Goal: Task Accomplishment & Management: Use online tool/utility

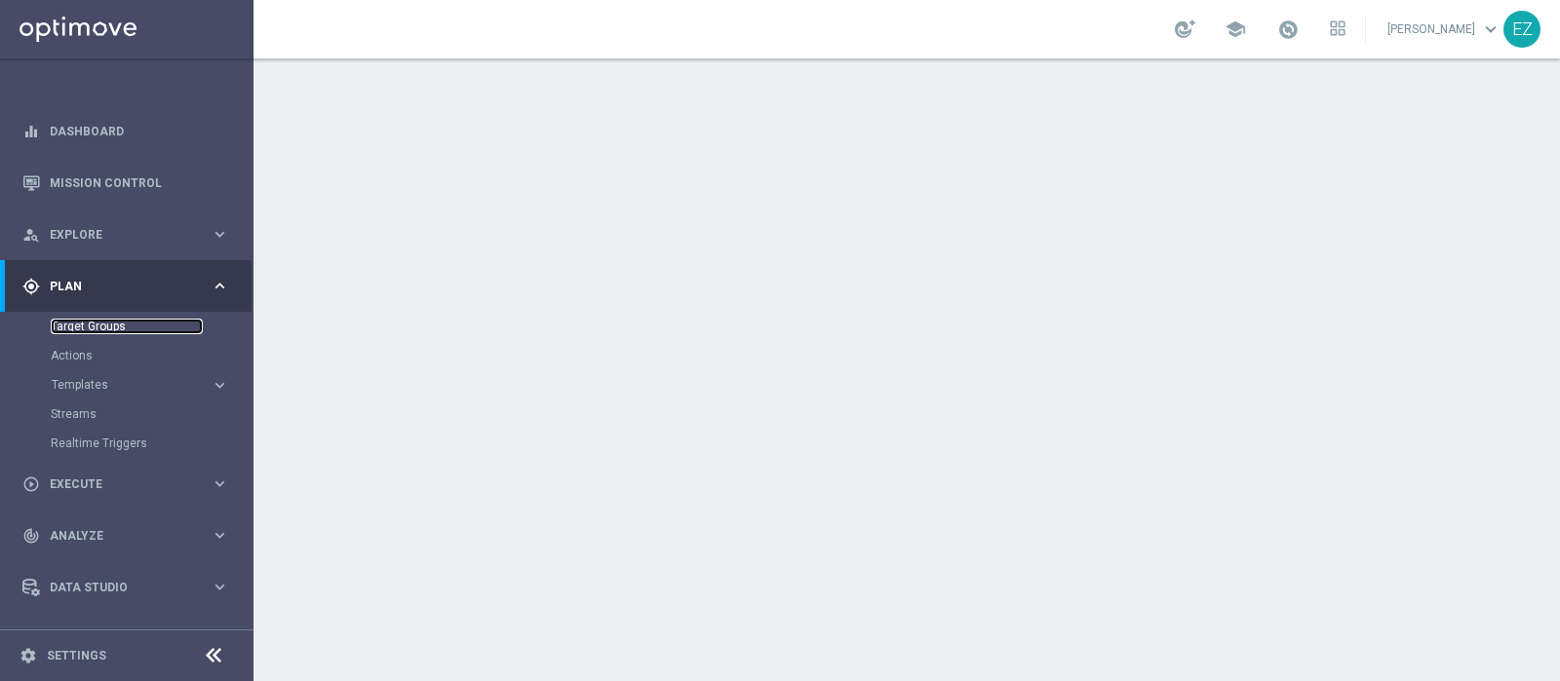
click at [107, 323] on link "Target Groups" at bounding box center [127, 327] width 152 height 16
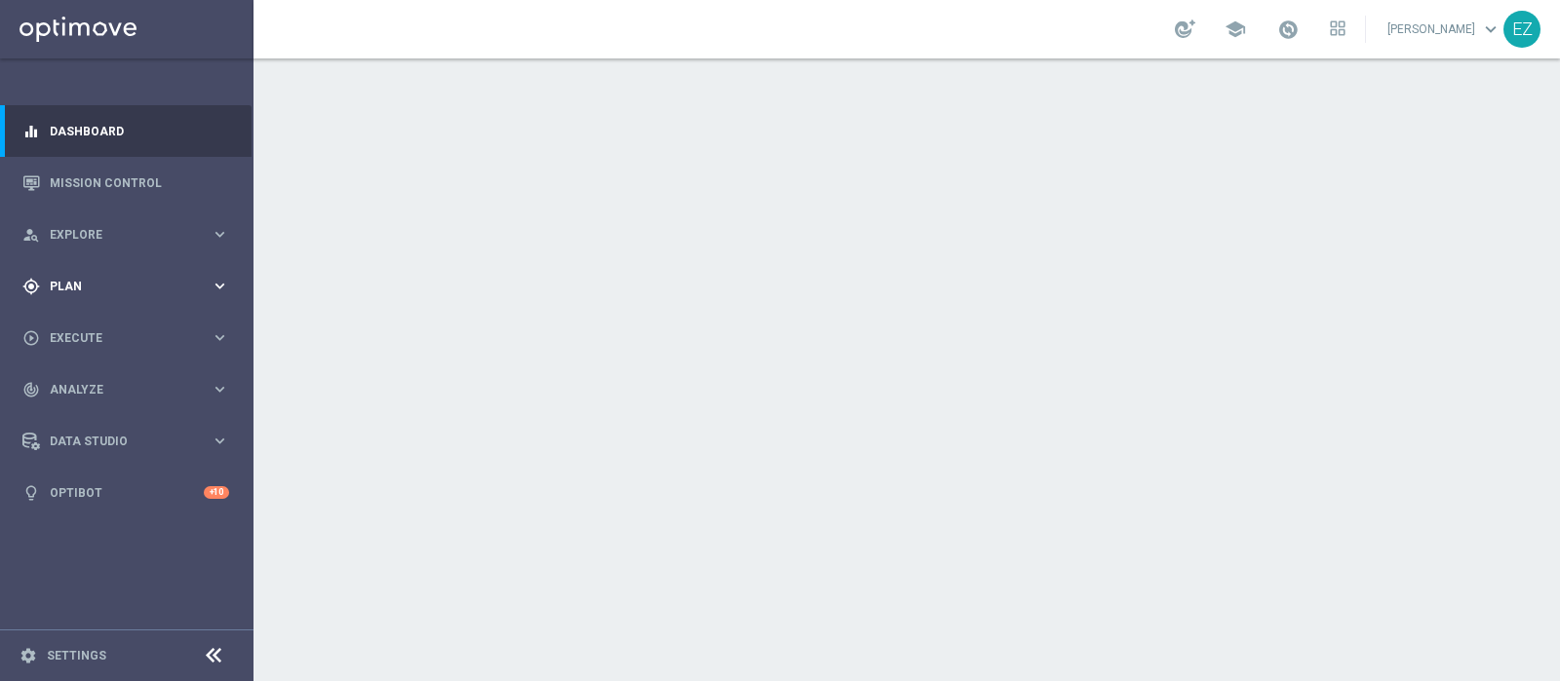
click at [54, 285] on span "Plan" at bounding box center [130, 287] width 161 height 12
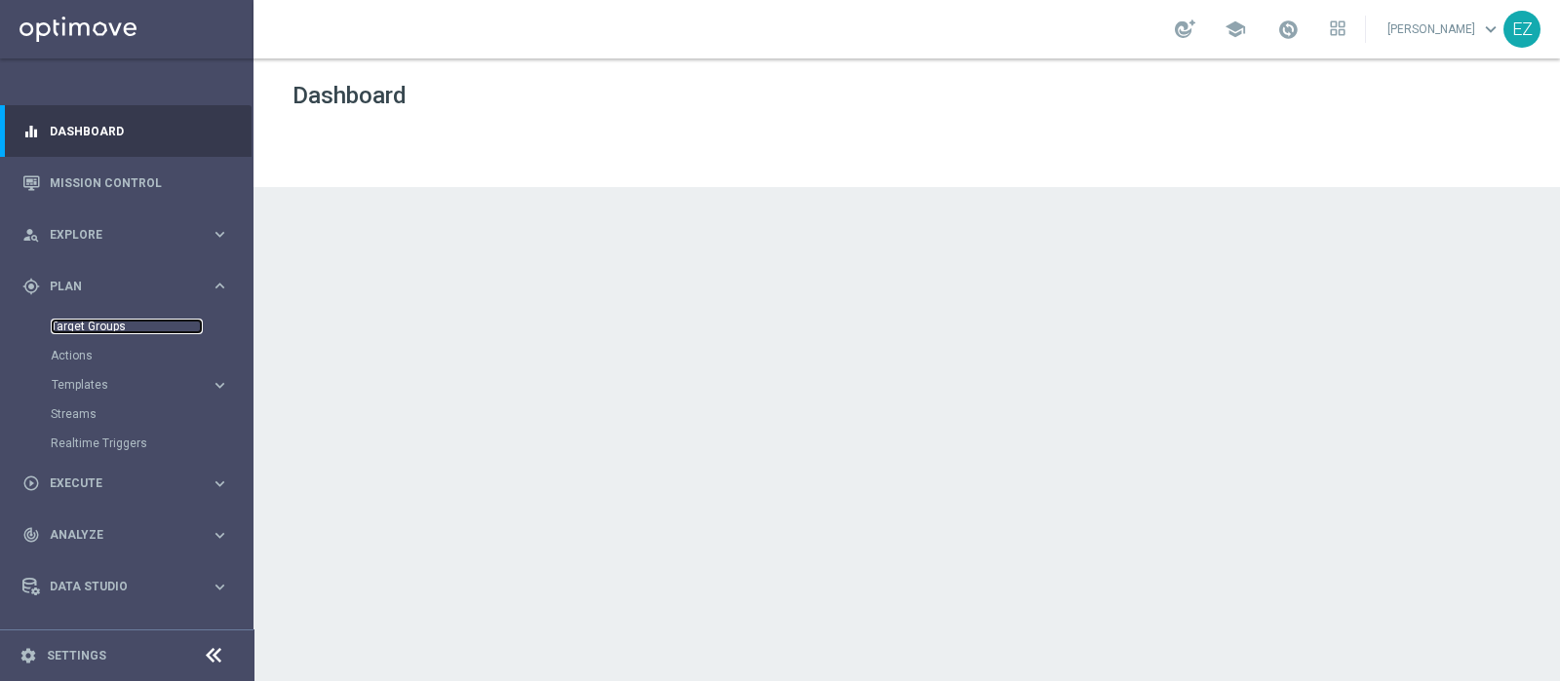
click at [81, 329] on link "Target Groups" at bounding box center [127, 327] width 152 height 16
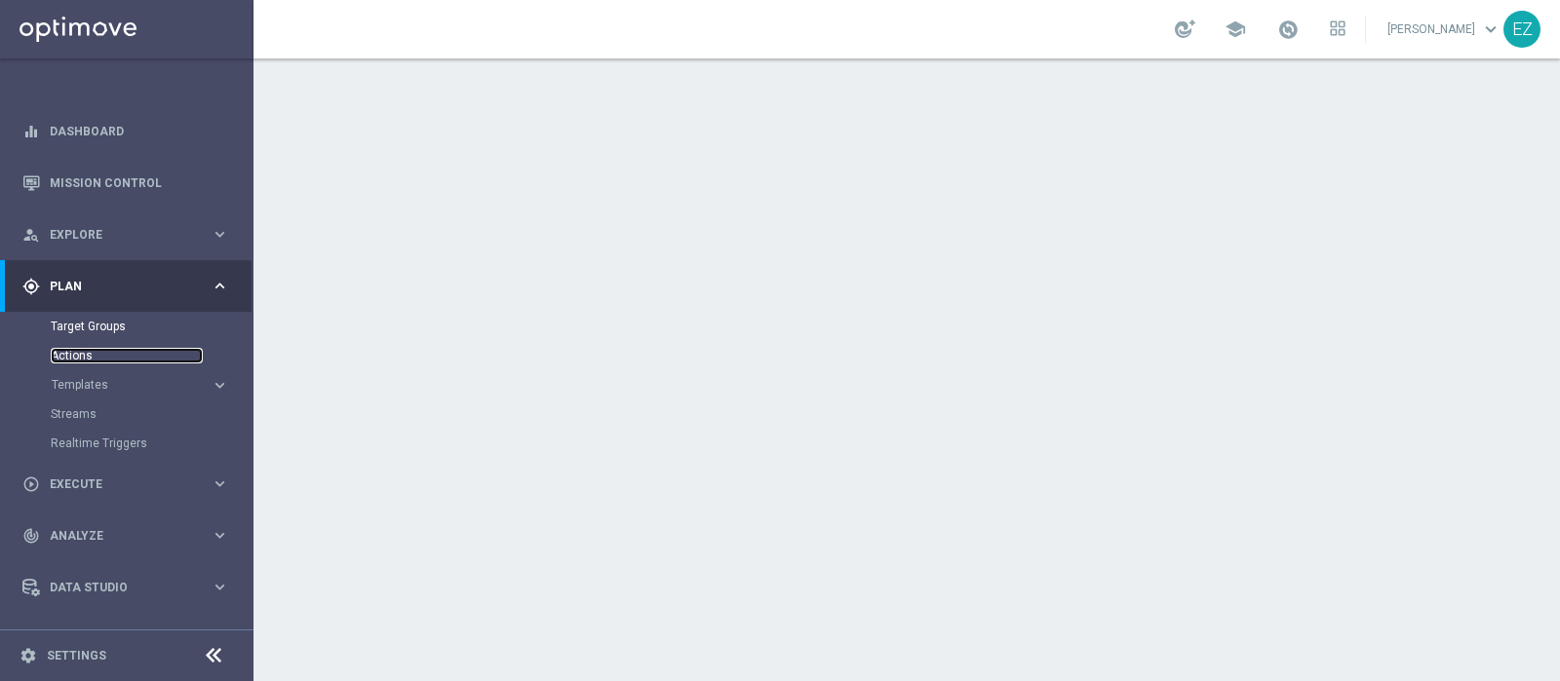
click at [79, 353] on link "Actions" at bounding box center [127, 356] width 152 height 16
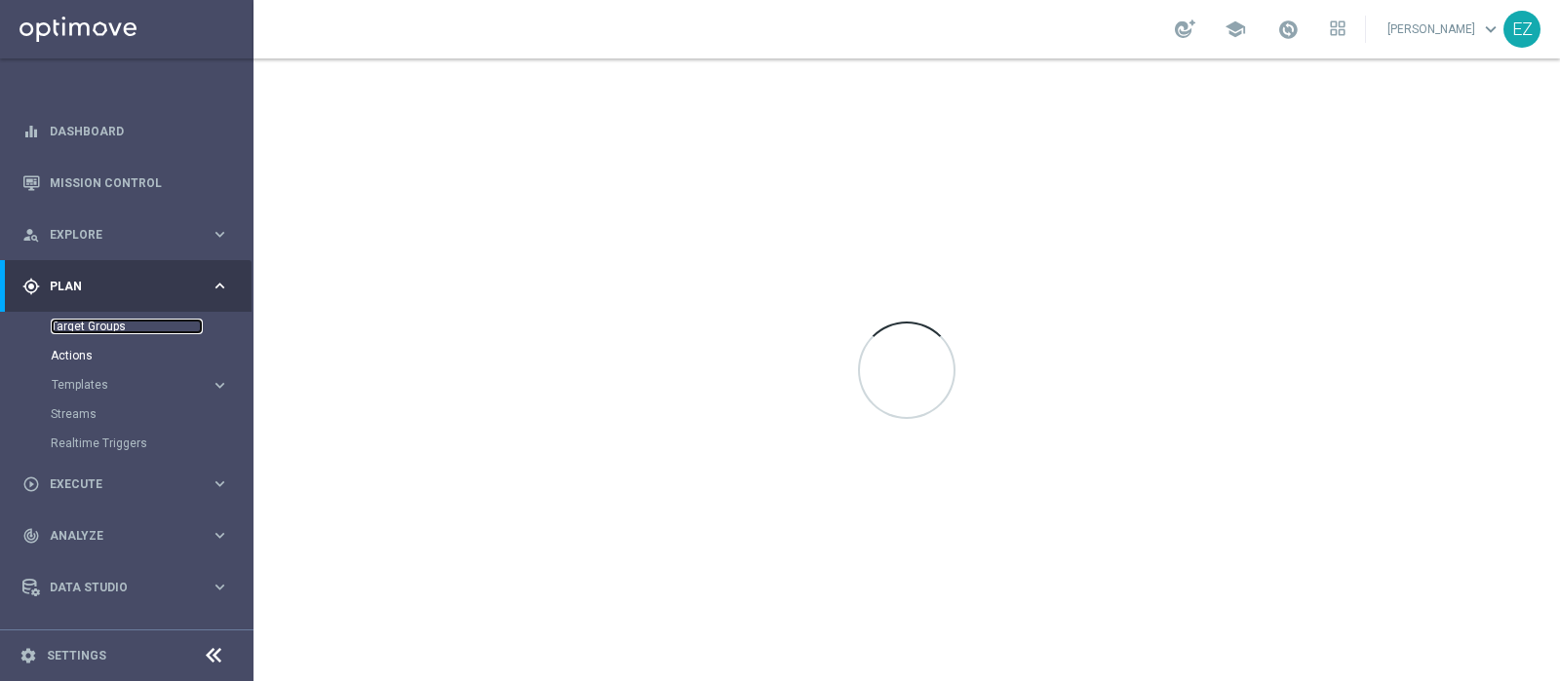
click at [94, 322] on link "Target Groups" at bounding box center [127, 327] width 152 height 16
click at [82, 327] on link "Target Groups" at bounding box center [127, 327] width 152 height 16
click at [93, 326] on link "Target Groups" at bounding box center [127, 327] width 152 height 16
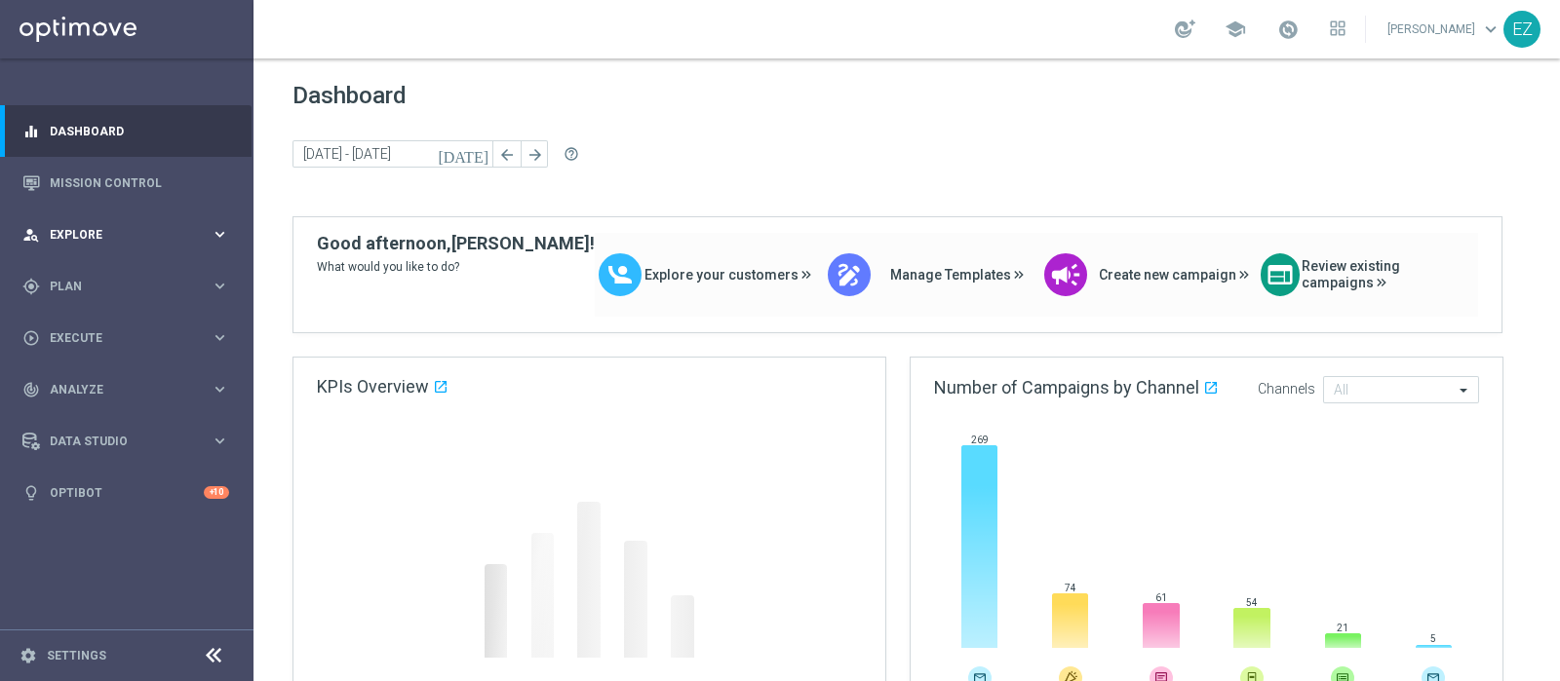
click at [121, 240] on span "Explore" at bounding box center [130, 235] width 161 height 12
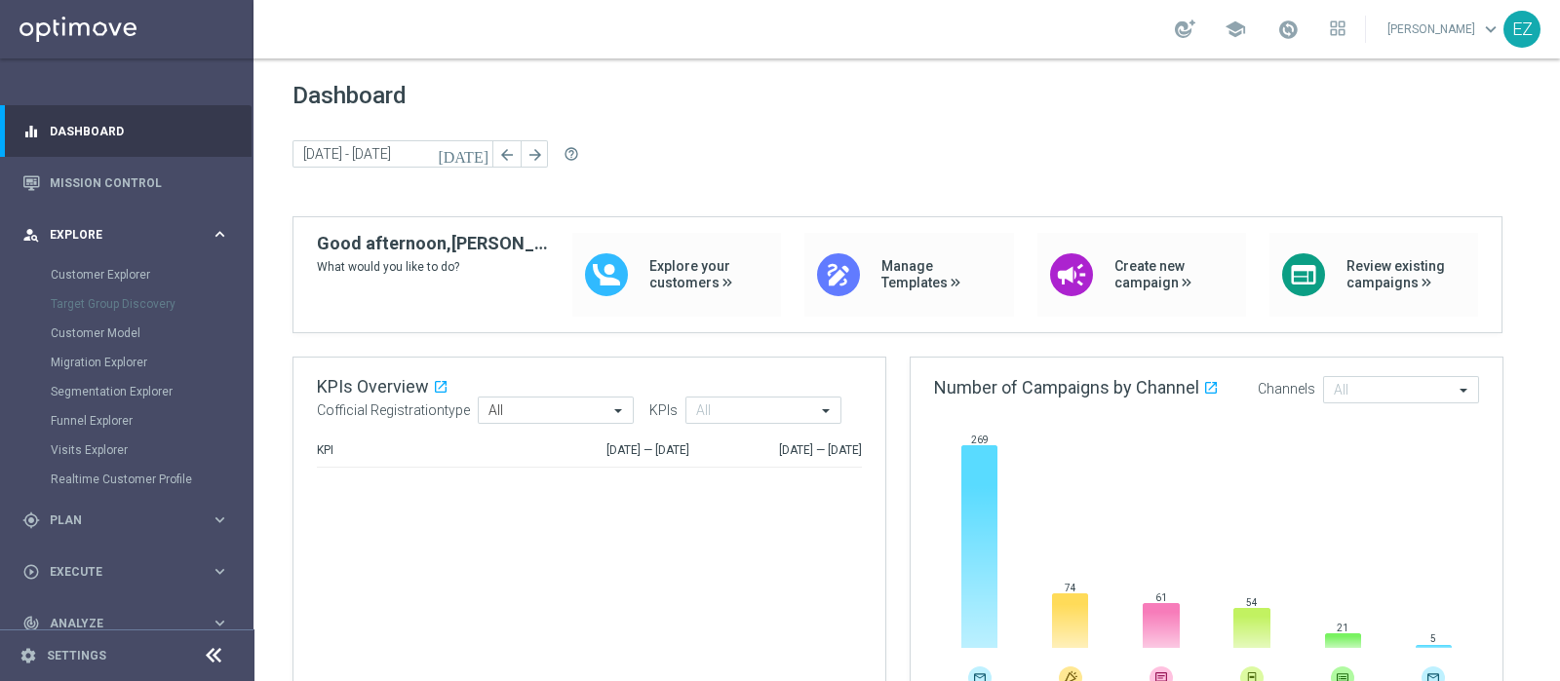
click at [121, 240] on span "Explore" at bounding box center [130, 235] width 161 height 12
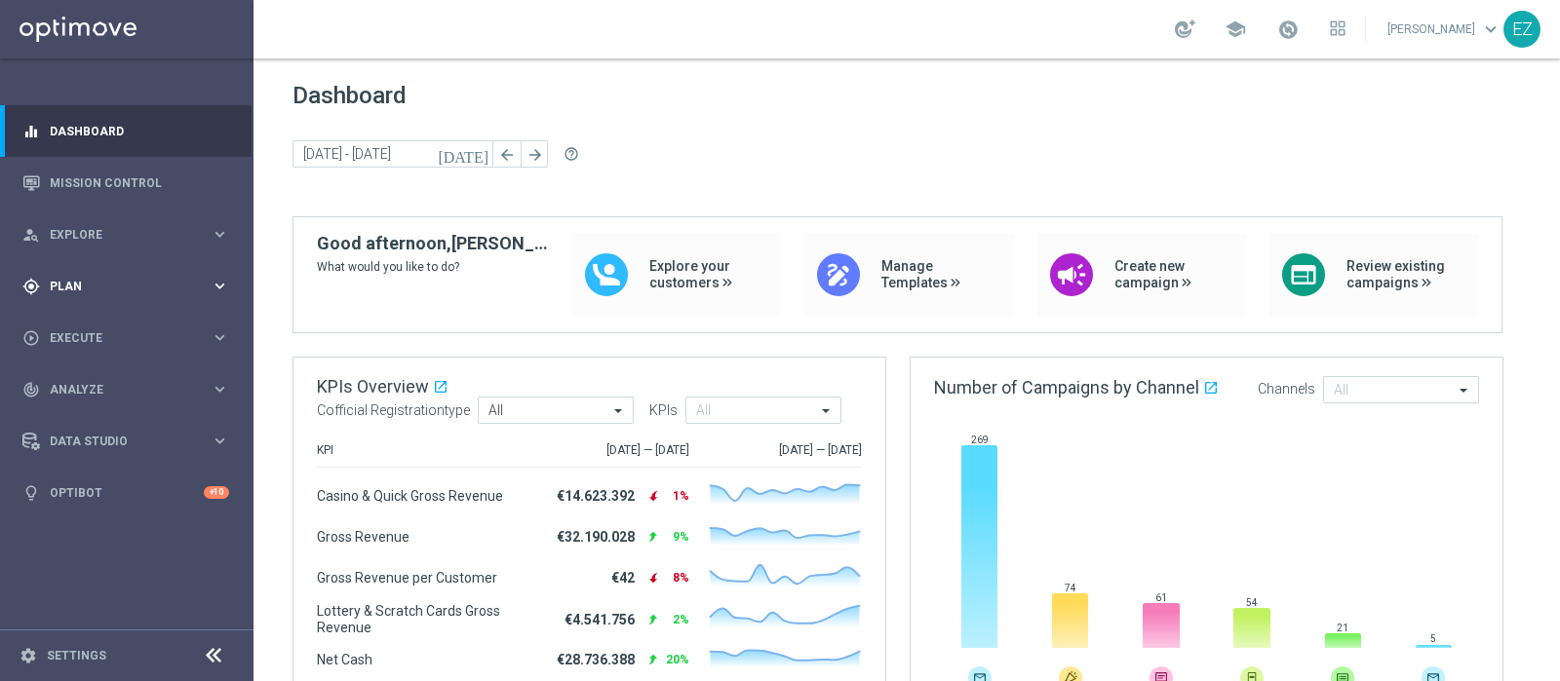
click at [104, 291] on span "Plan" at bounding box center [130, 287] width 161 height 12
click at [84, 480] on span "Execute" at bounding box center [130, 484] width 161 height 12
click at [108, 377] on link "Campaign Builder" at bounding box center [127, 378] width 152 height 16
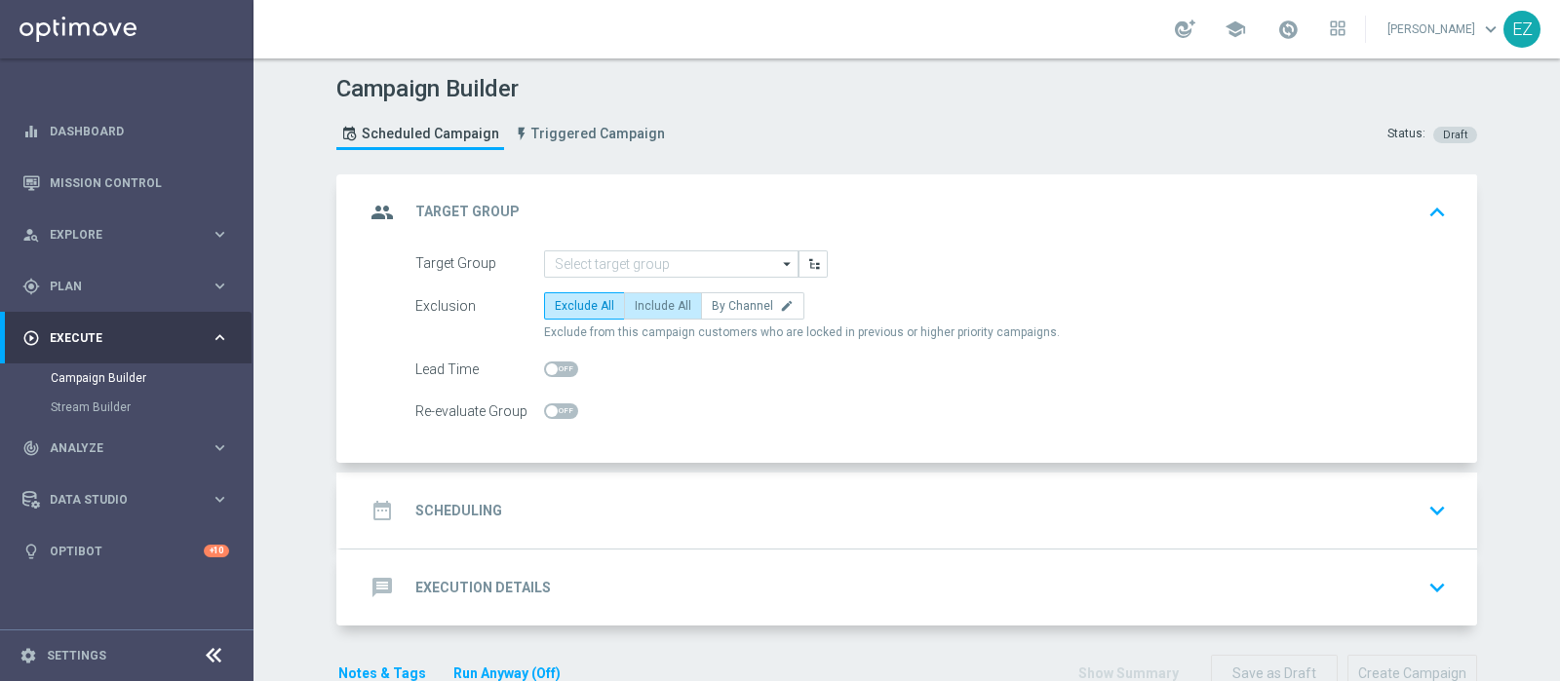
click at [645, 304] on span "Include All" at bounding box center [663, 306] width 57 height 14
click at [645, 304] on input "Include All" at bounding box center [641, 309] width 13 height 13
radio input "true"
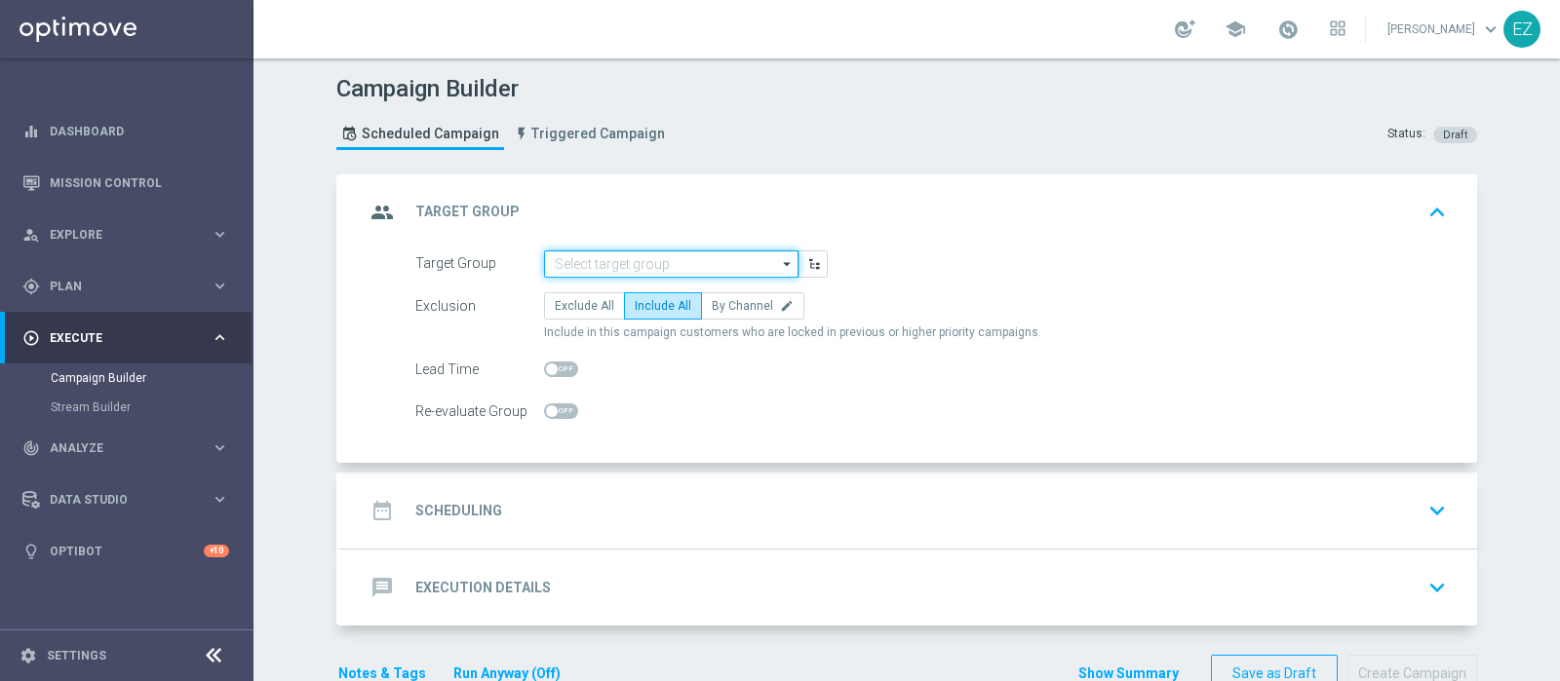
click at [638, 262] on input at bounding box center [671, 264] width 254 height 27
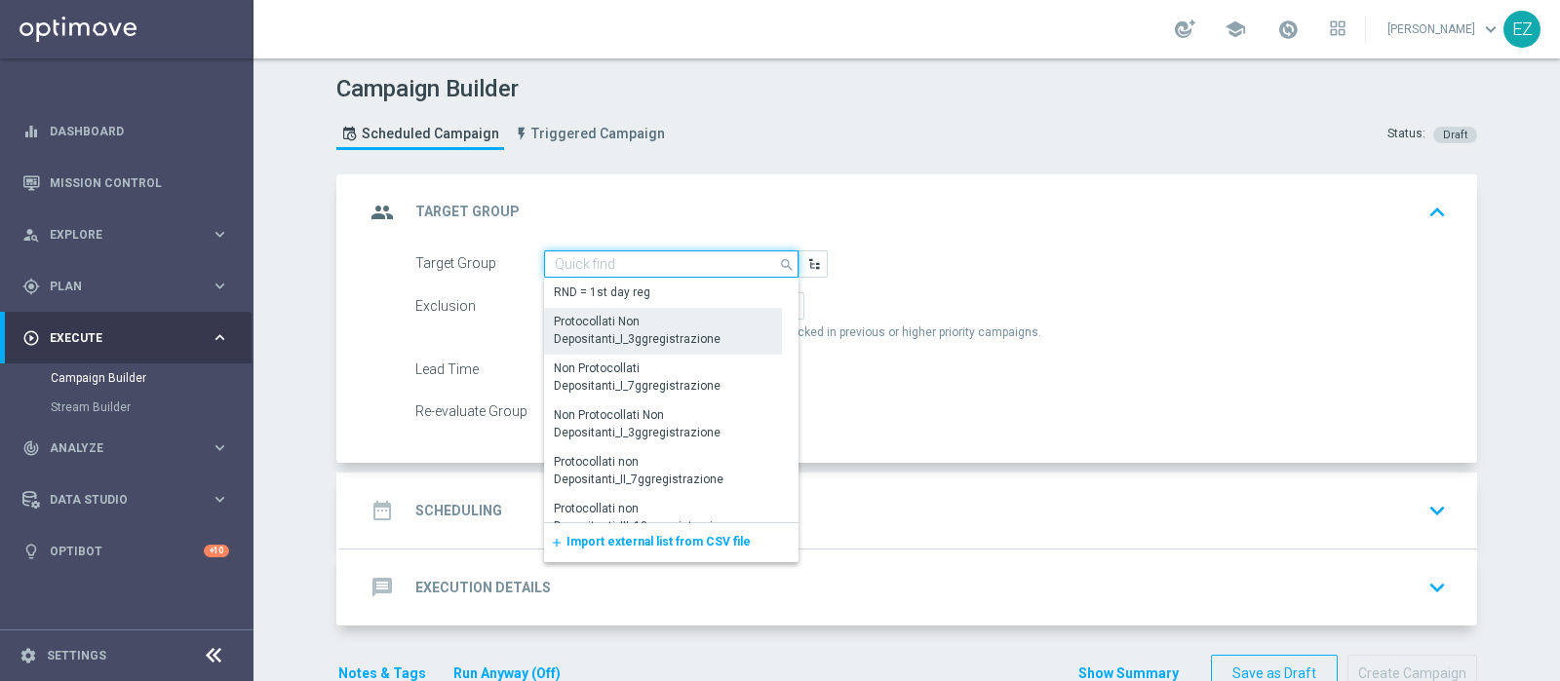
paste input "333717"
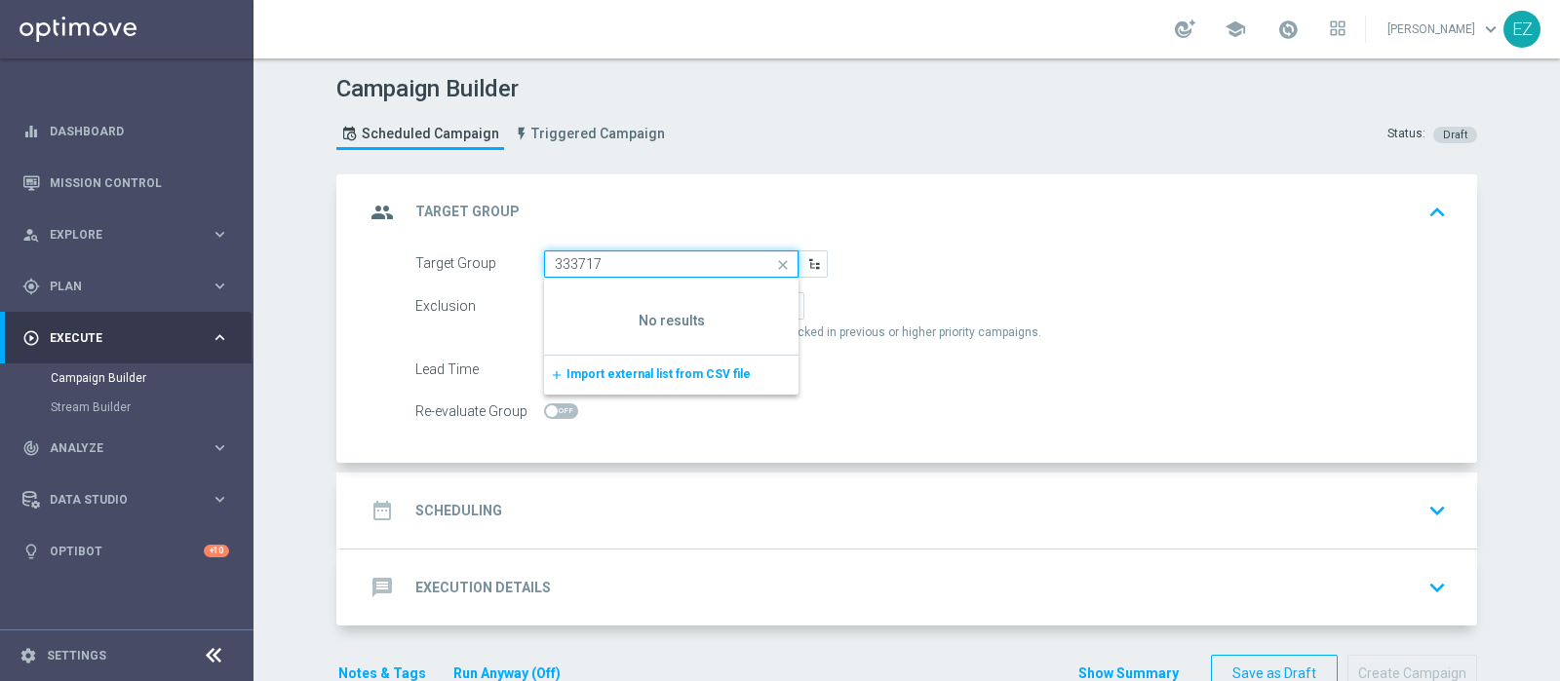
paste input "28.08 BF 3€ CARING GNTN+LOL >=50 MTD"
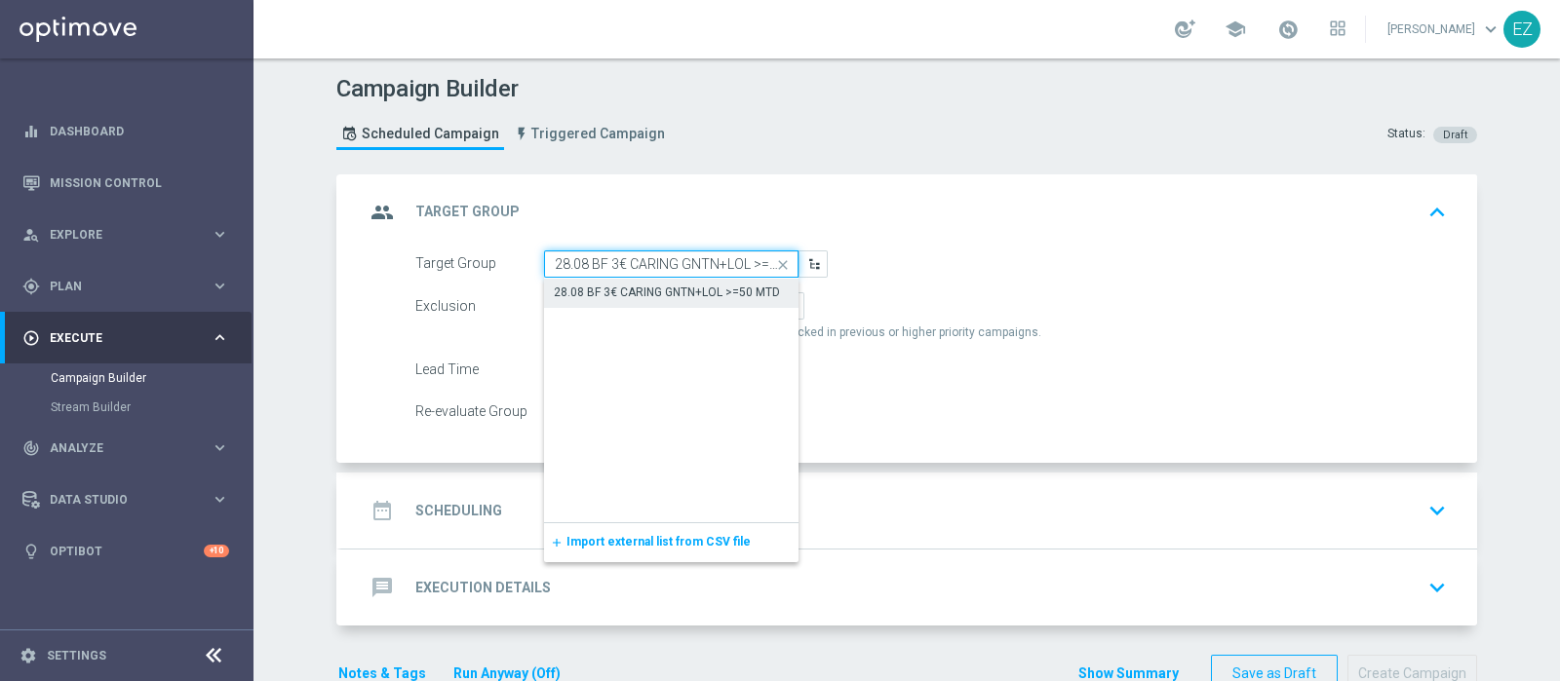
scroll to position [0, 34]
click at [644, 279] on div "28.08 BF 3€ CARING GNTN+LOL >=50 MTD" at bounding box center [671, 292] width 254 height 27
type input "28.08 BF 3€ CARING GNTN+LOL >=50 MTD"
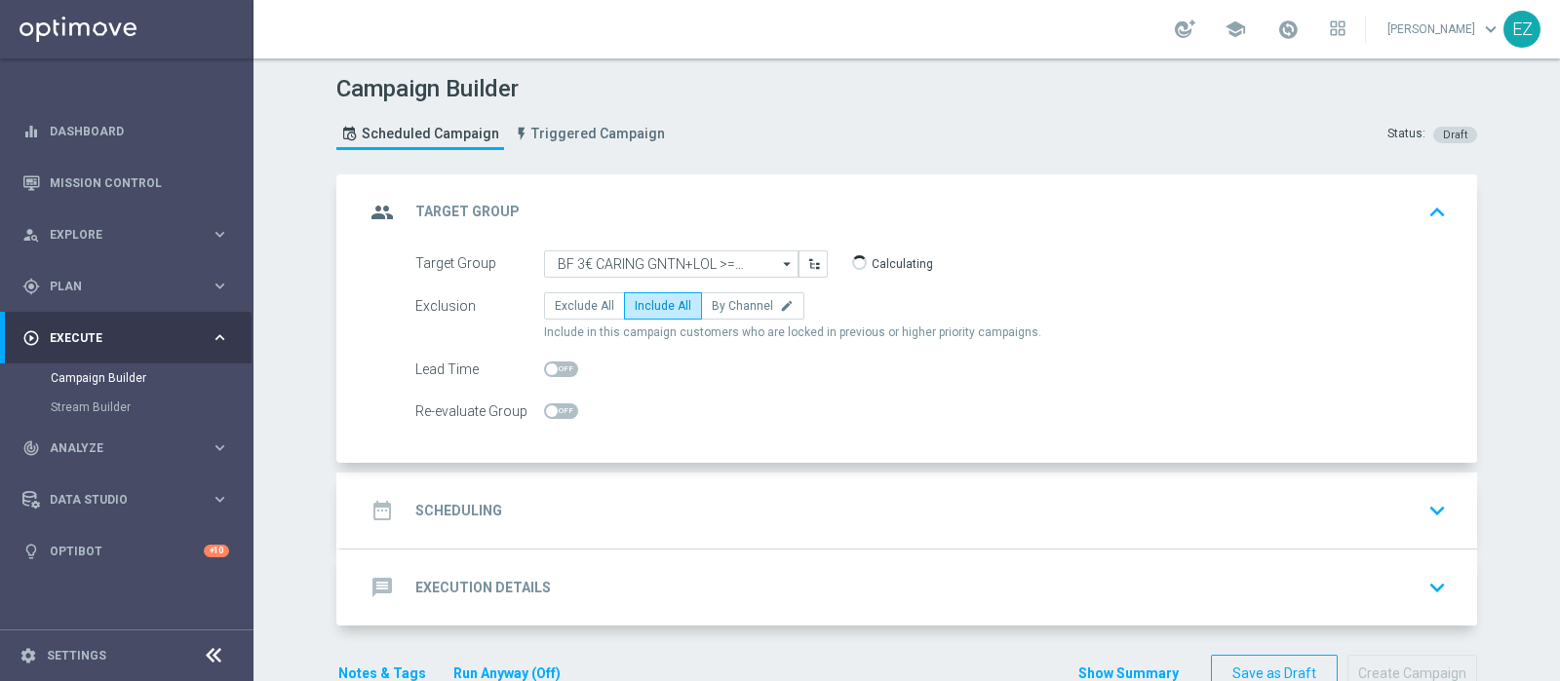
scroll to position [0, 0]
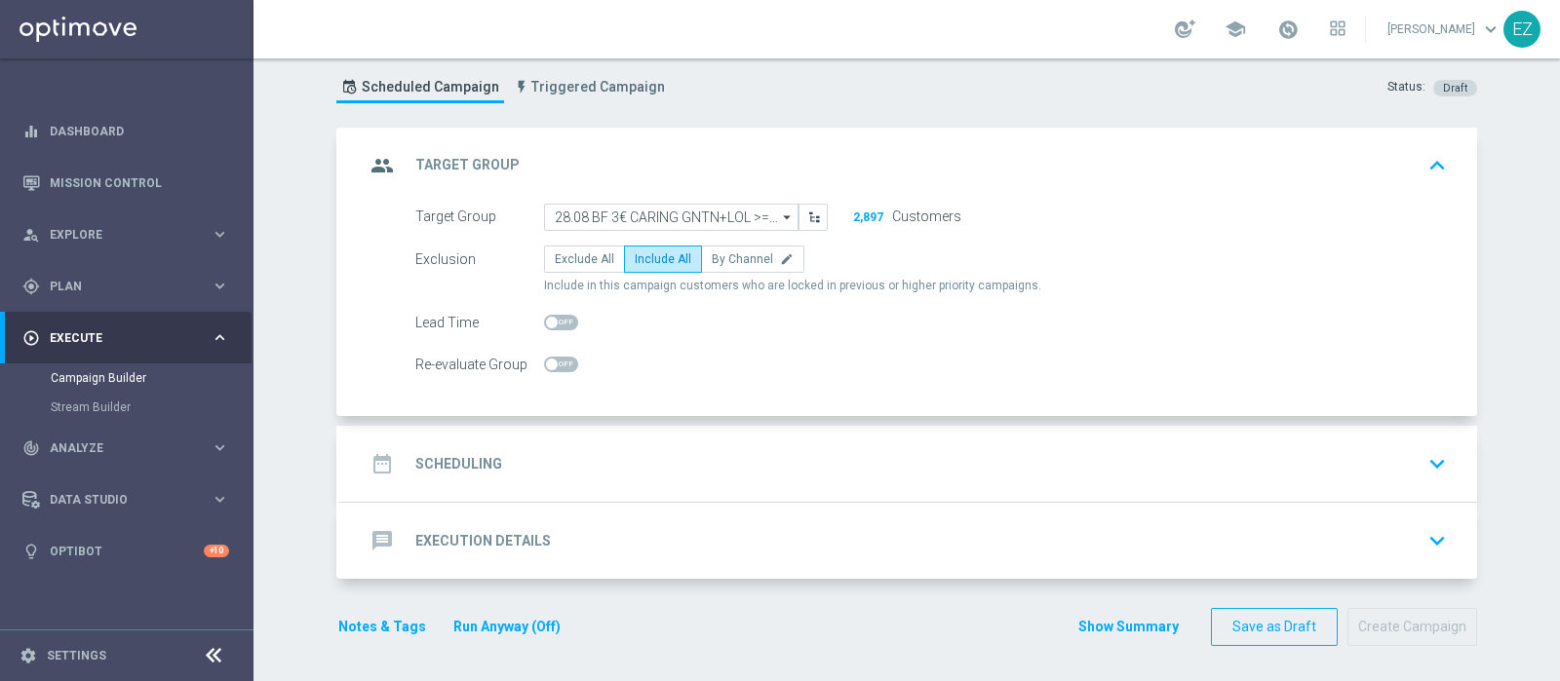
click at [472, 441] on div "date_range Scheduling keyboard_arrow_down" at bounding box center [909, 464] width 1136 height 76
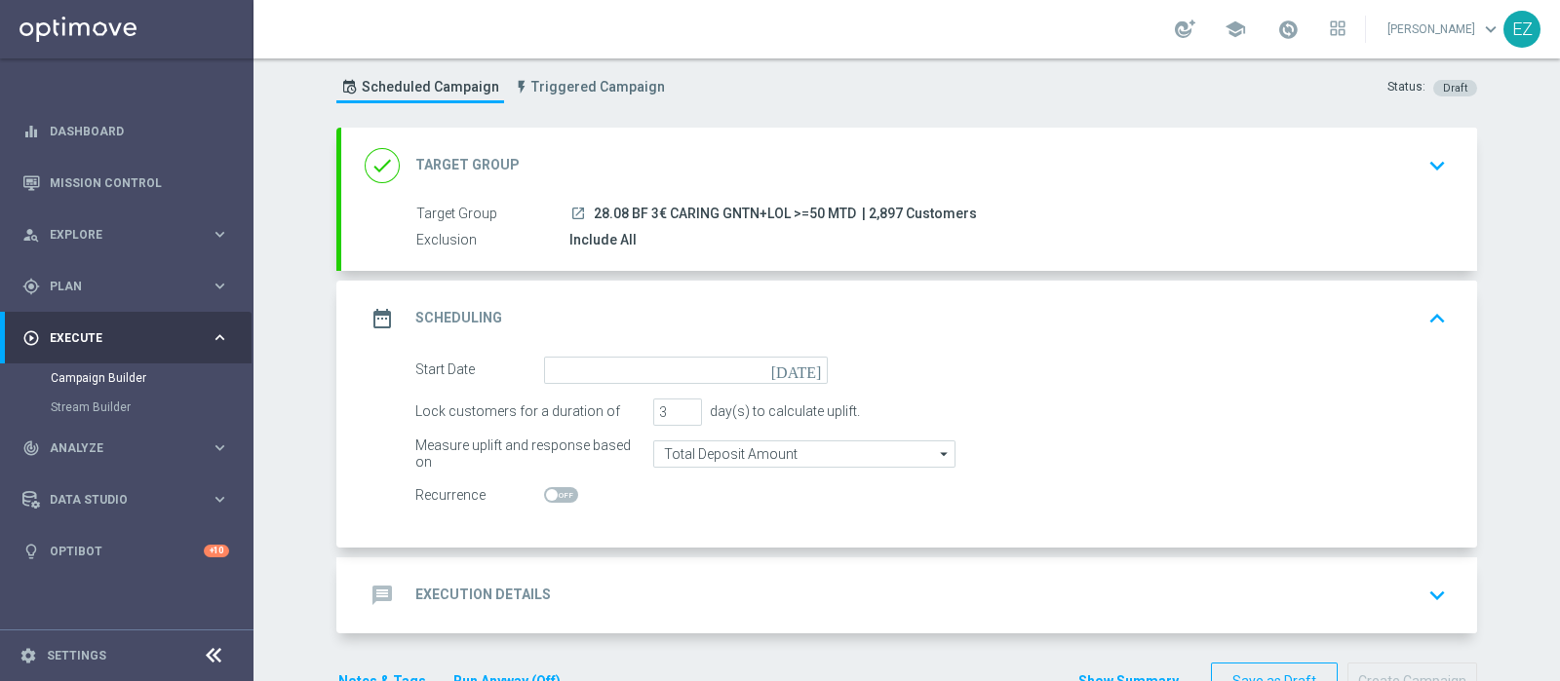
click at [806, 365] on icon "[DATE]" at bounding box center [800, 367] width 58 height 21
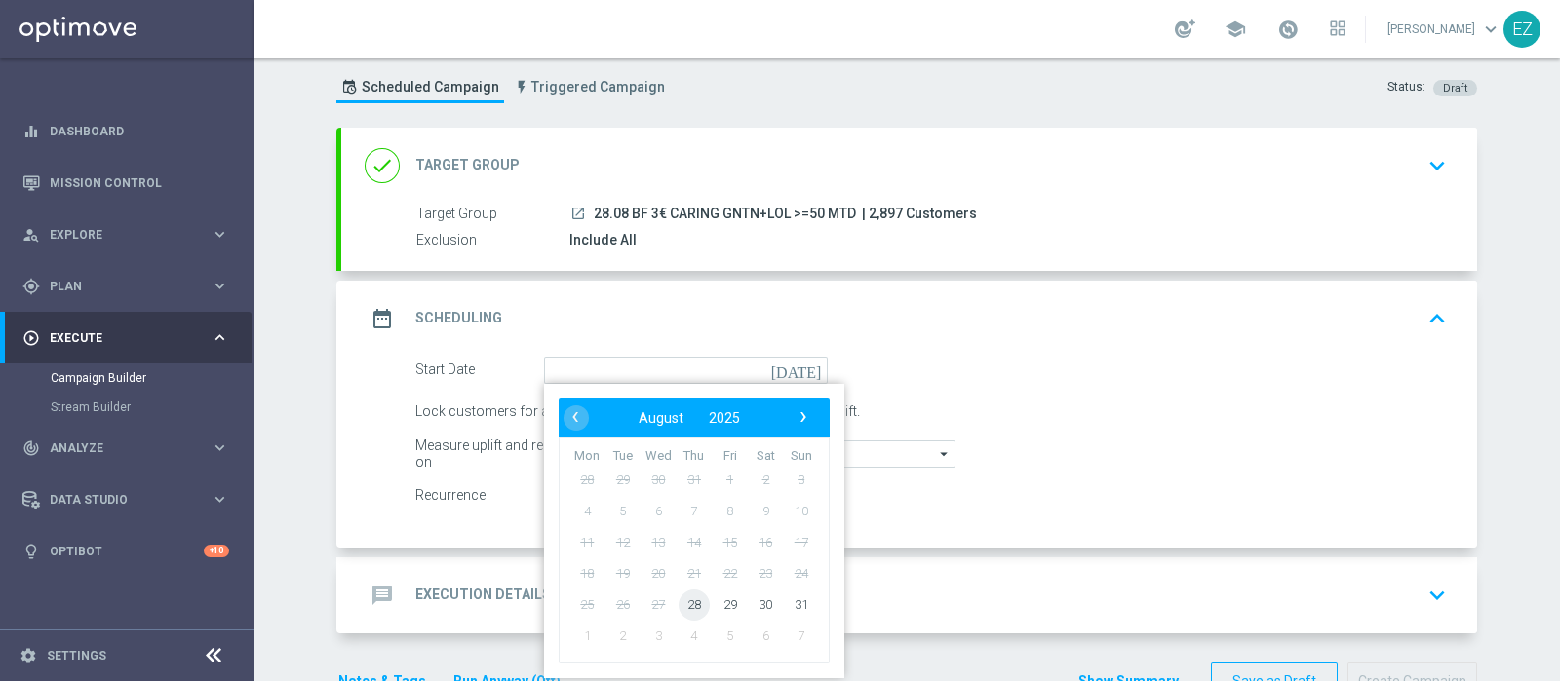
click at [689, 596] on span "28" at bounding box center [693, 604] width 31 height 31
type input "28 Aug 2025"
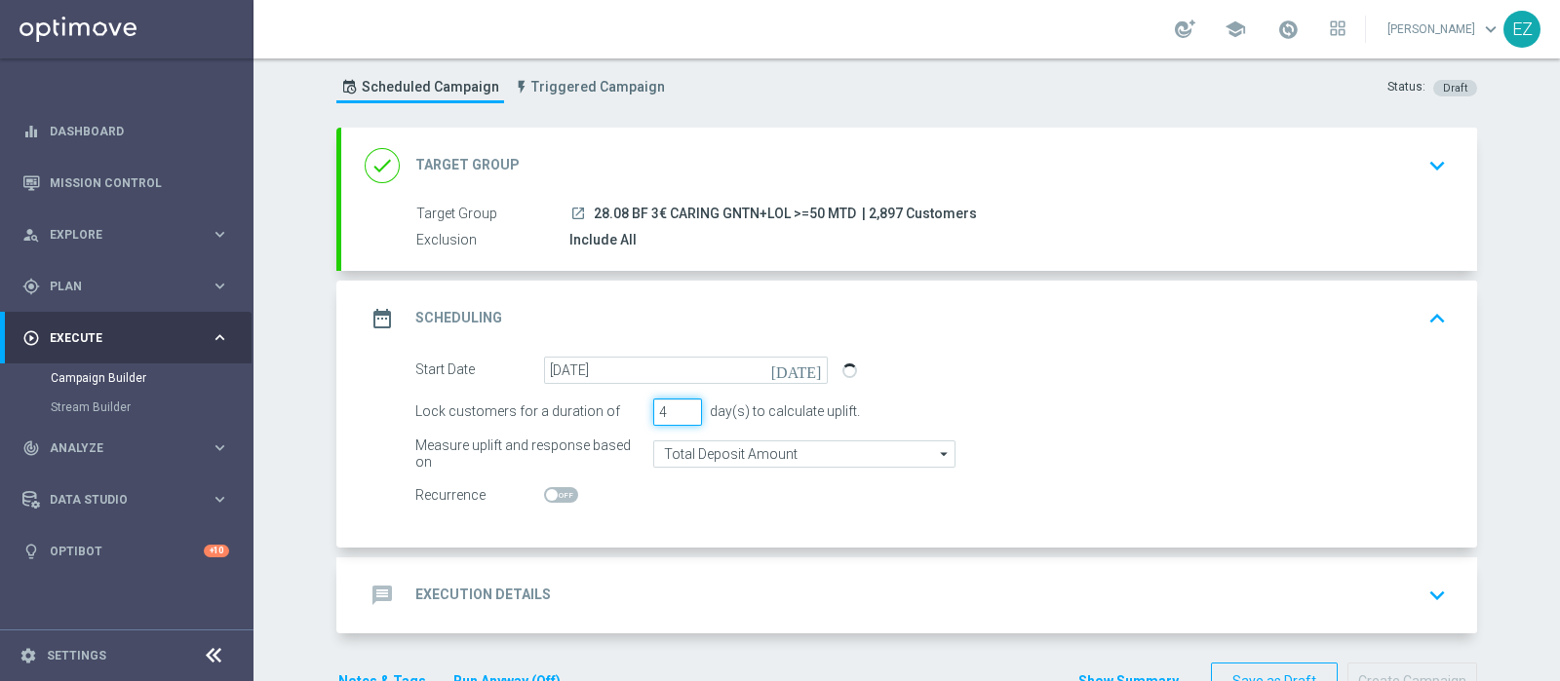
type input "4"
click at [678, 405] on input "4" at bounding box center [677, 412] width 49 height 27
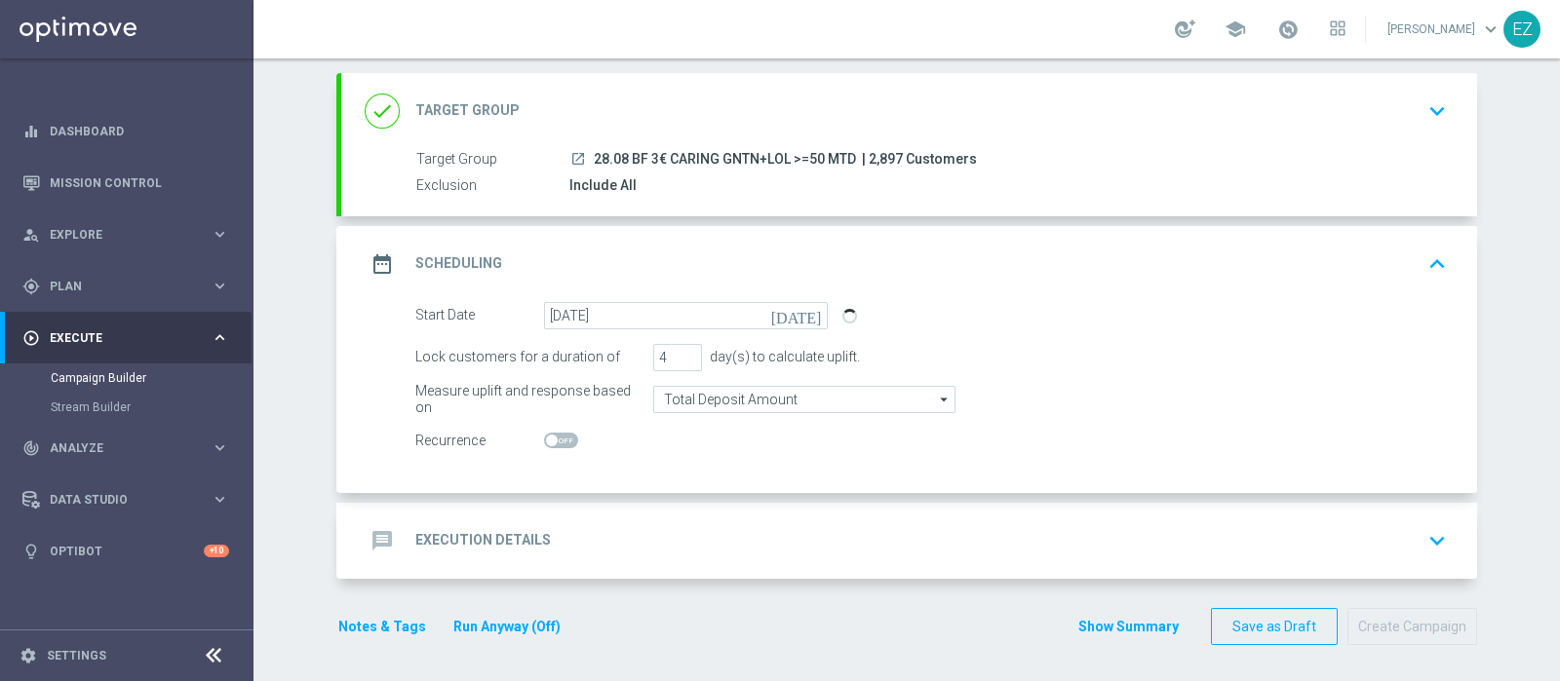
click at [514, 538] on h2 "Execution Details" at bounding box center [483, 540] width 136 height 19
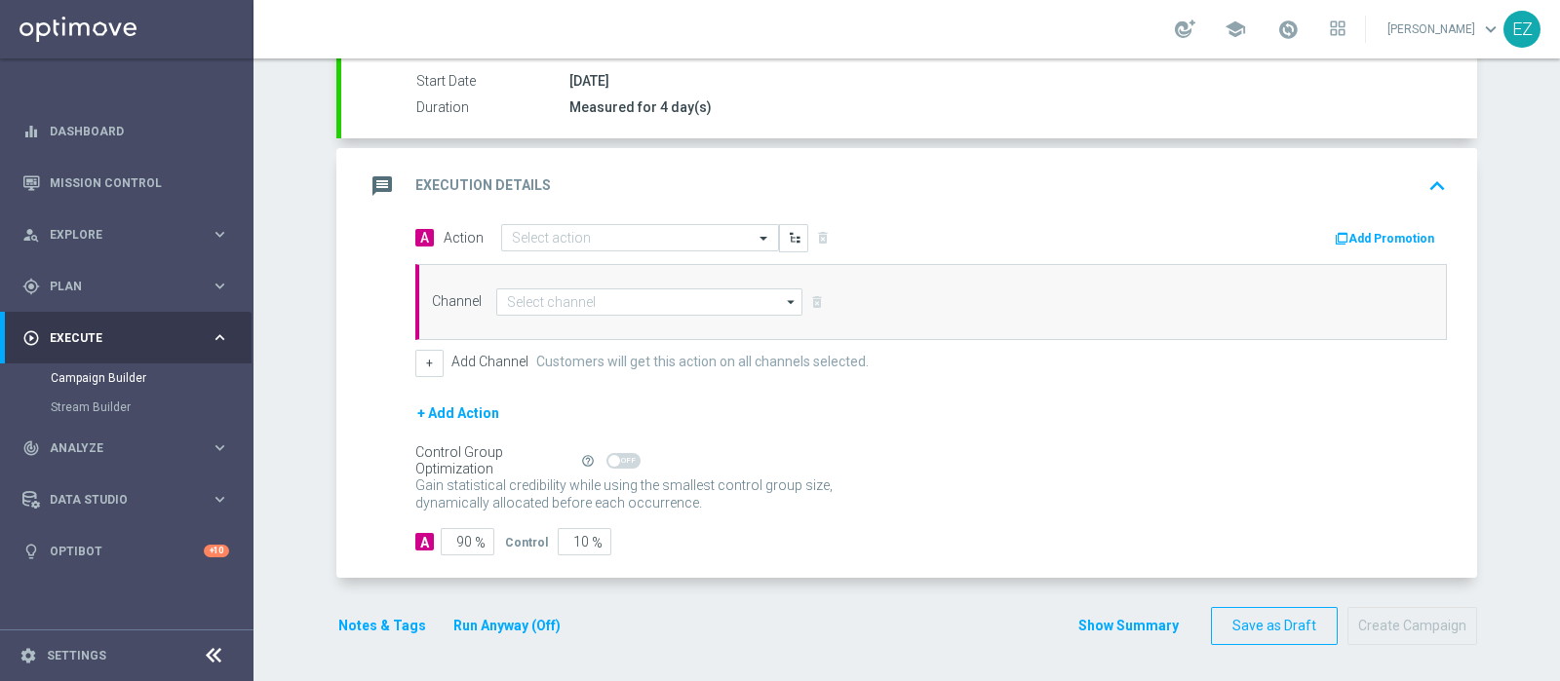
scroll to position [323, 0]
click at [623, 232] on input "text" at bounding box center [620, 240] width 217 height 17
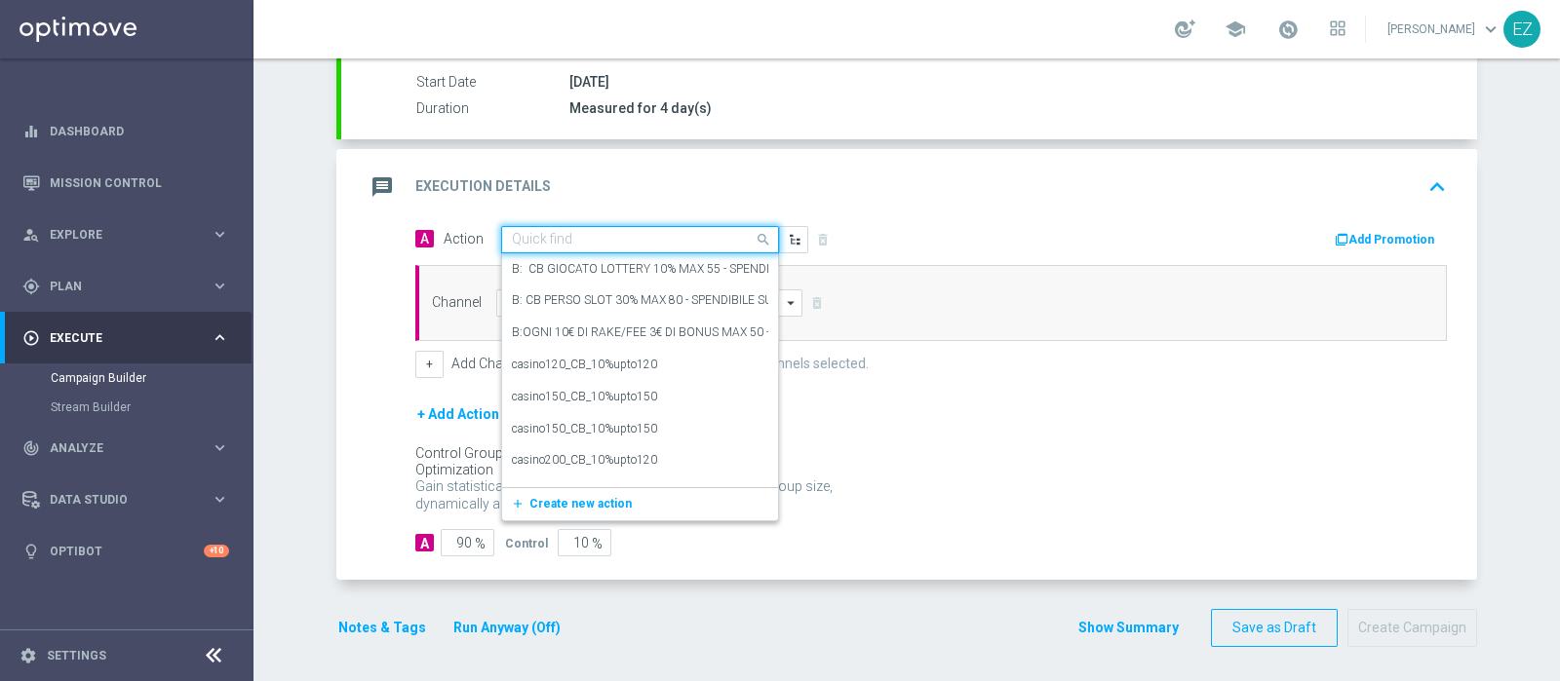
paste input "Lotterie_BF_2€"
type input "Lotterie_BF_2€"
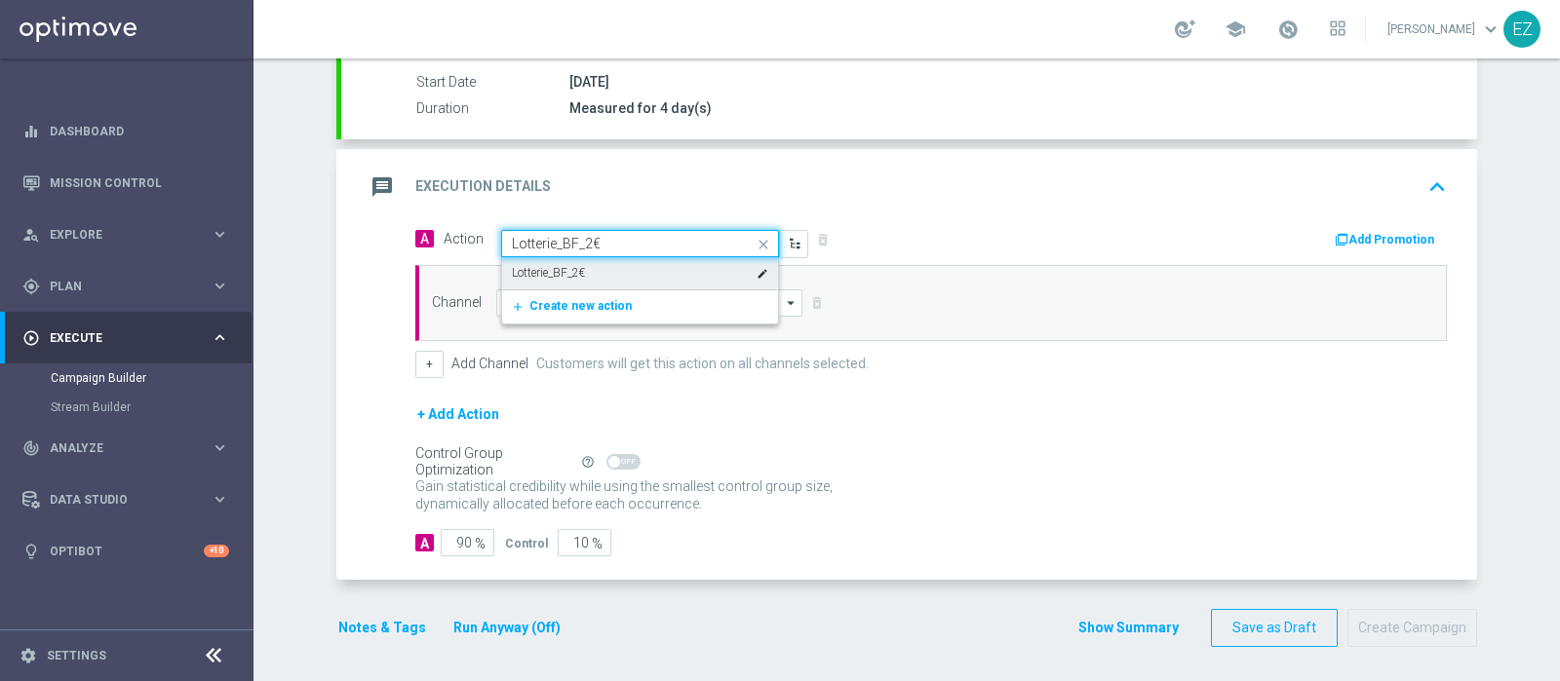
click at [591, 273] on div "Lotterie_BF_2€ edit" at bounding box center [640, 273] width 256 height 32
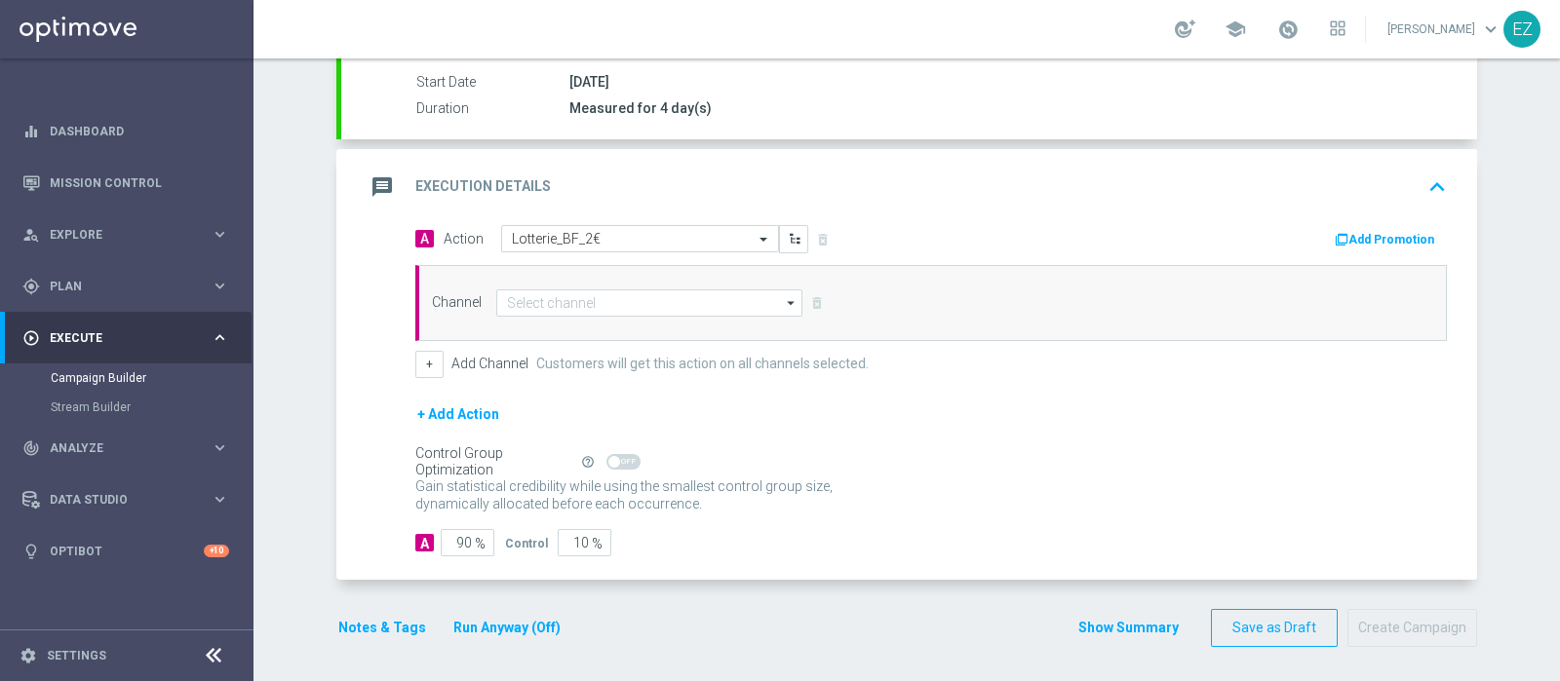
click at [1364, 231] on button "Add Promotion" at bounding box center [1387, 239] width 108 height 21
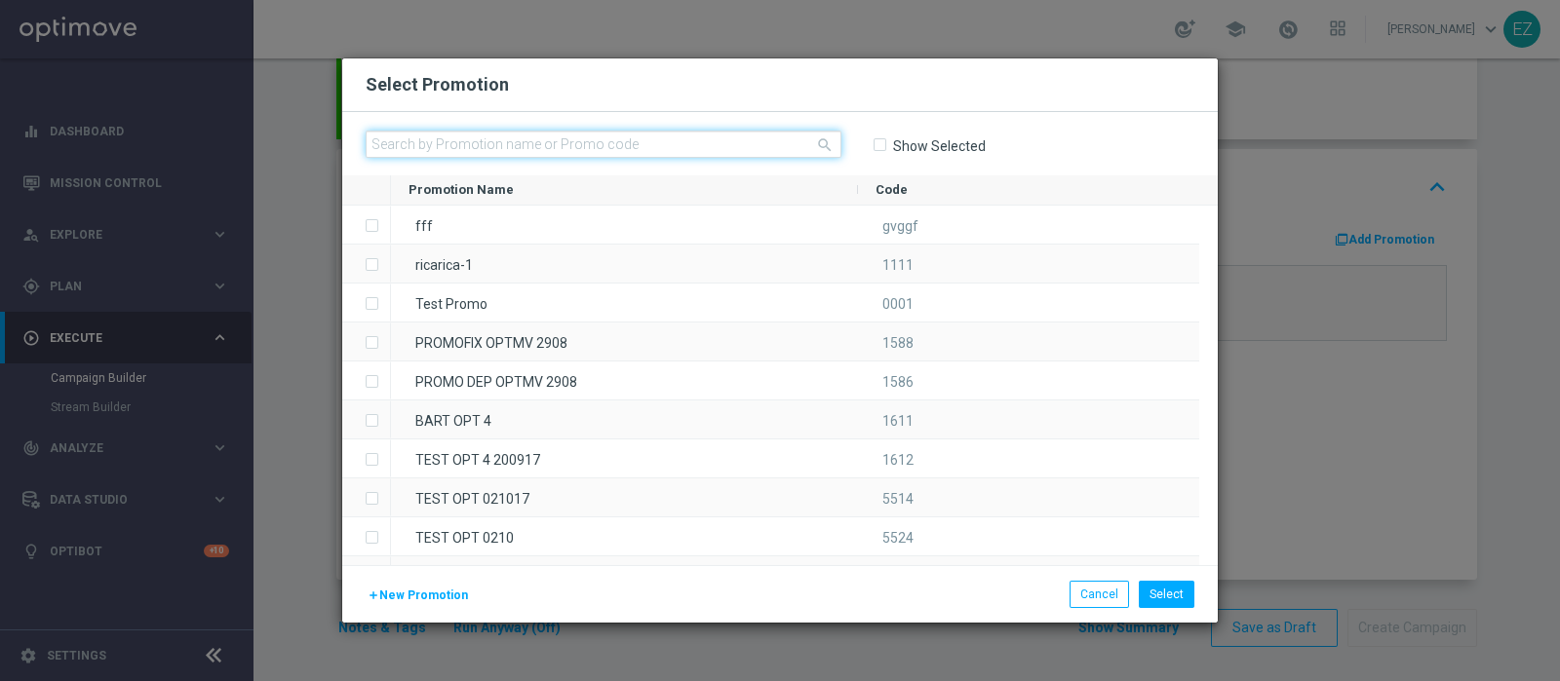
click at [721, 137] on input "text" at bounding box center [604, 144] width 476 height 27
paste input "231609"
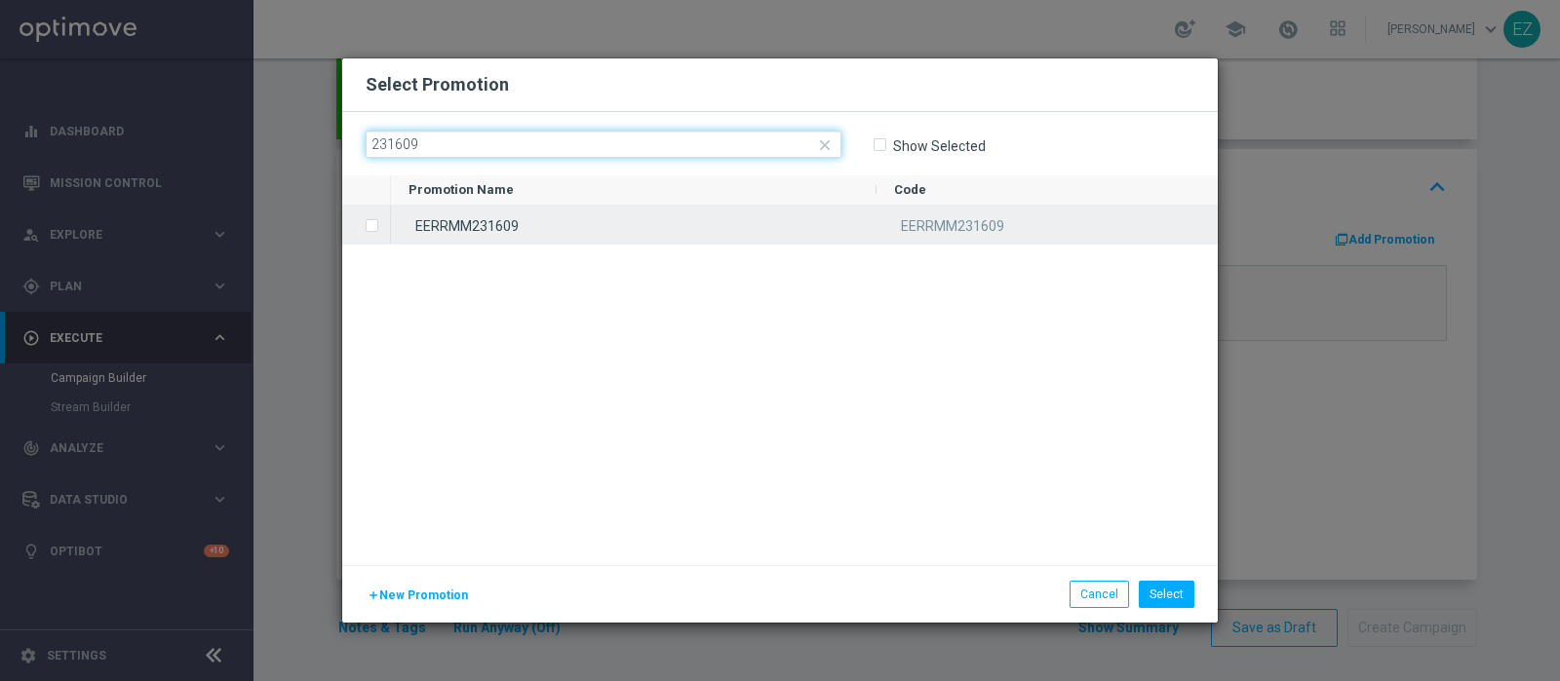
type input "231609"
click at [619, 222] on div "EERRMM231609" at bounding box center [633, 225] width 485 height 38
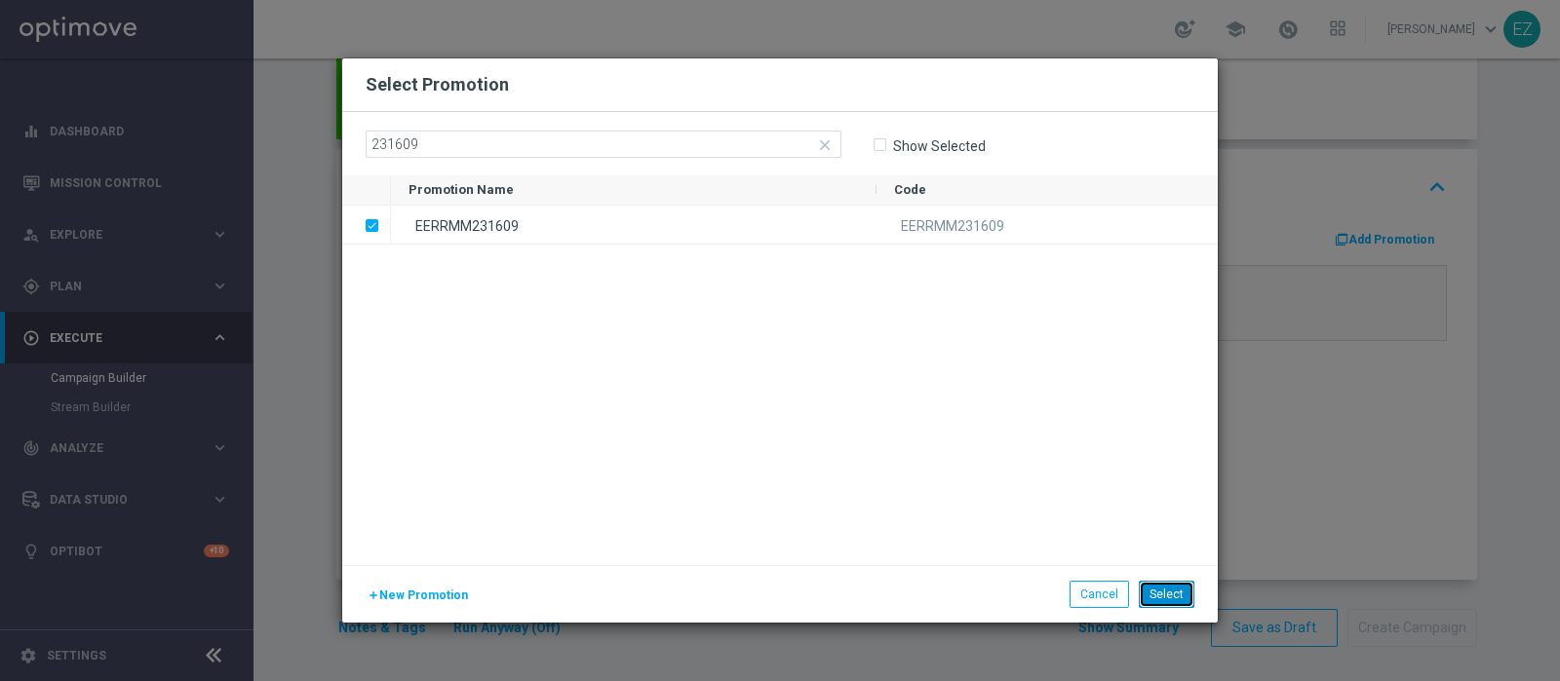
click at [1169, 596] on button "Select" at bounding box center [1167, 594] width 56 height 27
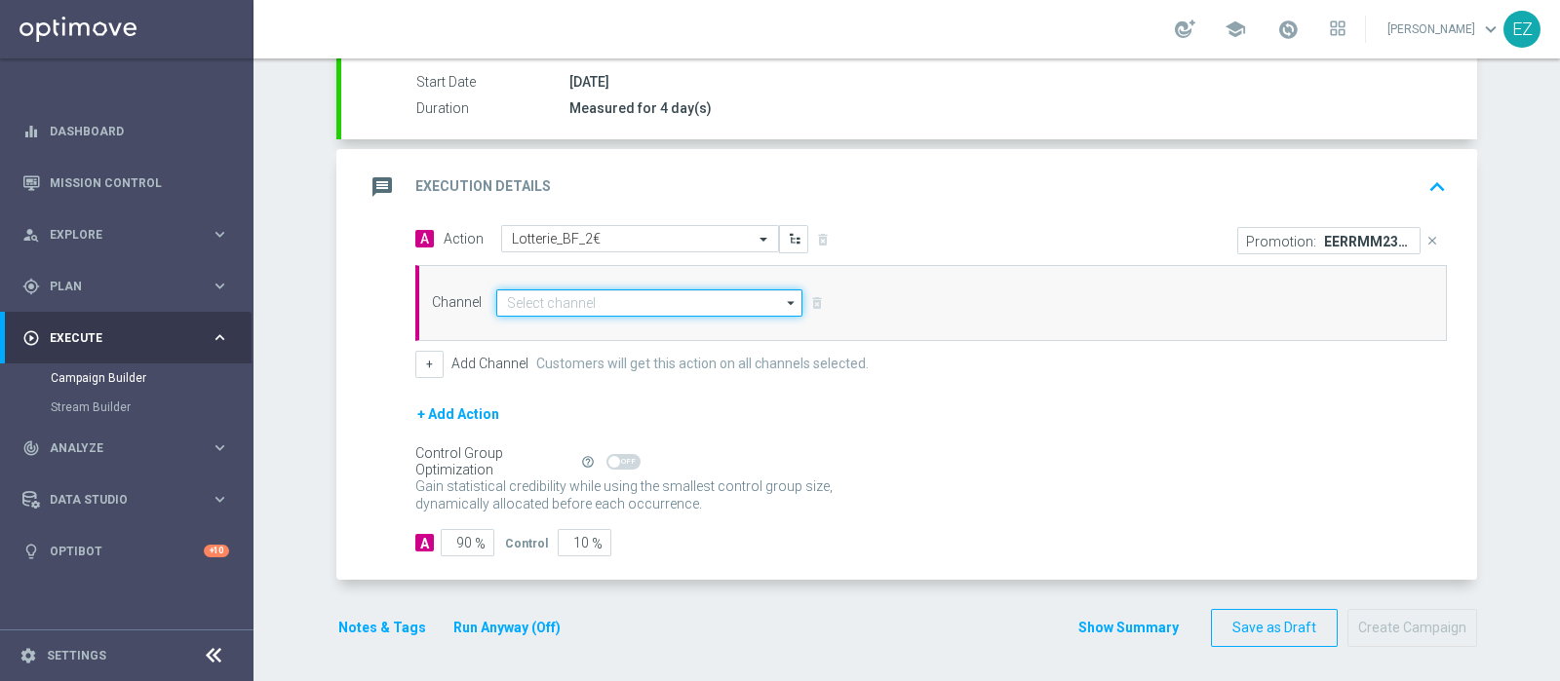
click at [640, 298] on input at bounding box center [649, 303] width 306 height 27
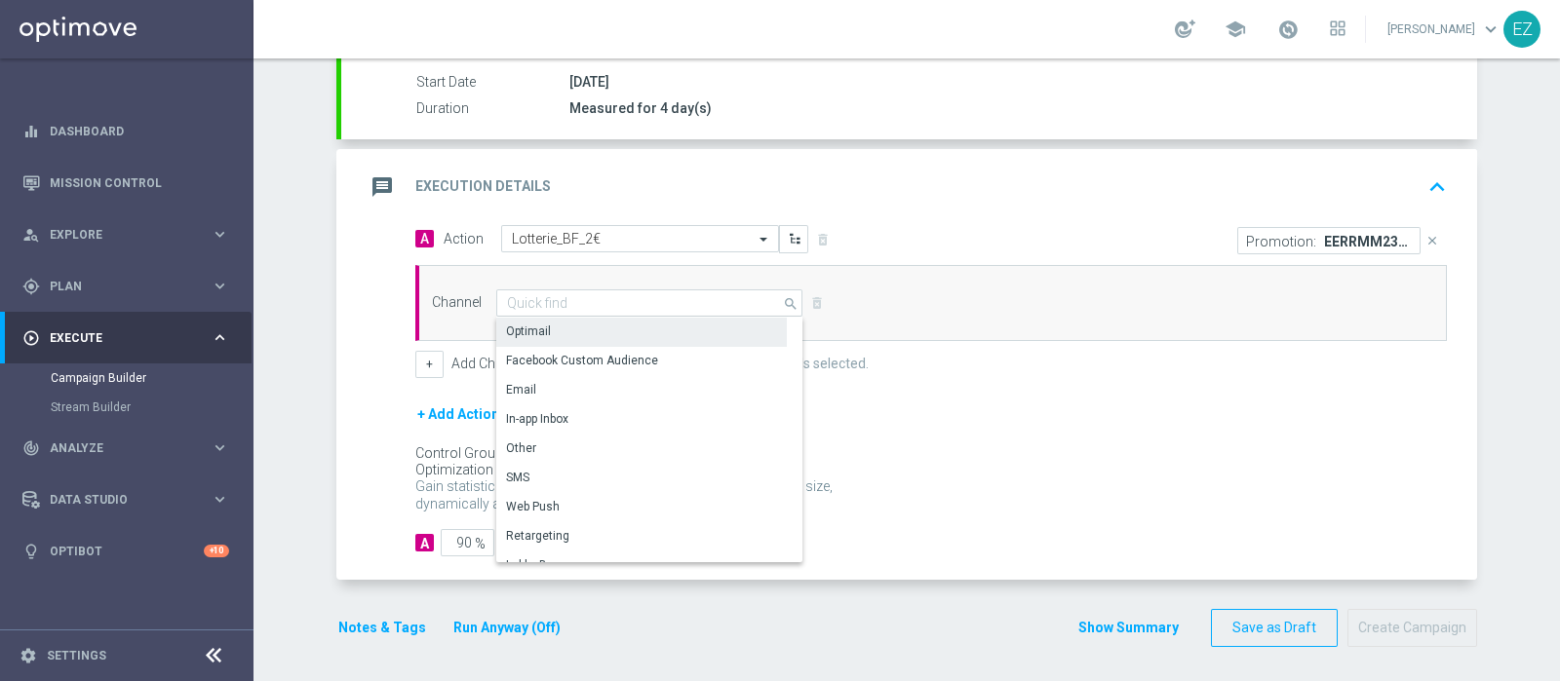
click at [600, 329] on div "Optimail" at bounding box center [641, 331] width 291 height 27
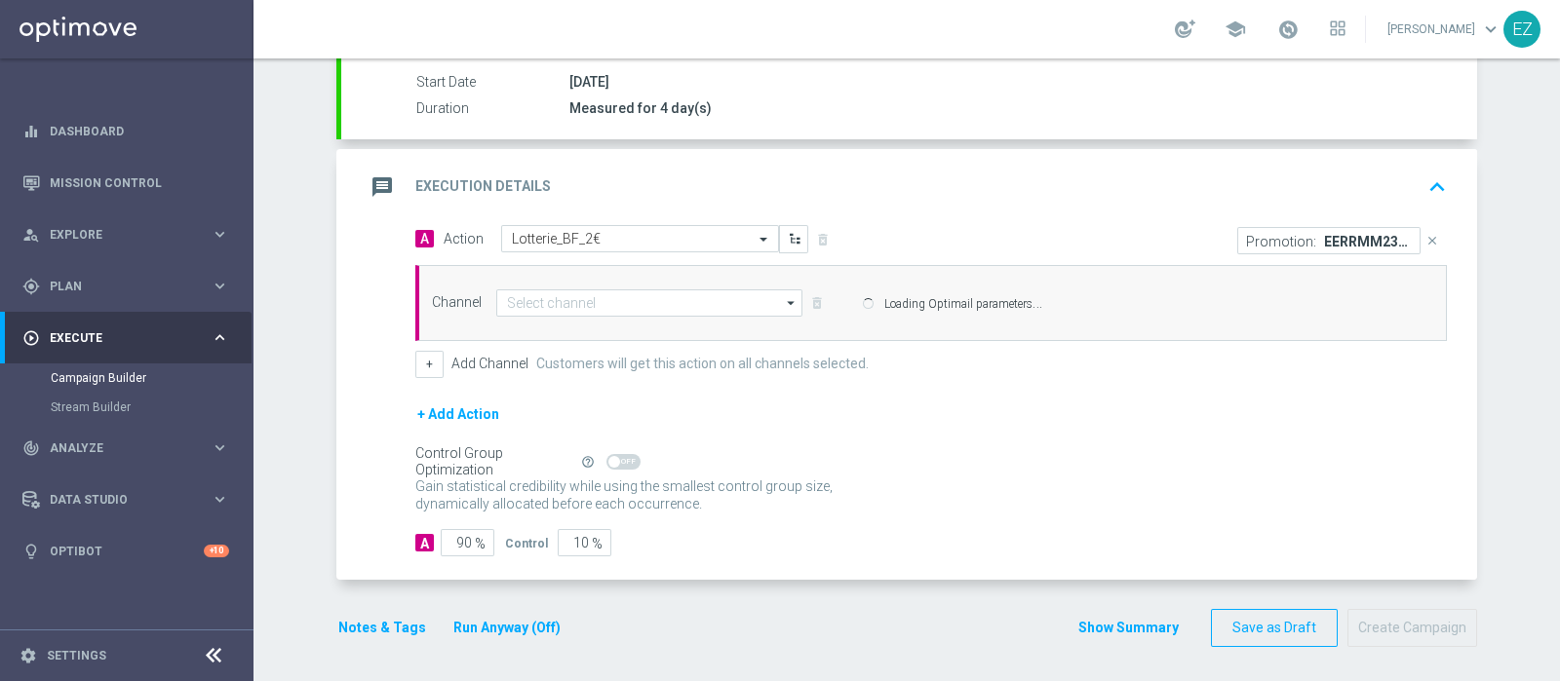
type input "Optimail"
click at [432, 368] on button "+" at bounding box center [429, 364] width 28 height 27
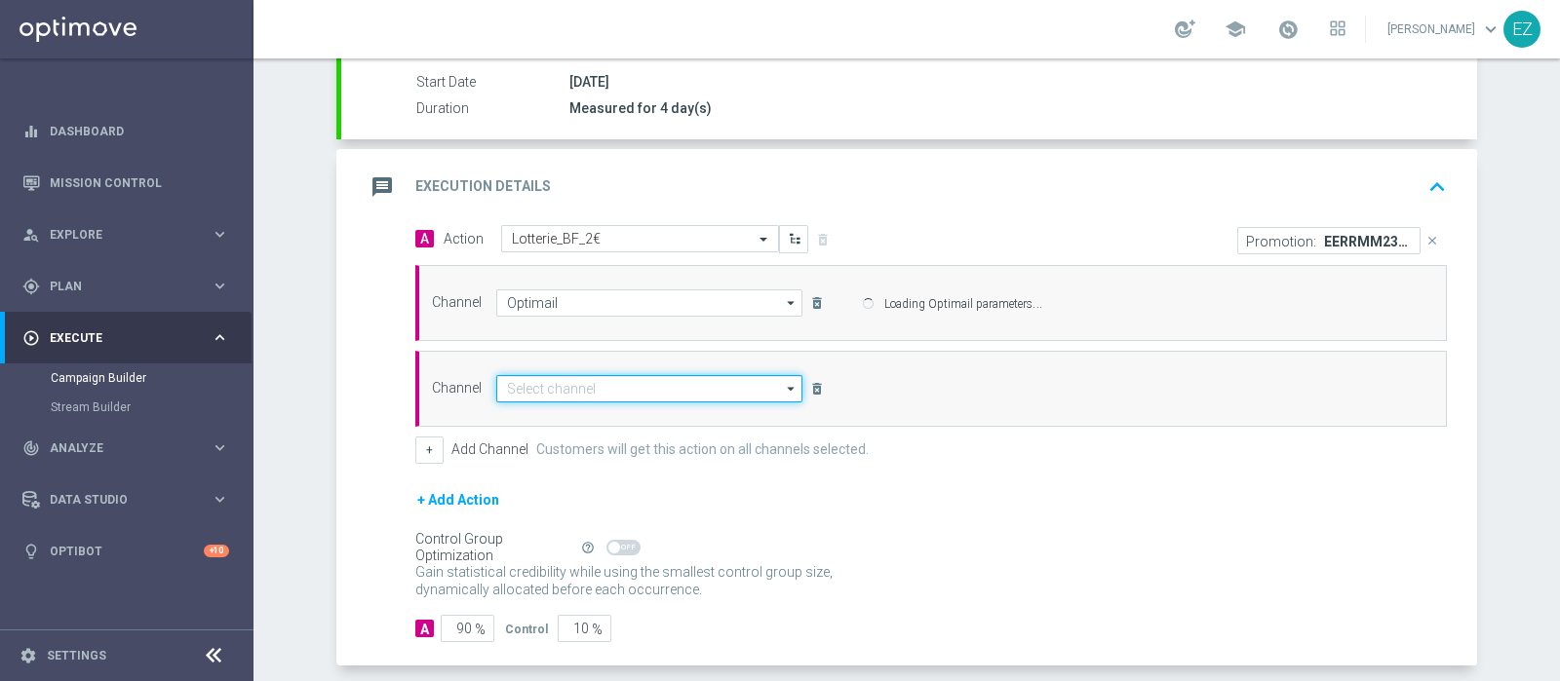
click at [570, 387] on input at bounding box center [649, 388] width 306 height 27
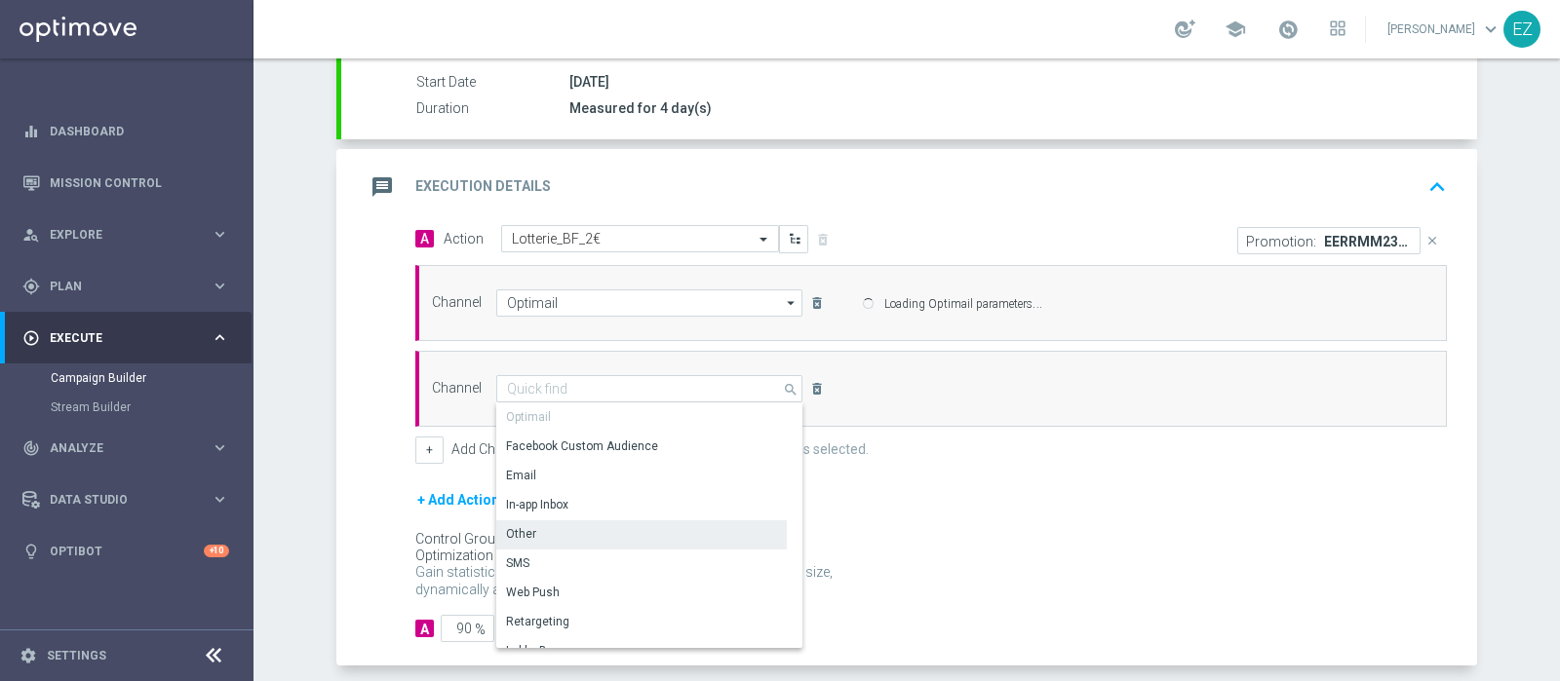
click at [538, 528] on div "Other" at bounding box center [641, 534] width 291 height 27
type input "Other"
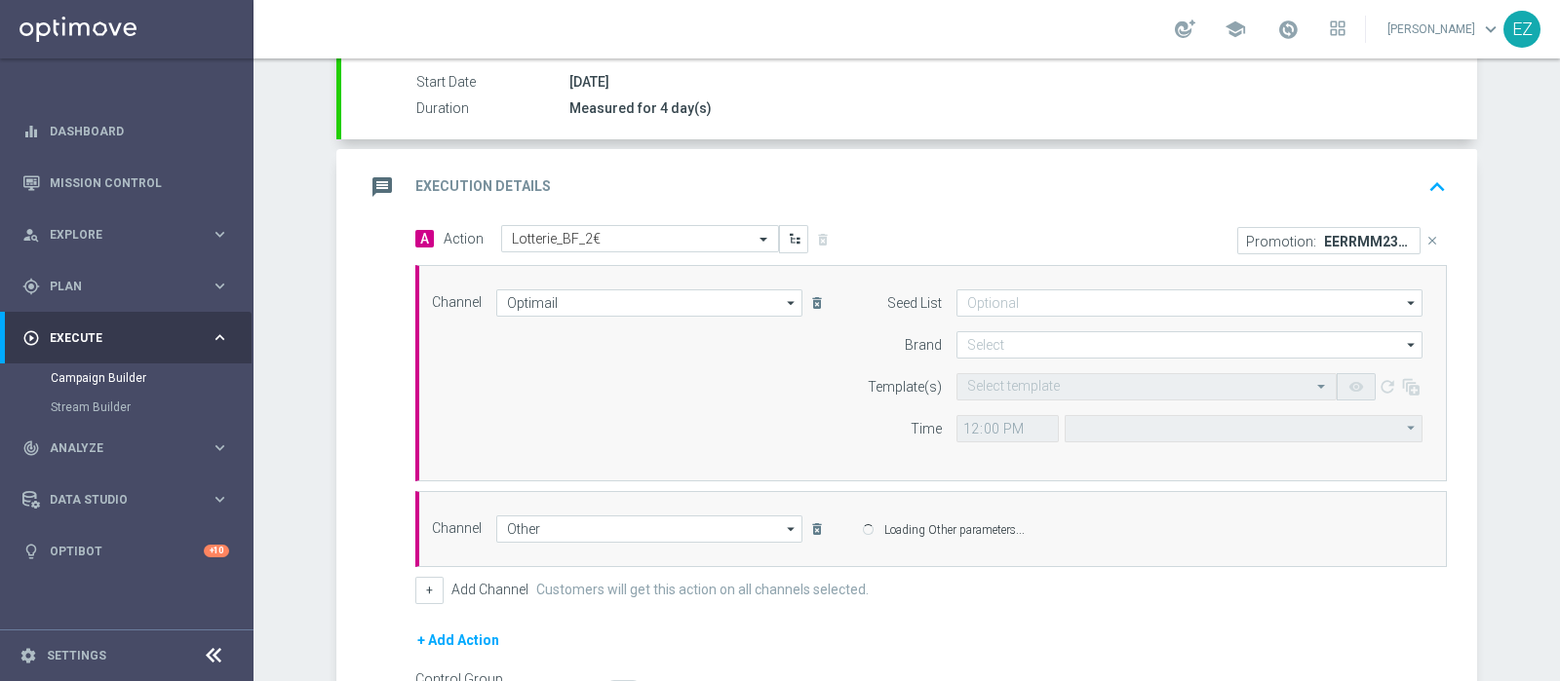
type input "Central European Time (Berlin) (UTC +02:00)"
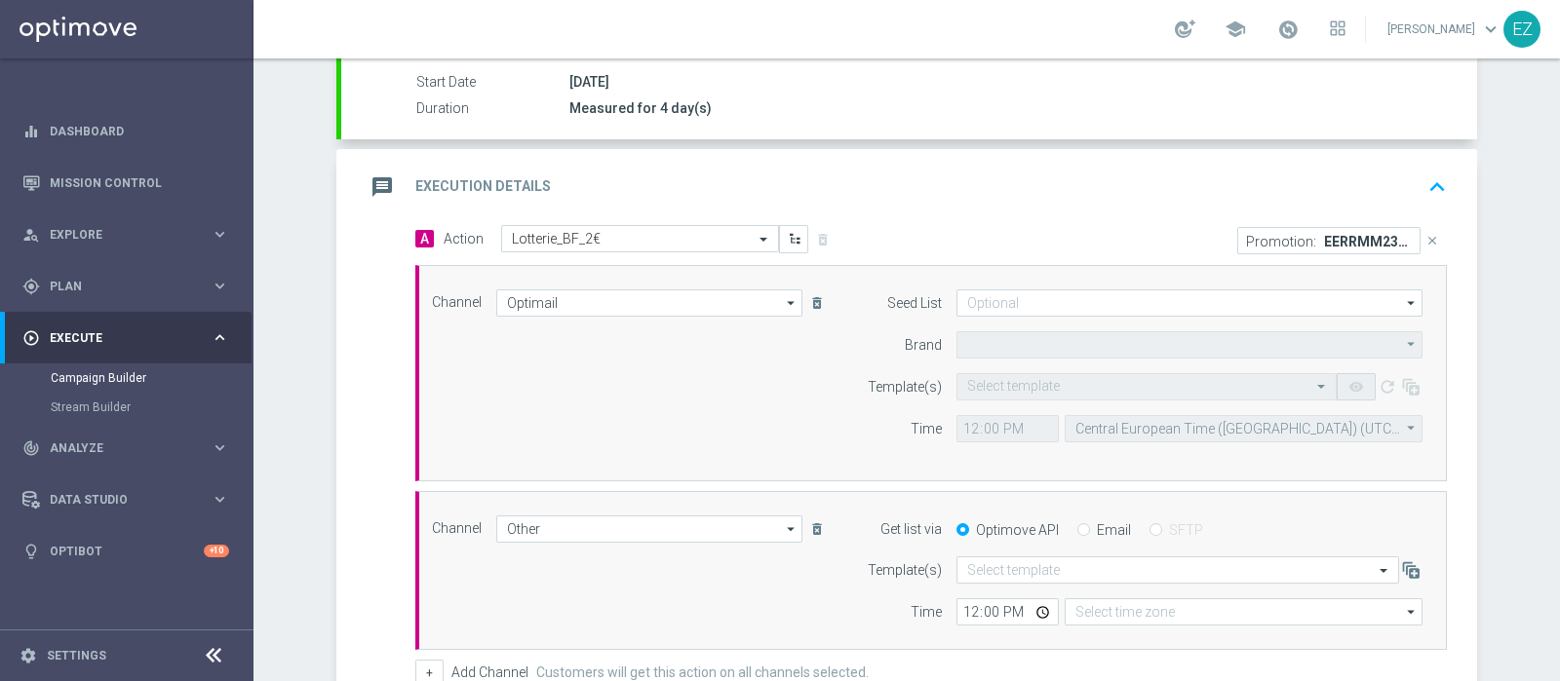
type input "Sisal Marketing"
type input "Coordinated Universal Time (UTC 00:00)"
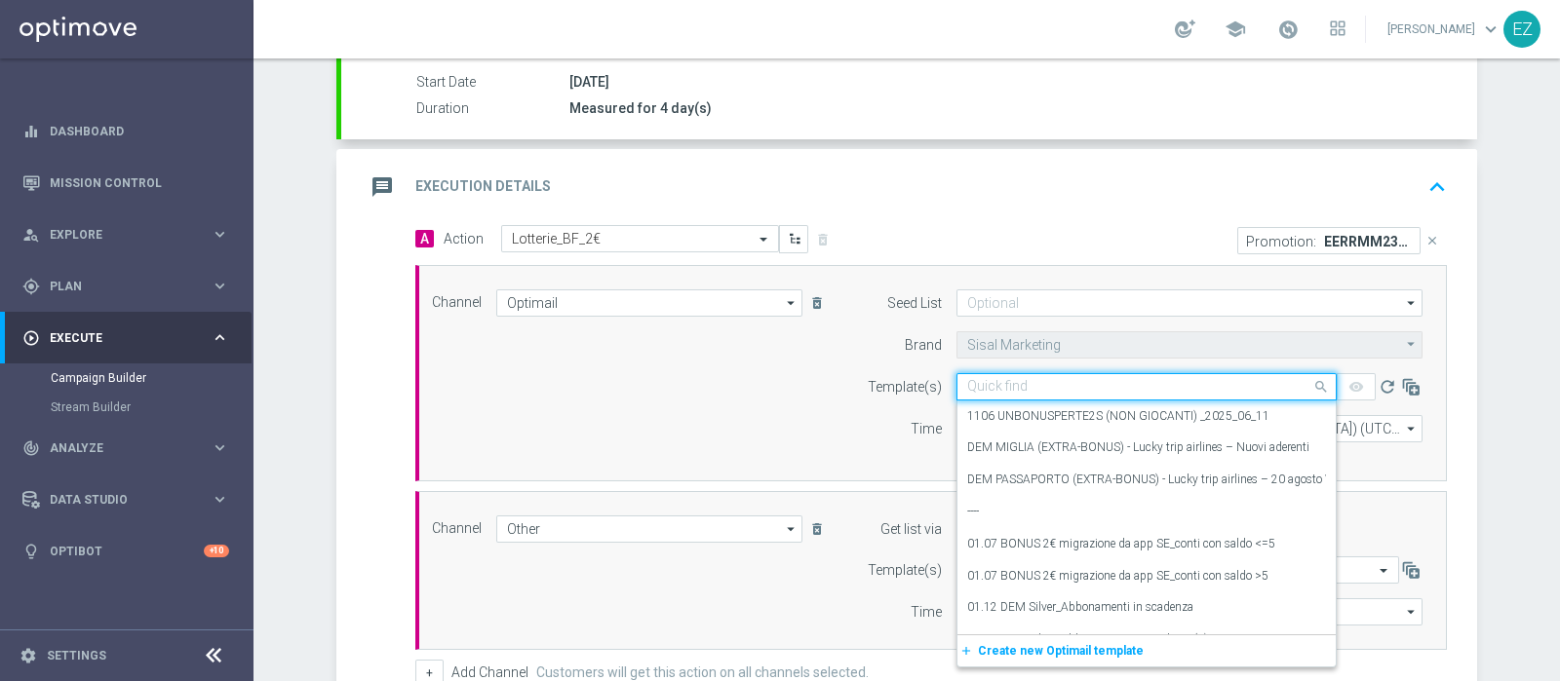
click at [1072, 391] on input "text" at bounding box center [1127, 387] width 320 height 17
paste input "2808 REGALOPERTE GL"
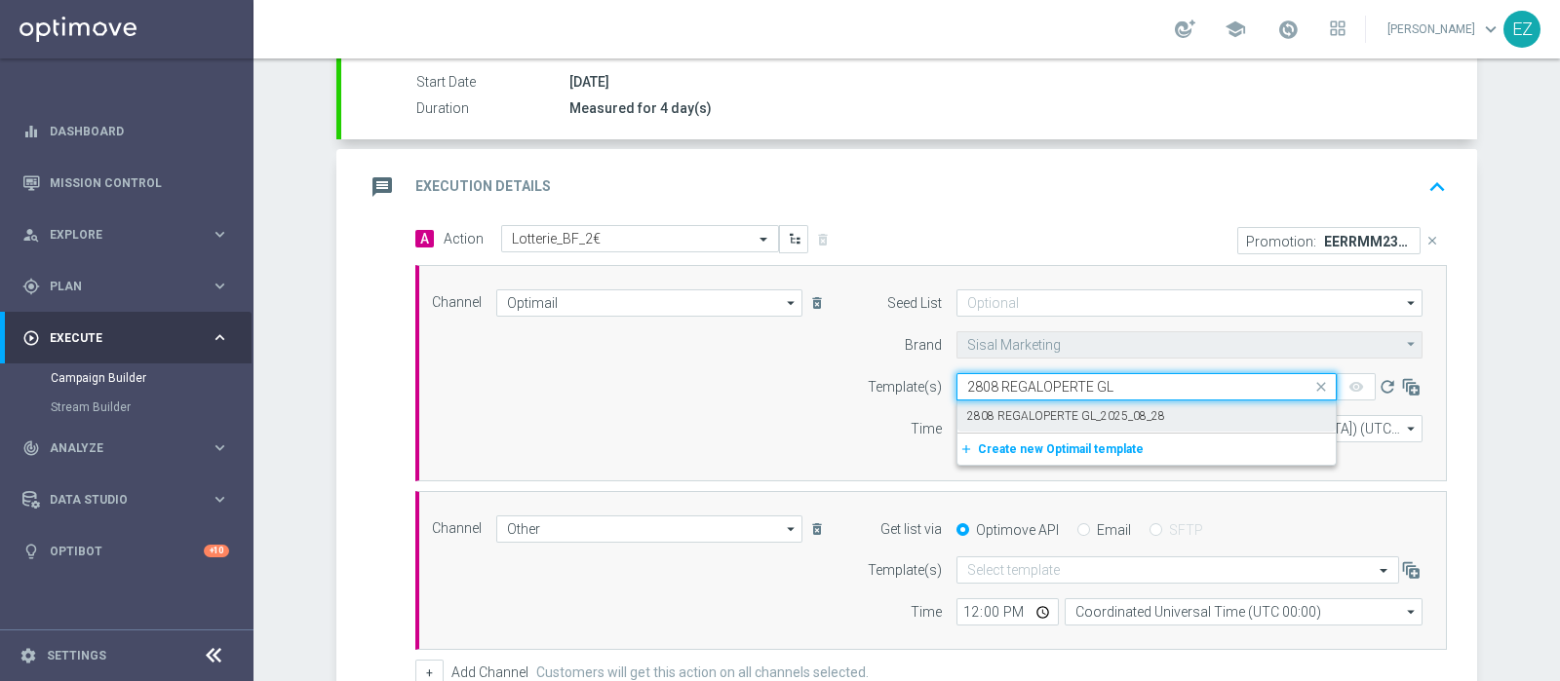
click at [1058, 411] on label "2808 REGALOPERTE GL_2025_08_28" at bounding box center [1066, 416] width 198 height 17
type input "2808 REGALOPERTE GL"
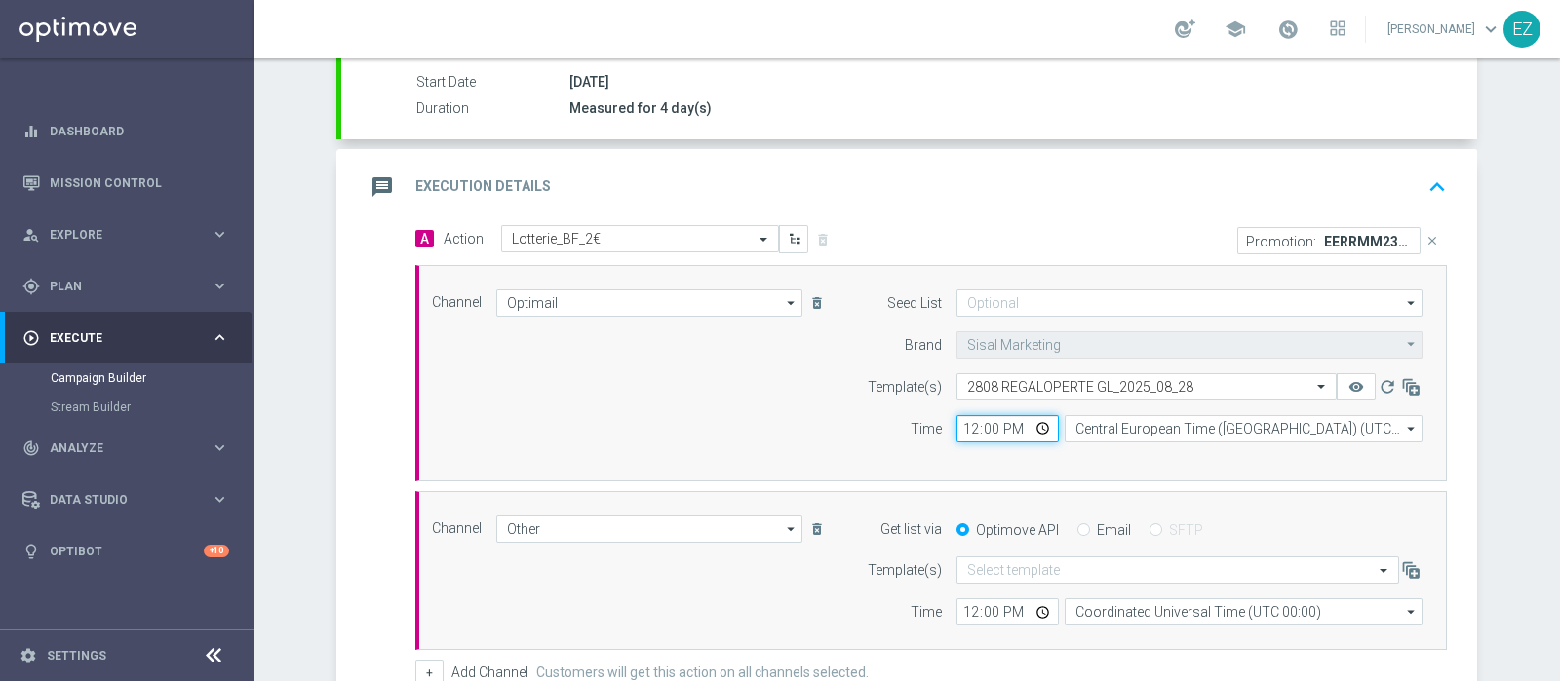
click at [956, 421] on input "12:00" at bounding box center [1007, 428] width 102 height 27
type input "17:00"
click at [1078, 527] on div "Email" at bounding box center [1104, 531] width 54 height 18
click at [1077, 527] on input "Email" at bounding box center [1083, 531] width 13 height 13
radio input "true"
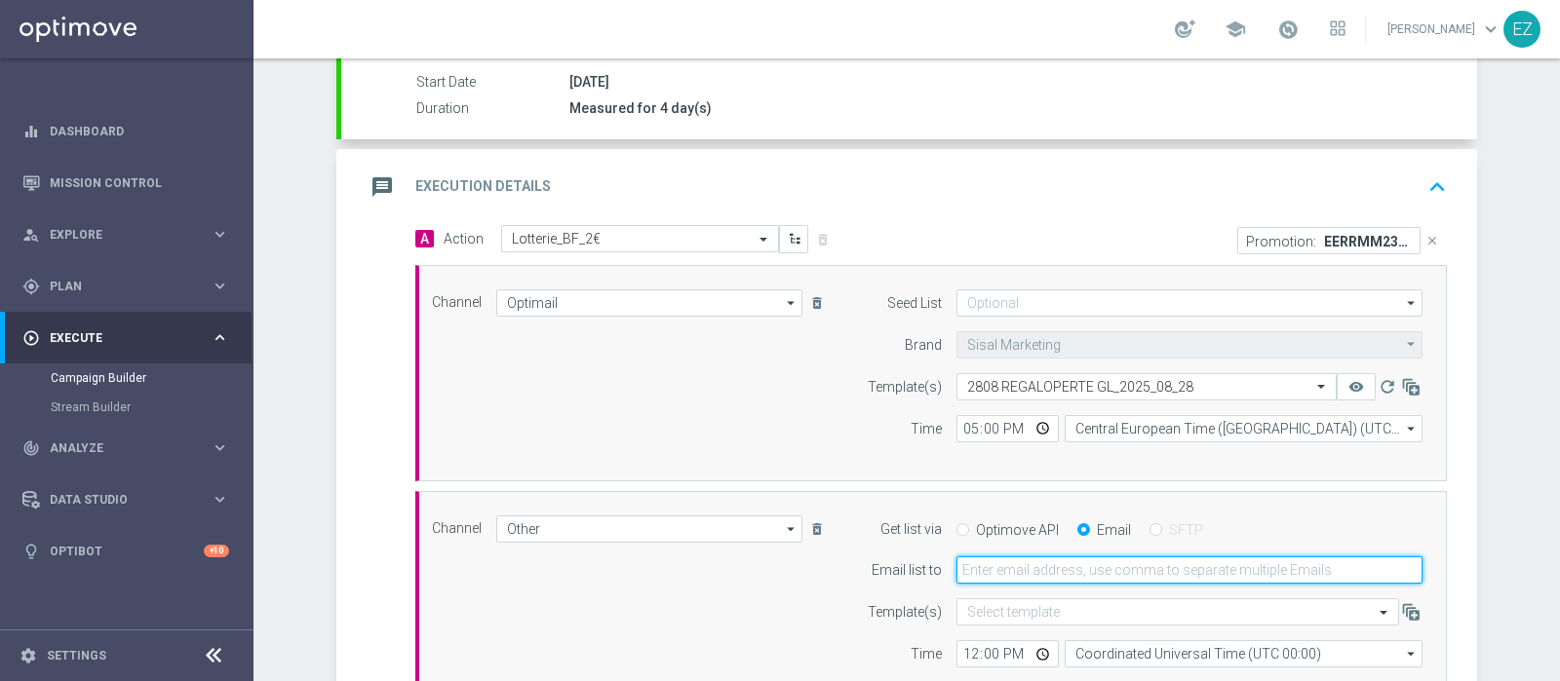
click at [1046, 563] on input "email" at bounding box center [1189, 570] width 466 height 27
type input "elena.zarbin@sisal.it"
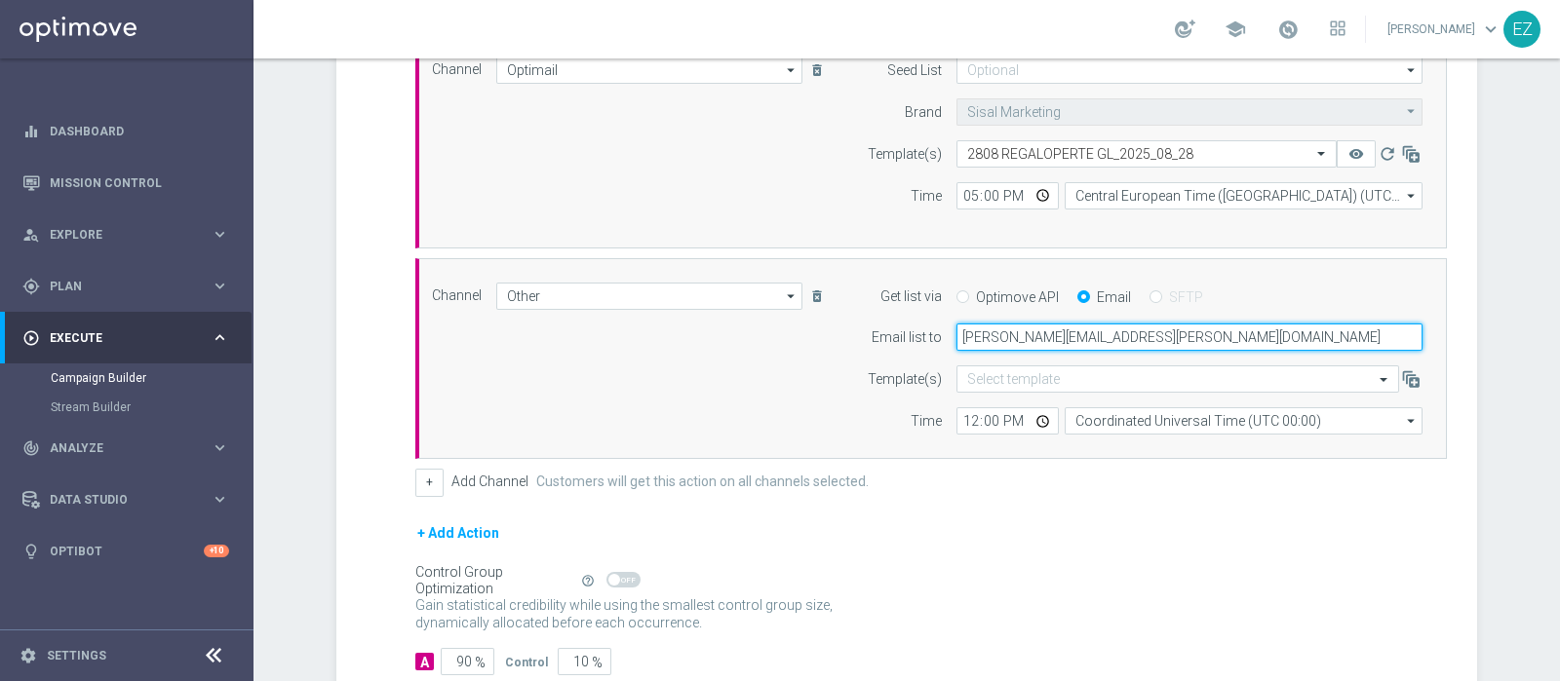
scroll to position [557, 0]
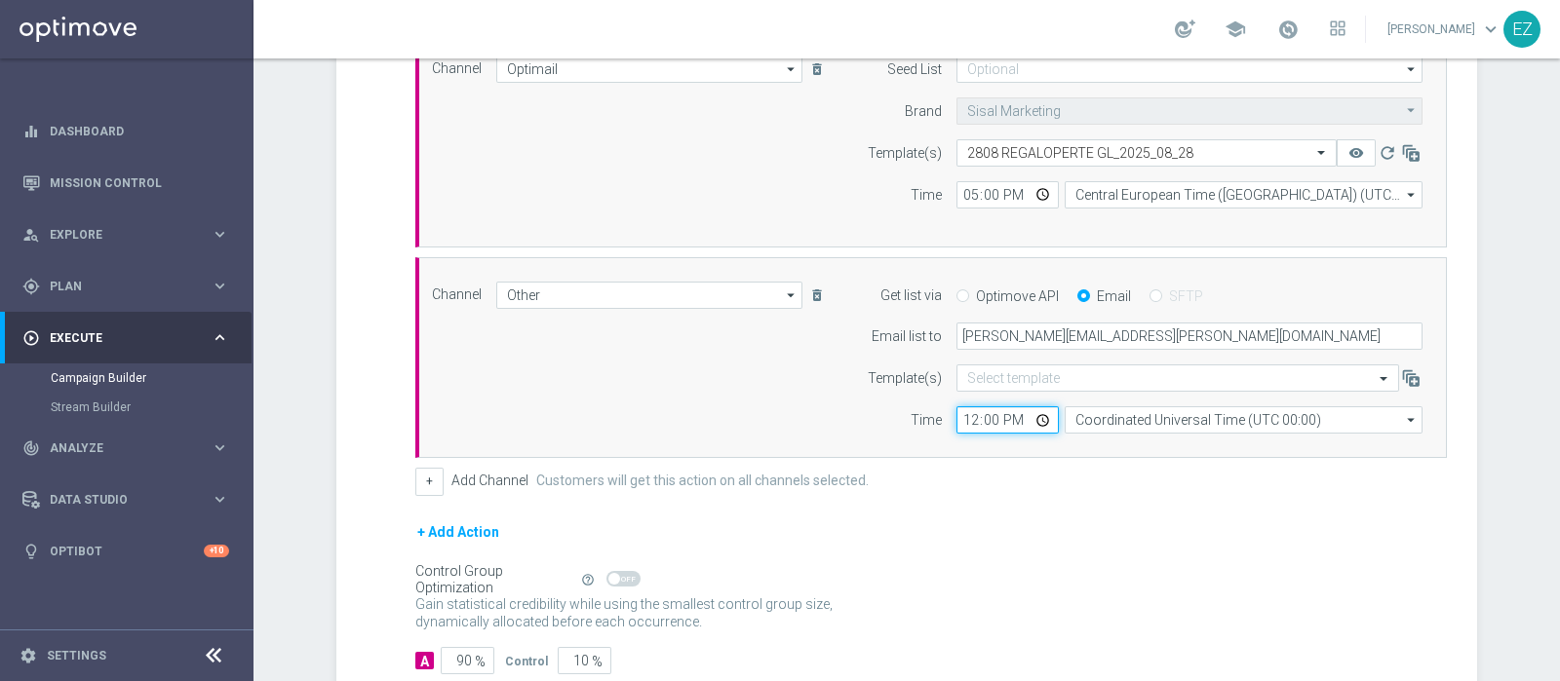
drag, startPoint x: 955, startPoint y: 407, endPoint x: 968, endPoint y: 409, distance: 12.8
click at [968, 409] on input "12:00" at bounding box center [1007, 420] width 102 height 27
type input "16:30"
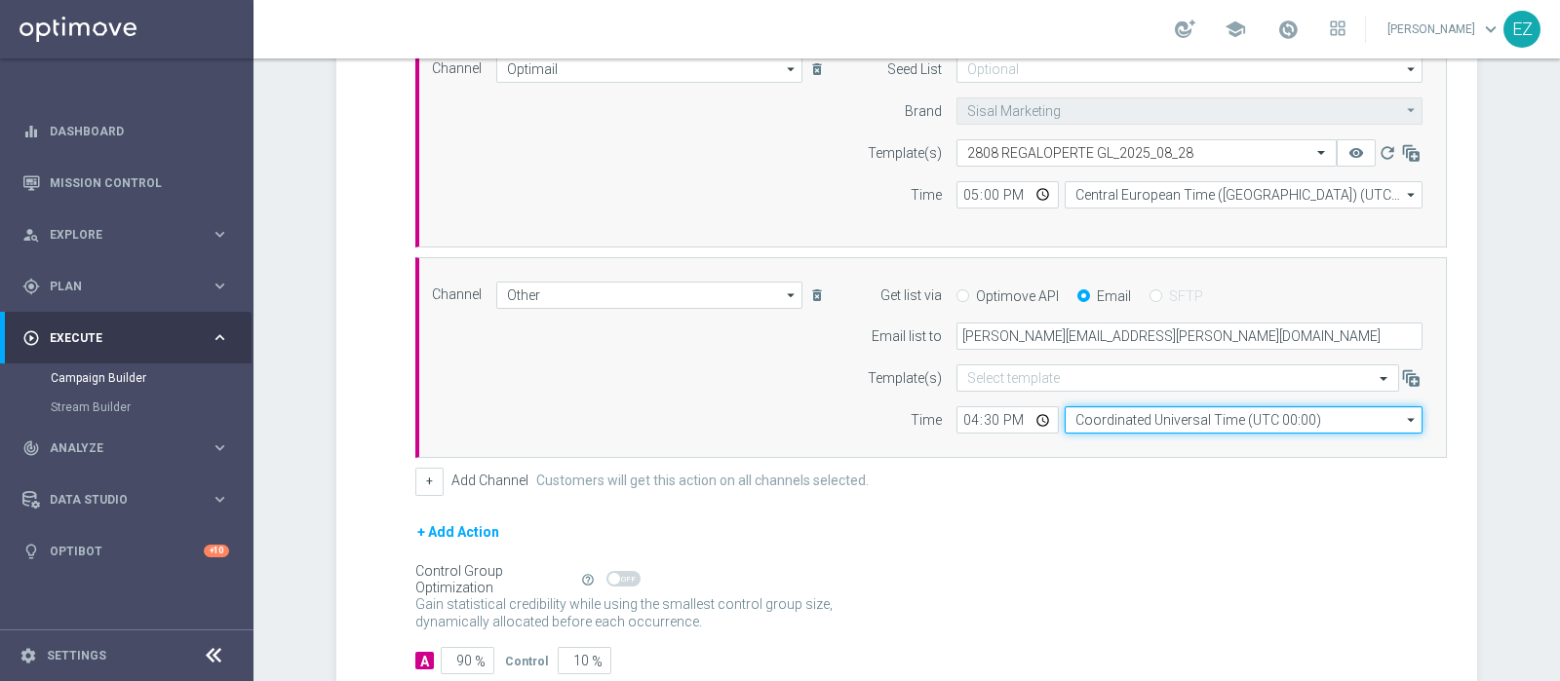
click at [1160, 407] on input "Coordinated Universal Time (UTC 00:00)" at bounding box center [1244, 420] width 358 height 27
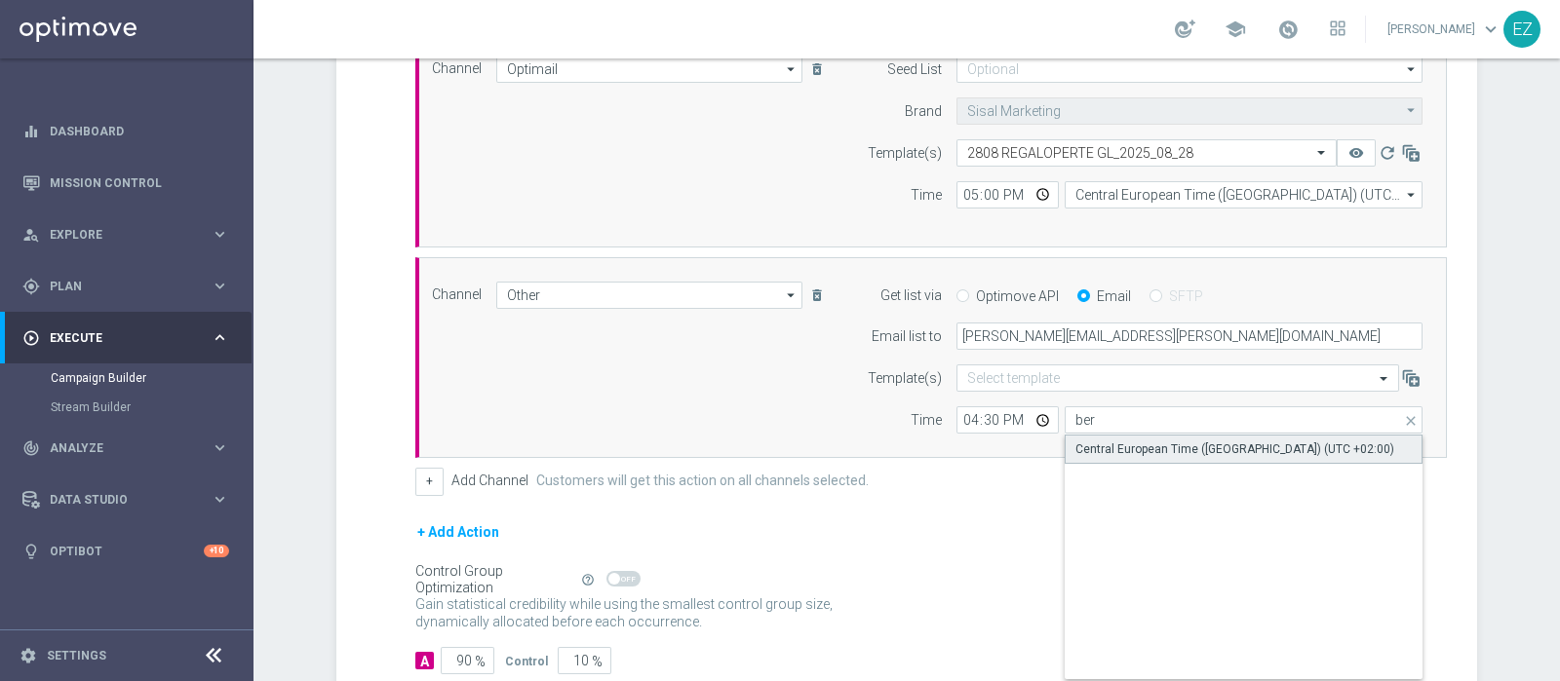
click at [1173, 441] on div "Central European Time (Berlin) (UTC +02:00)" at bounding box center [1234, 450] width 319 height 18
type input "Central European Time (Berlin) (UTC +02:00)"
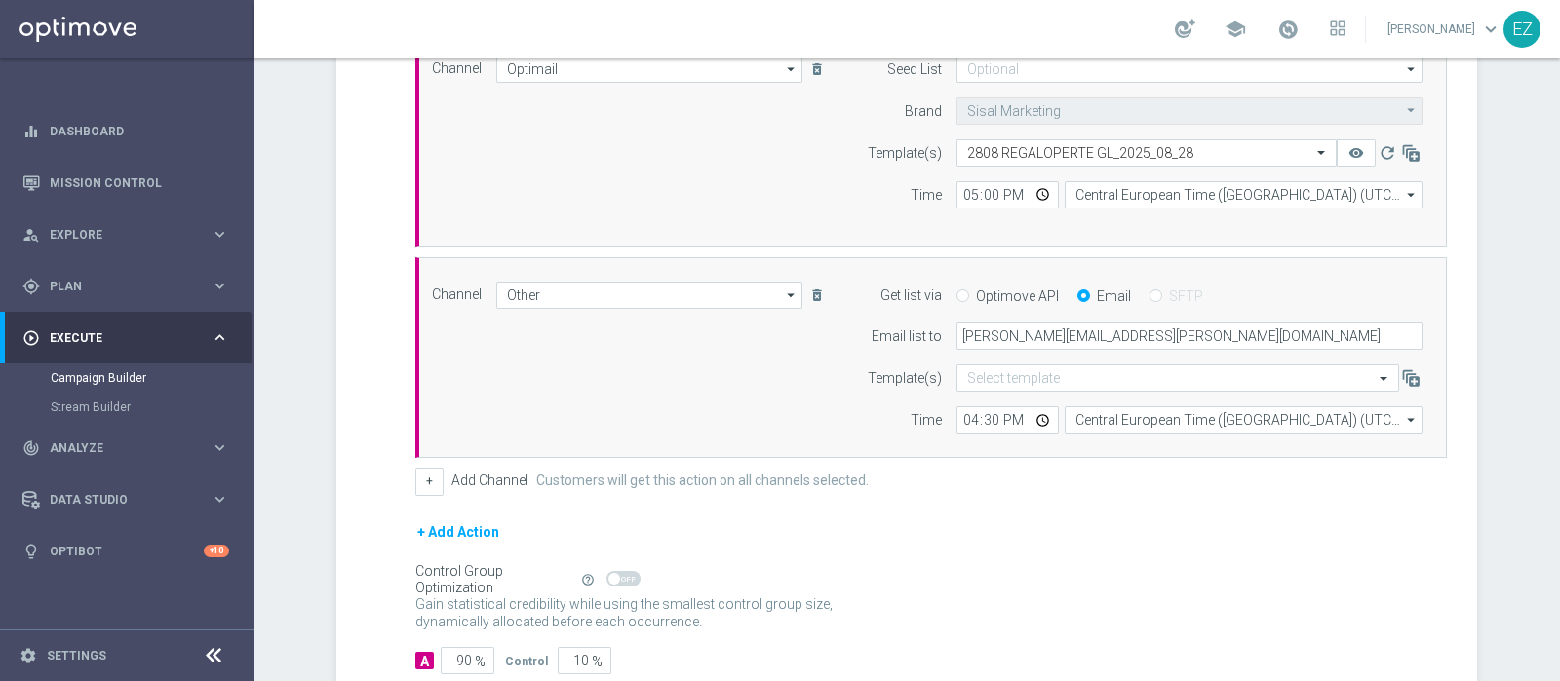
scroll to position [675, 0]
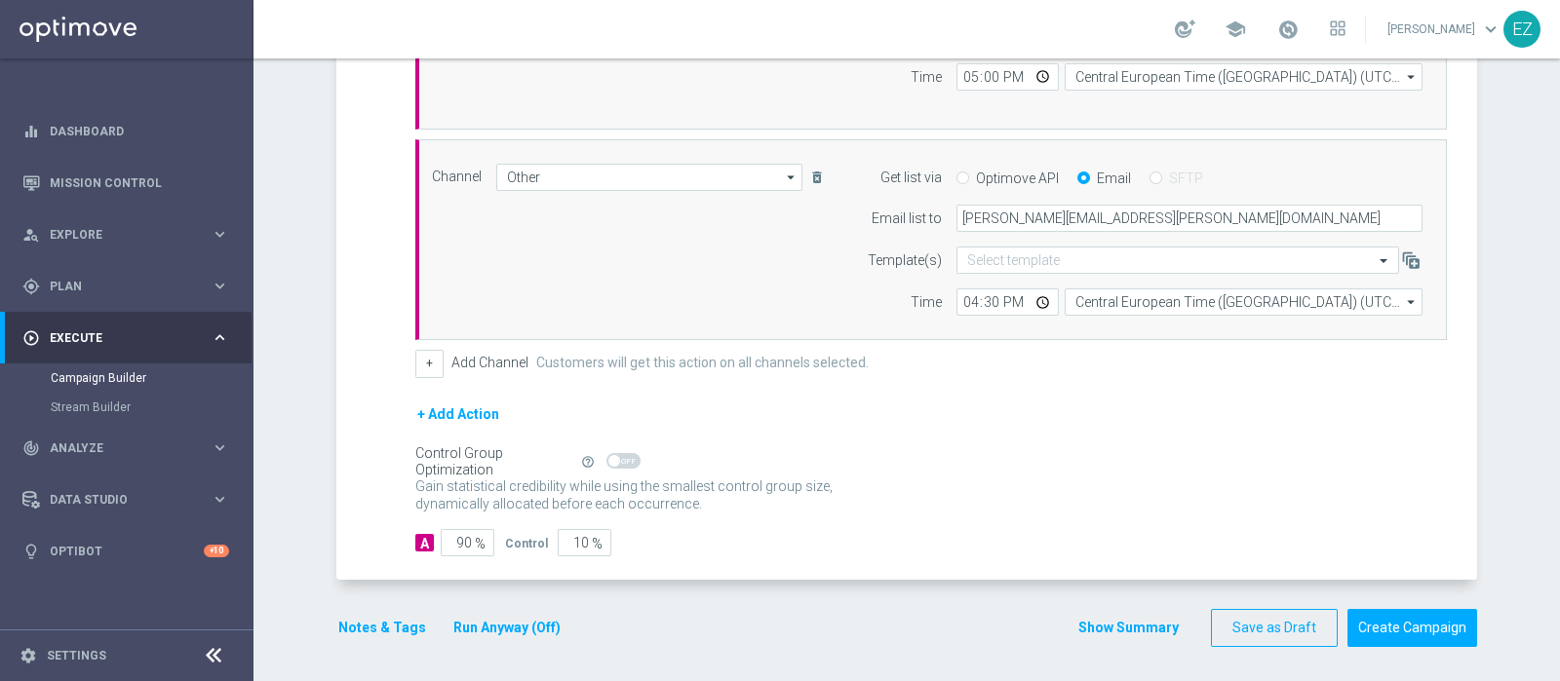
click at [363, 626] on button "Notes & Tags" at bounding box center [382, 628] width 92 height 24
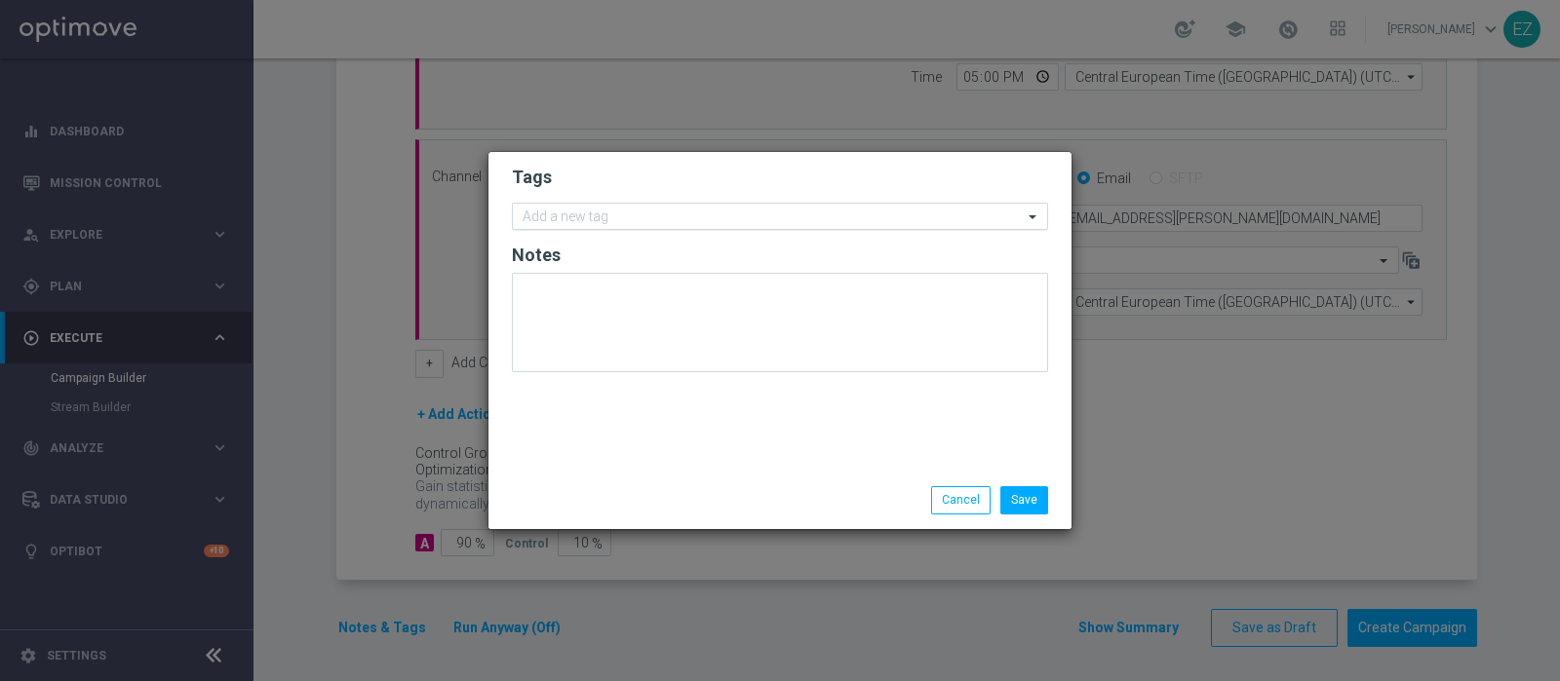
click at [833, 212] on input "text" at bounding box center [773, 218] width 500 height 17
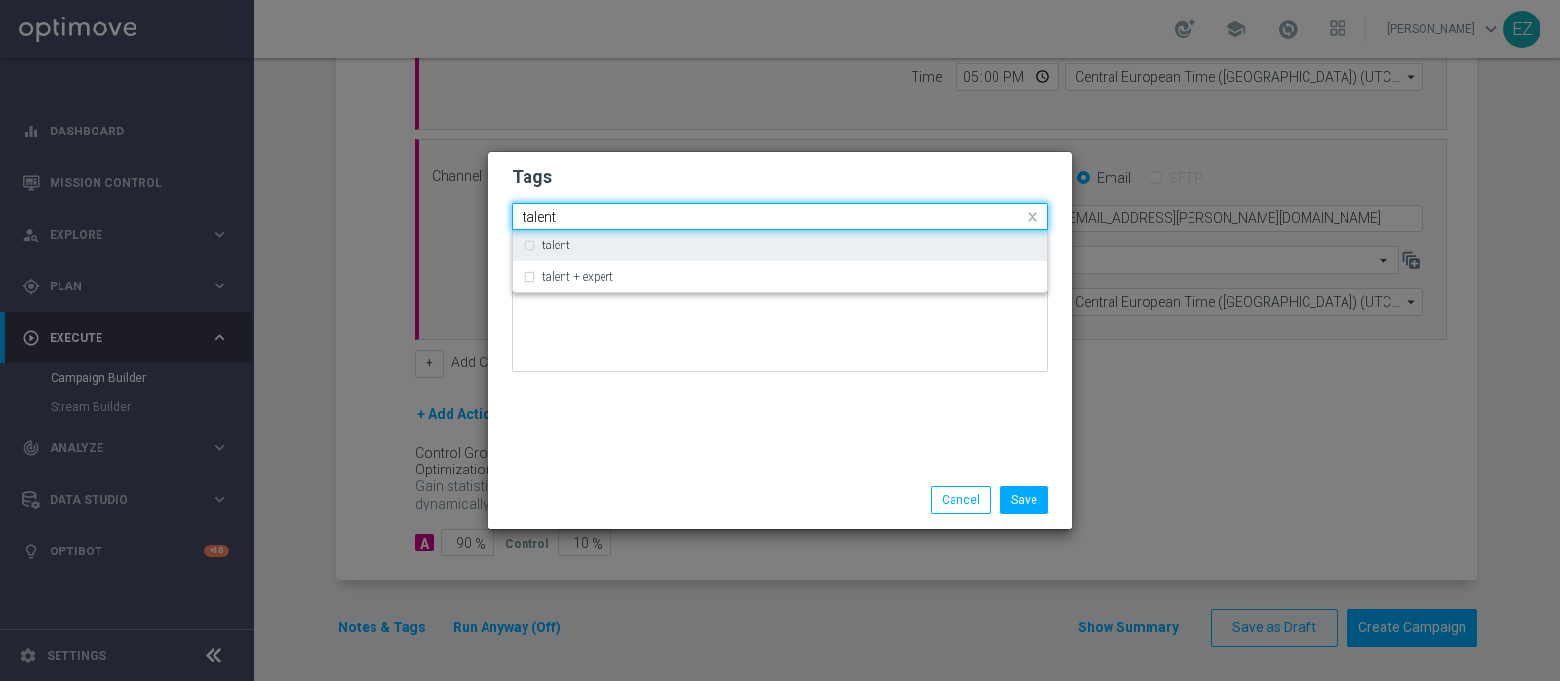
click at [556, 244] on label "talent" at bounding box center [556, 246] width 28 height 12
type input "talent"
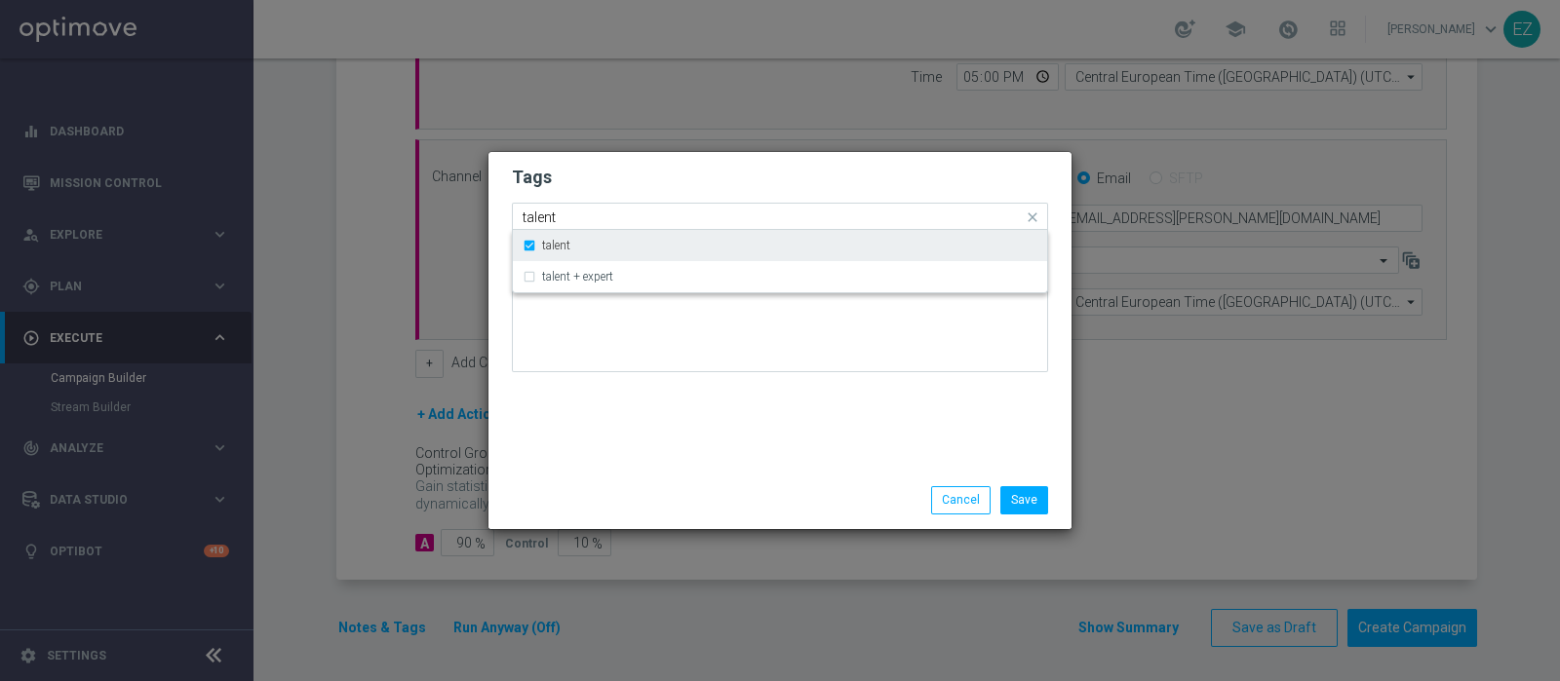
click at [531, 246] on div "talent" at bounding box center [780, 245] width 515 height 31
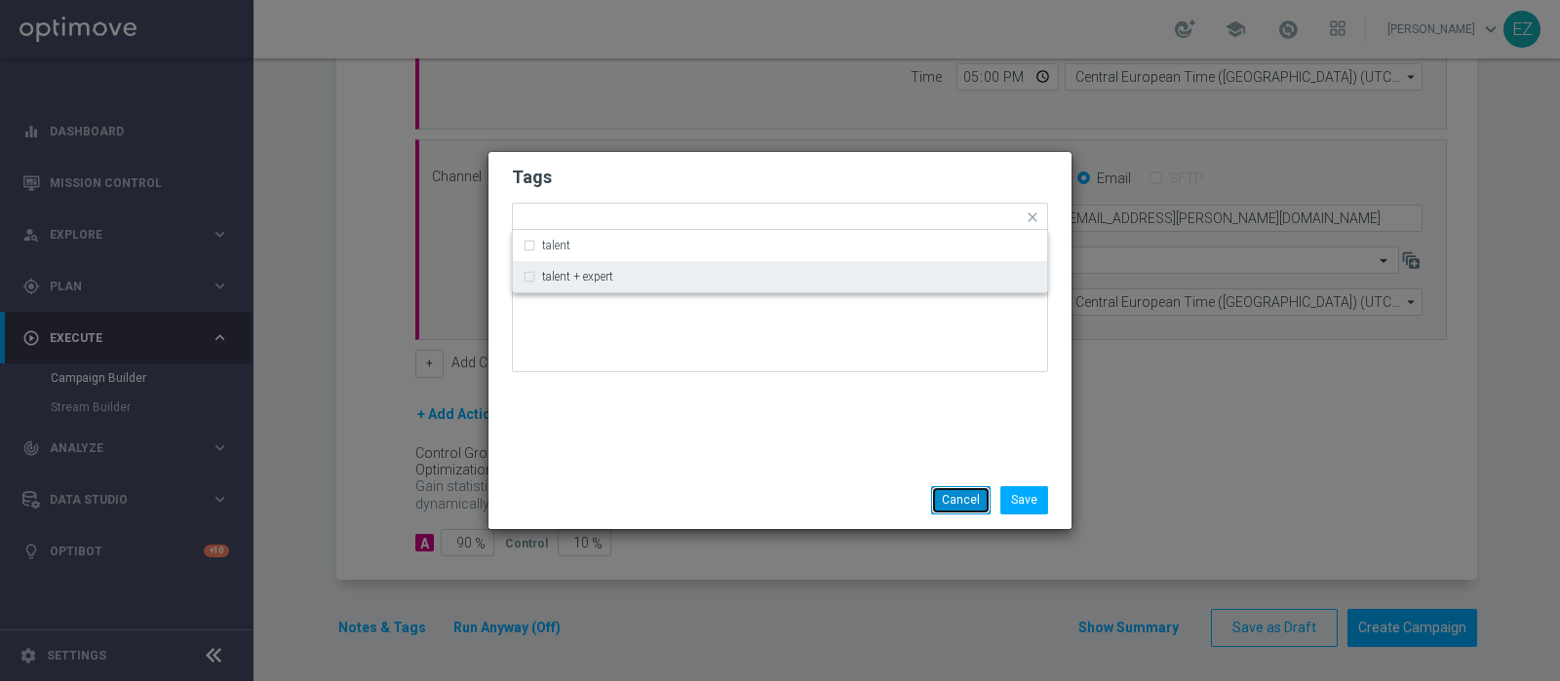
click at [980, 490] on button "Cancel" at bounding box center [960, 499] width 59 height 27
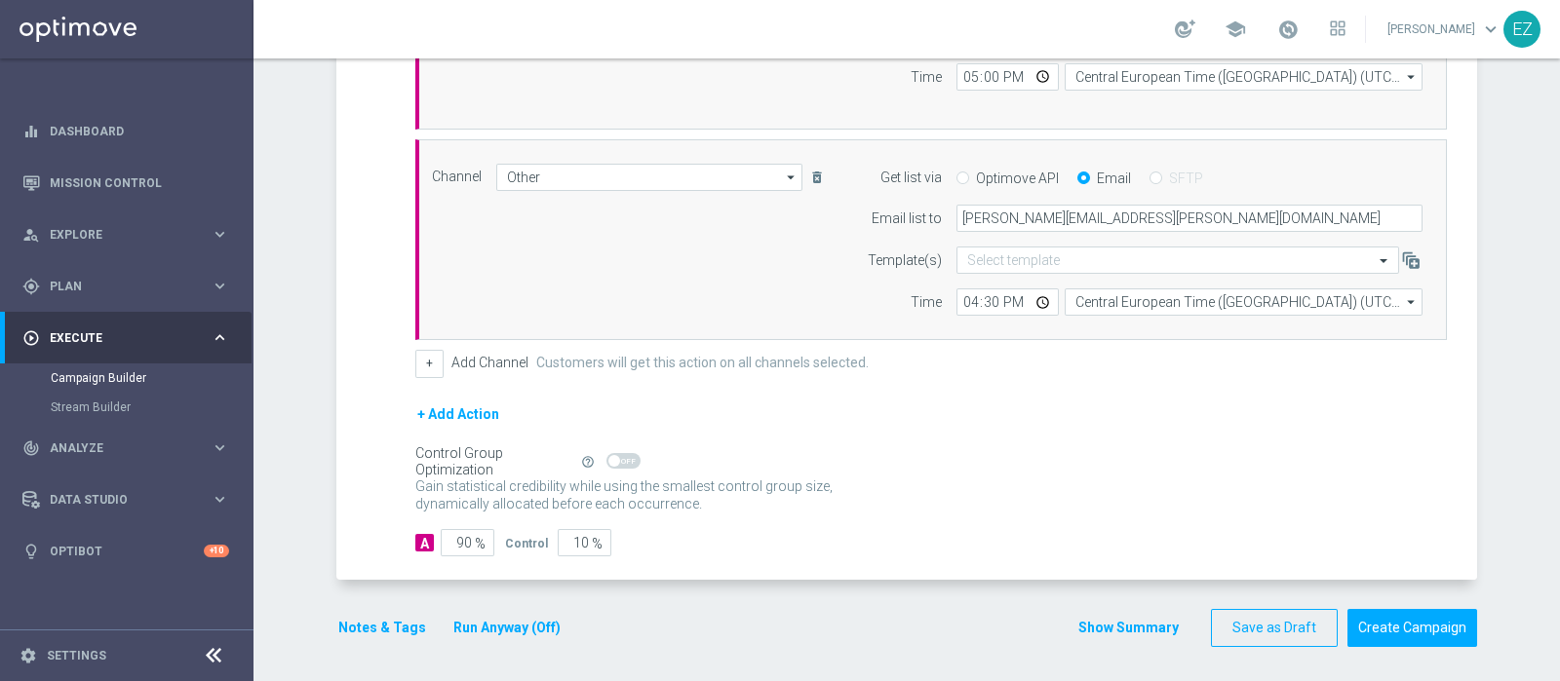
click at [1114, 632] on button "Show Summary" at bounding box center [1128, 628] width 102 height 22
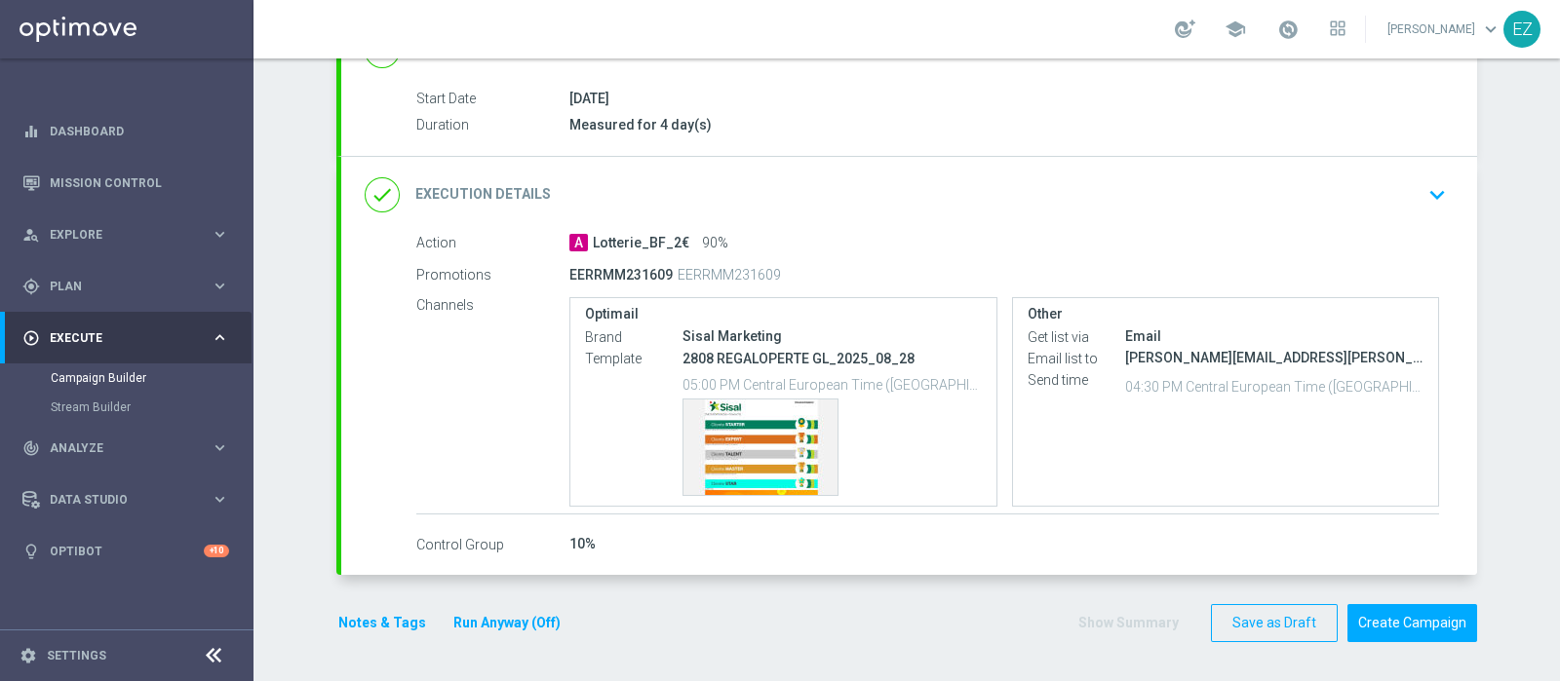
scroll to position [302, 0]
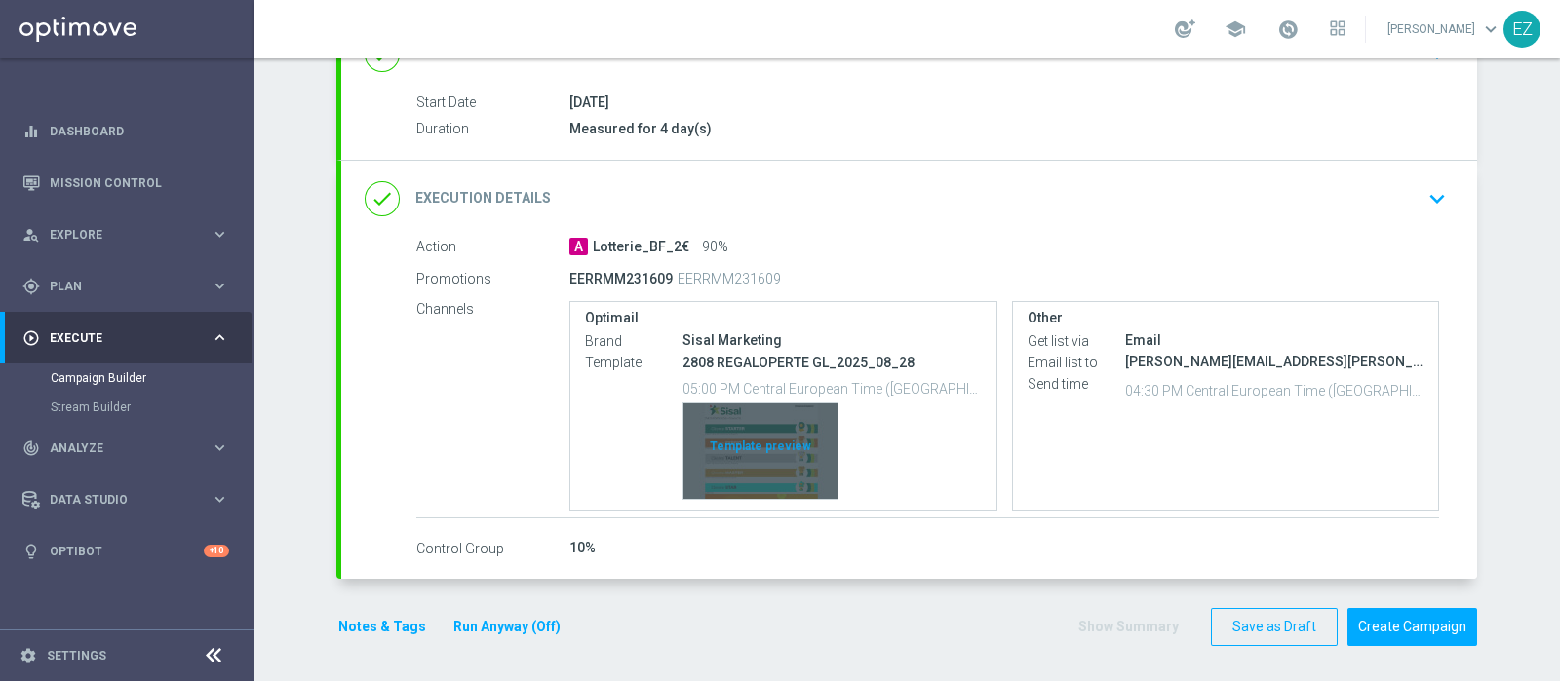
click at [732, 427] on div "Template preview" at bounding box center [760, 452] width 154 height 96
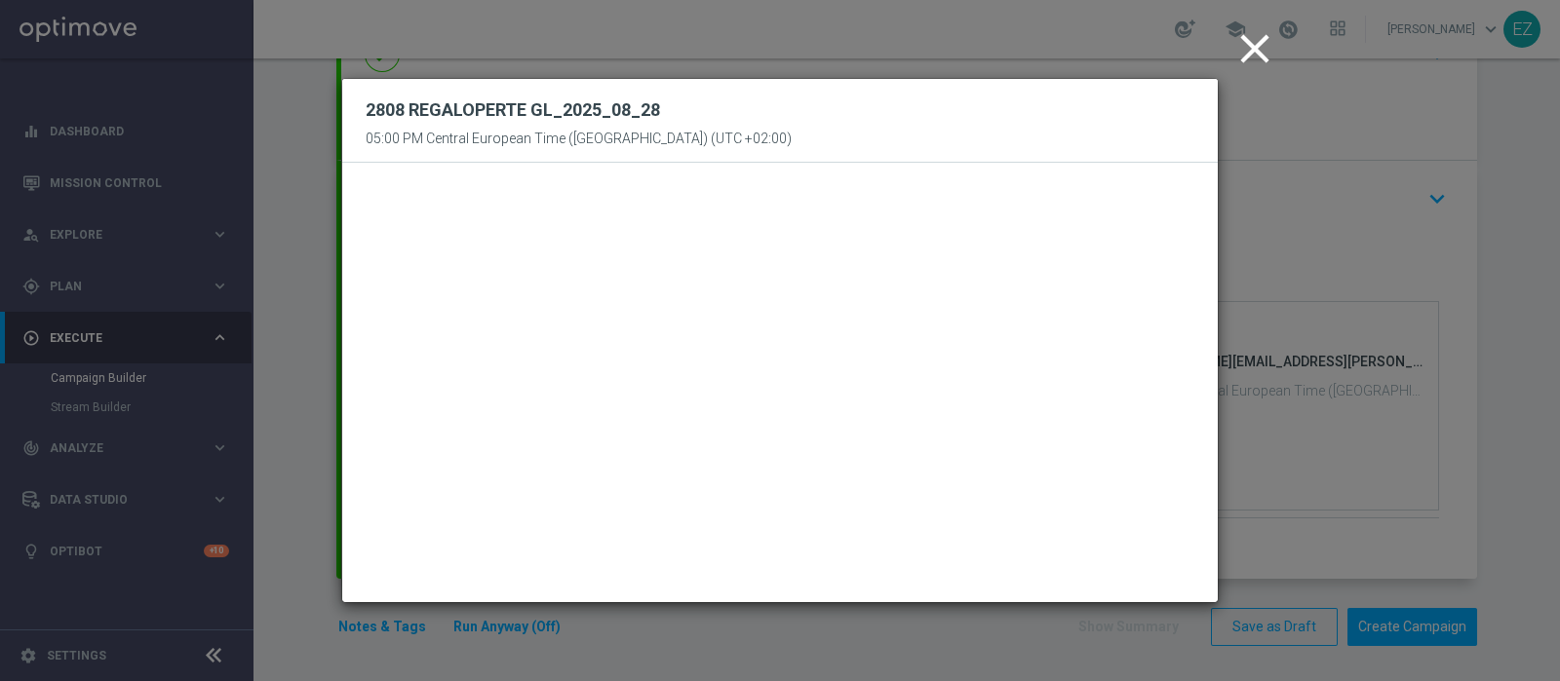
click at [1270, 57] on icon "close" at bounding box center [1254, 48] width 49 height 49
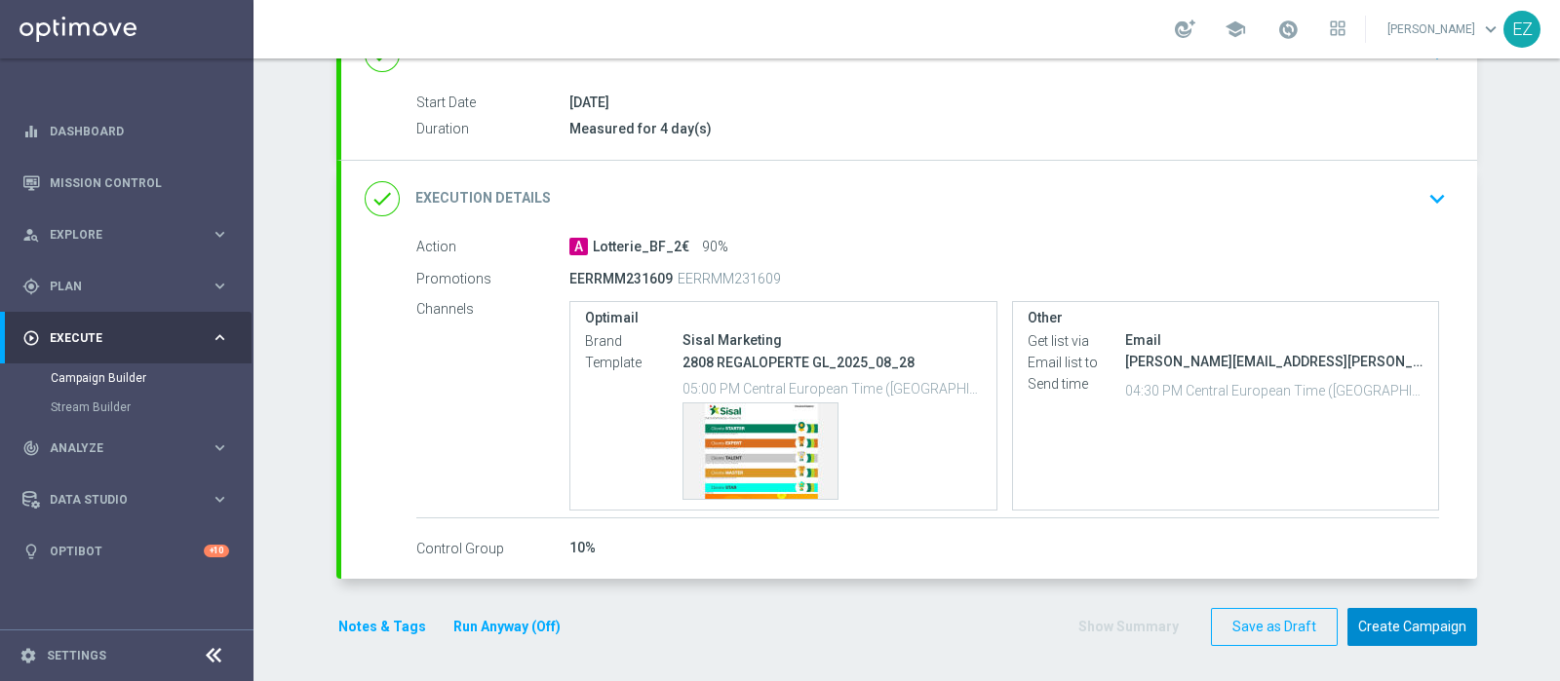
click at [1395, 632] on button "Create Campaign" at bounding box center [1412, 627] width 130 height 38
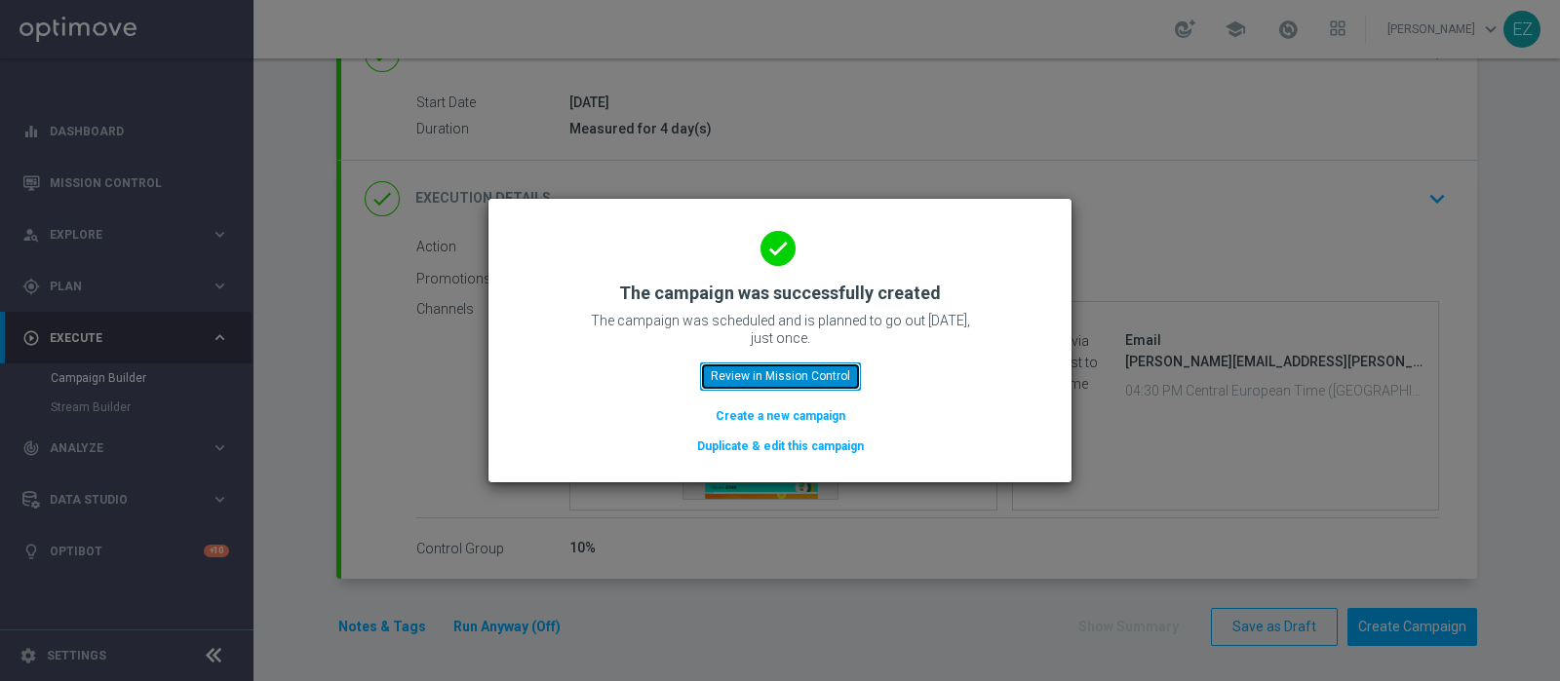
click at [816, 368] on button "Review in Mission Control" at bounding box center [780, 376] width 161 height 27
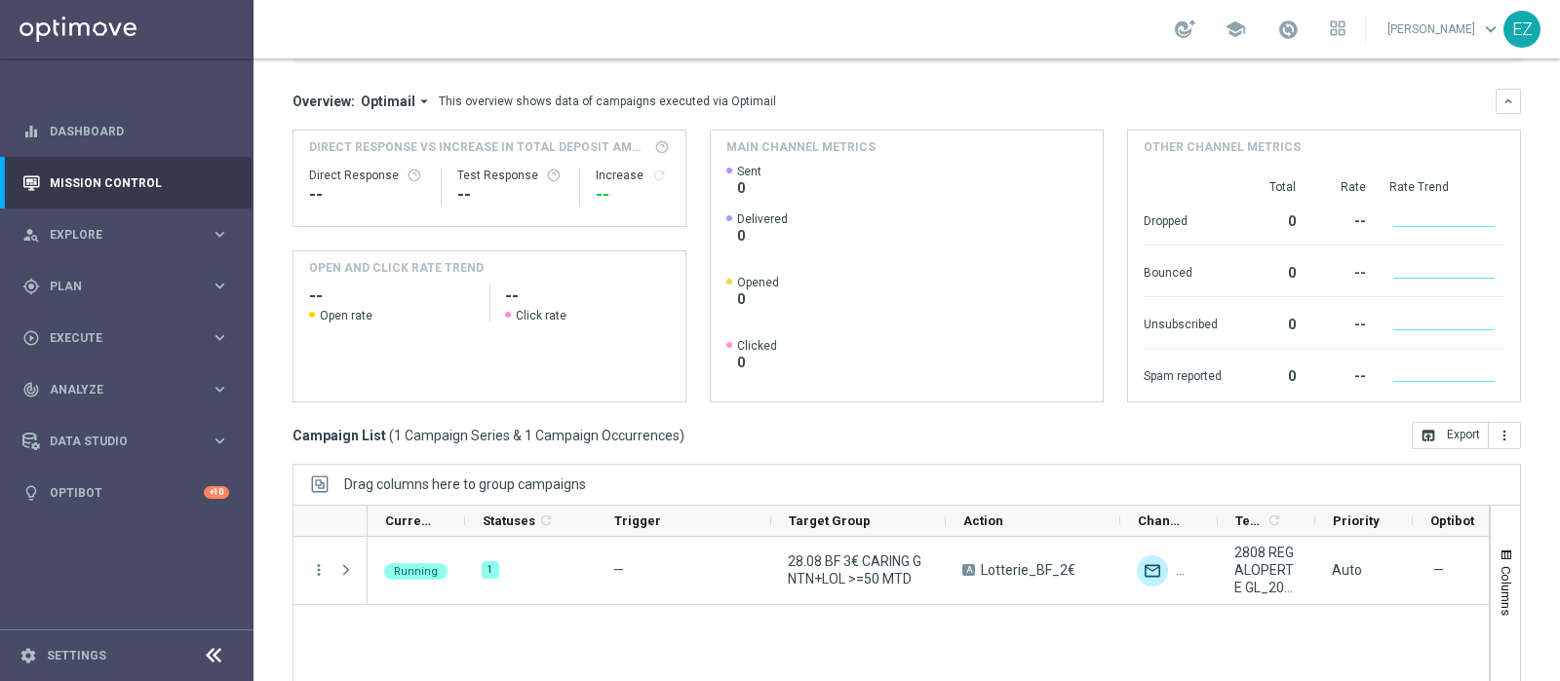
scroll to position [325, 0]
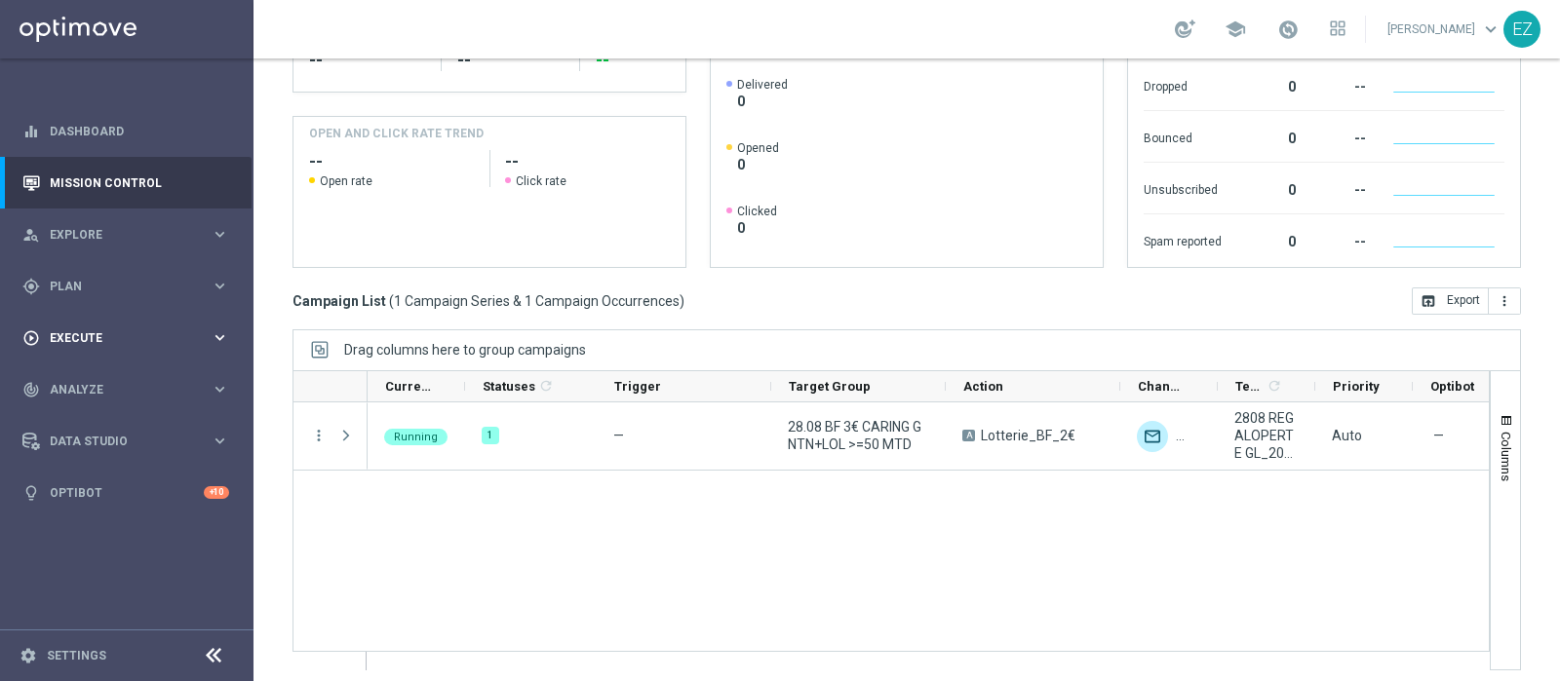
click at [78, 333] on span "Execute" at bounding box center [130, 338] width 161 height 12
click at [70, 383] on link "Campaign Builder" at bounding box center [127, 378] width 152 height 16
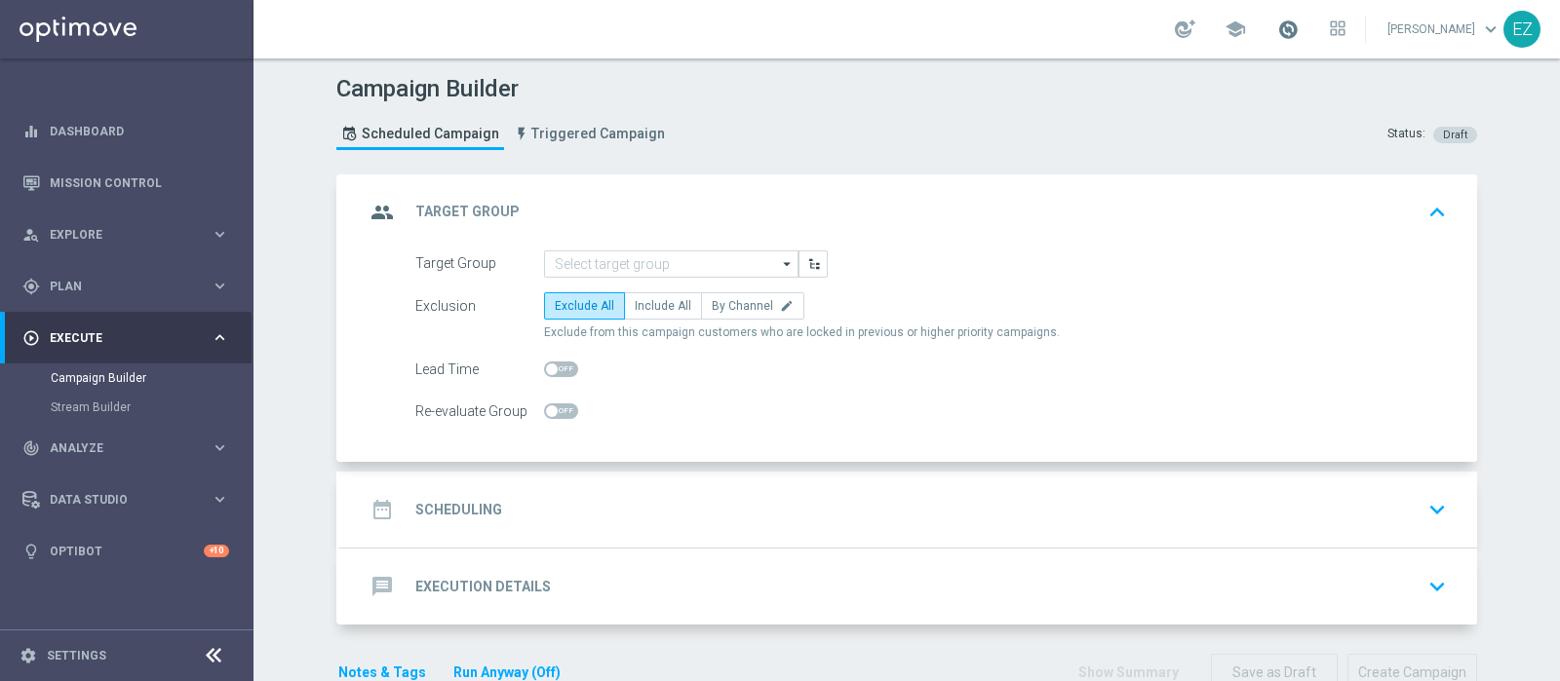
click at [1298, 31] on span at bounding box center [1287, 29] width 21 height 21
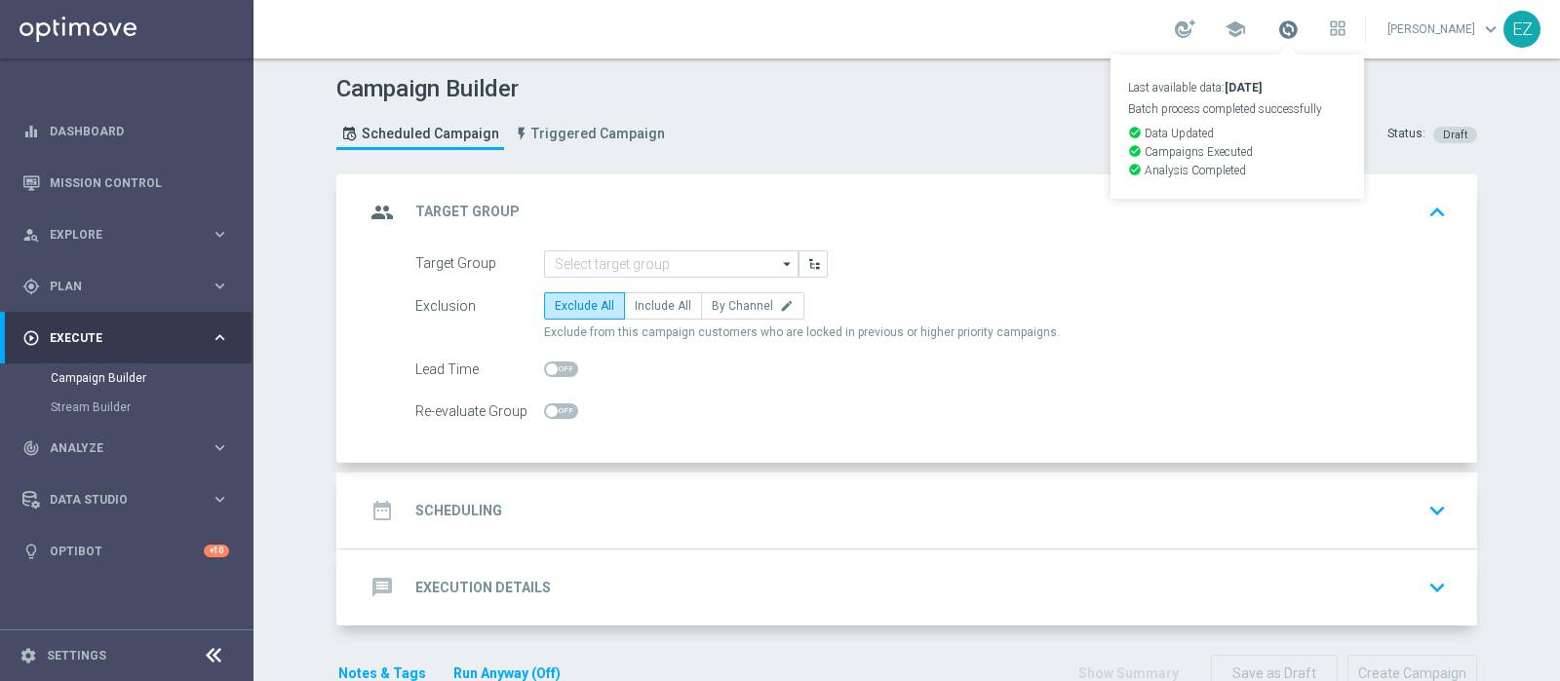
click at [1298, 31] on span at bounding box center [1287, 29] width 21 height 21
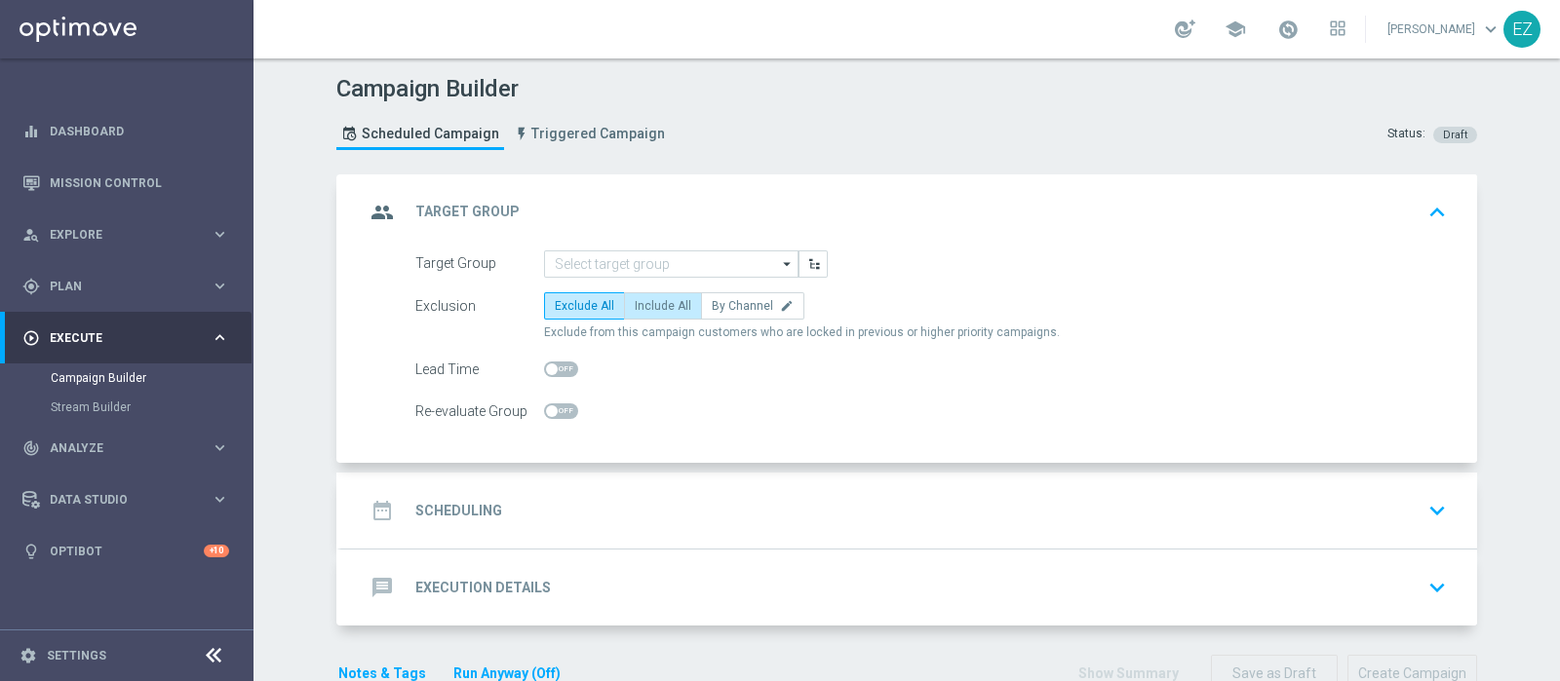
click at [640, 294] on label "Include All" at bounding box center [663, 305] width 78 height 27
click at [640, 303] on input "Include All" at bounding box center [641, 309] width 13 height 13
radio input "true"
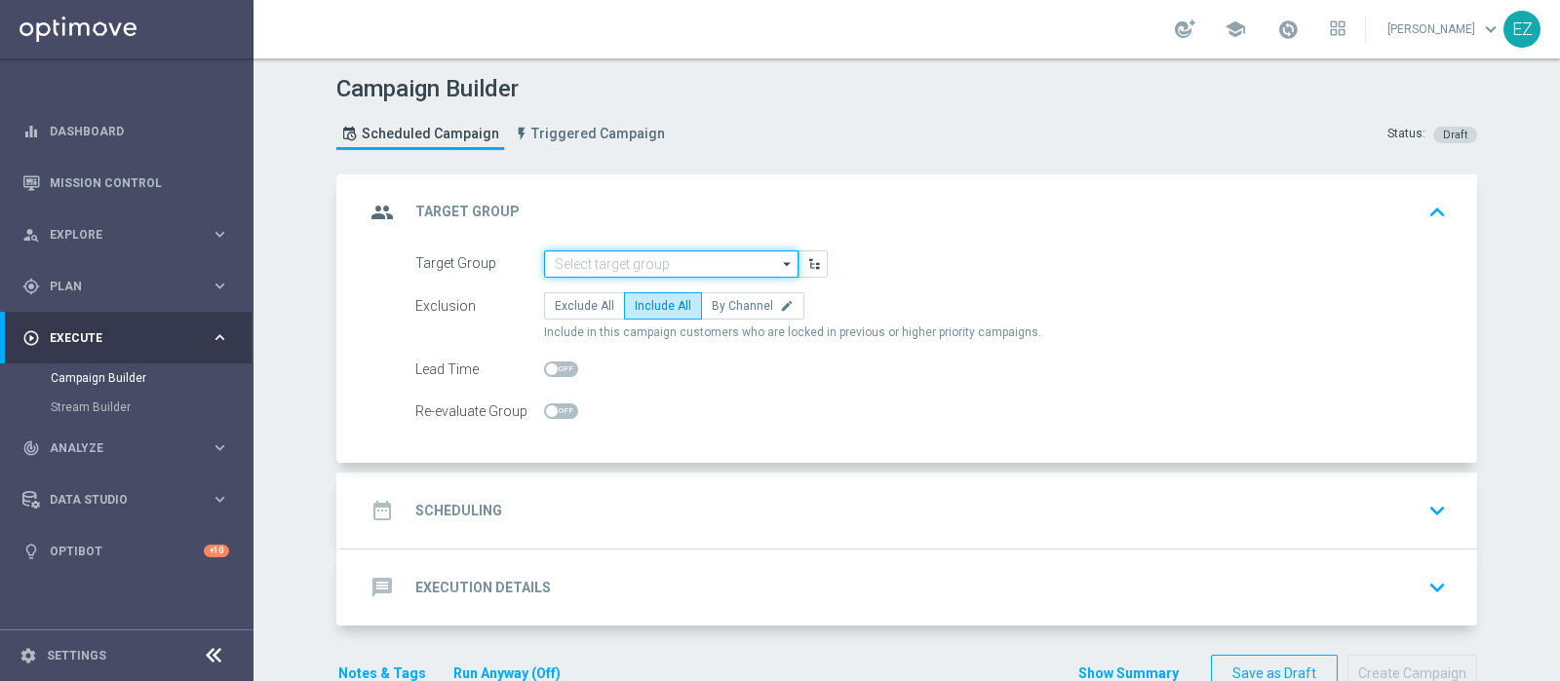
click at [656, 254] on input at bounding box center [671, 264] width 254 height 27
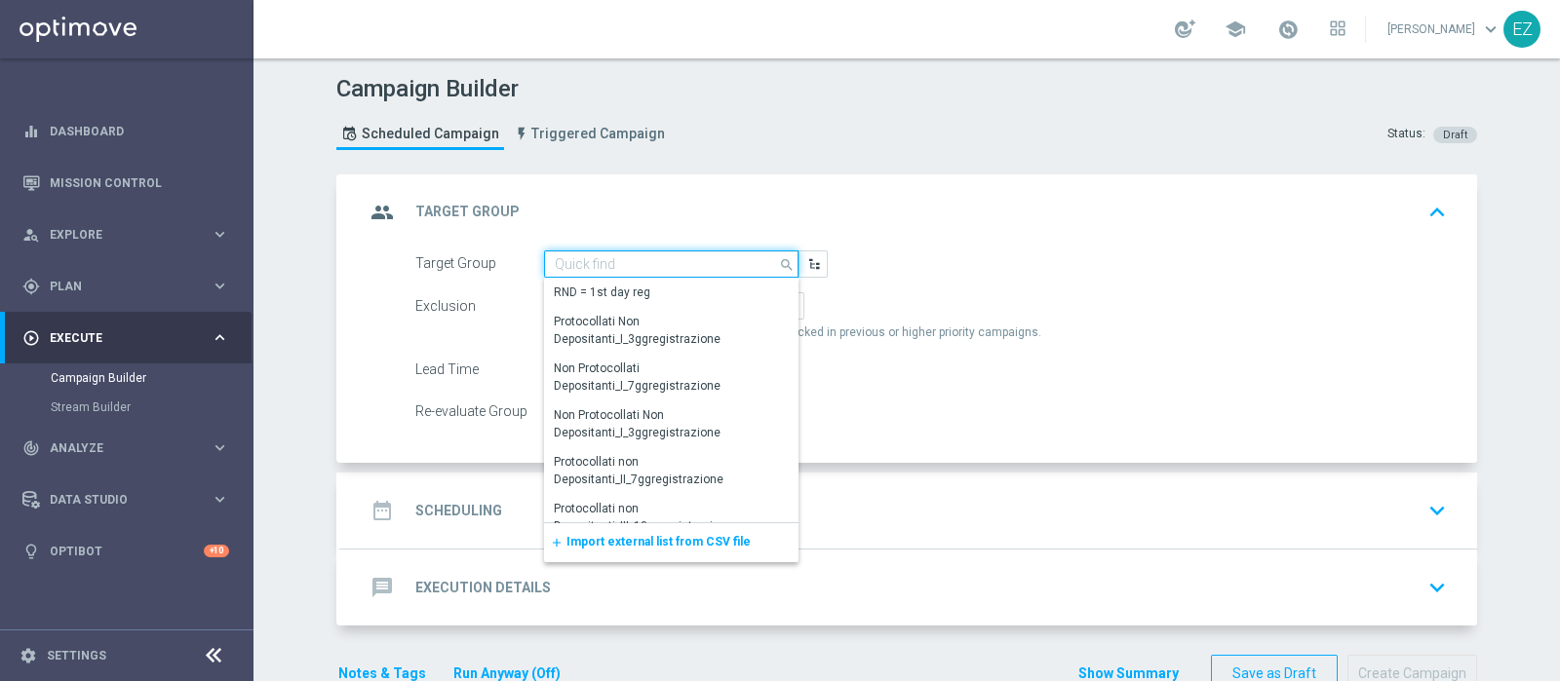
paste input "28.08 BF 5€ CARING GEV >=50 MTD"
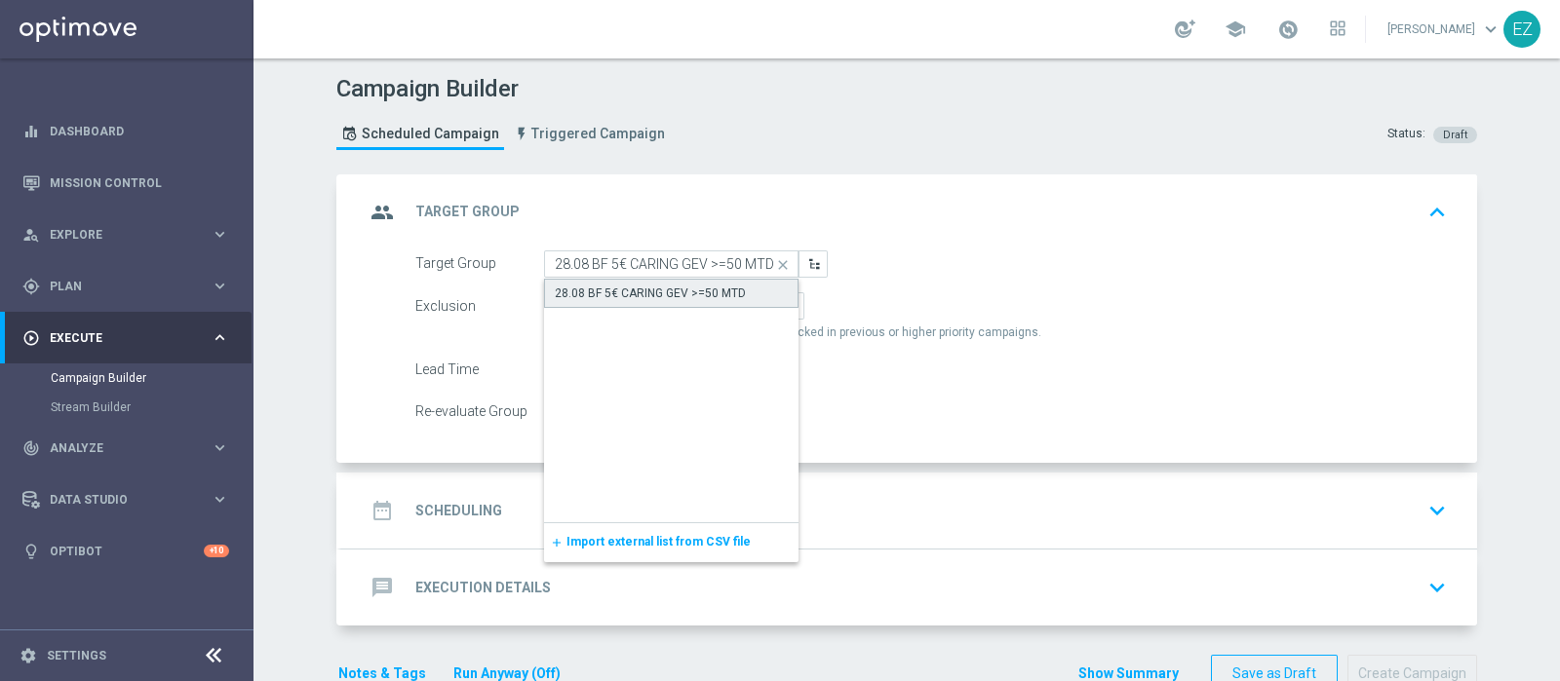
click at [643, 295] on div "28.08 BF 5€ CARING GEV >=50 MTD" at bounding box center [650, 294] width 191 height 18
type input "28.08 BF 5€ CARING GEV >=50 MTD"
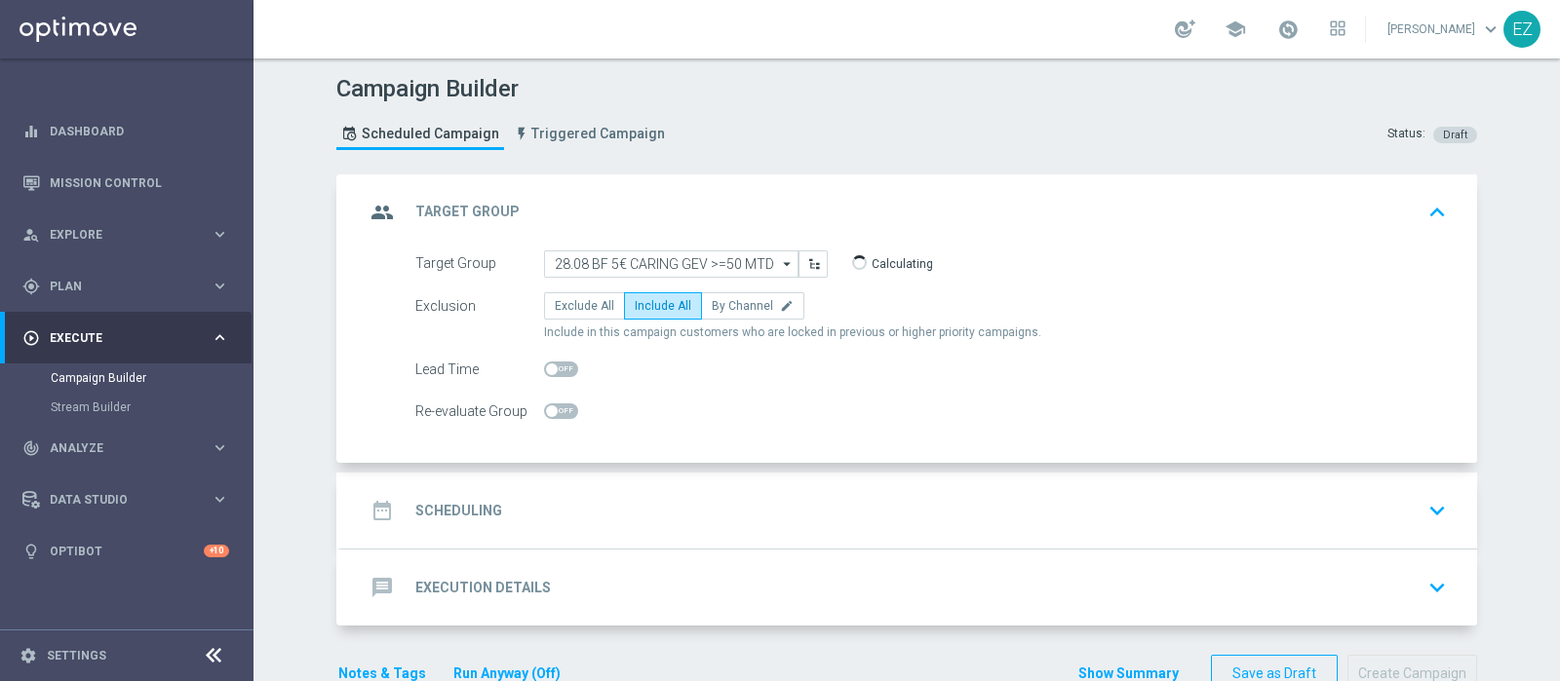
scroll to position [47, 0]
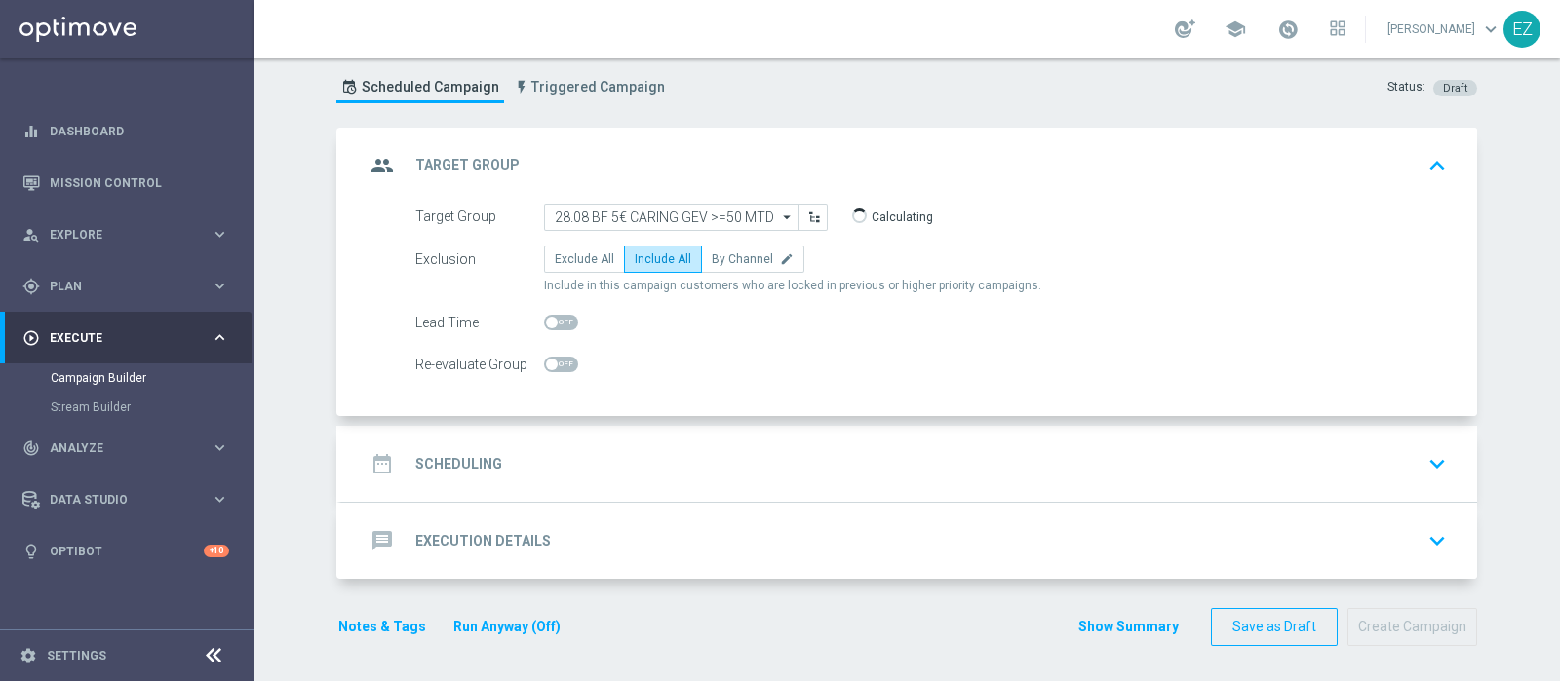
click at [472, 442] on div "date_range Scheduling keyboard_arrow_down" at bounding box center [909, 464] width 1136 height 76
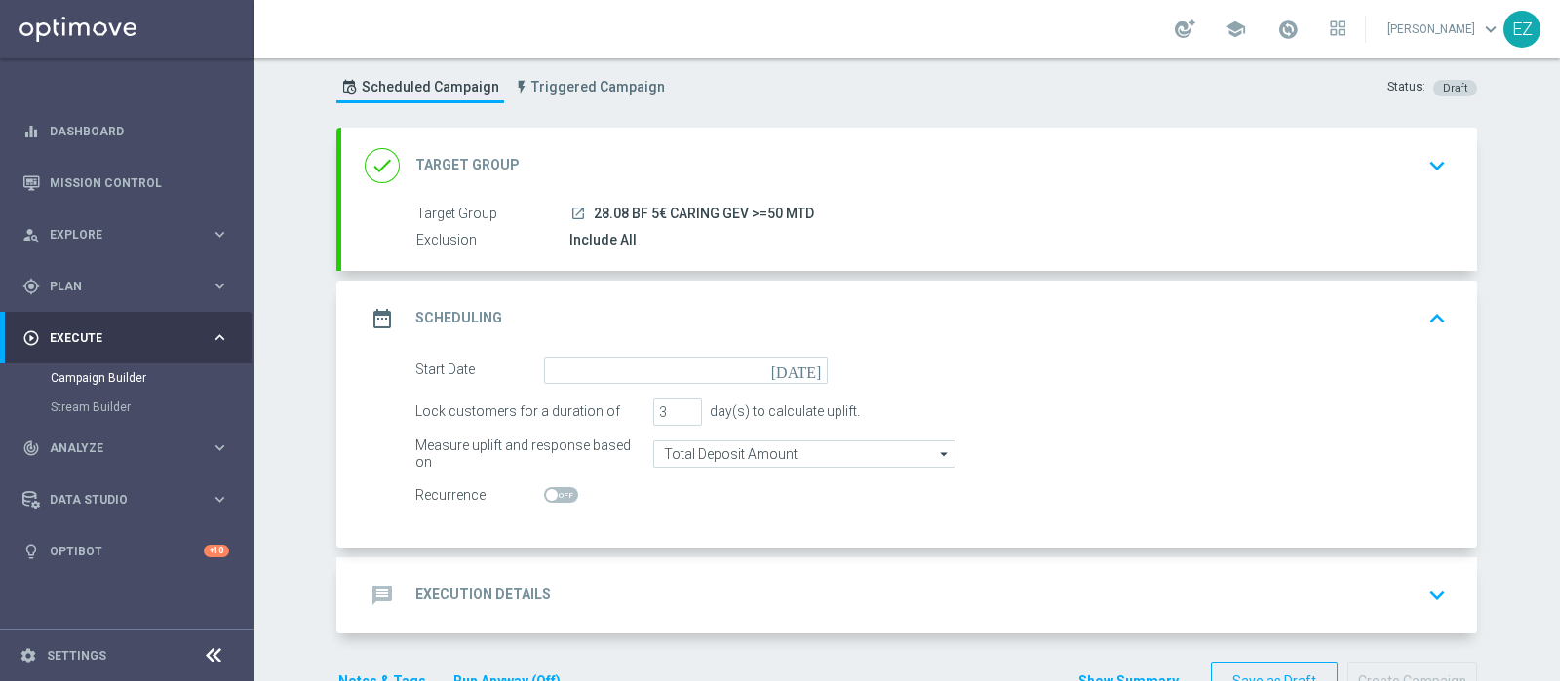
click at [814, 362] on icon "today" at bounding box center [800, 367] width 58 height 21
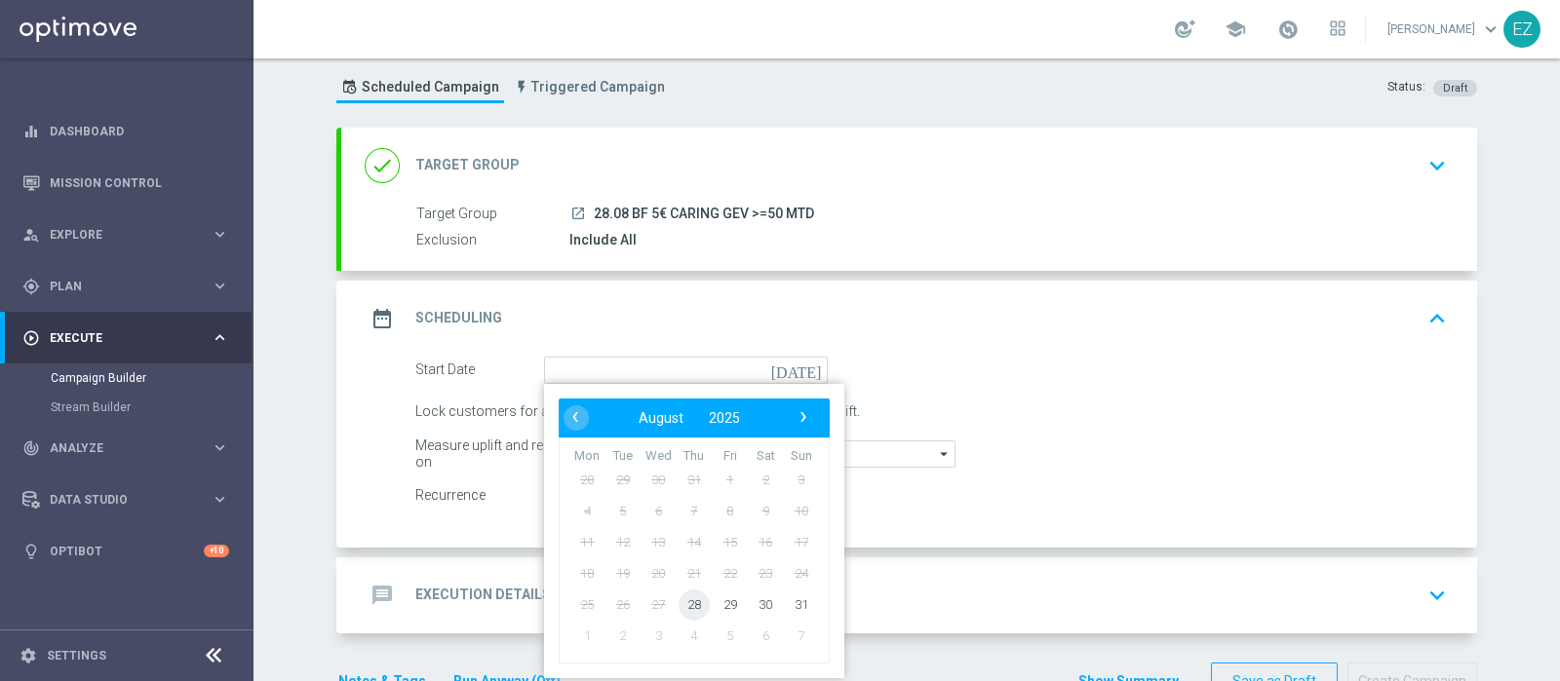
drag, startPoint x: 674, startPoint y: 588, endPoint x: 723, endPoint y: 477, distance: 121.7
click at [683, 592] on span "28" at bounding box center [693, 604] width 31 height 31
type input "28 Aug 2025"
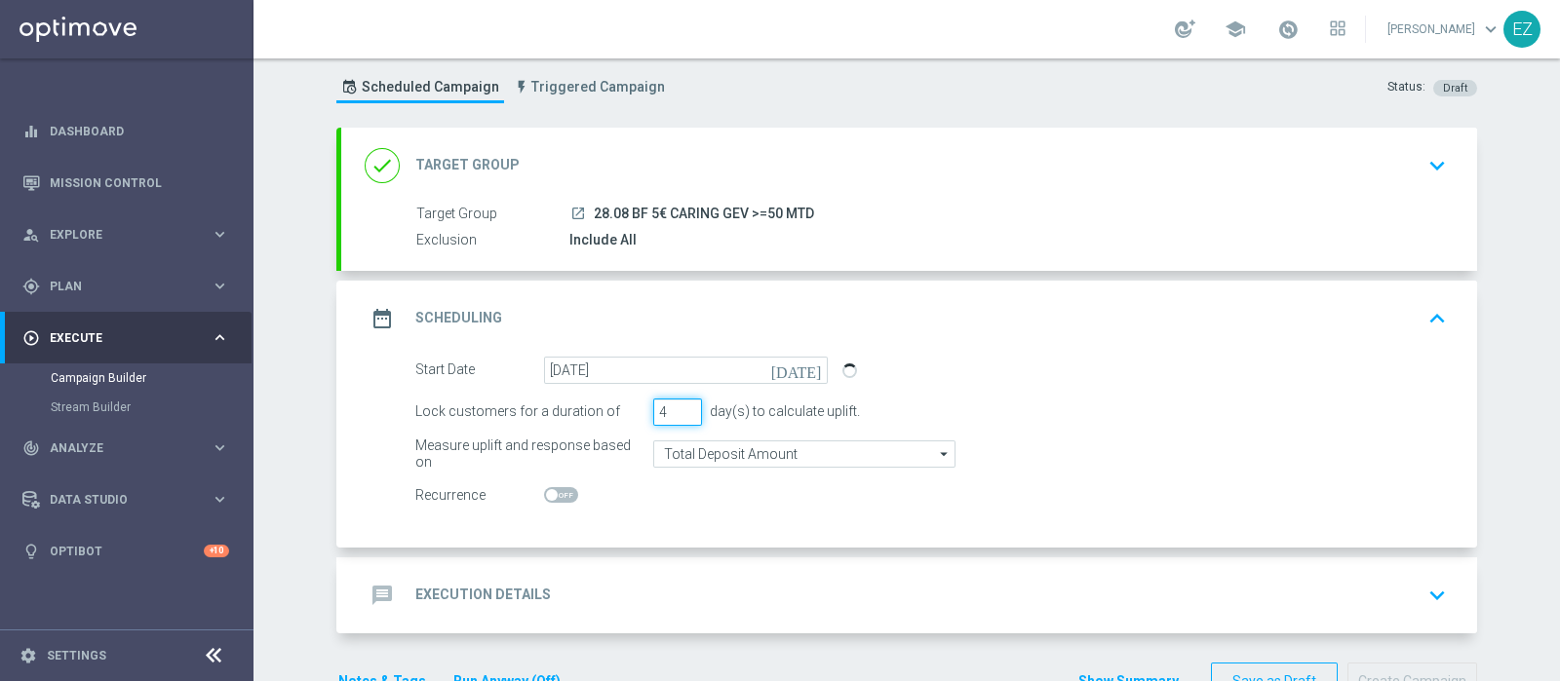
type input "4"
click at [682, 403] on input "4" at bounding box center [677, 412] width 49 height 27
click at [598, 565] on div "message Execution Details keyboard_arrow_down" at bounding box center [909, 596] width 1136 height 76
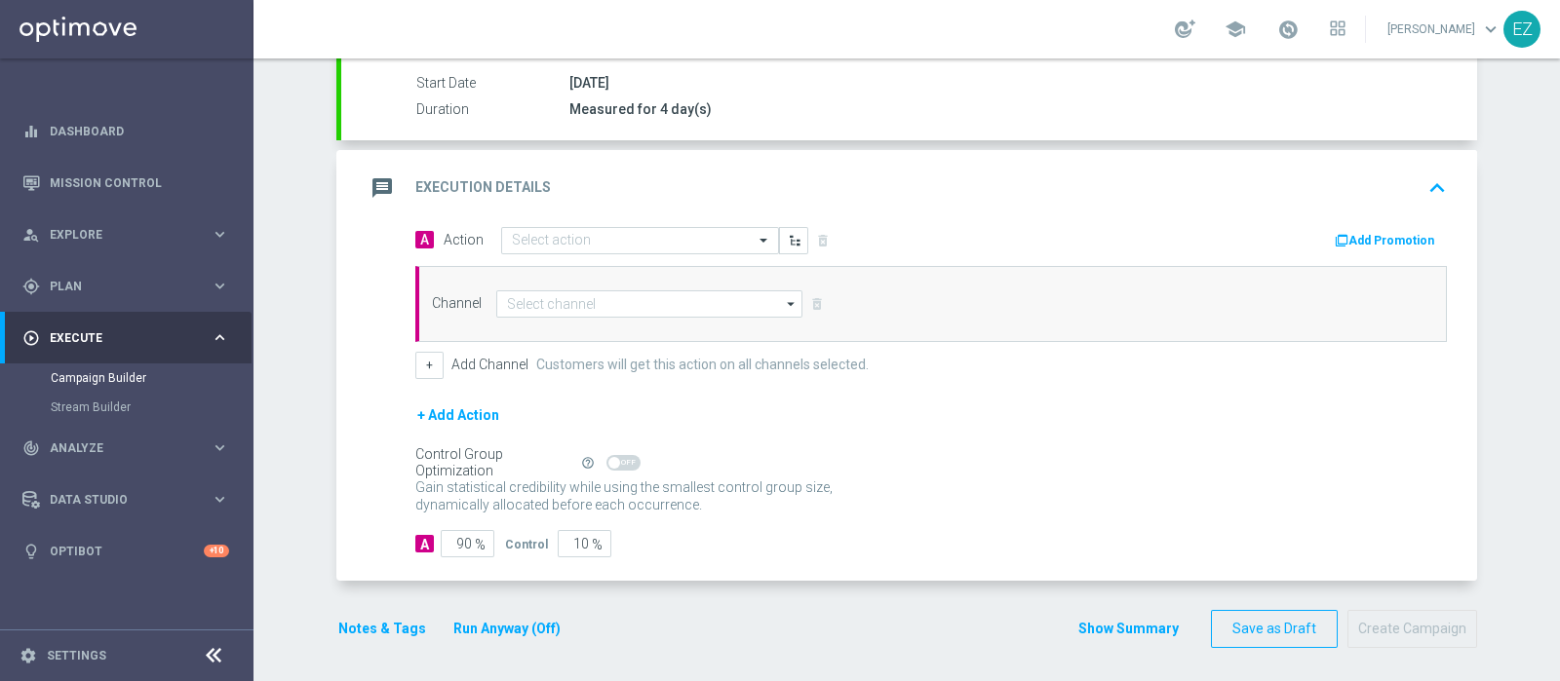
scroll to position [320, 0]
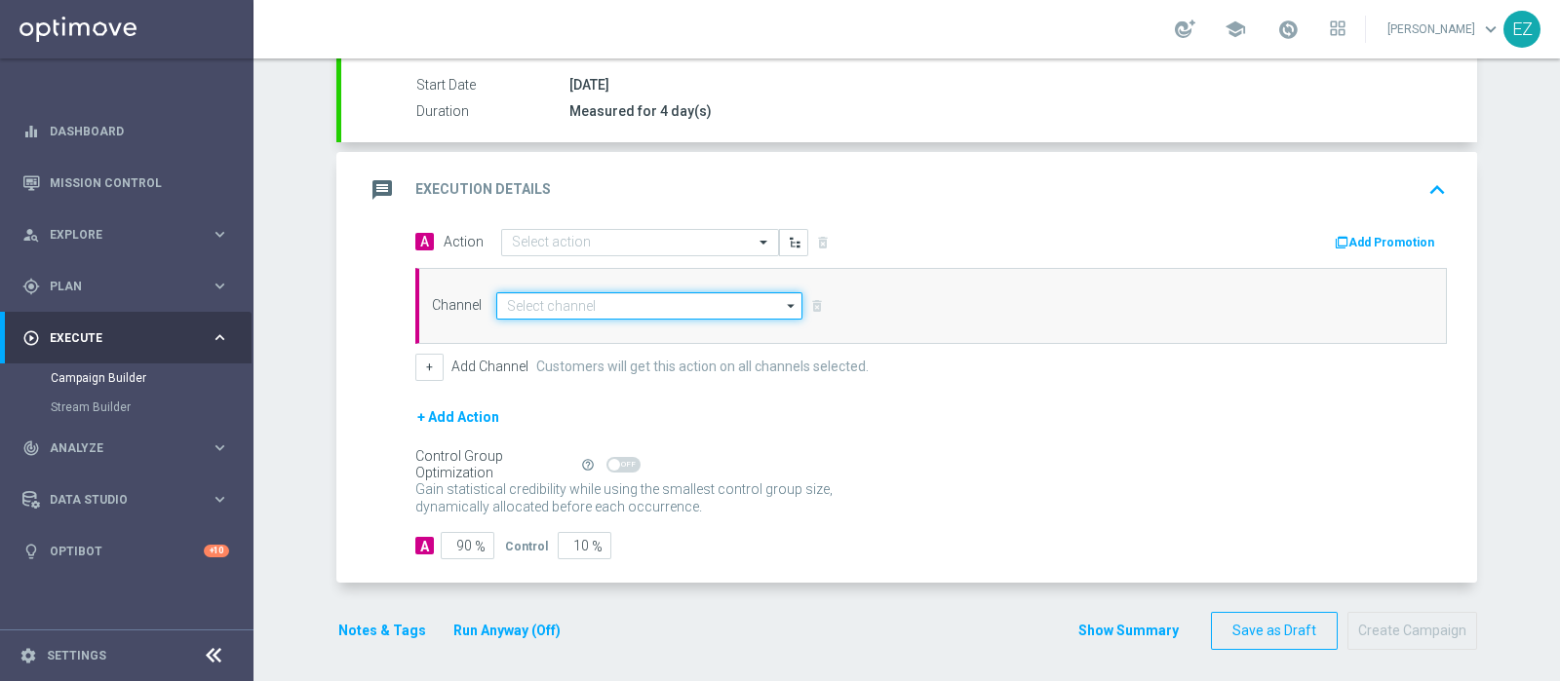
click at [565, 314] on input at bounding box center [649, 305] width 306 height 27
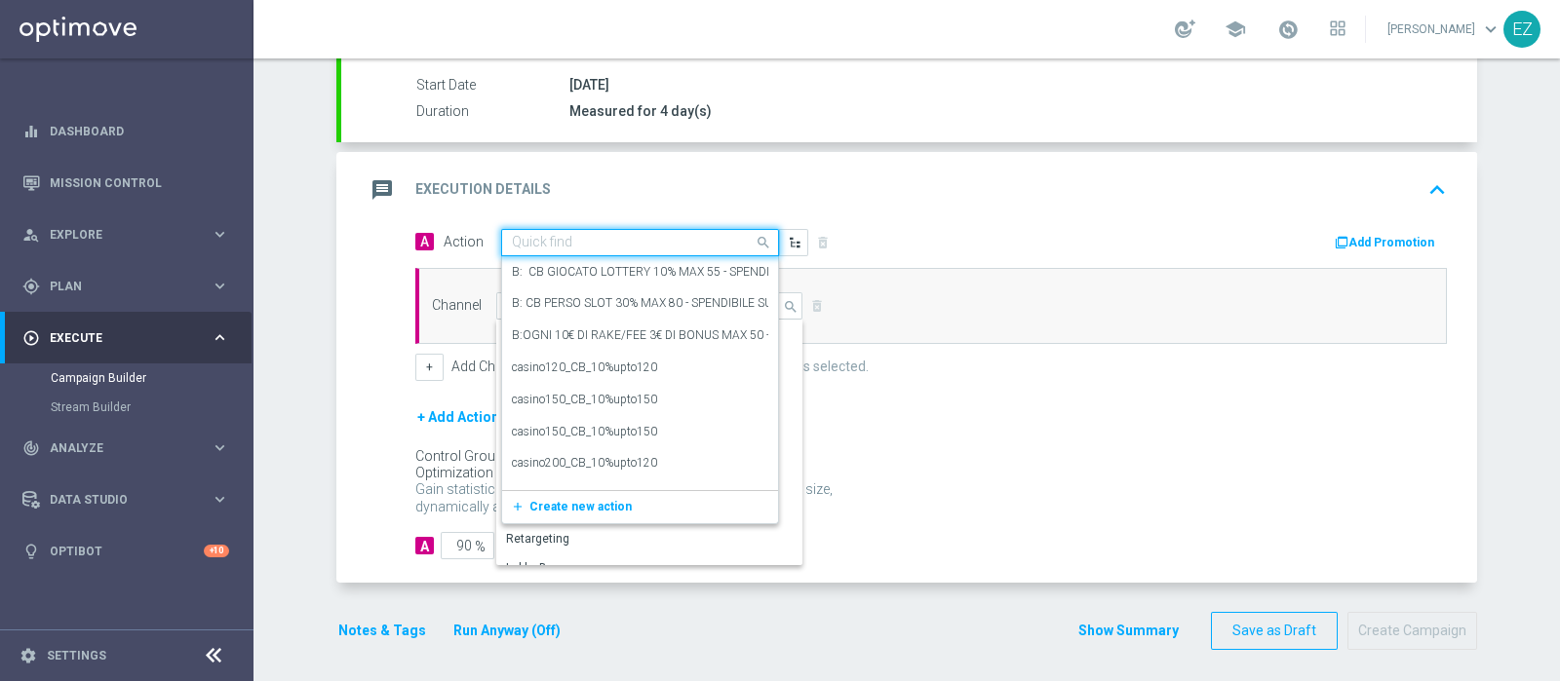
click at [588, 243] on input "text" at bounding box center [620, 243] width 217 height 17
paste input "Lotterie_BF_5€"
type input "Lotterie_BF_5€"
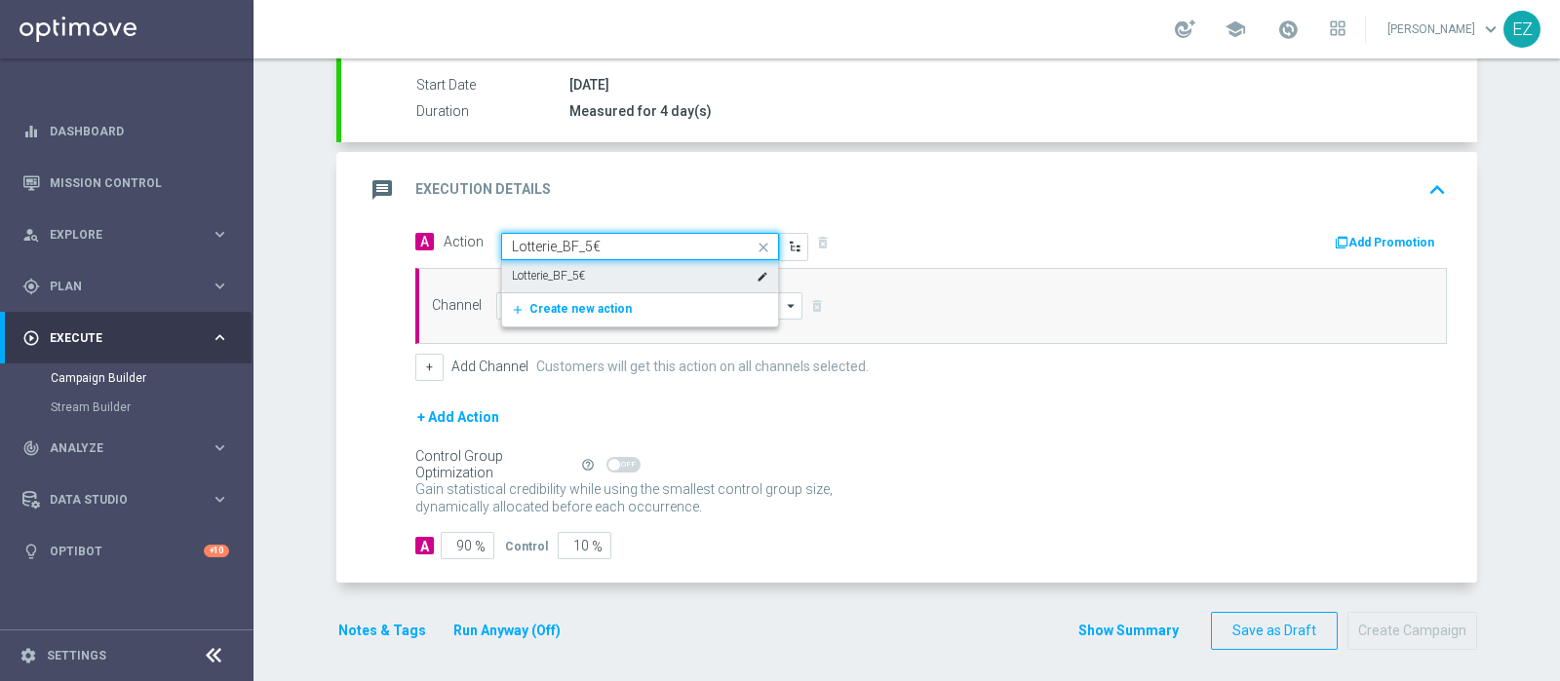
click at [555, 280] on label "Lotterie_BF_5€" at bounding box center [548, 276] width 73 height 17
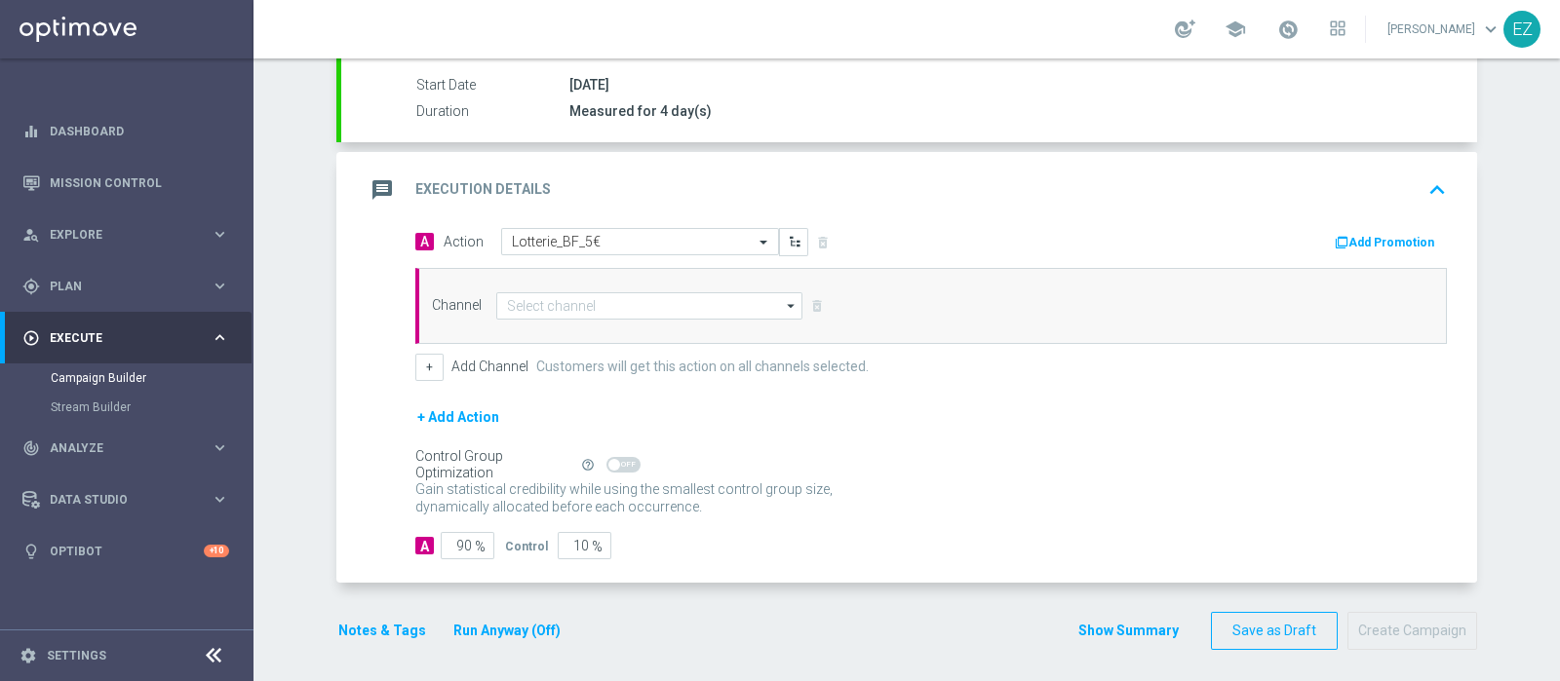
click at [1397, 250] on button "Add Promotion" at bounding box center [1387, 242] width 108 height 21
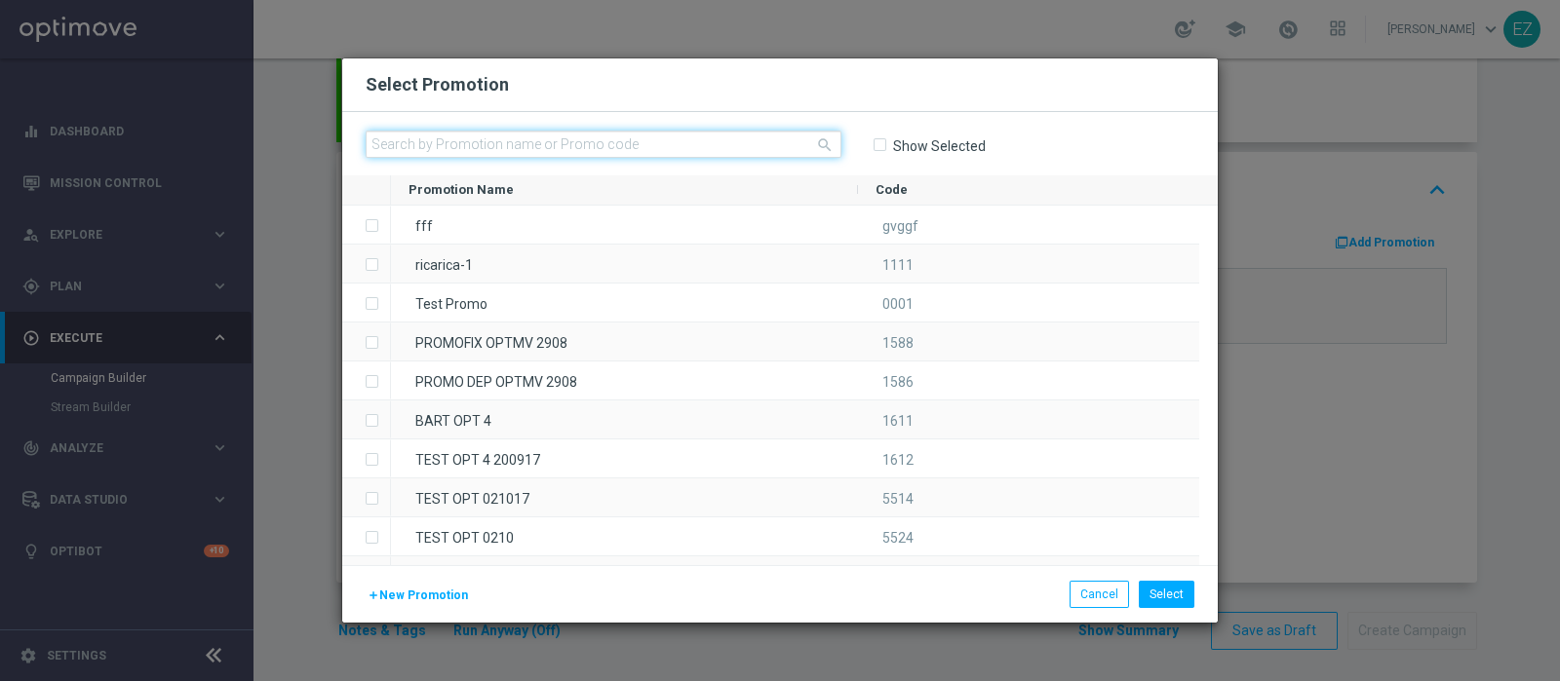
click at [521, 141] on input "text" at bounding box center [604, 144] width 476 height 27
paste input "231618"
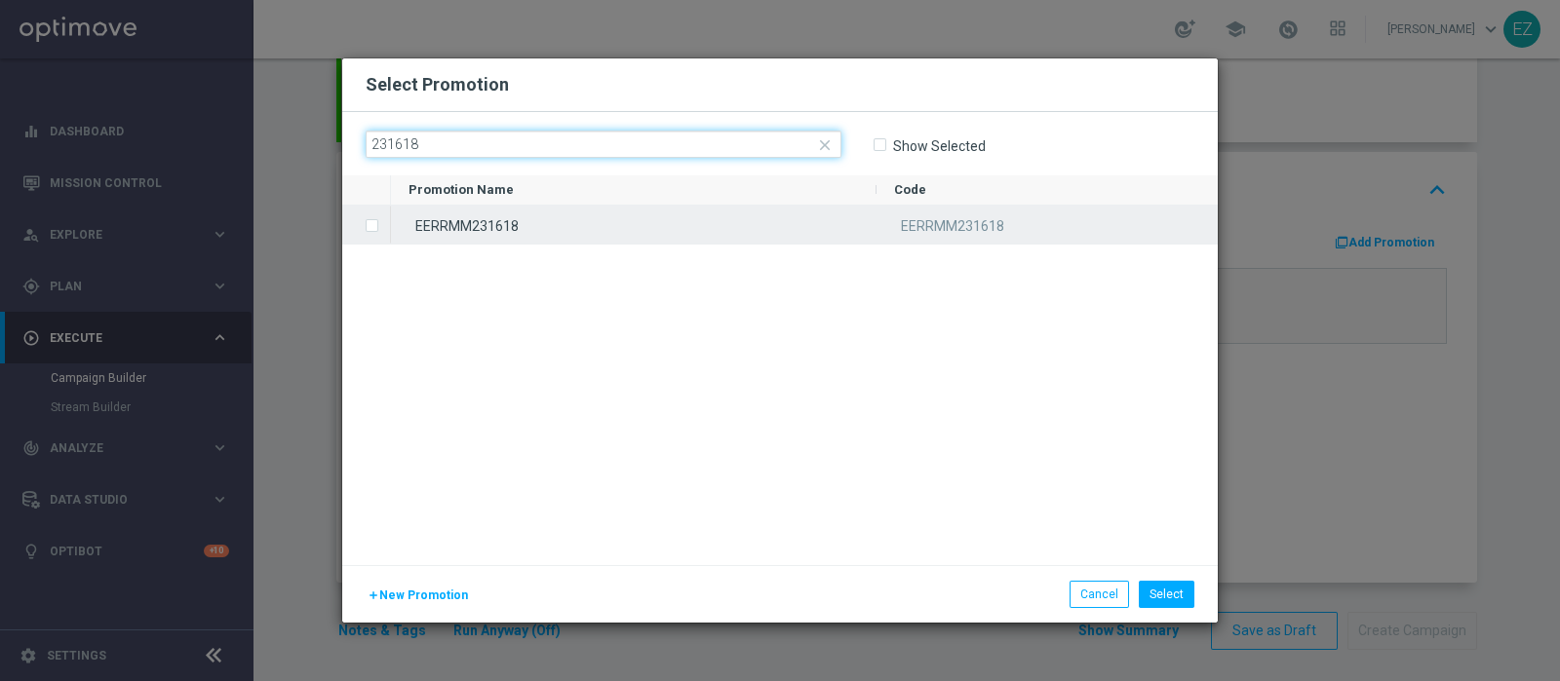
type input "231618"
click at [495, 218] on div "EERRMM231618" at bounding box center [633, 225] width 485 height 38
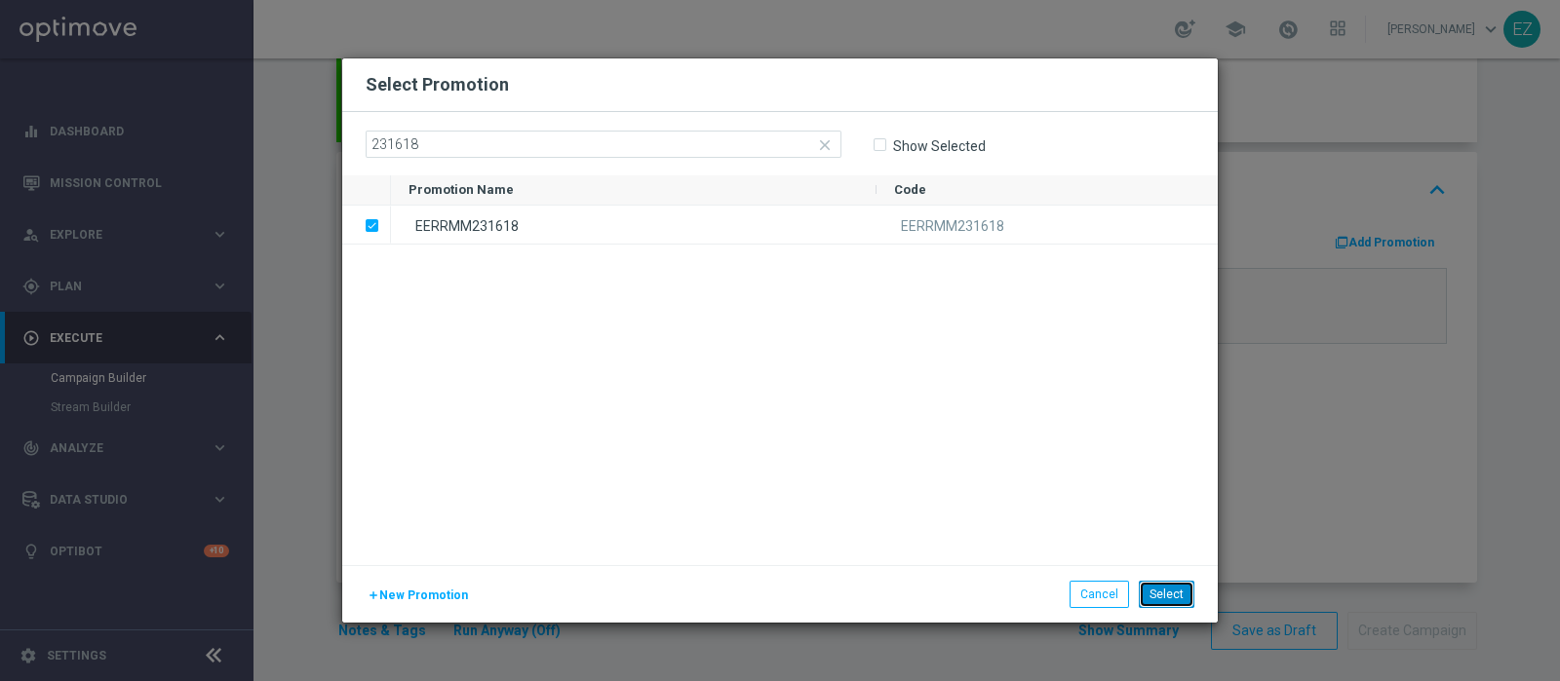
drag, startPoint x: 1161, startPoint y: 594, endPoint x: 1126, endPoint y: 550, distance: 56.2
click at [1161, 587] on button "Select" at bounding box center [1167, 594] width 56 height 27
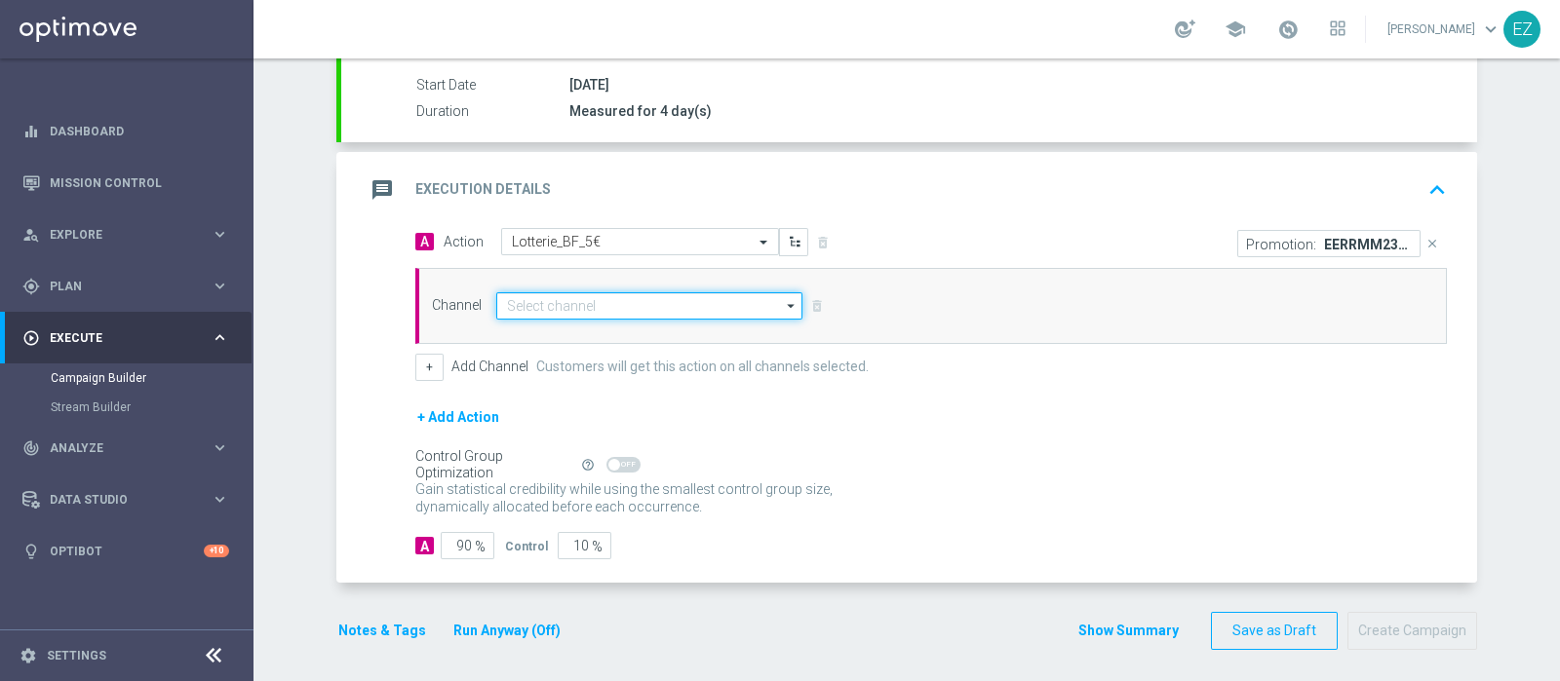
click at [614, 299] on input at bounding box center [649, 305] width 306 height 27
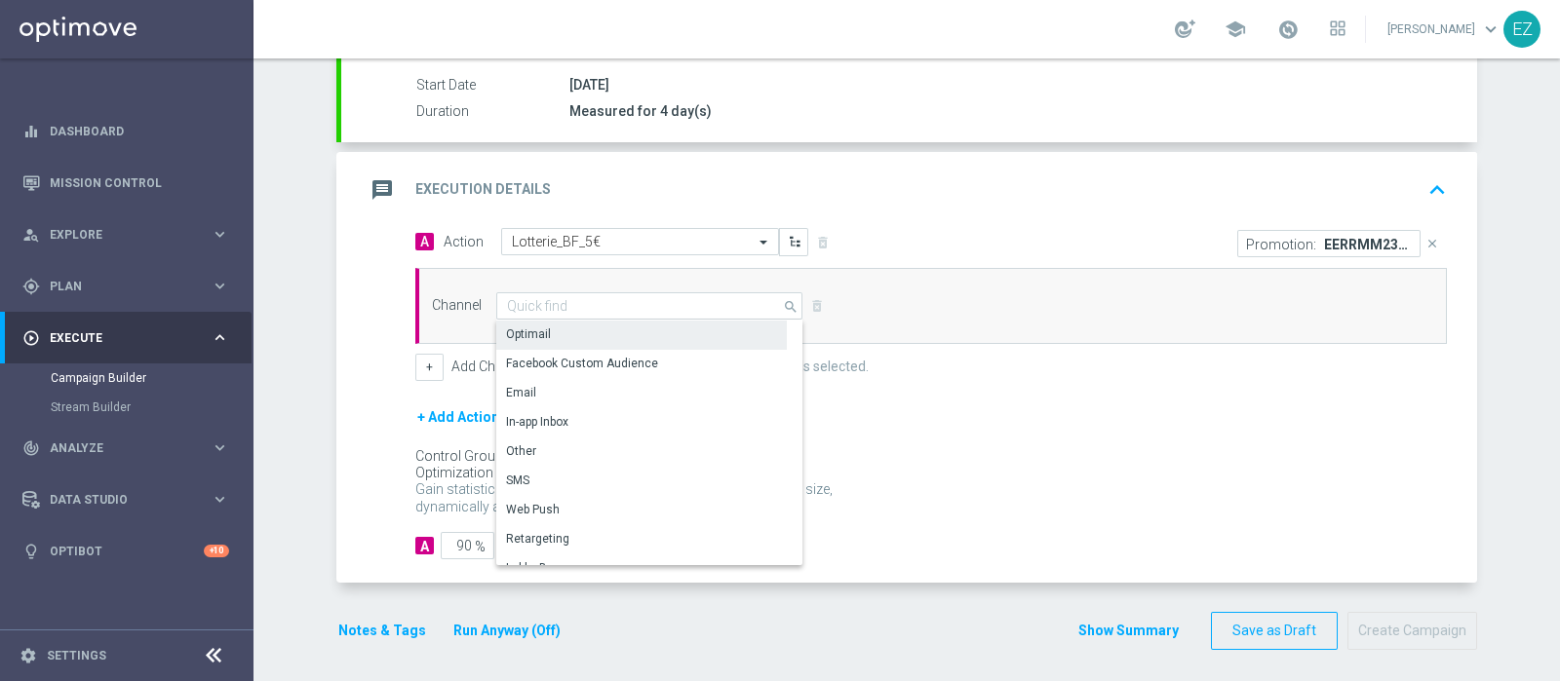
click at [569, 337] on div "Optimail" at bounding box center [641, 334] width 291 height 27
type input "Optimail"
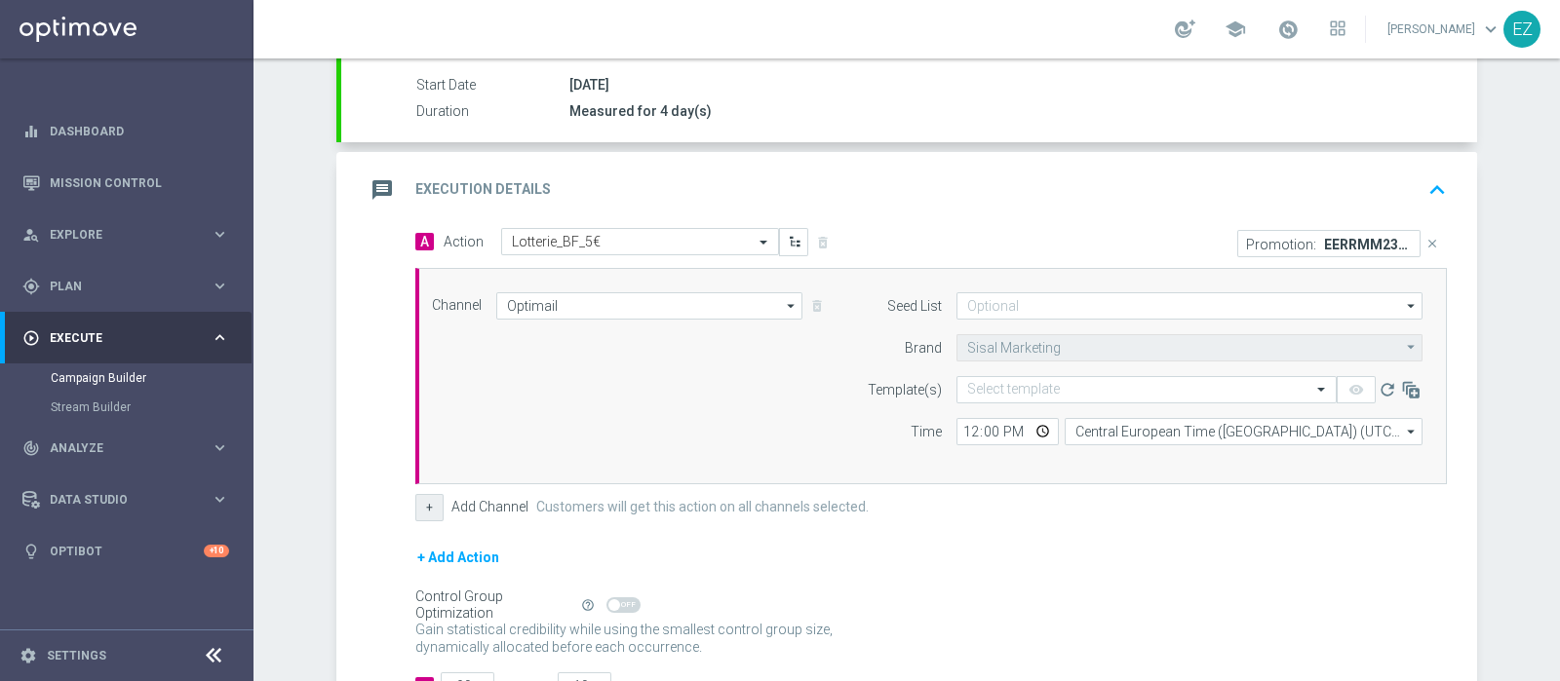
click at [424, 507] on button "+" at bounding box center [429, 507] width 28 height 27
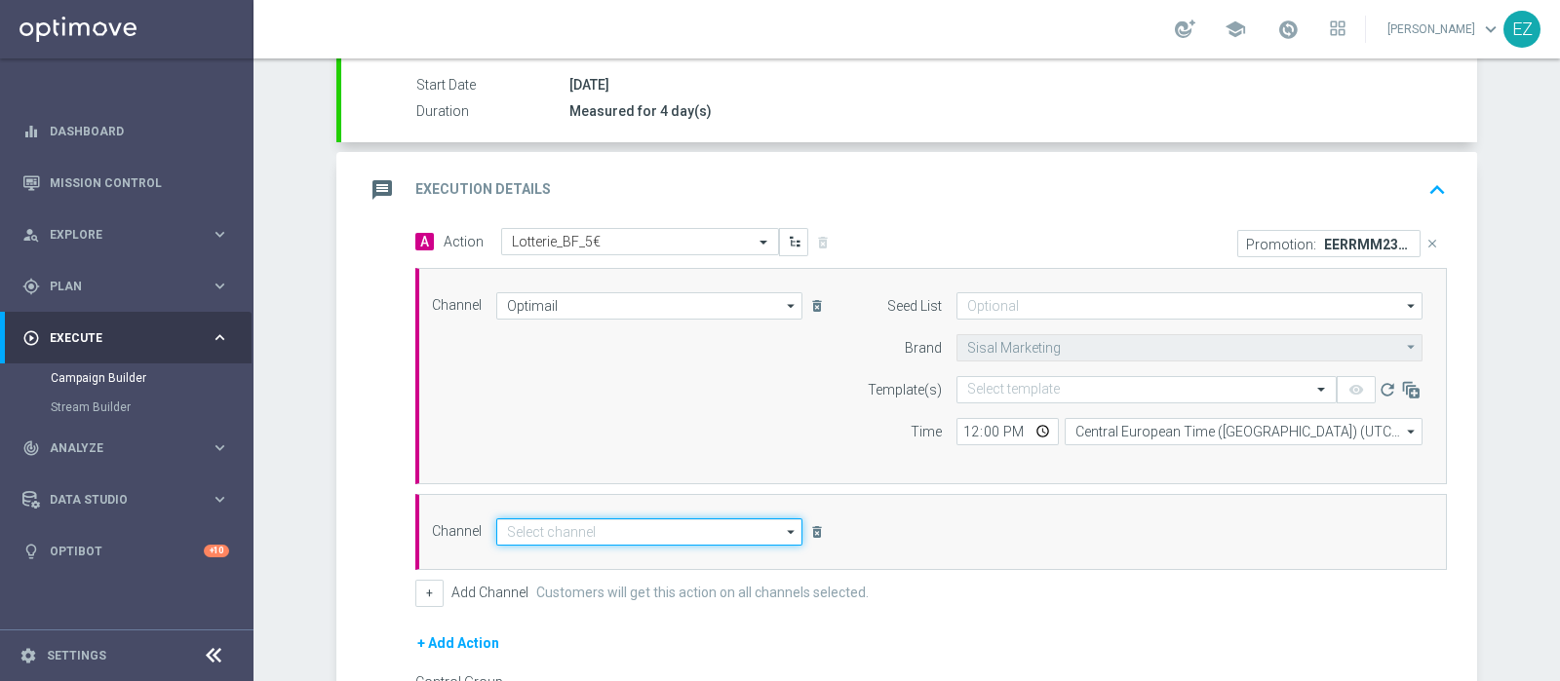
click at [520, 531] on input at bounding box center [649, 532] width 306 height 27
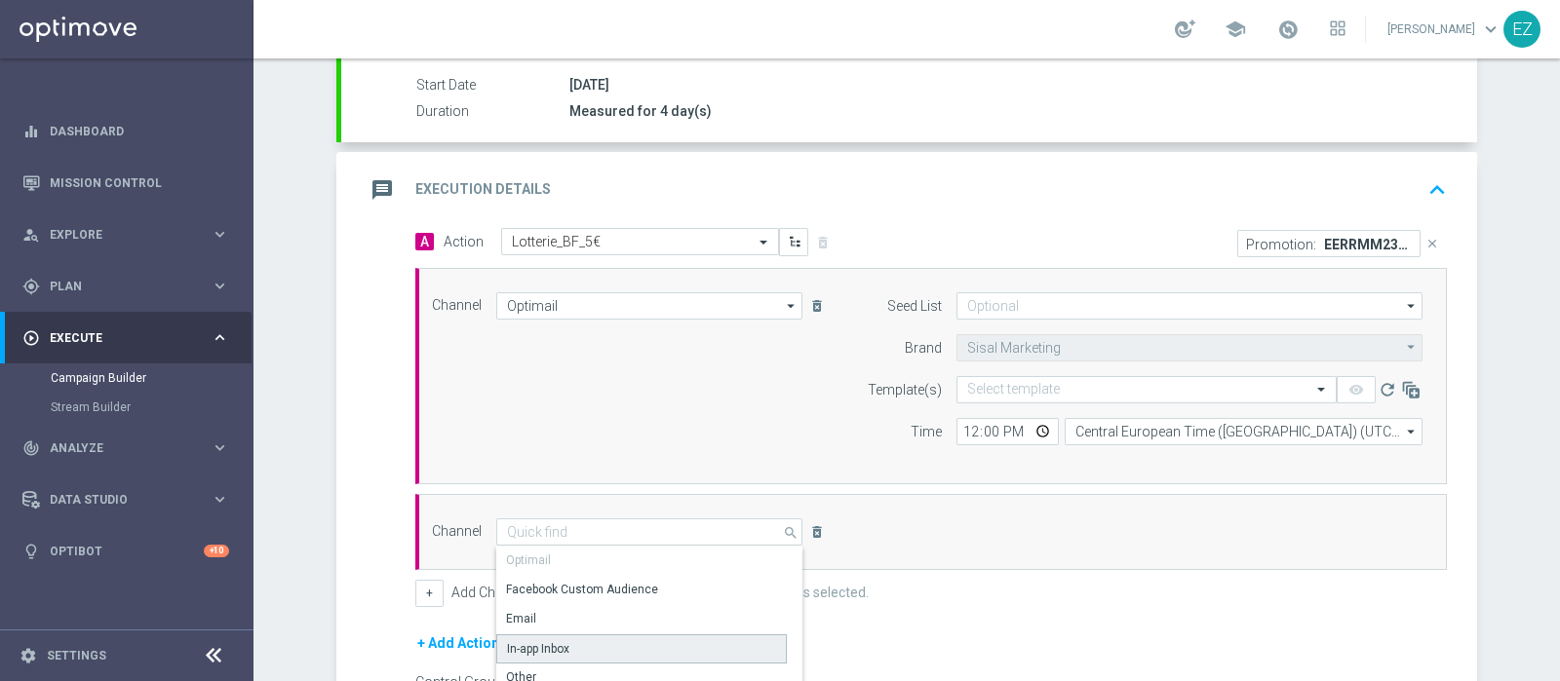
click at [530, 658] on div "In-app Inbox" at bounding box center [641, 649] width 291 height 29
click at [532, 670] on div "Other" at bounding box center [641, 678] width 291 height 29
type input "Other"
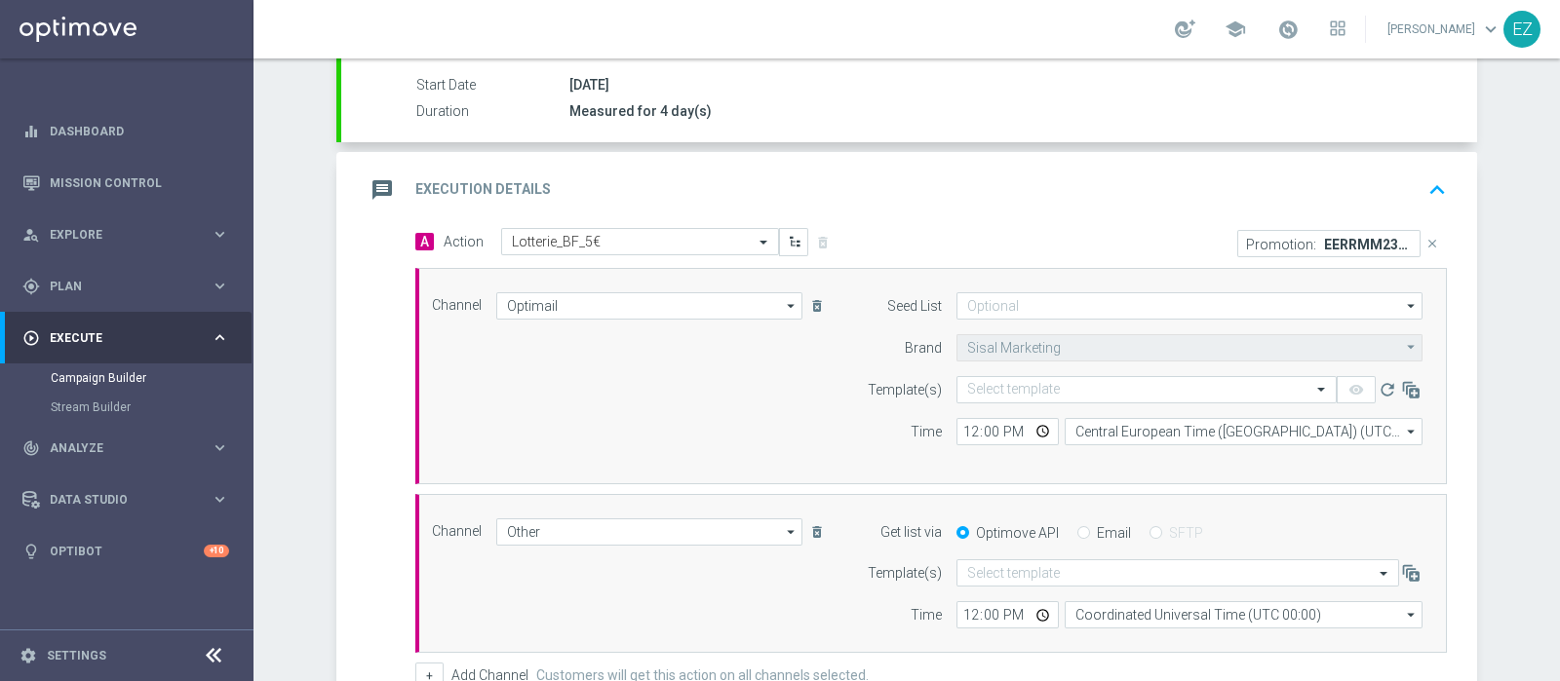
click at [943, 430] on div "12:00 Central European Time (Berlin) (UTC +02:00) Central European Time (Berlin…" at bounding box center [1189, 431] width 495 height 27
click at [965, 431] on input "12:00" at bounding box center [1007, 431] width 102 height 27
type input "17:00"
click at [1017, 383] on input "text" at bounding box center [1127, 390] width 320 height 17
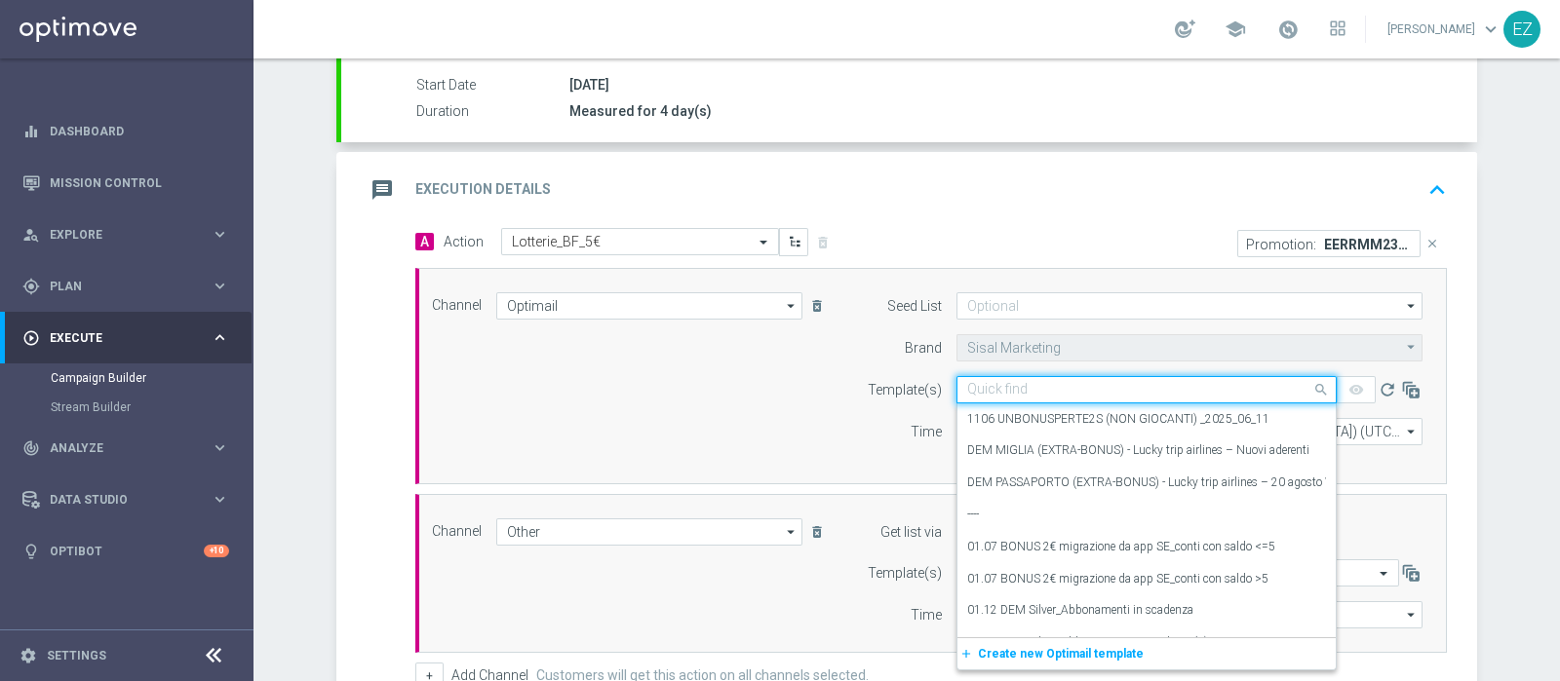
paste input "231618"
type input "231618"
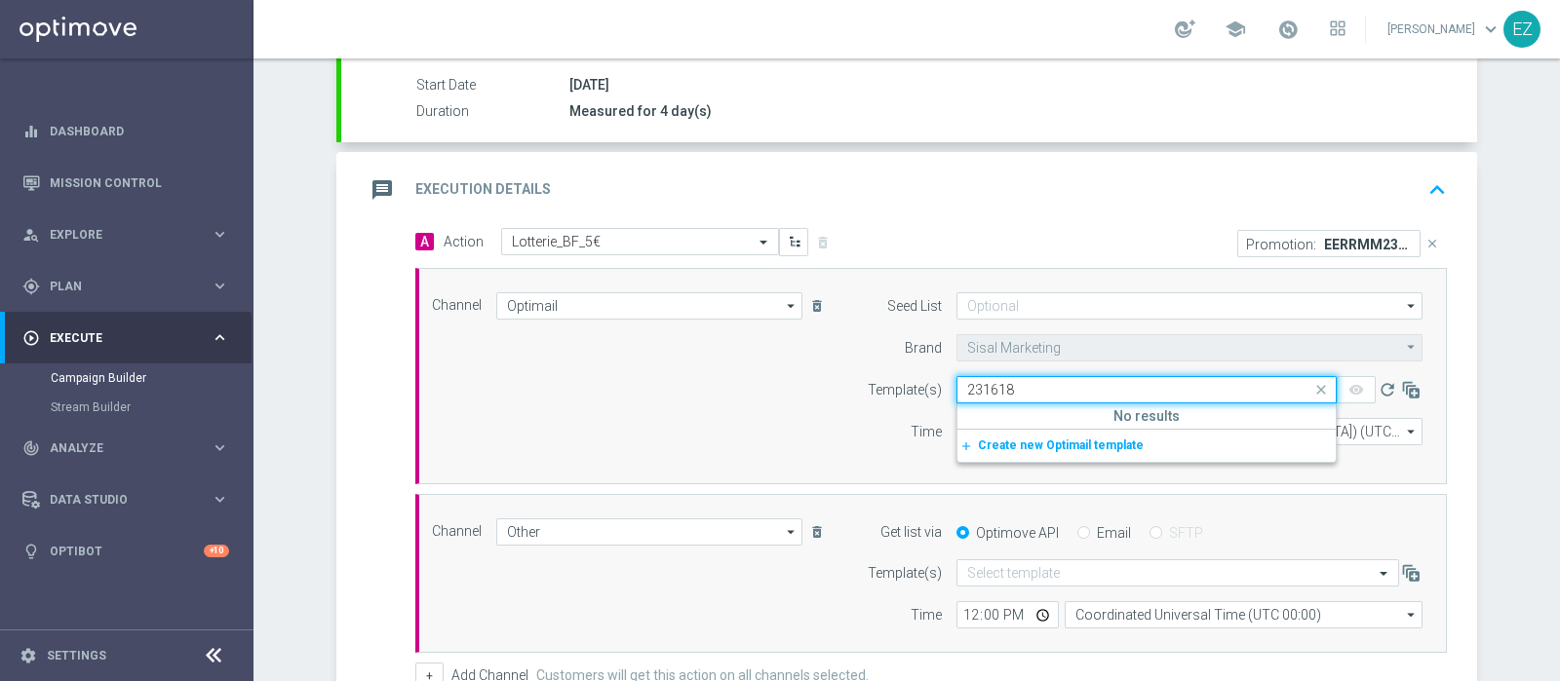
drag, startPoint x: 1012, startPoint y: 383, endPoint x: 887, endPoint y: 384, distance: 124.8
click at [887, 384] on div "Template(s) Quick find 231618 No results add_new Create new Optimail template r…" at bounding box center [1139, 389] width 595 height 27
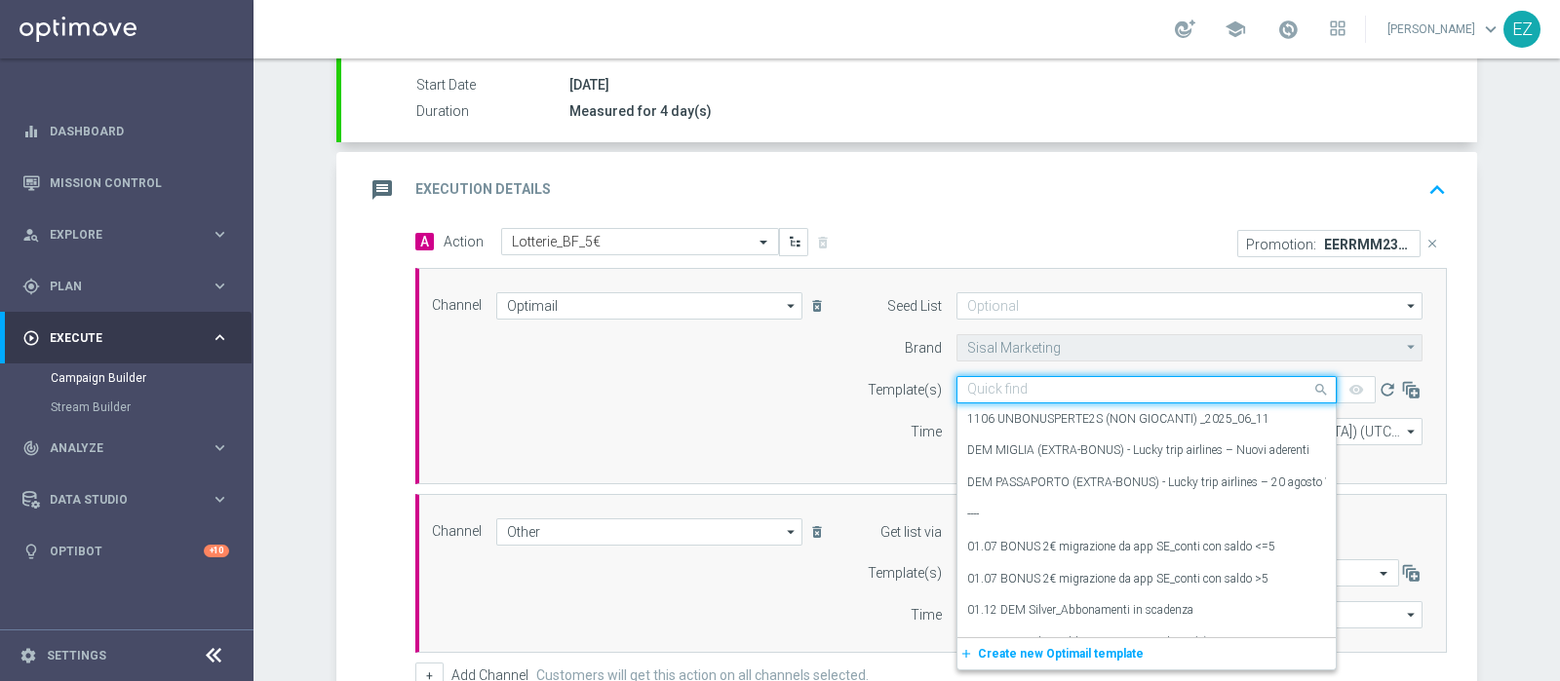
paste input "2808 REGALOPERTE G"
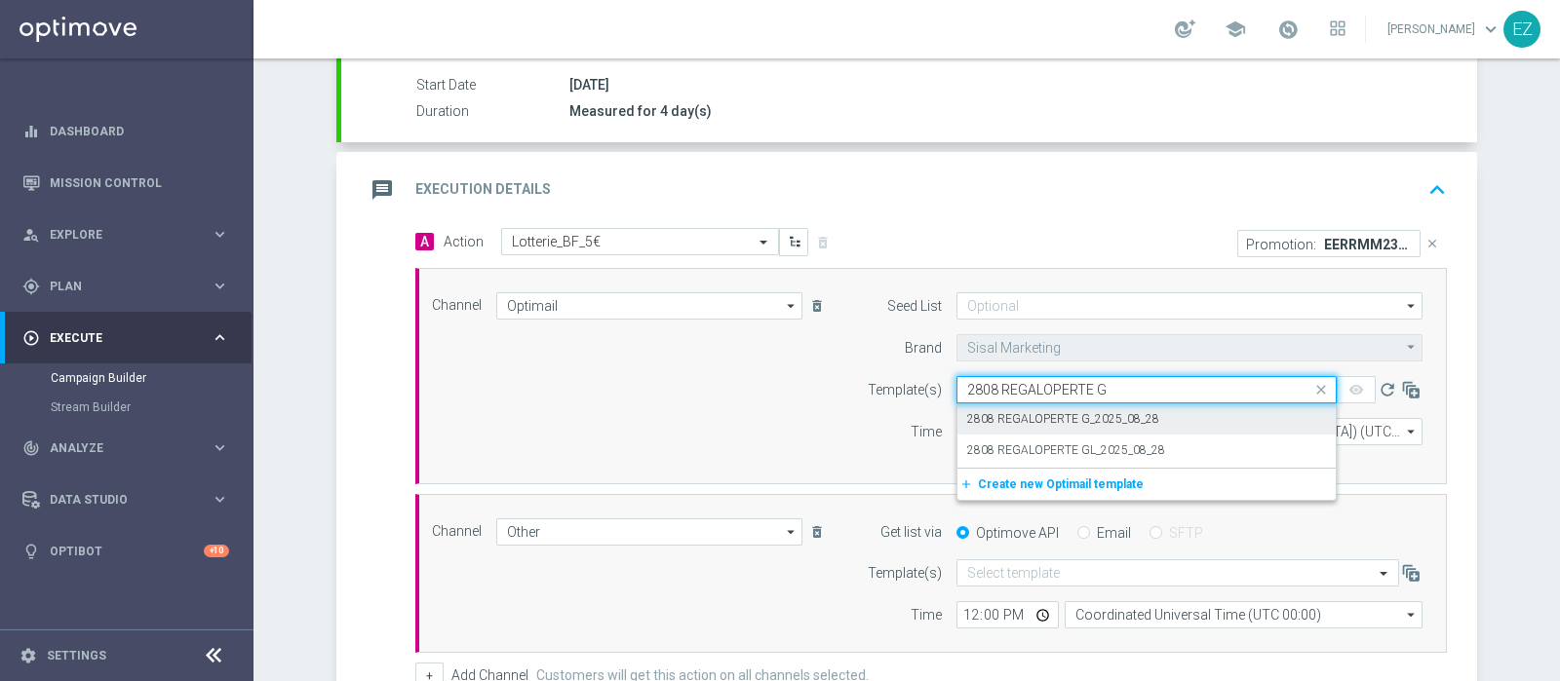
click at [1043, 414] on label "2808 REGALOPERTE G_2025_08_28" at bounding box center [1063, 419] width 192 height 17
type input "2808 REGALOPERTE G"
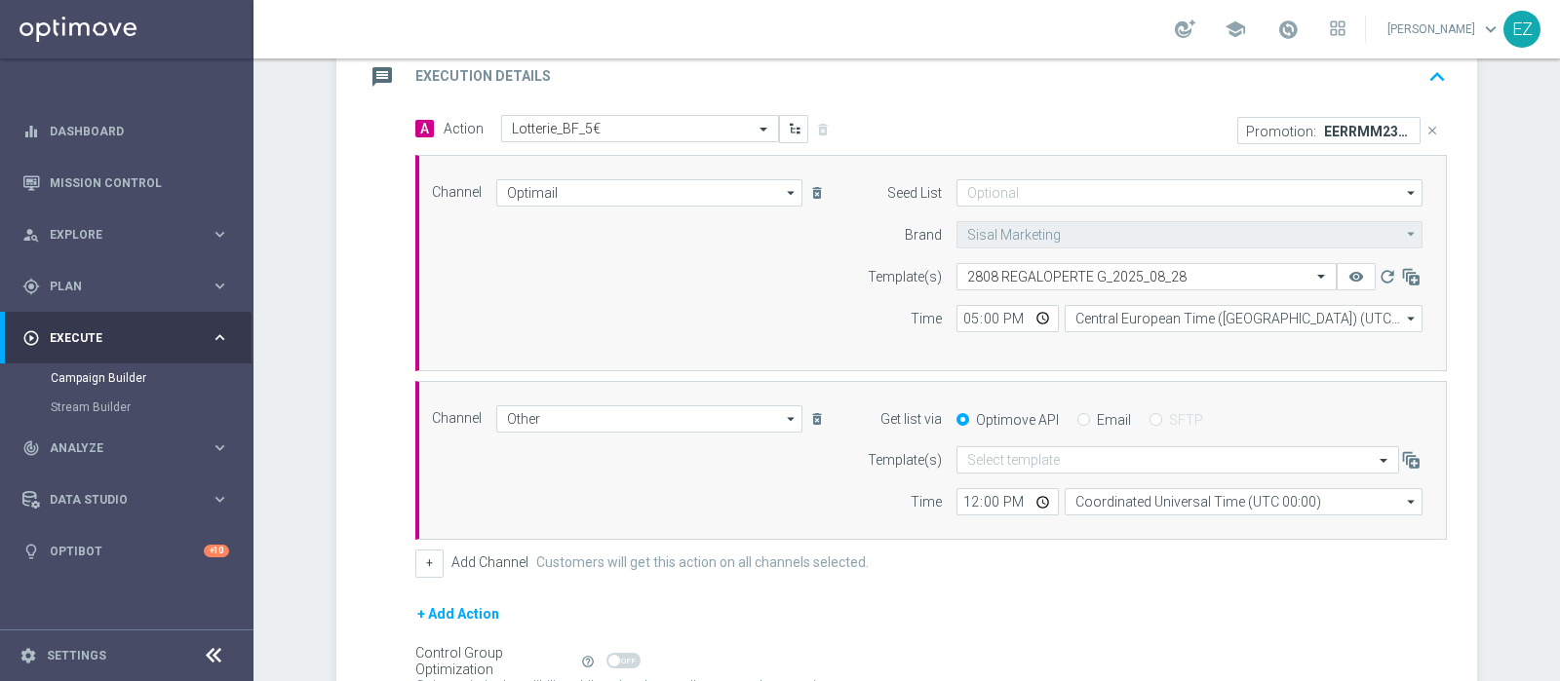
scroll to position [434, 0]
click at [1077, 416] on input "Email" at bounding box center [1083, 420] width 13 height 13
radio input "true"
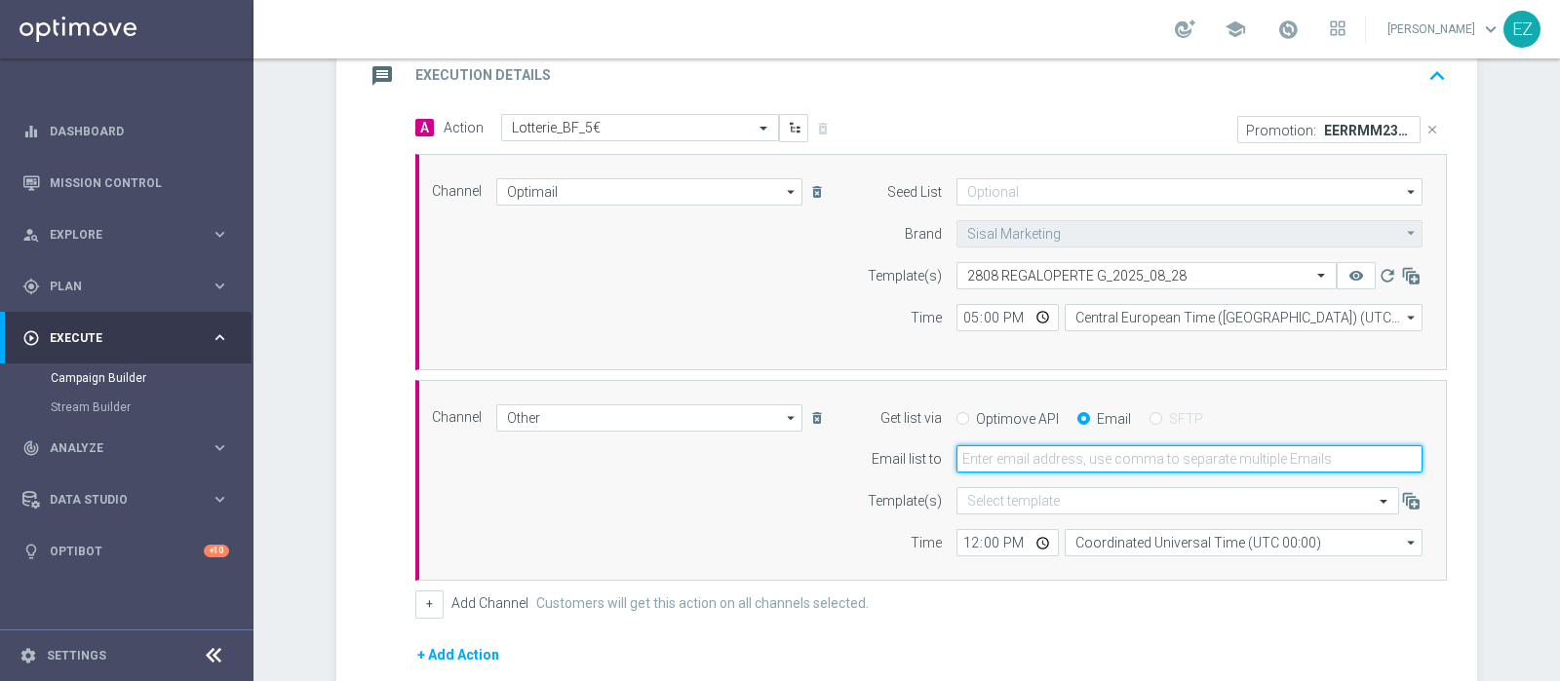
click at [1040, 446] on input "email" at bounding box center [1189, 459] width 466 height 27
type input "elena.zarbin@sisal.it"
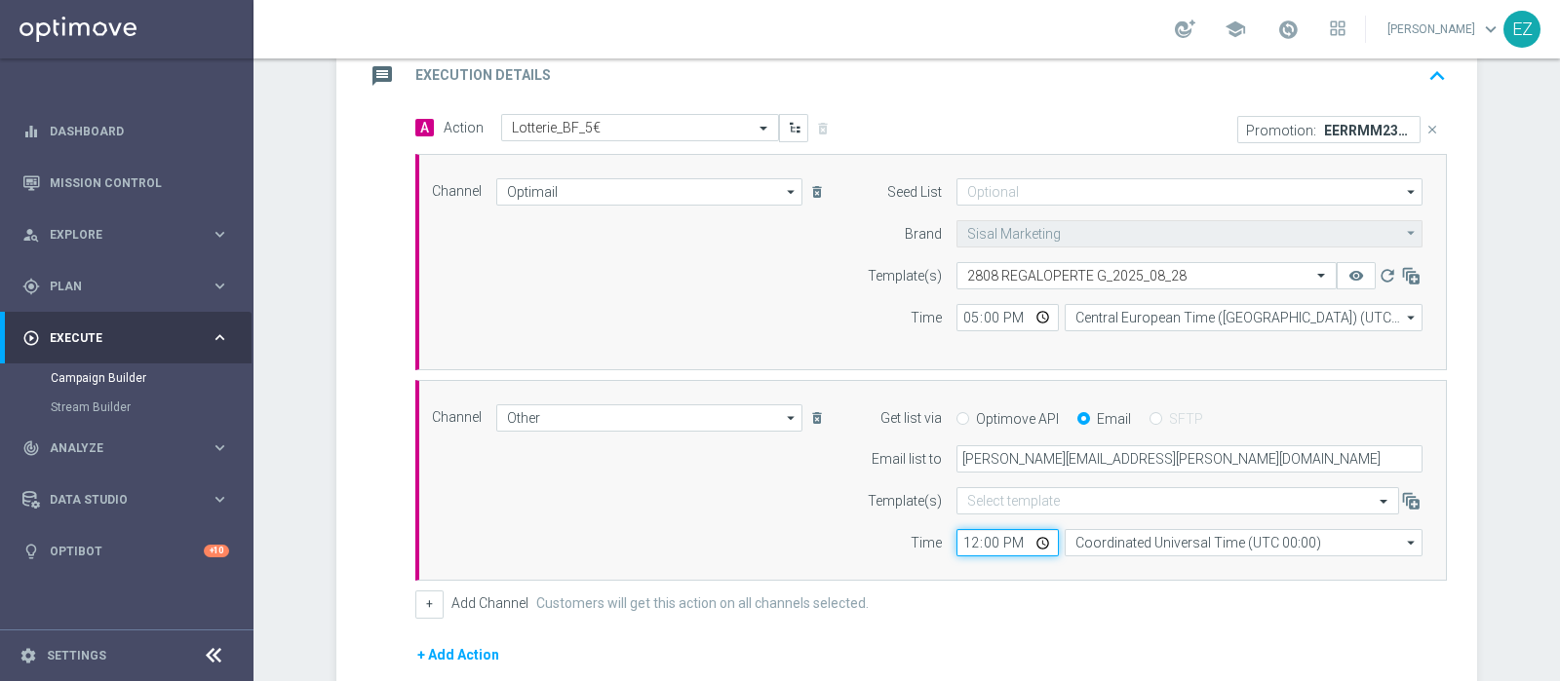
click at [956, 536] on input "12:00" at bounding box center [1007, 542] width 102 height 27
type input "16:30"
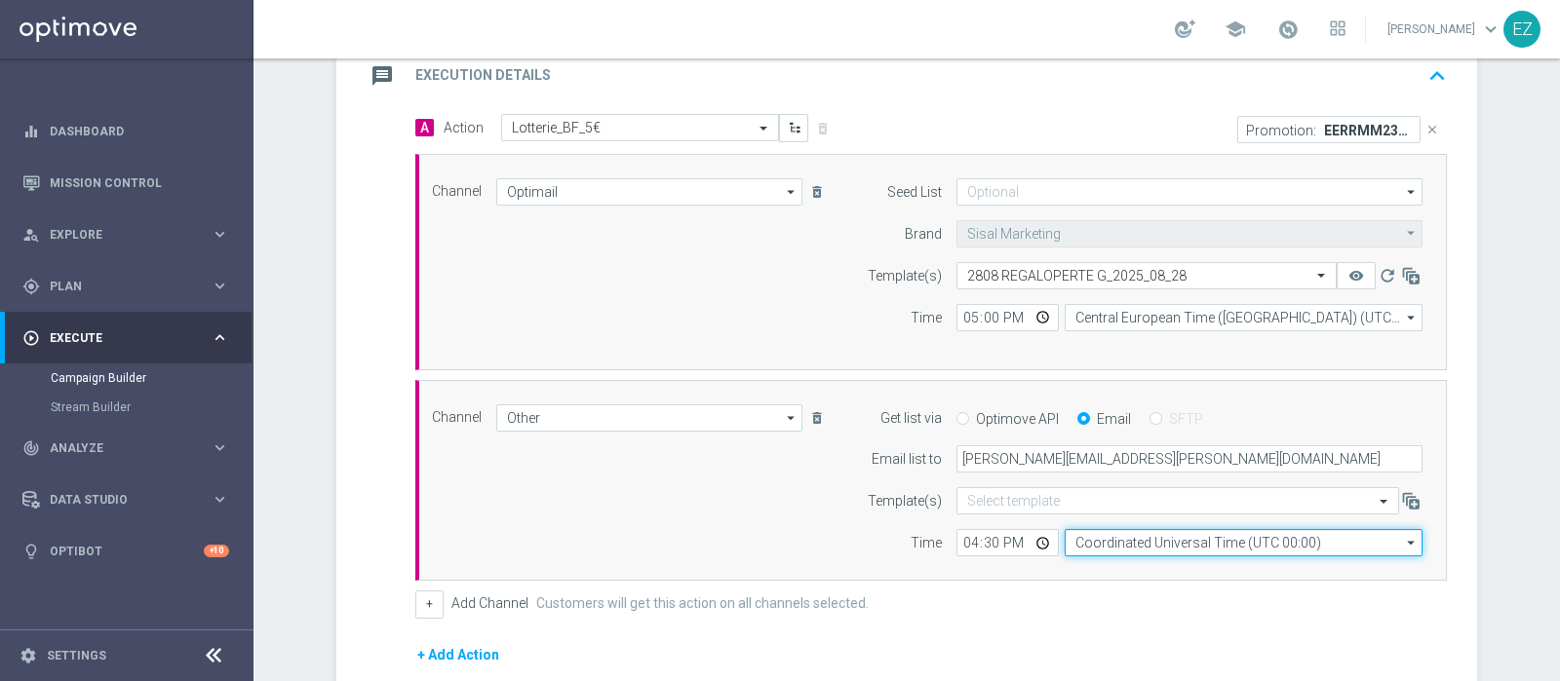
click at [1211, 537] on input "Coordinated Universal Time (UTC 00:00)" at bounding box center [1244, 542] width 358 height 27
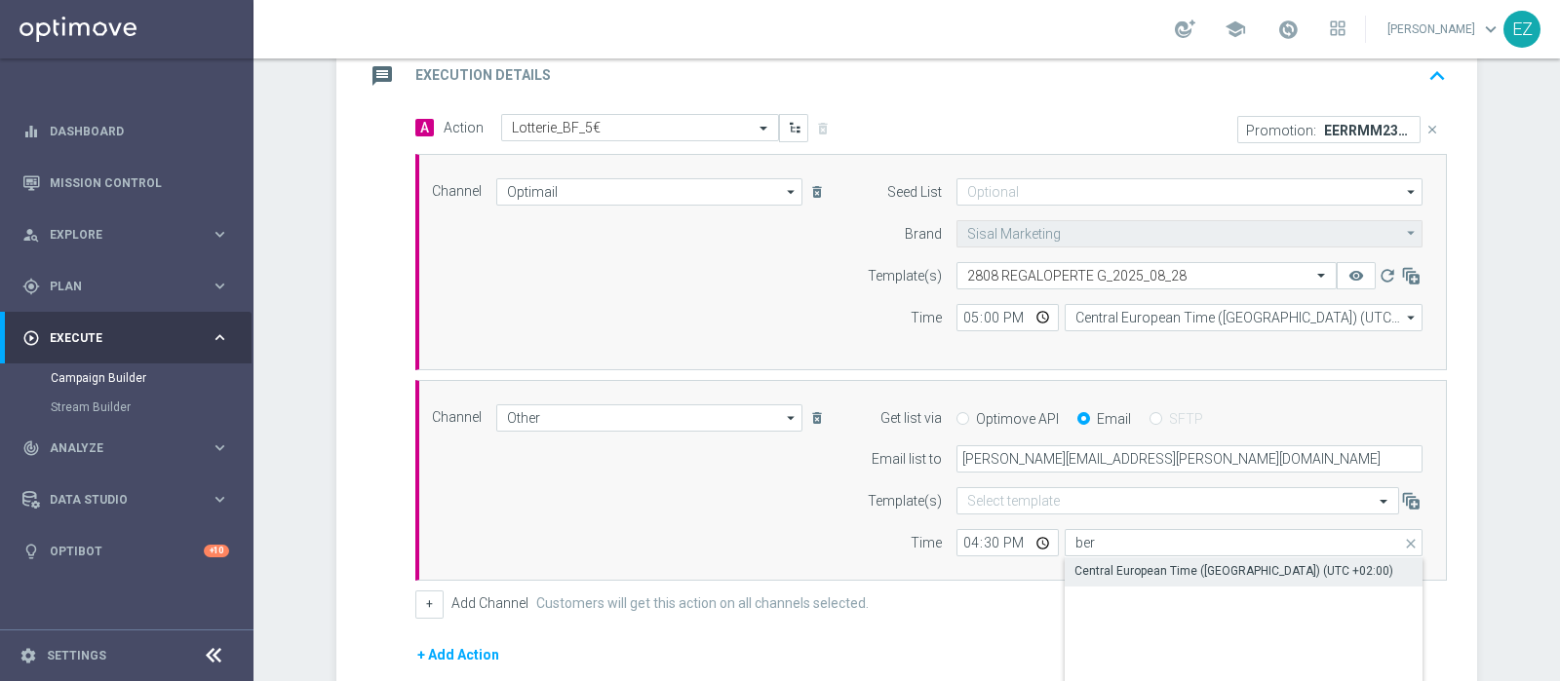
click at [1201, 562] on div "Central European Time (Berlin) (UTC +02:00)" at bounding box center [1233, 571] width 319 height 18
type input "Central European Time (Berlin) (UTC +02:00)"
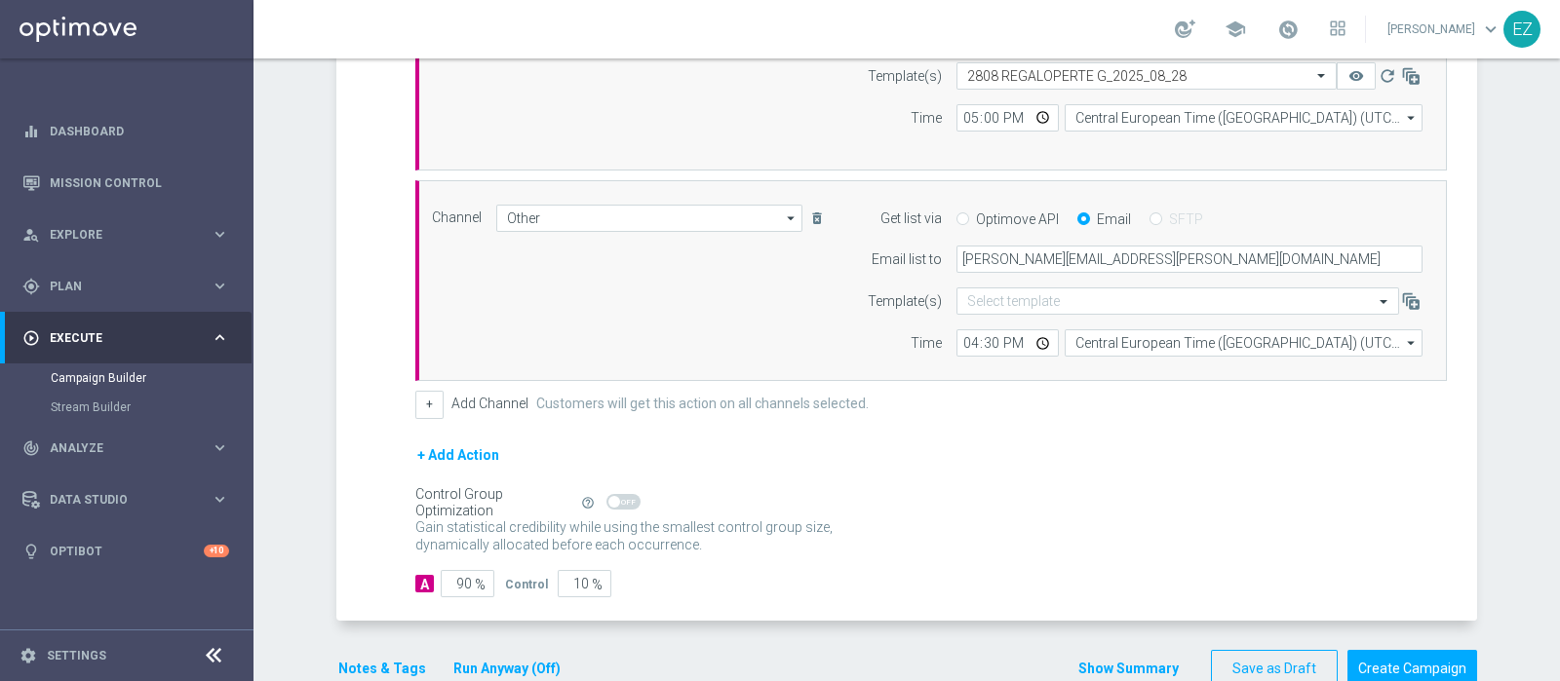
scroll to position [675, 0]
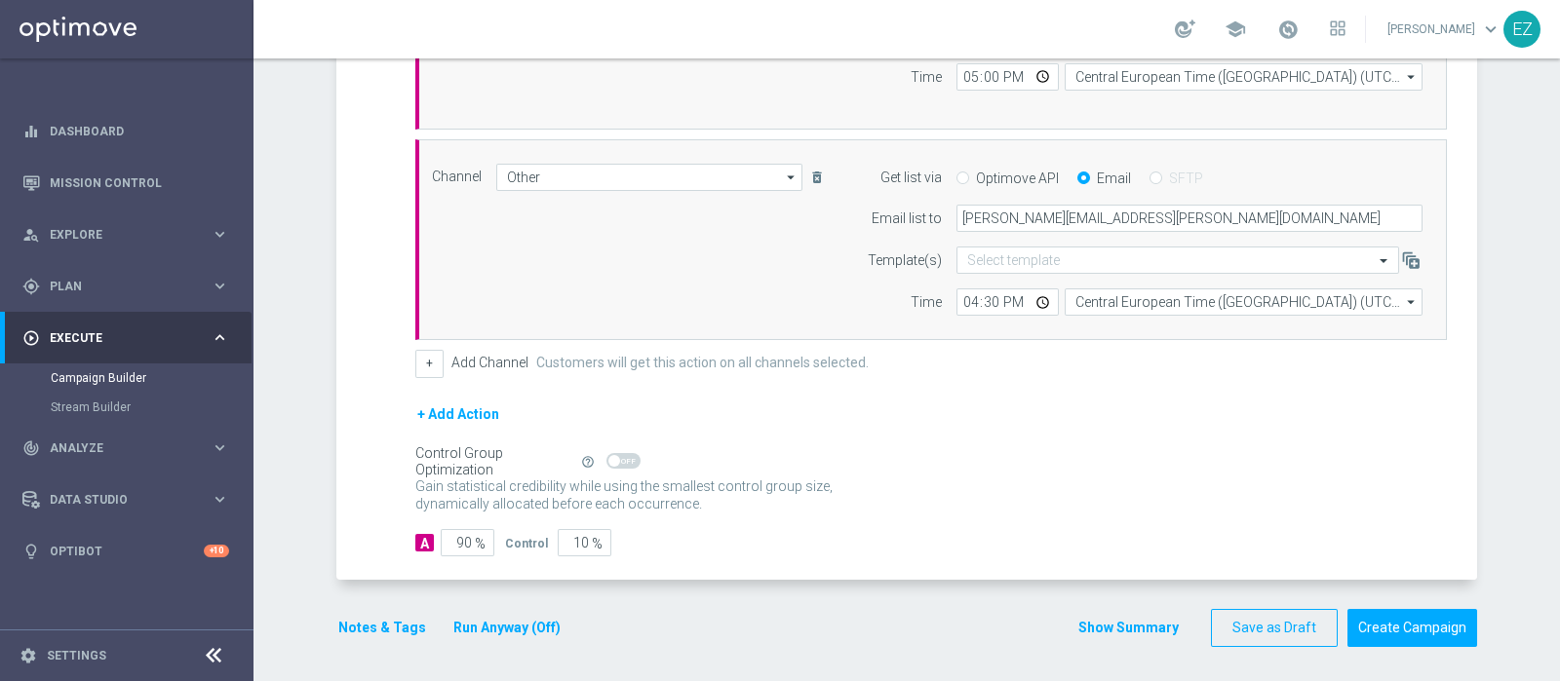
click at [1141, 626] on button "Show Summary" at bounding box center [1128, 628] width 102 height 22
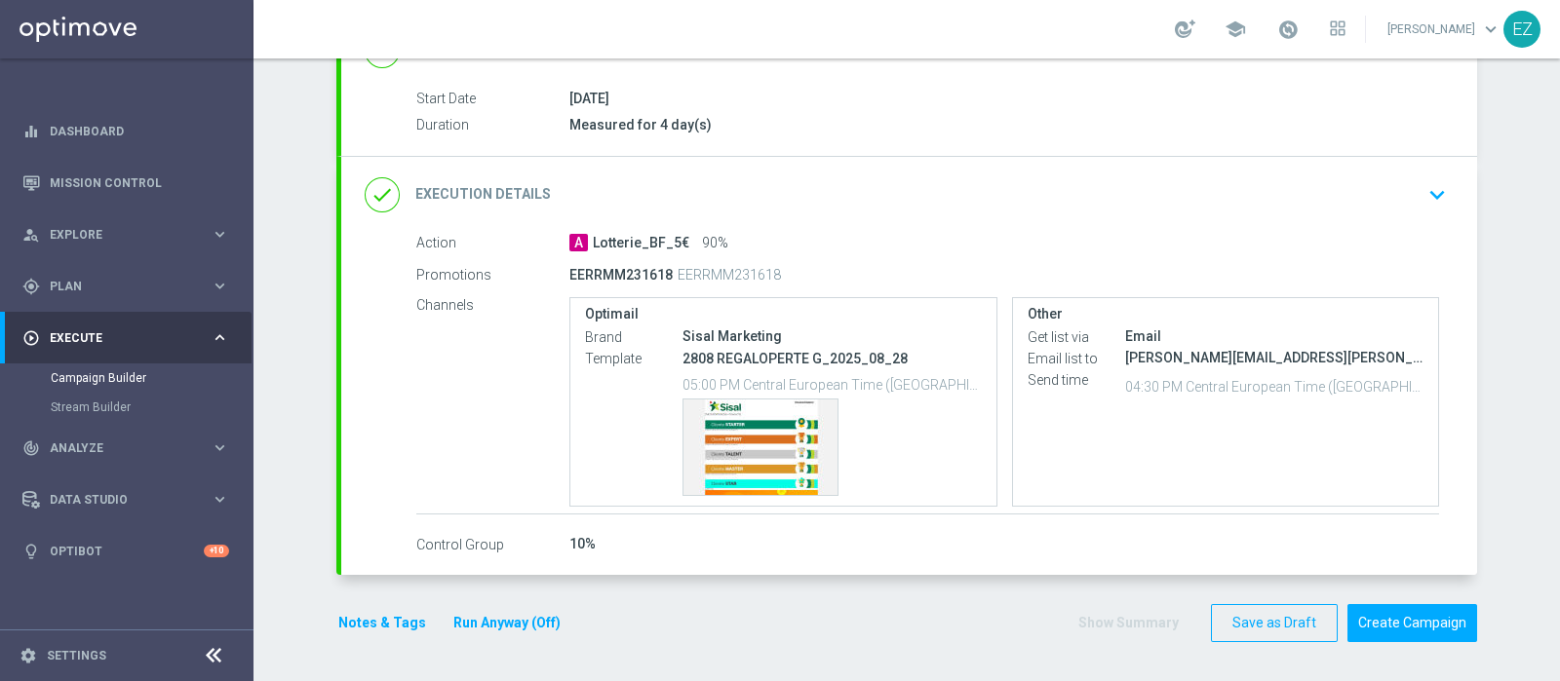
scroll to position [302, 0]
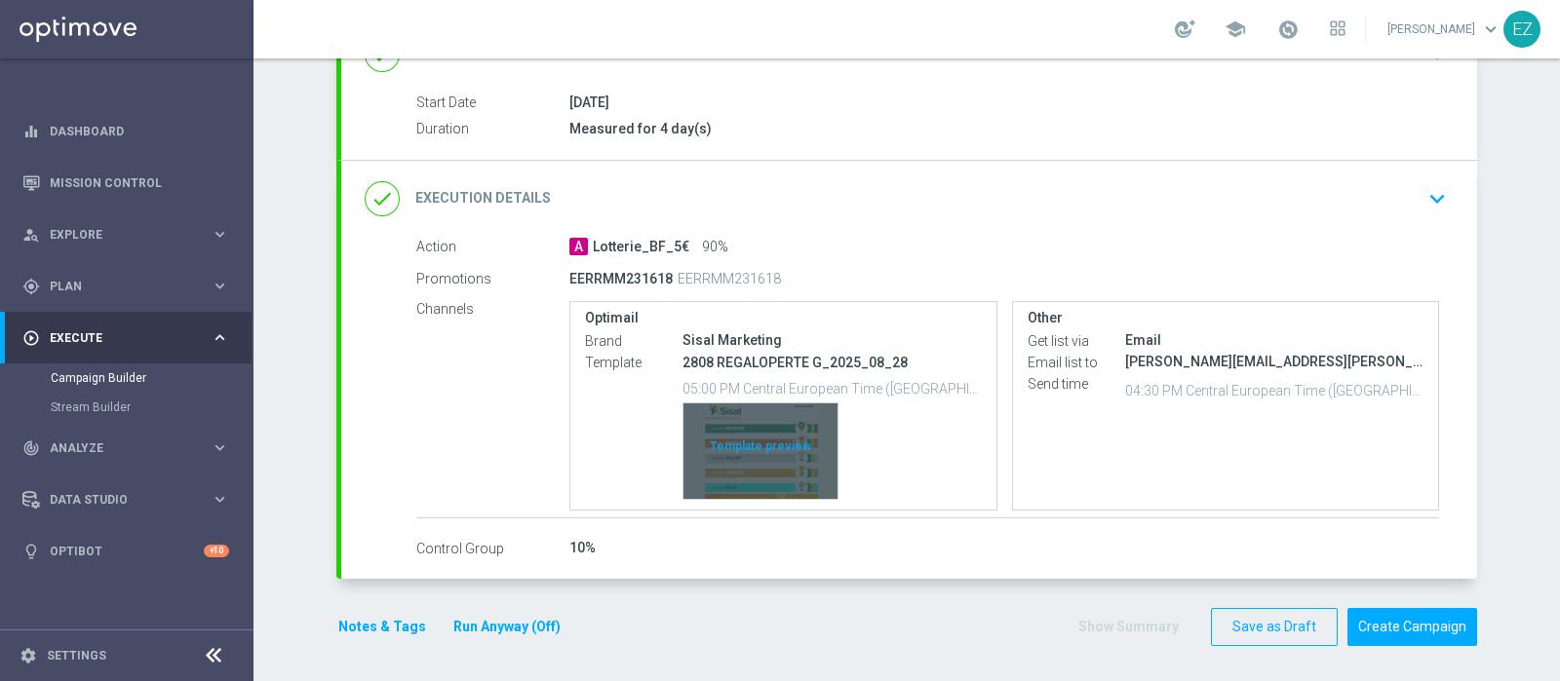
click at [750, 435] on div "Template preview" at bounding box center [760, 452] width 154 height 96
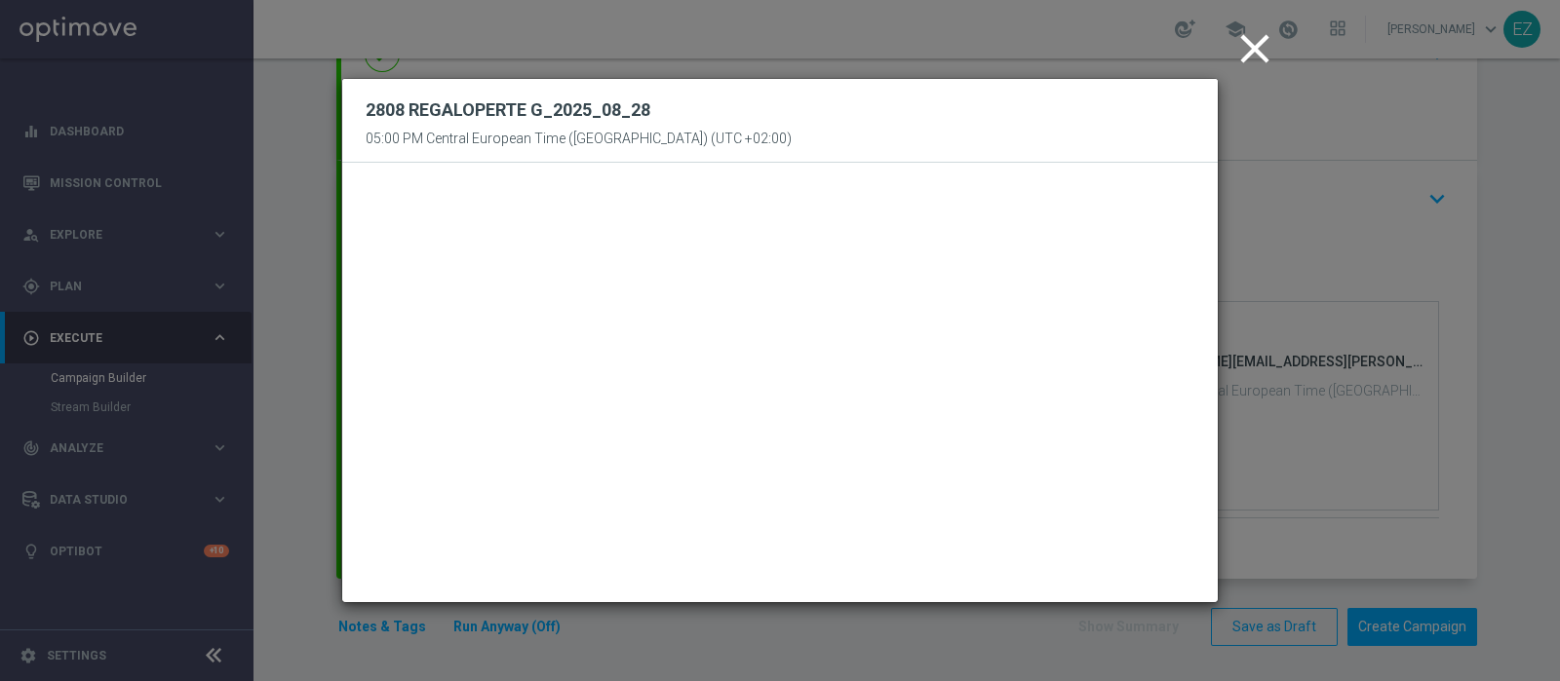
click at [1267, 47] on icon "close" at bounding box center [1254, 48] width 49 height 49
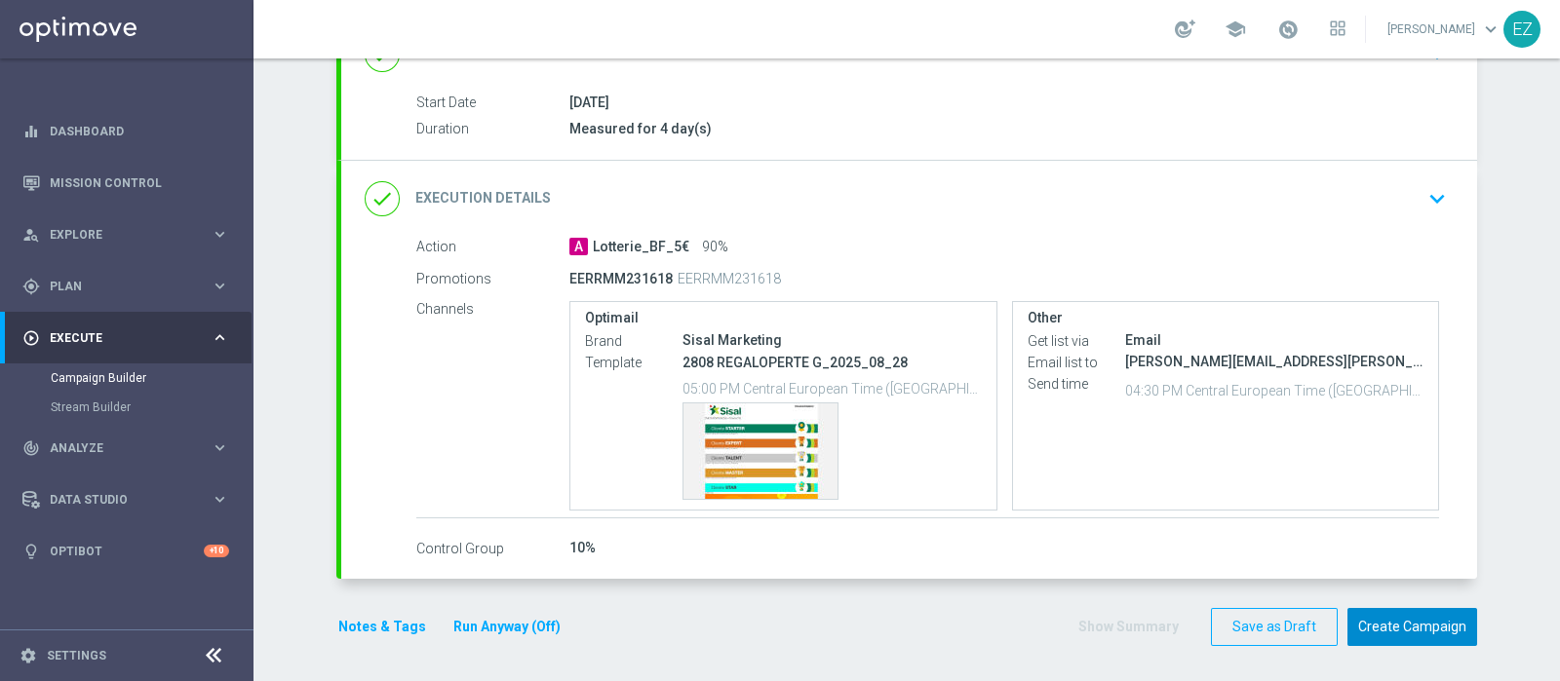
click at [1386, 620] on button "Create Campaign" at bounding box center [1412, 627] width 130 height 38
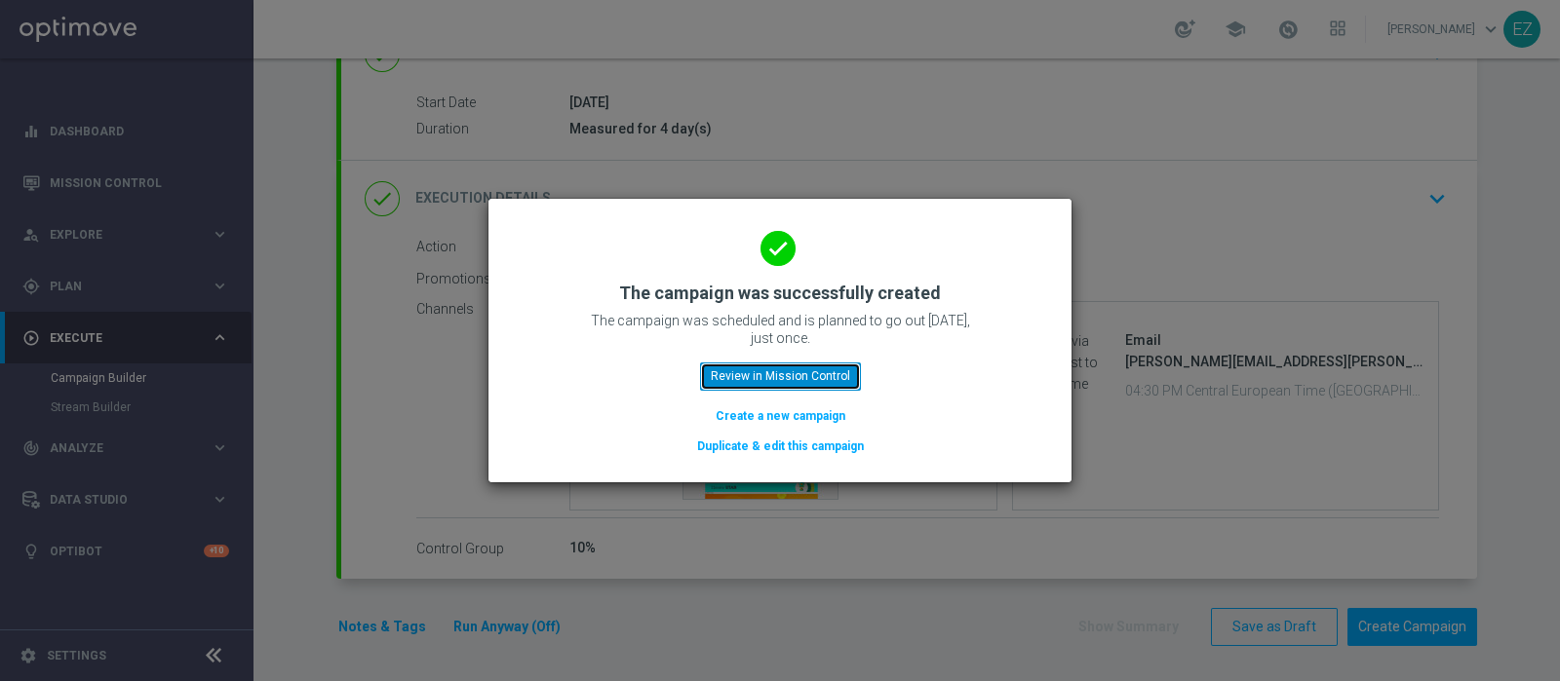
click at [715, 378] on button "Review in Mission Control" at bounding box center [780, 376] width 161 height 27
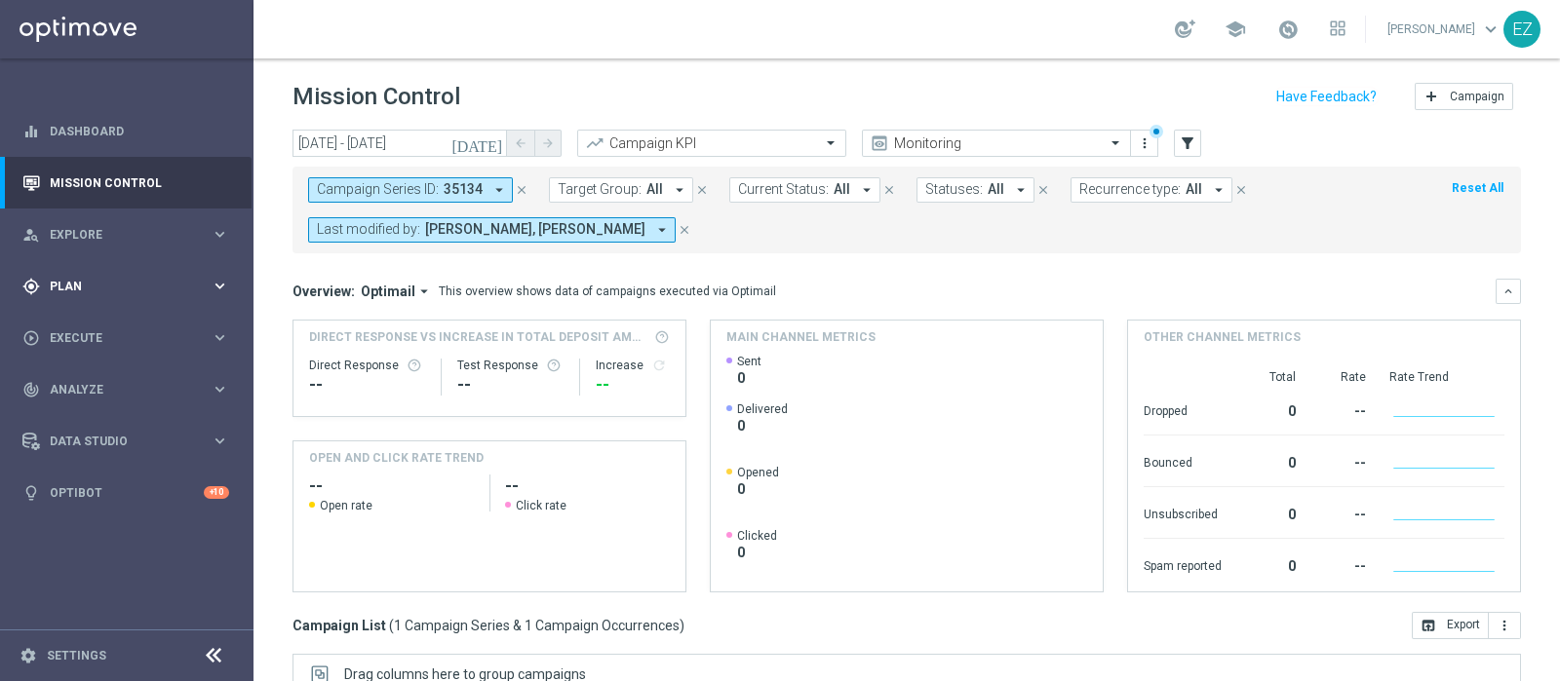
click at [101, 289] on span "Plan" at bounding box center [130, 287] width 161 height 12
click at [81, 329] on link "Target Groups" at bounding box center [127, 327] width 152 height 16
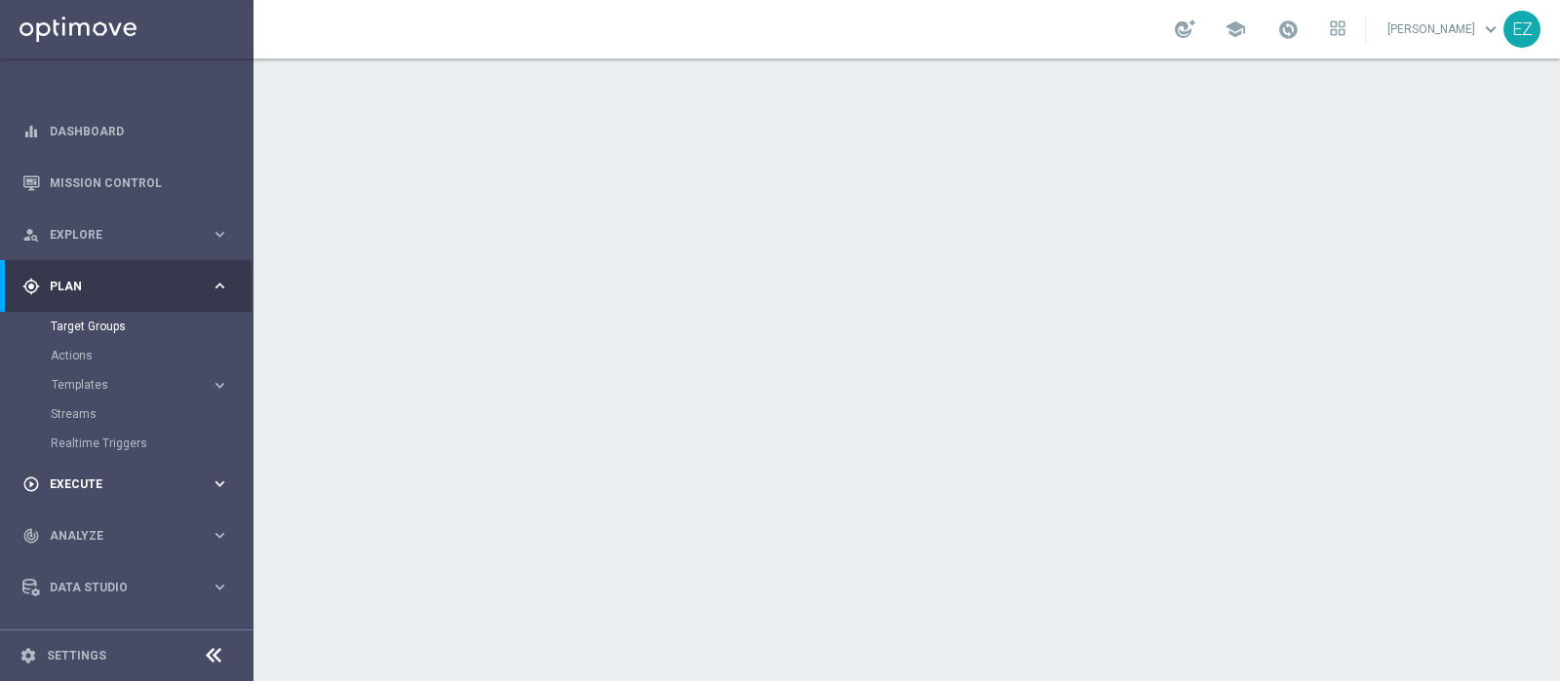
click at [88, 484] on span "Execute" at bounding box center [130, 485] width 161 height 12
click at [82, 377] on link "Campaign Builder" at bounding box center [127, 378] width 152 height 16
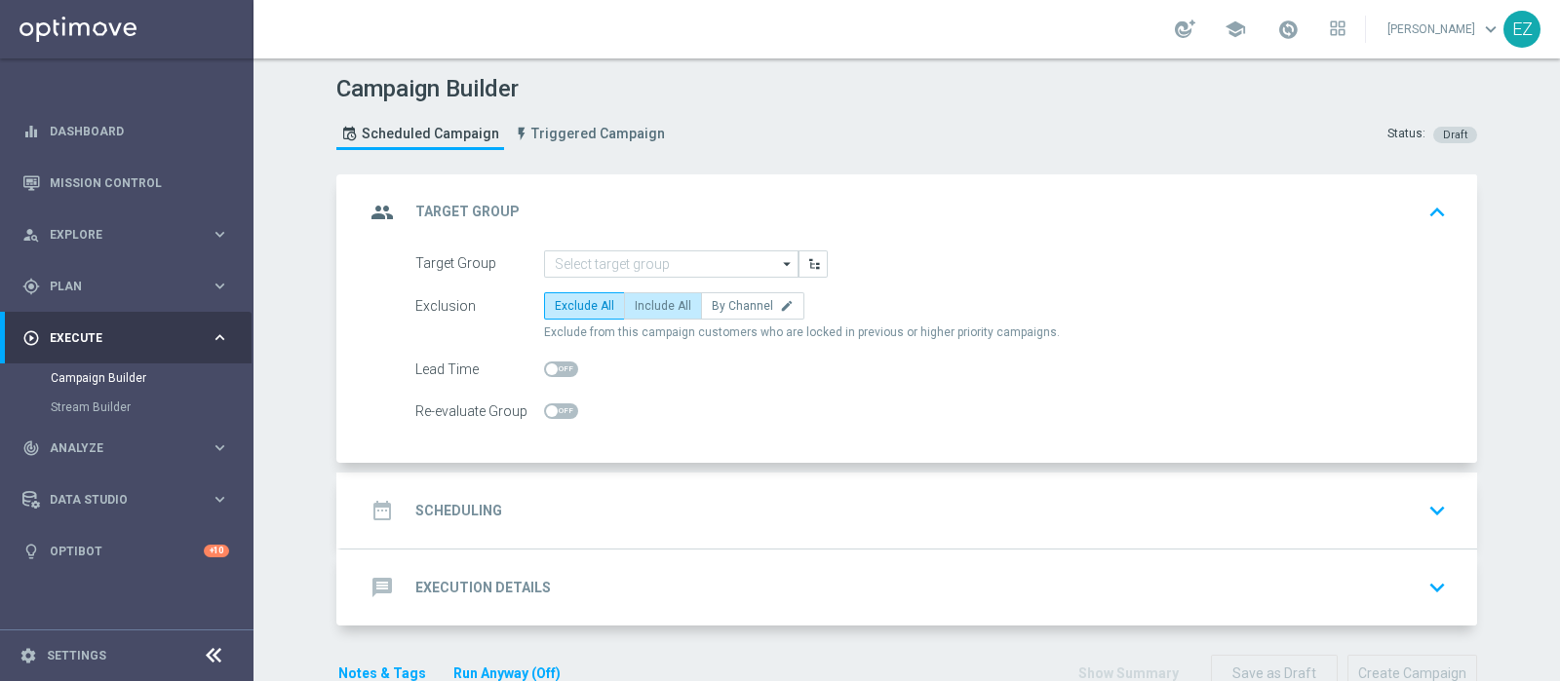
click at [655, 299] on span "Include All" at bounding box center [663, 306] width 57 height 14
click at [647, 303] on input "Include All" at bounding box center [641, 309] width 13 height 13
radio input "true"
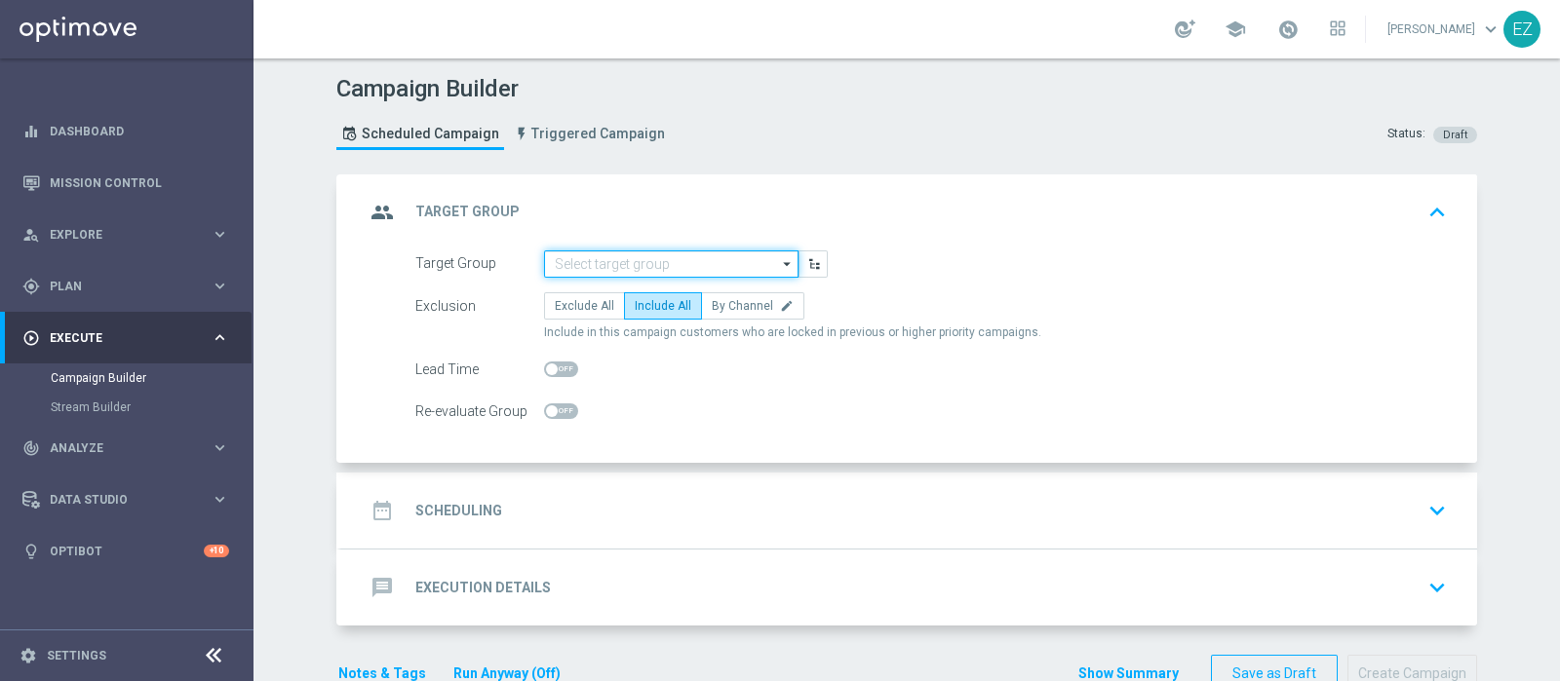
click at [717, 253] on input at bounding box center [671, 264] width 254 height 27
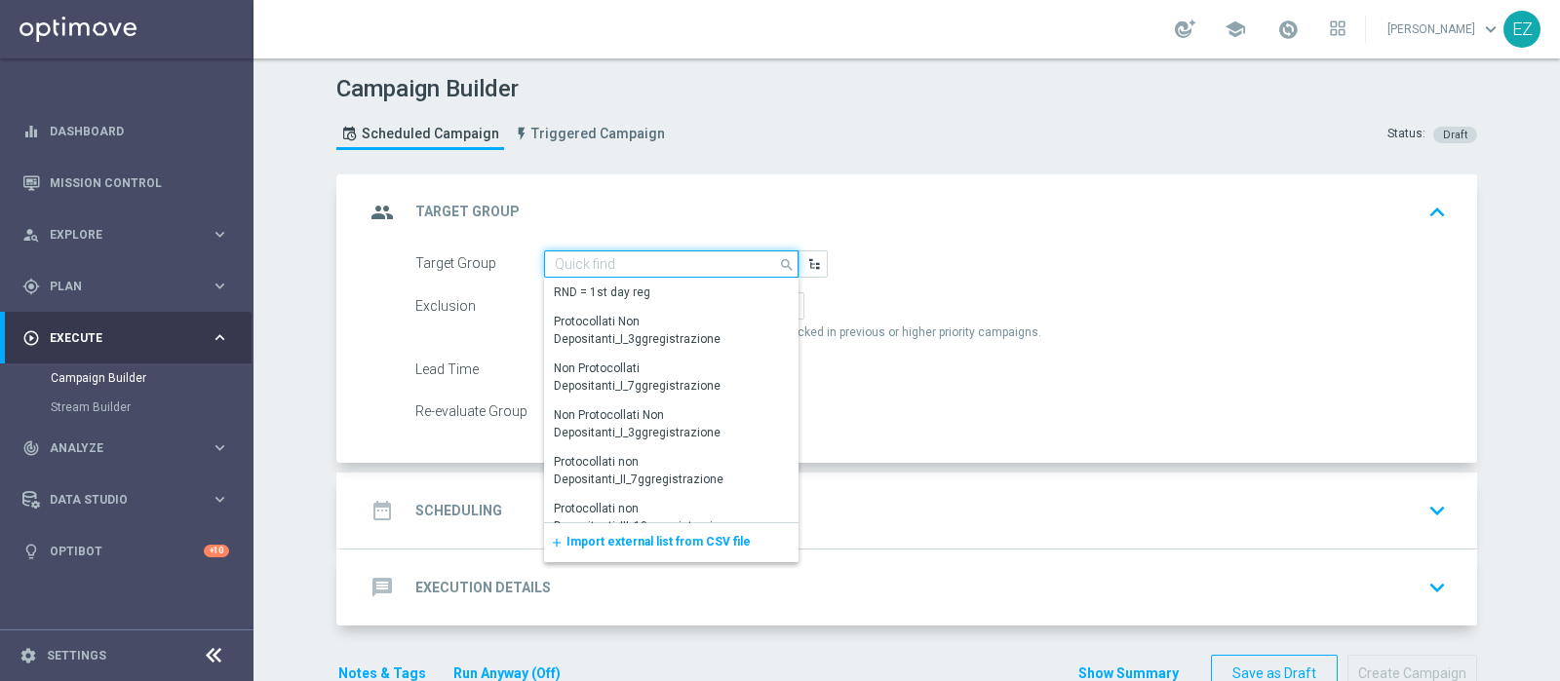
paste input "28.08 BF 5€ CARING 100-200 MTD MASTER"
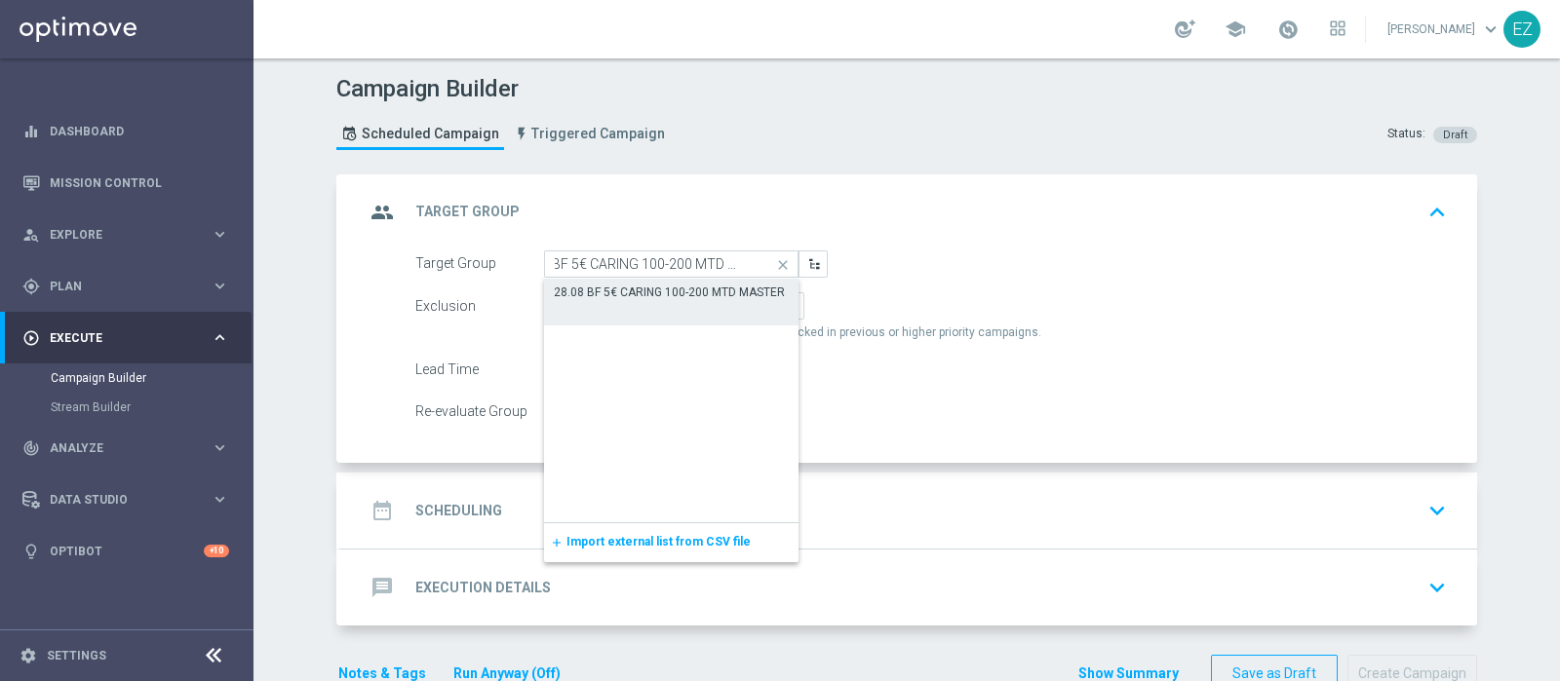
click at [653, 286] on div "28.08 BF 5€ CARING 100-200 MTD MASTER" at bounding box center [669, 293] width 231 height 18
type input "28.08 BF 5€ CARING 100-200 MTD MASTER"
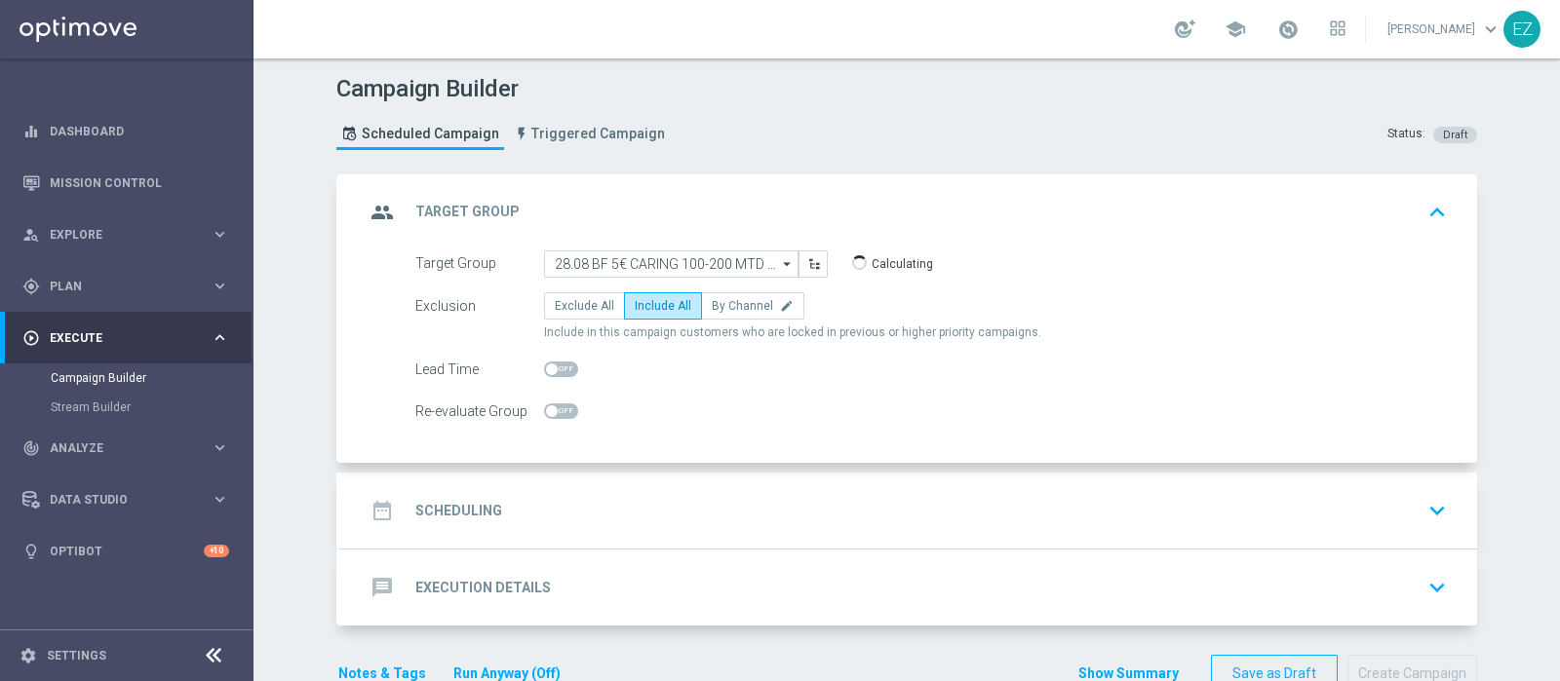
click at [508, 523] on div "date_range Scheduling keyboard_arrow_down" at bounding box center [909, 510] width 1089 height 37
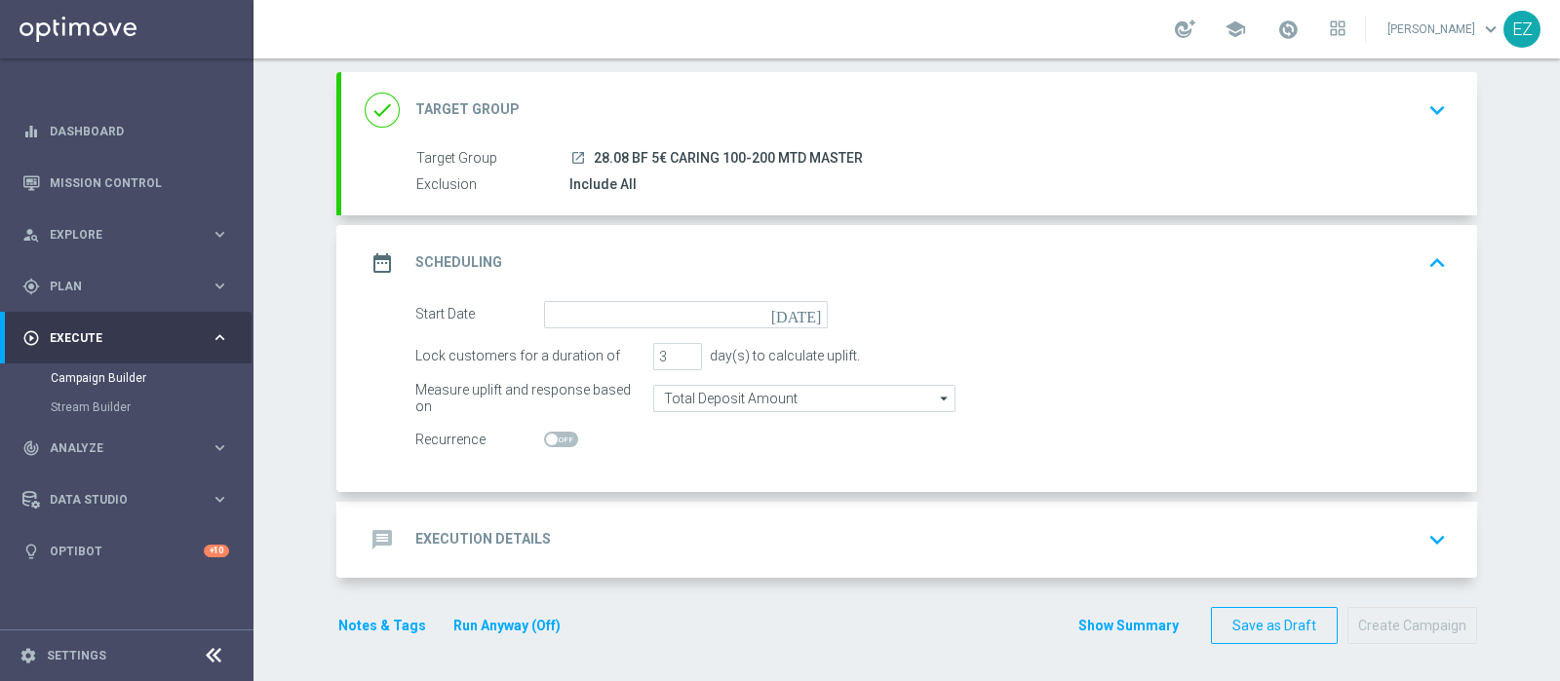
scroll to position [101, 0]
click at [810, 314] on icon "today" at bounding box center [800, 312] width 58 height 21
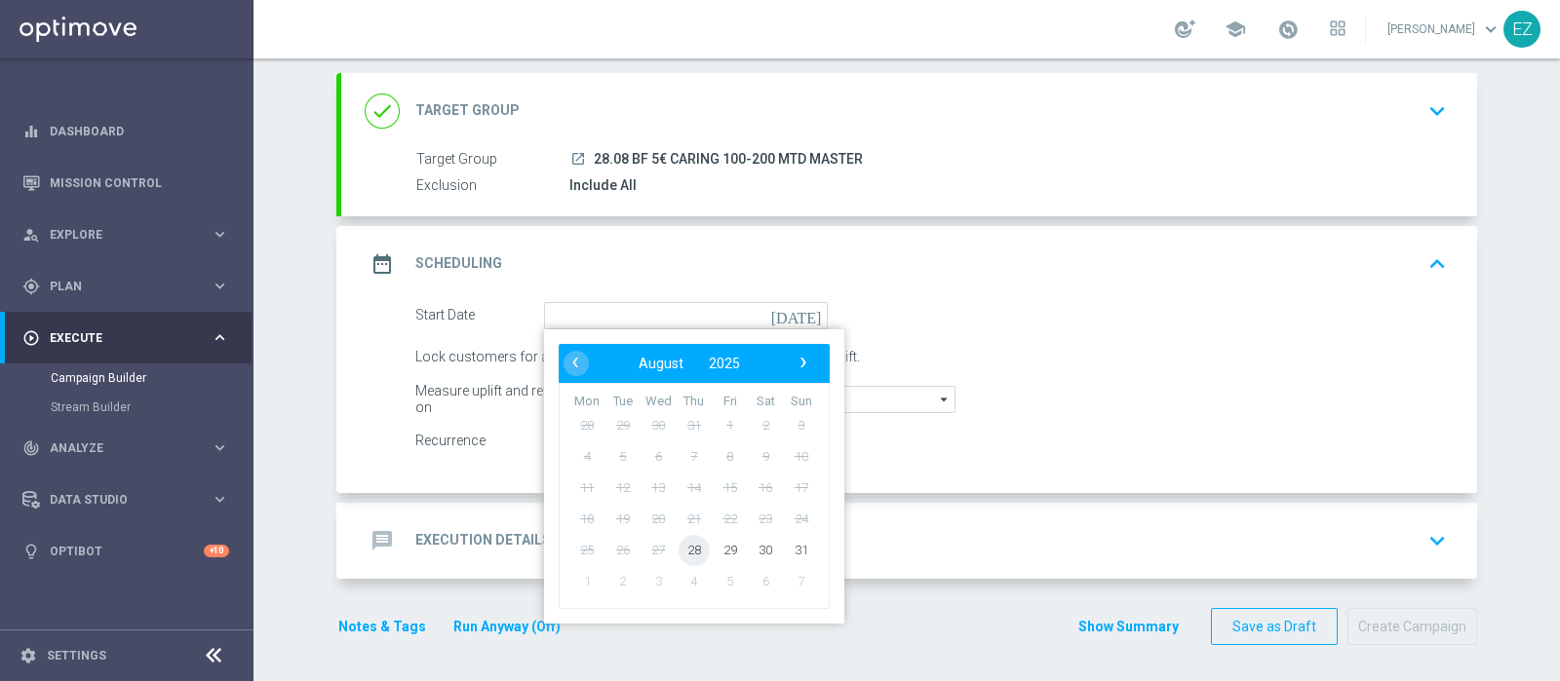
click at [686, 552] on span "28" at bounding box center [693, 549] width 31 height 31
type input "28 Aug 2025"
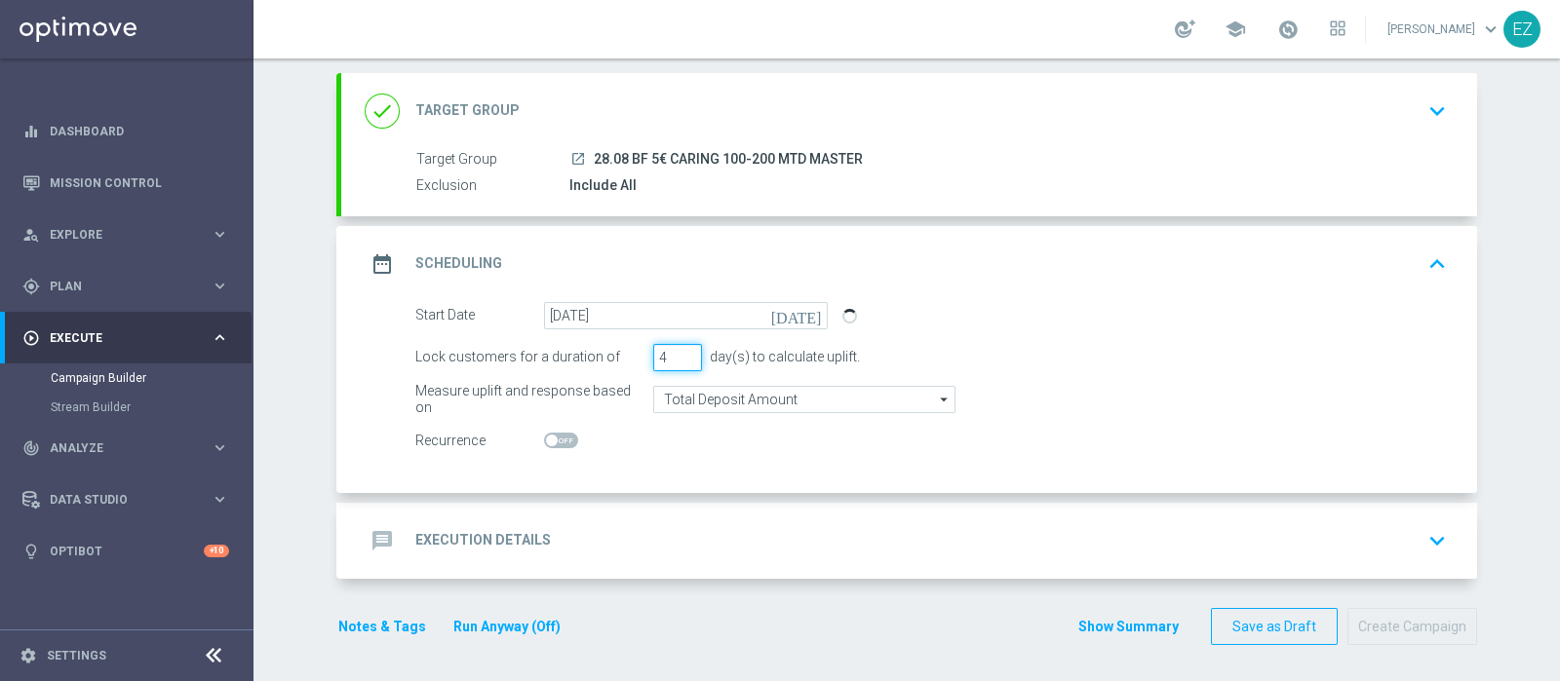
type input "4"
click at [680, 353] on input "4" at bounding box center [677, 357] width 49 height 27
click at [527, 537] on h2 "Execution Details" at bounding box center [483, 540] width 136 height 19
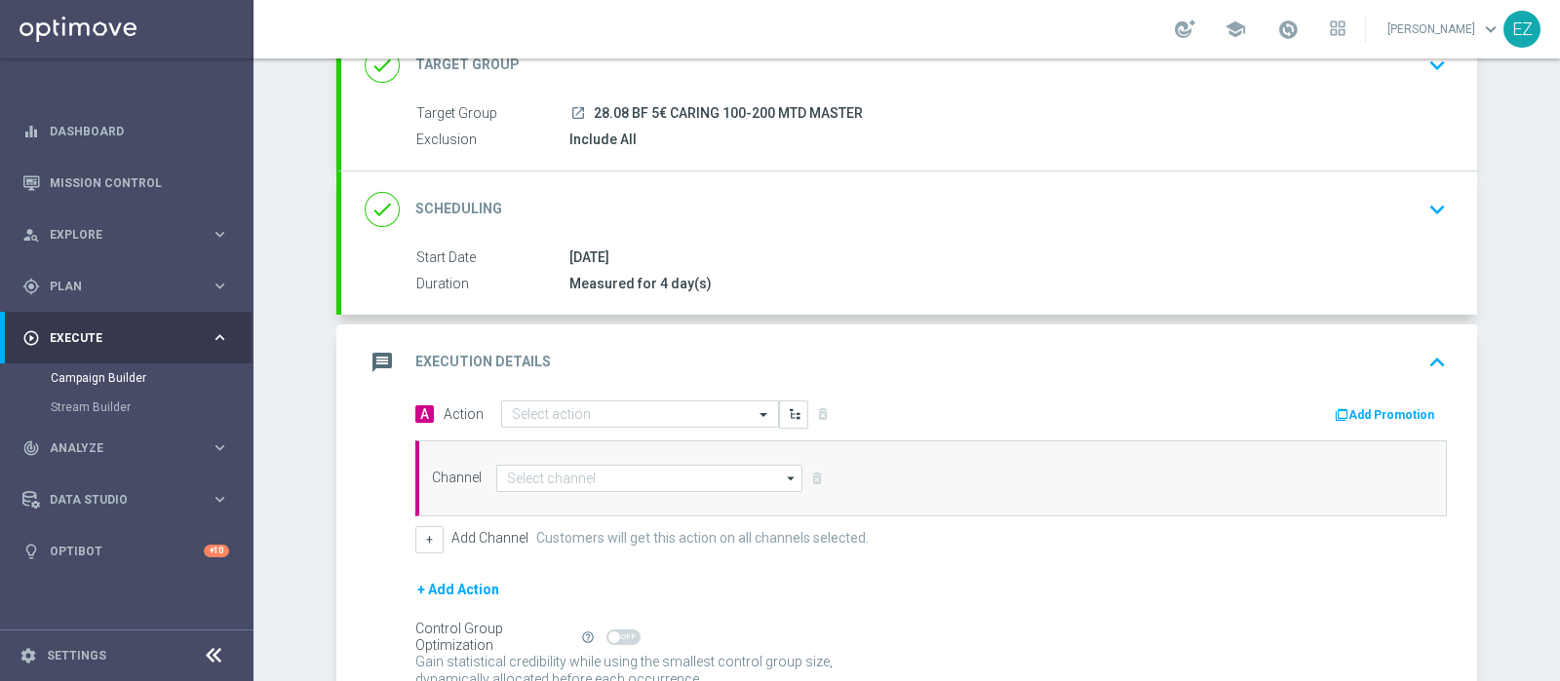
scroll to position [183, 0]
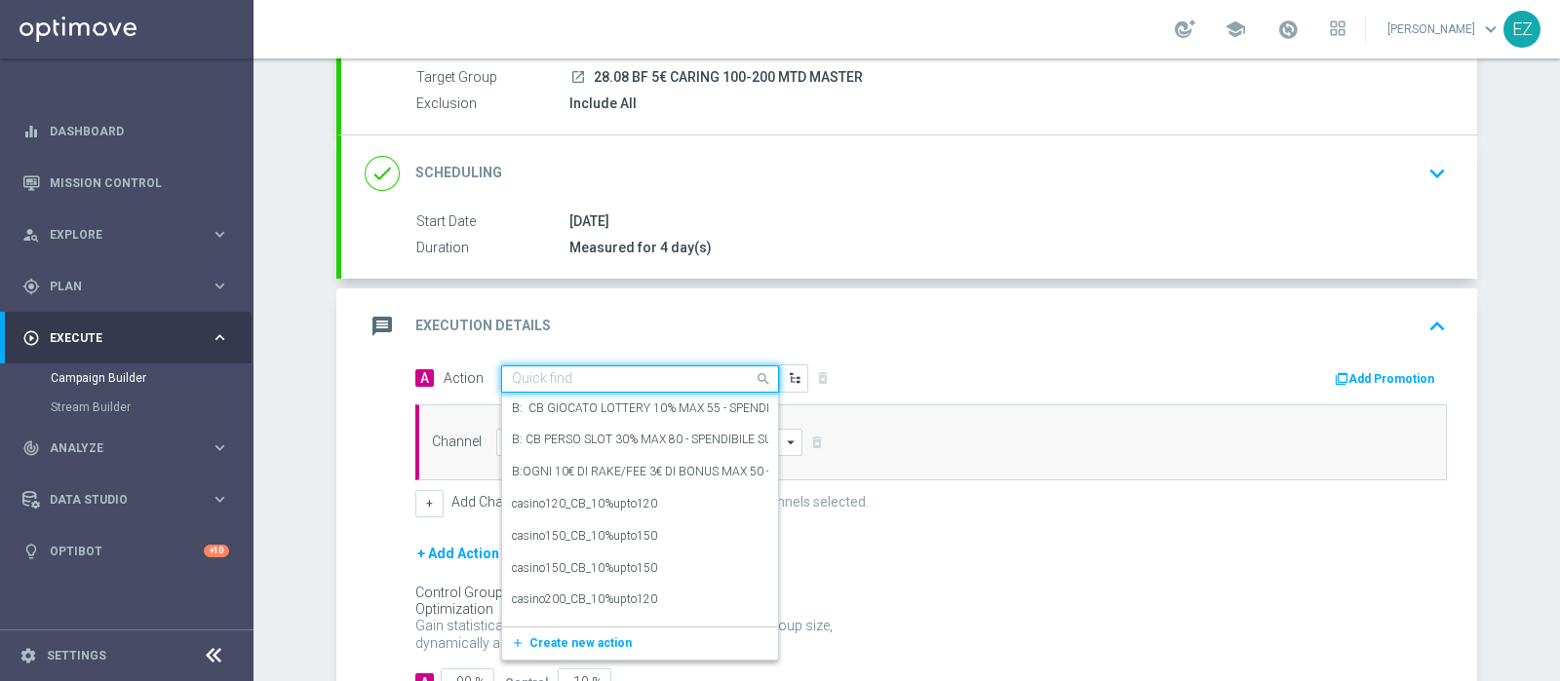
click at [654, 371] on input "text" at bounding box center [620, 379] width 217 height 17
paste input "28.08 BF 5€ CARING 100-200 MTD MASTER"
type input "28.08 BF 5€ CARING 100-200 MTD MASTER"
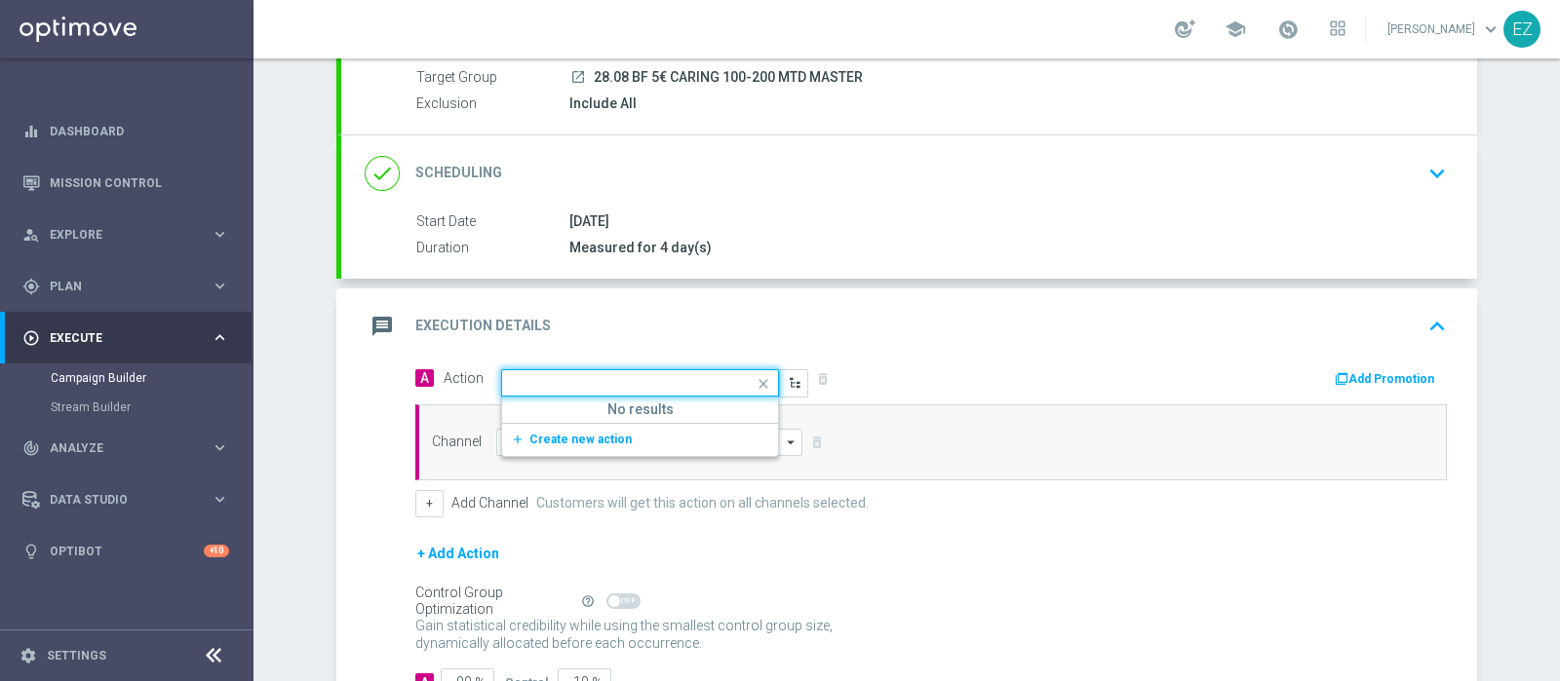
scroll to position [0, 0]
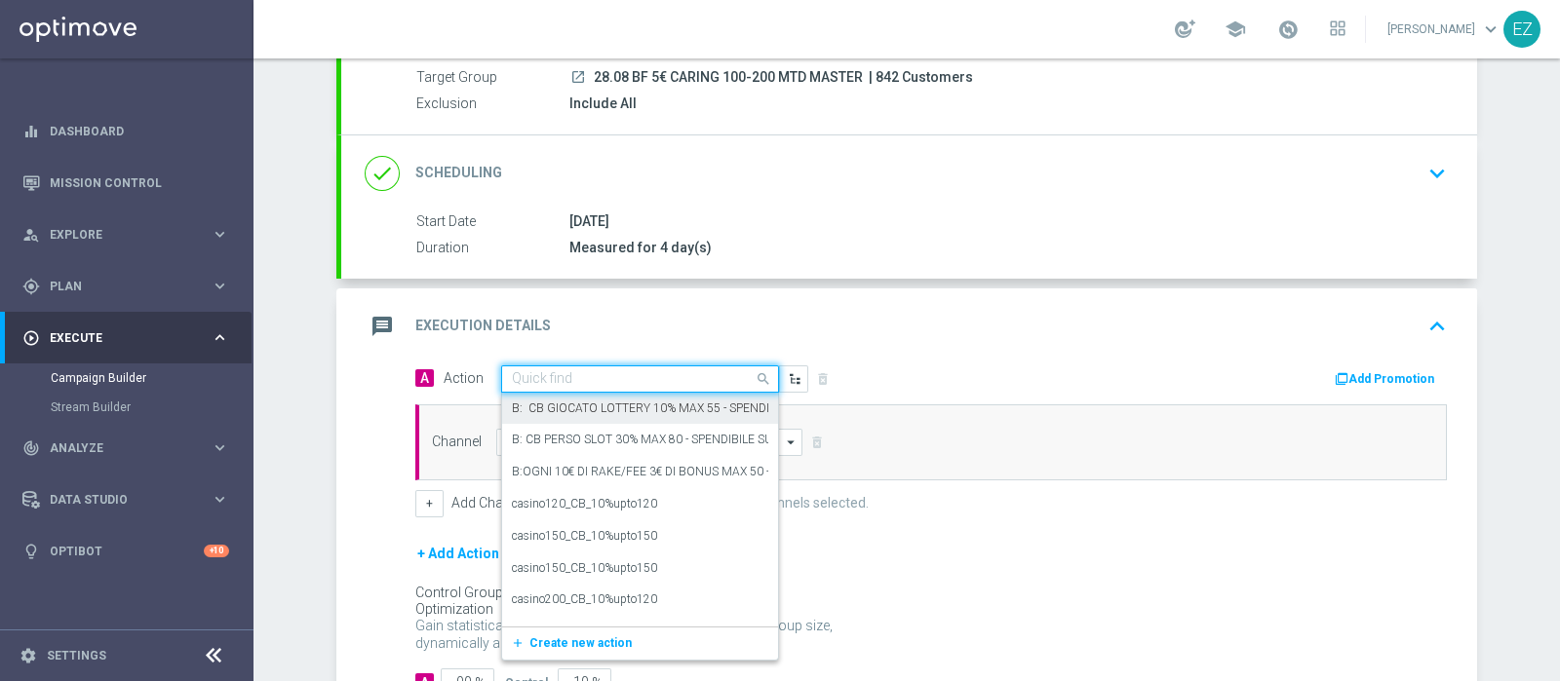
paste input "Lotterie_BF_5€"
type input "Lotterie_BF_5€"
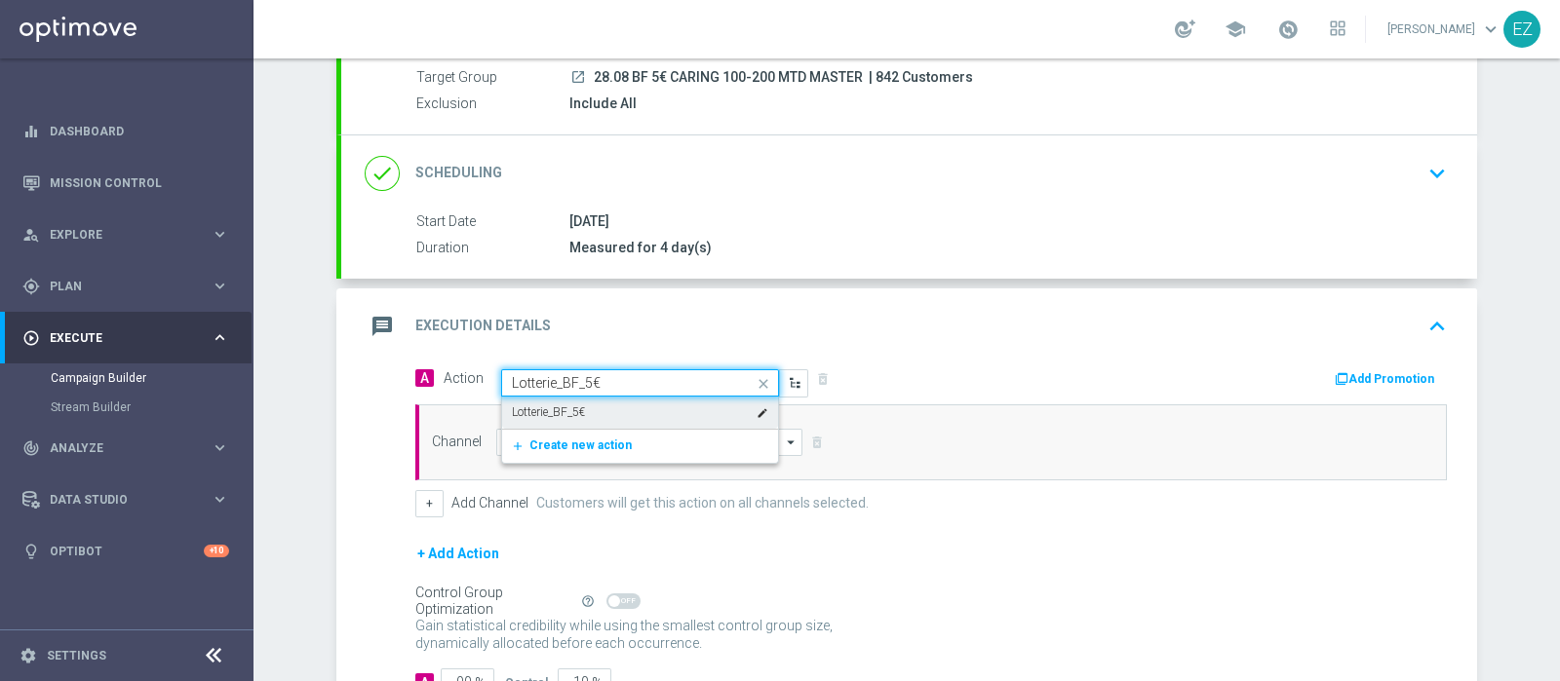
click at [620, 410] on div "Lotterie_BF_5€ edit" at bounding box center [640, 413] width 256 height 32
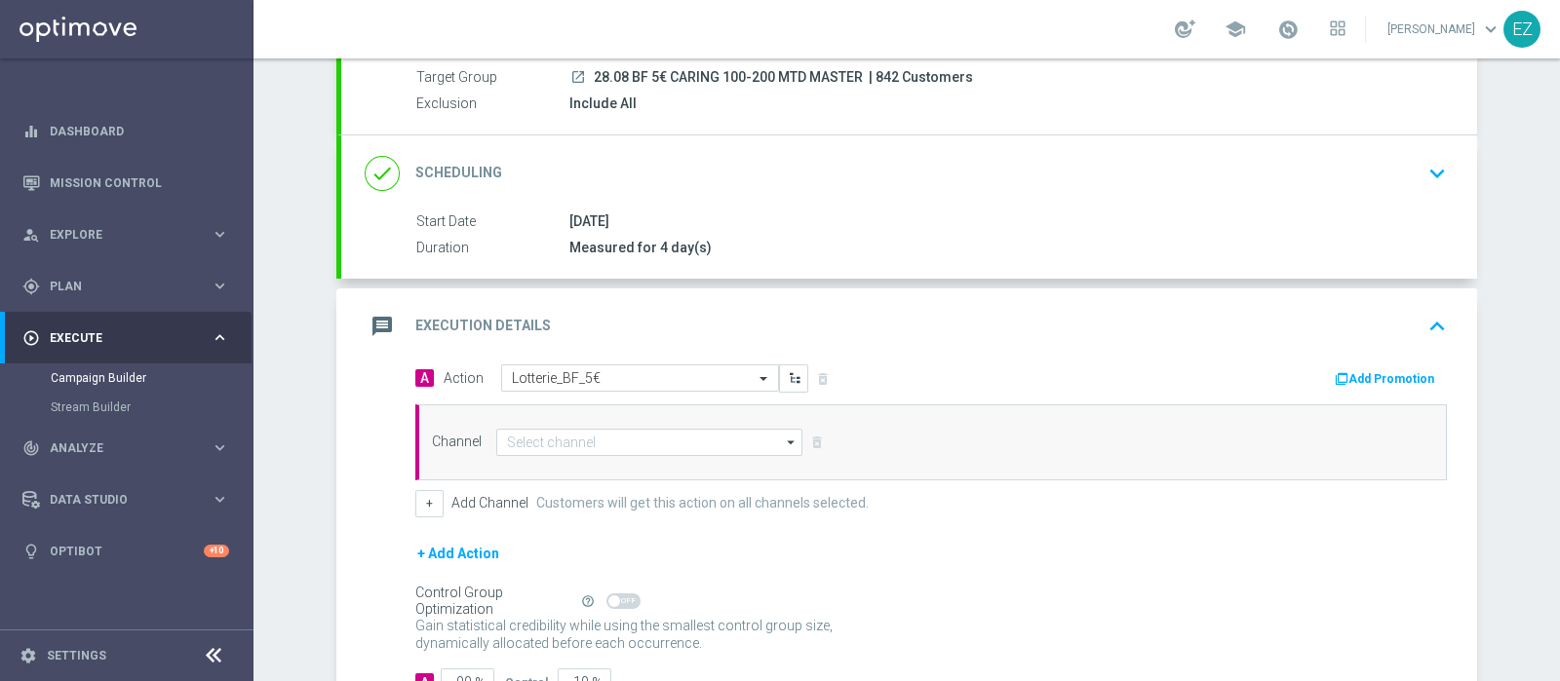
drag, startPoint x: 1376, startPoint y: 368, endPoint x: 1379, endPoint y: 359, distance: 10.2
click at [1379, 365] on div "Add Promotion" at bounding box center [1196, 377] width 530 height 25
click at [1348, 372] on button "Add Promotion" at bounding box center [1387, 378] width 108 height 21
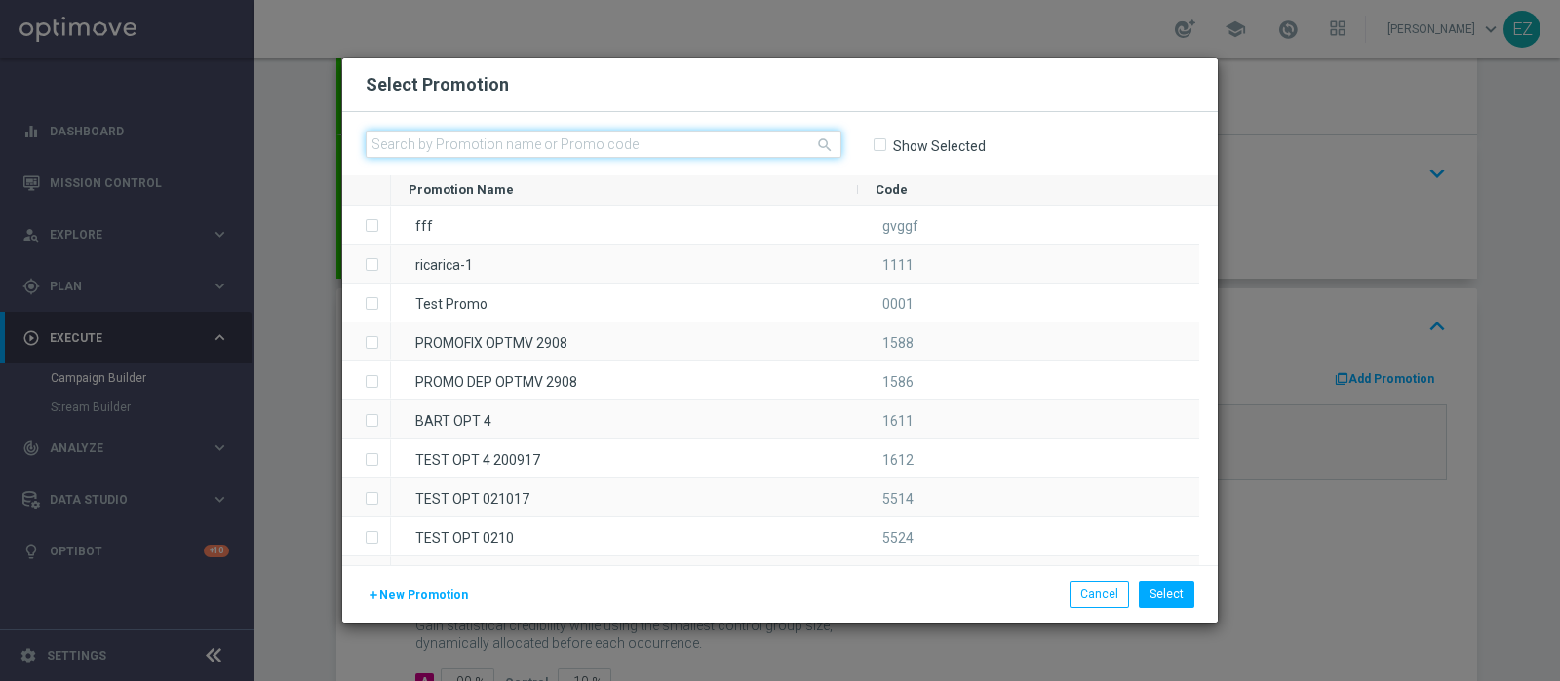
click at [675, 137] on input "text" at bounding box center [604, 144] width 476 height 27
click at [514, 131] on input "text" at bounding box center [604, 144] width 476 height 27
paste input "231620"
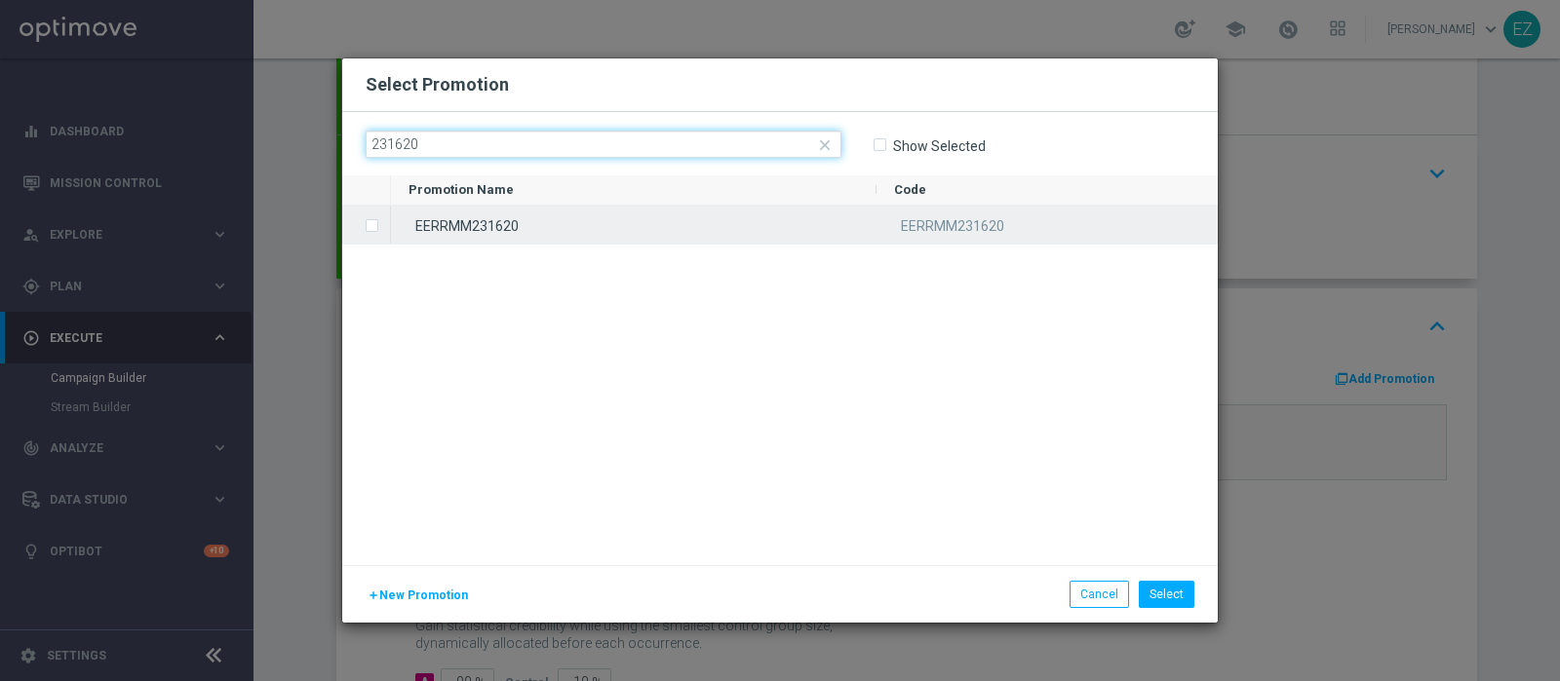
type input "231620"
click at [507, 236] on div "EERRMM231620" at bounding box center [633, 225] width 485 height 38
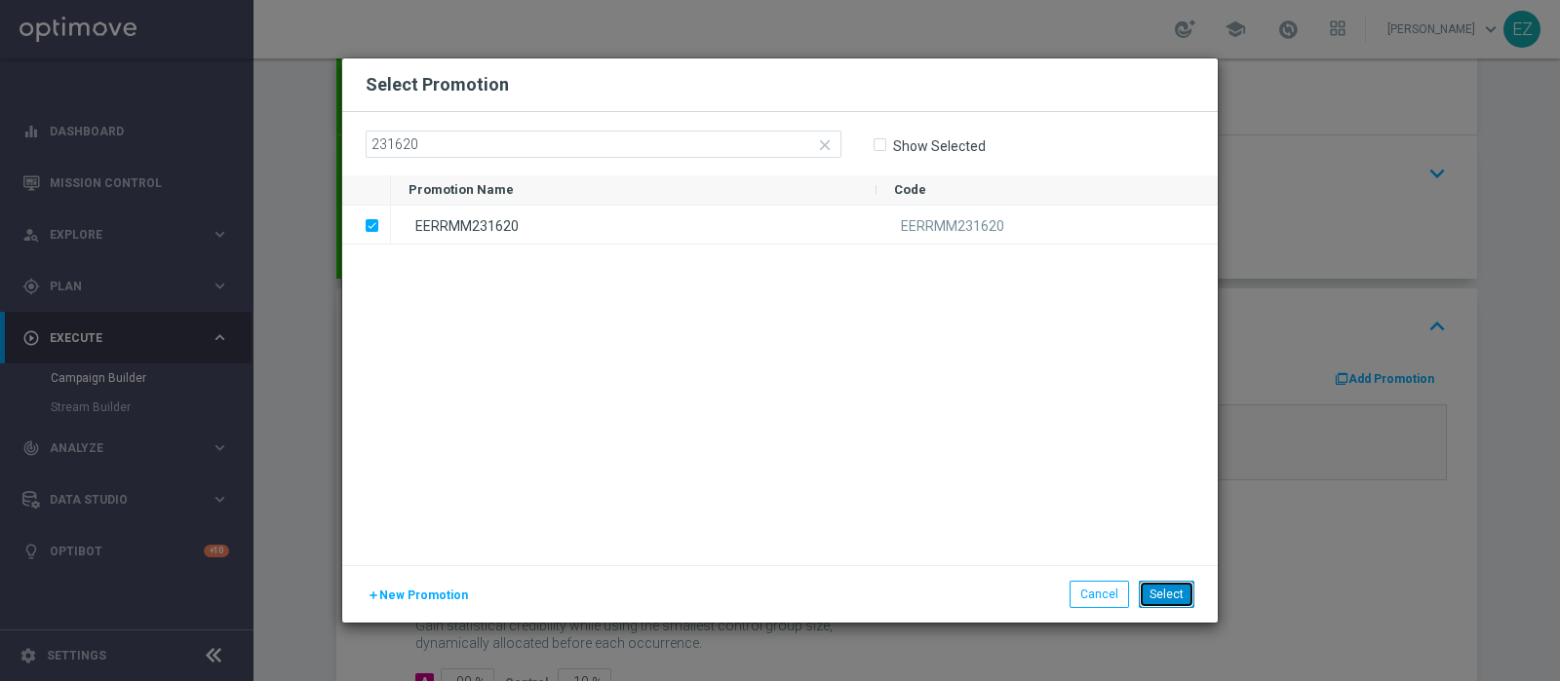
click at [1176, 606] on button "Select" at bounding box center [1167, 594] width 56 height 27
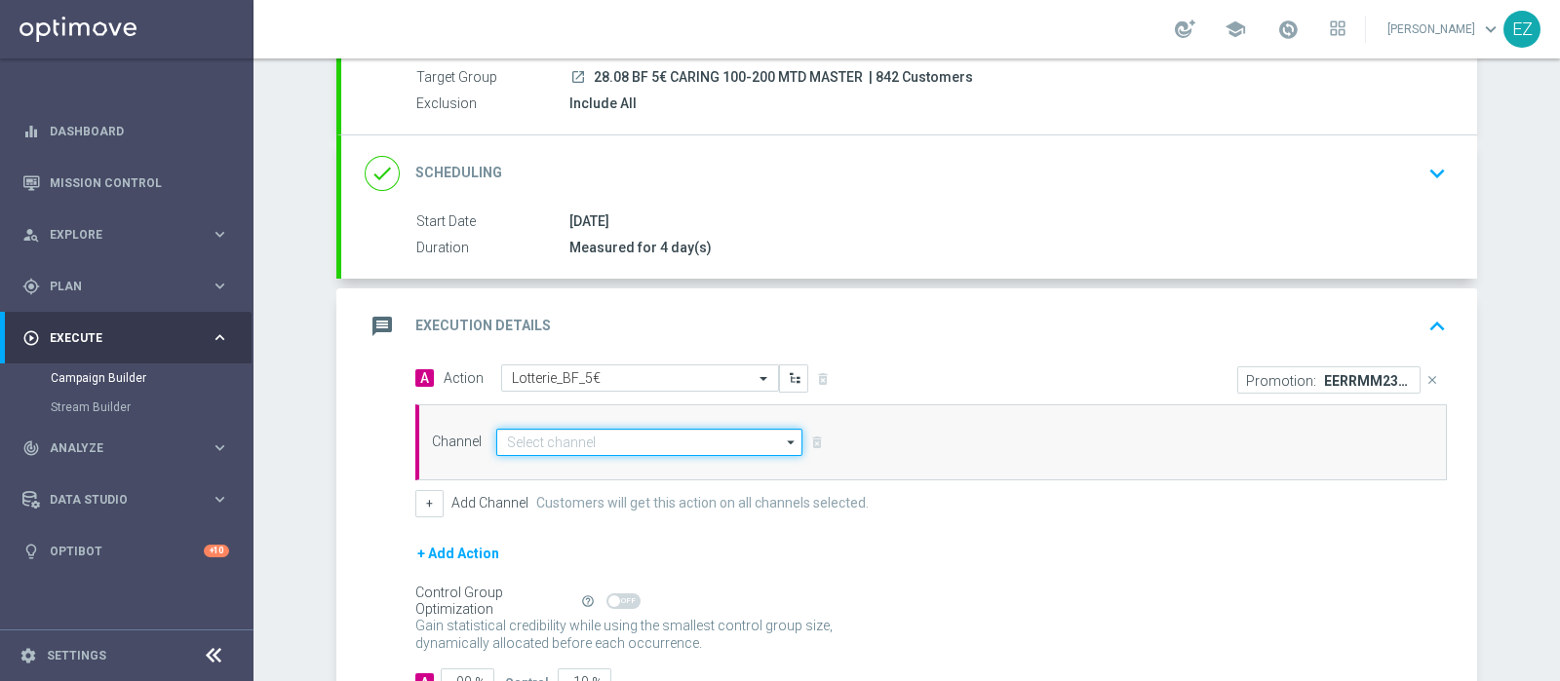
click at [550, 435] on input at bounding box center [649, 442] width 306 height 27
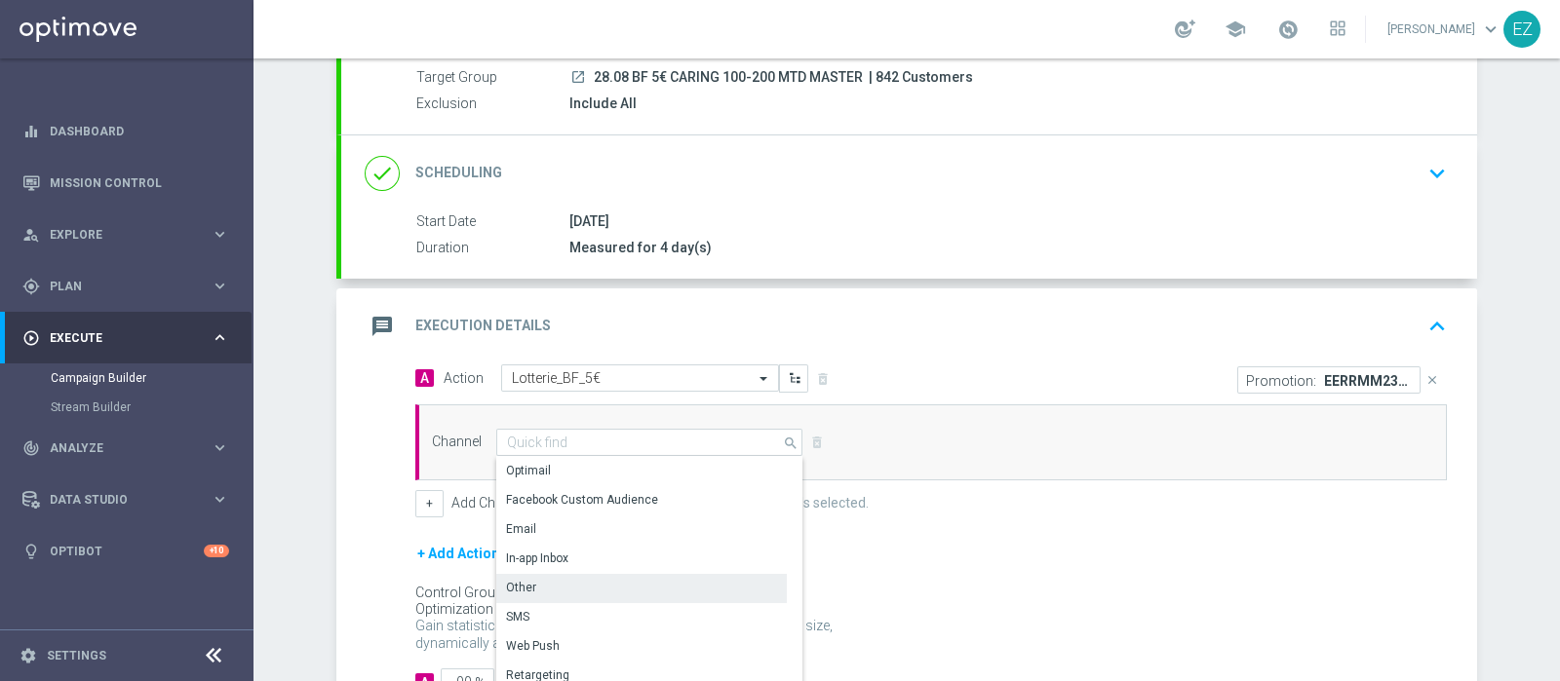
click at [541, 589] on div "Other" at bounding box center [641, 587] width 291 height 27
type input "Other"
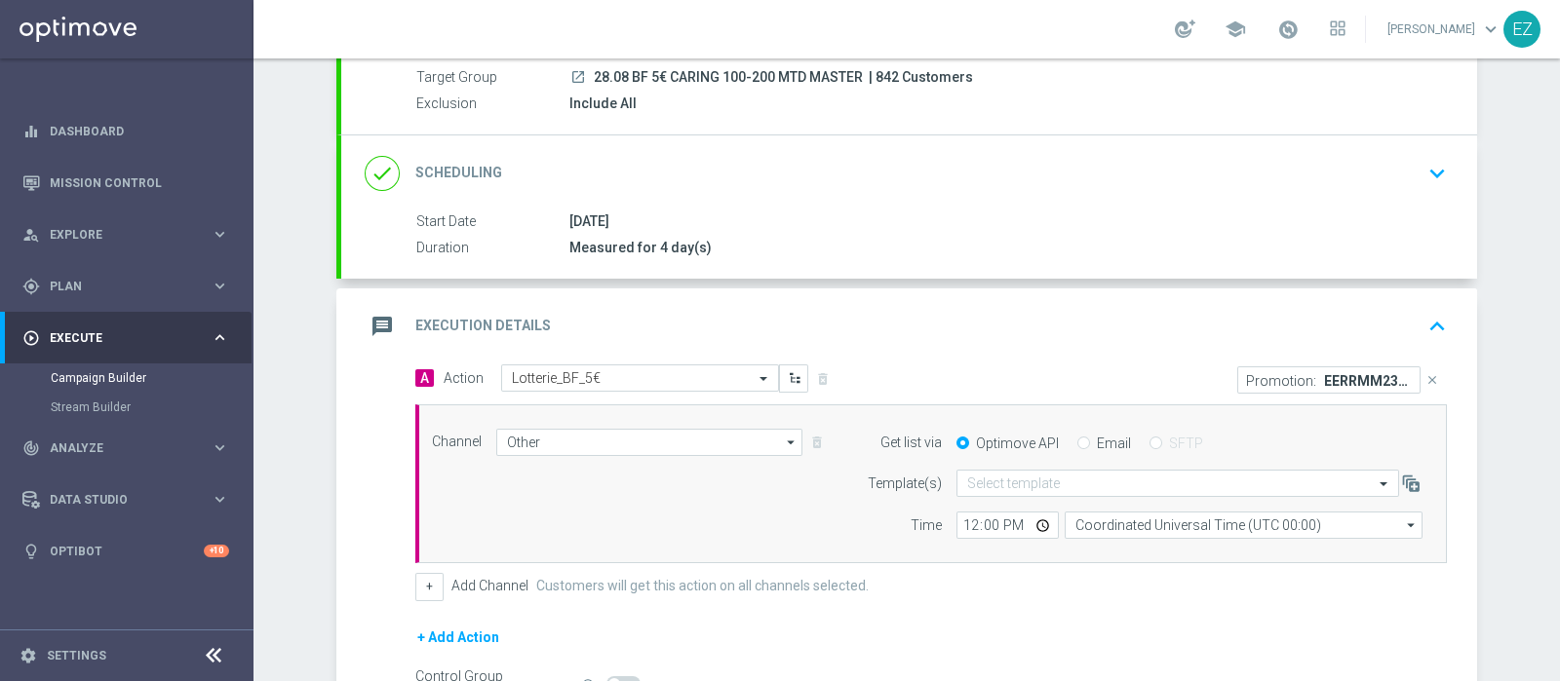
click at [1077, 442] on input "Email" at bounding box center [1083, 445] width 13 height 13
radio input "true"
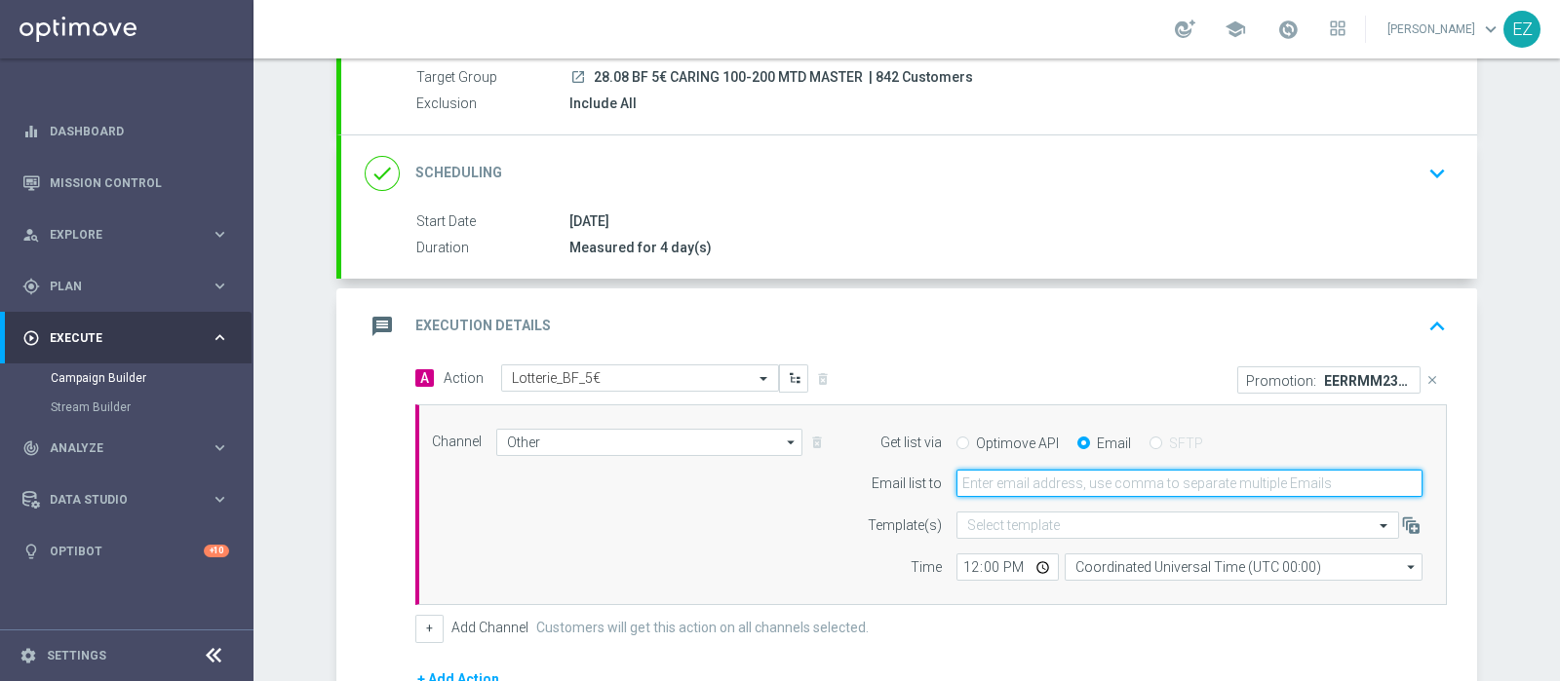
click at [1087, 484] on input "email" at bounding box center [1189, 483] width 466 height 27
type input "elena.zarbin@sisal.it"
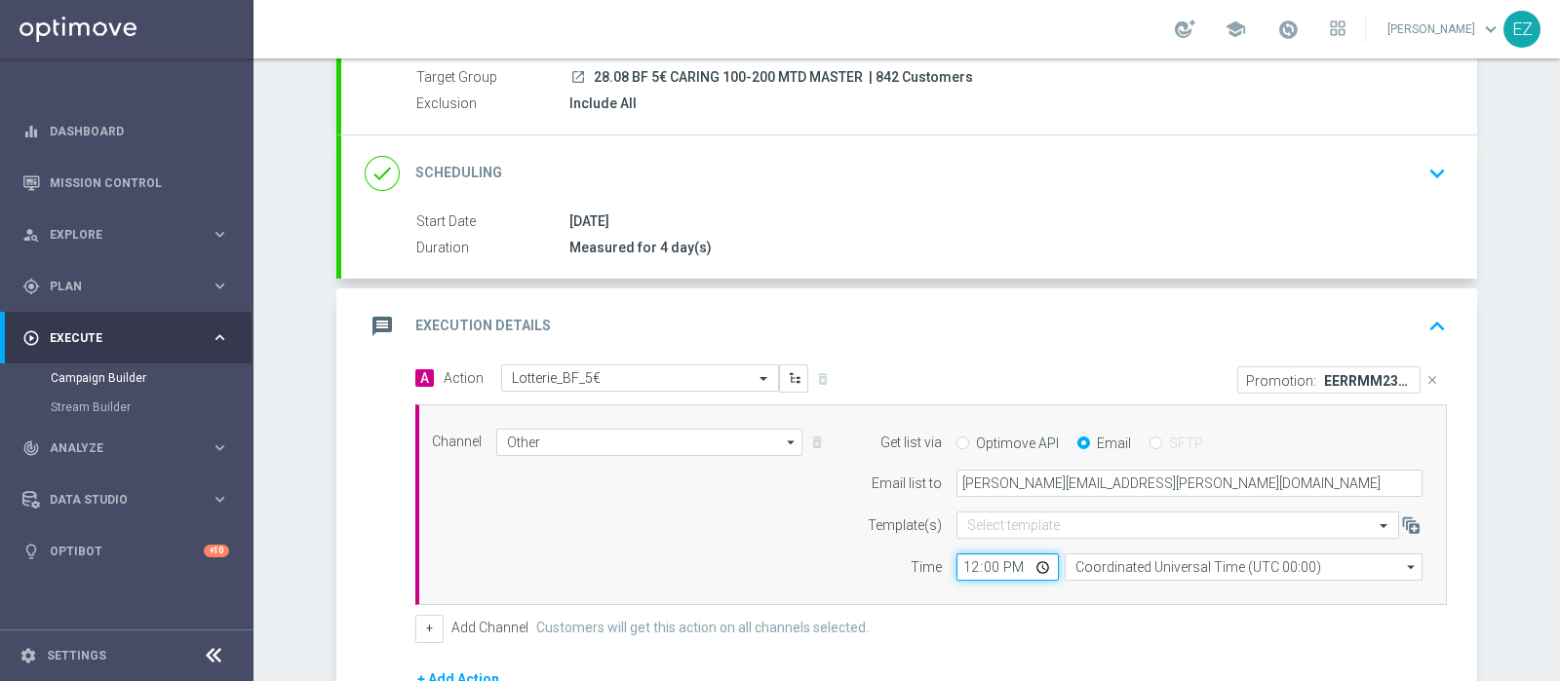
click at [956, 566] on input "12:00" at bounding box center [1007, 567] width 102 height 27
type input "16:00"
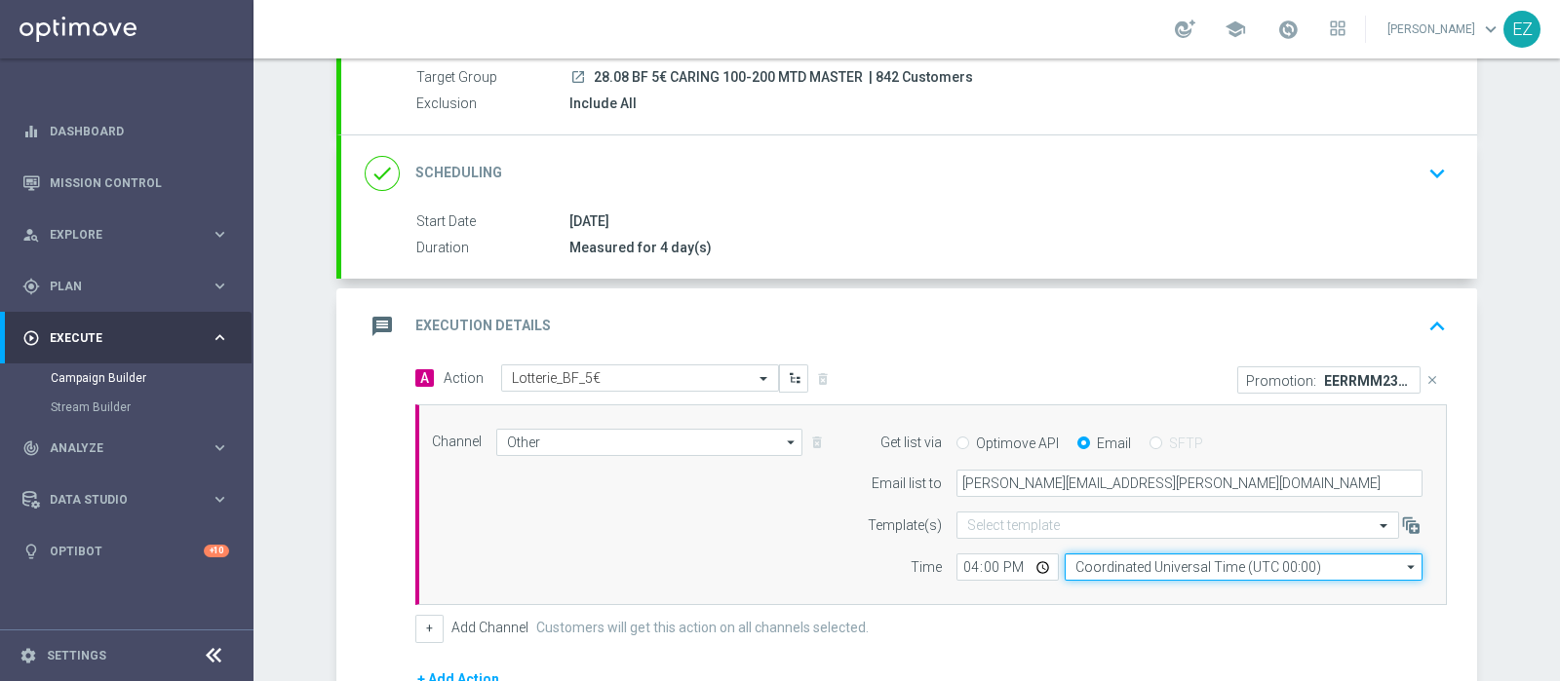
click at [1291, 558] on input "Coordinated Universal Time (UTC 00:00)" at bounding box center [1244, 567] width 358 height 27
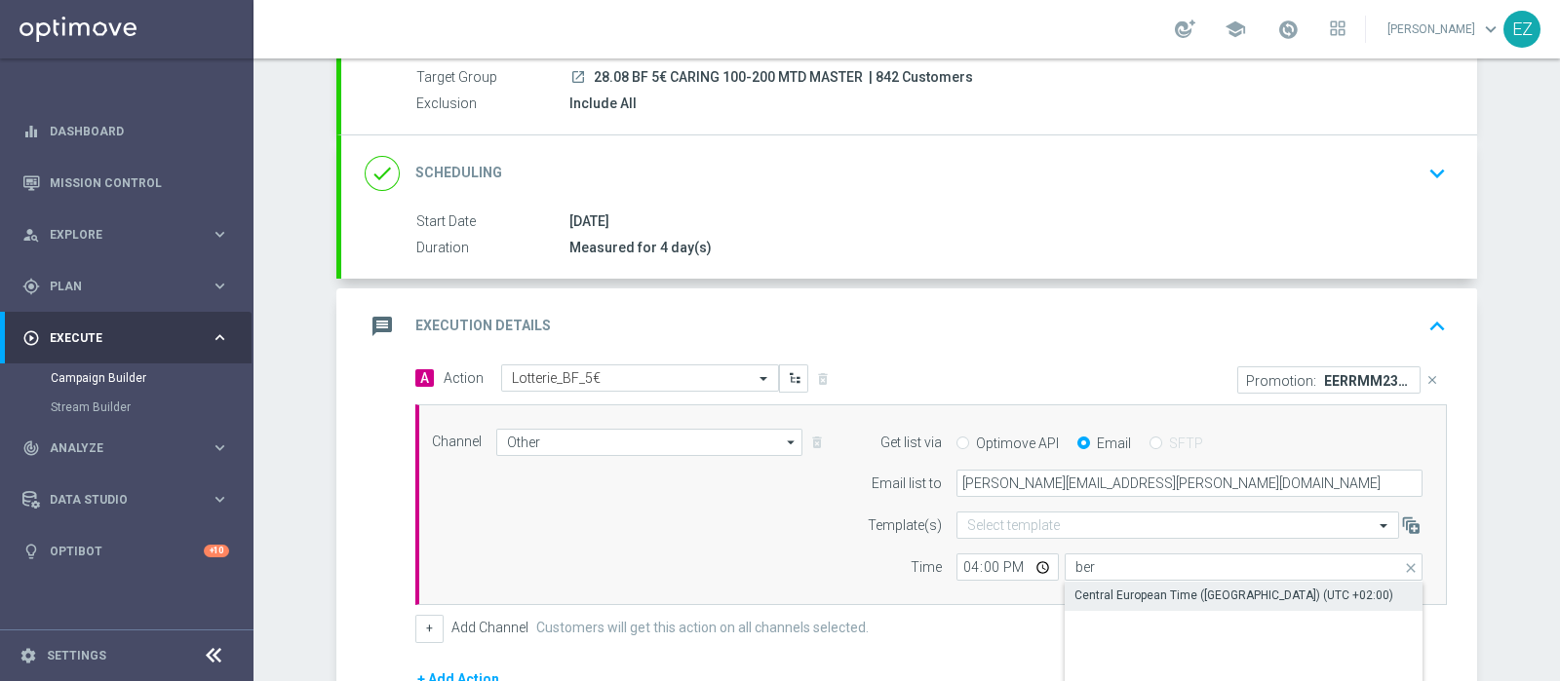
click at [1280, 587] on div "Central European Time (Berlin) (UTC +02:00)" at bounding box center [1233, 596] width 319 height 18
type input "Central European Time (Berlin) (UTC +02:00)"
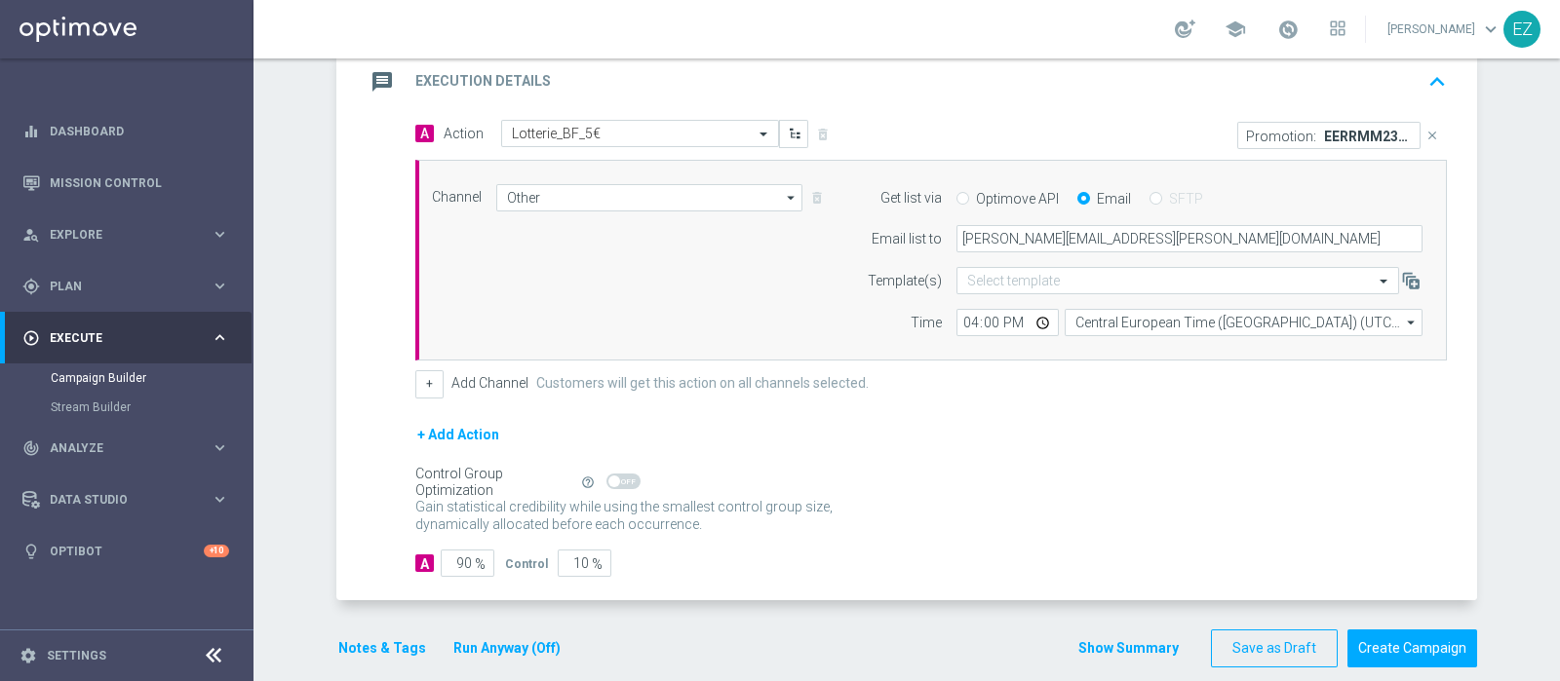
scroll to position [448, 0]
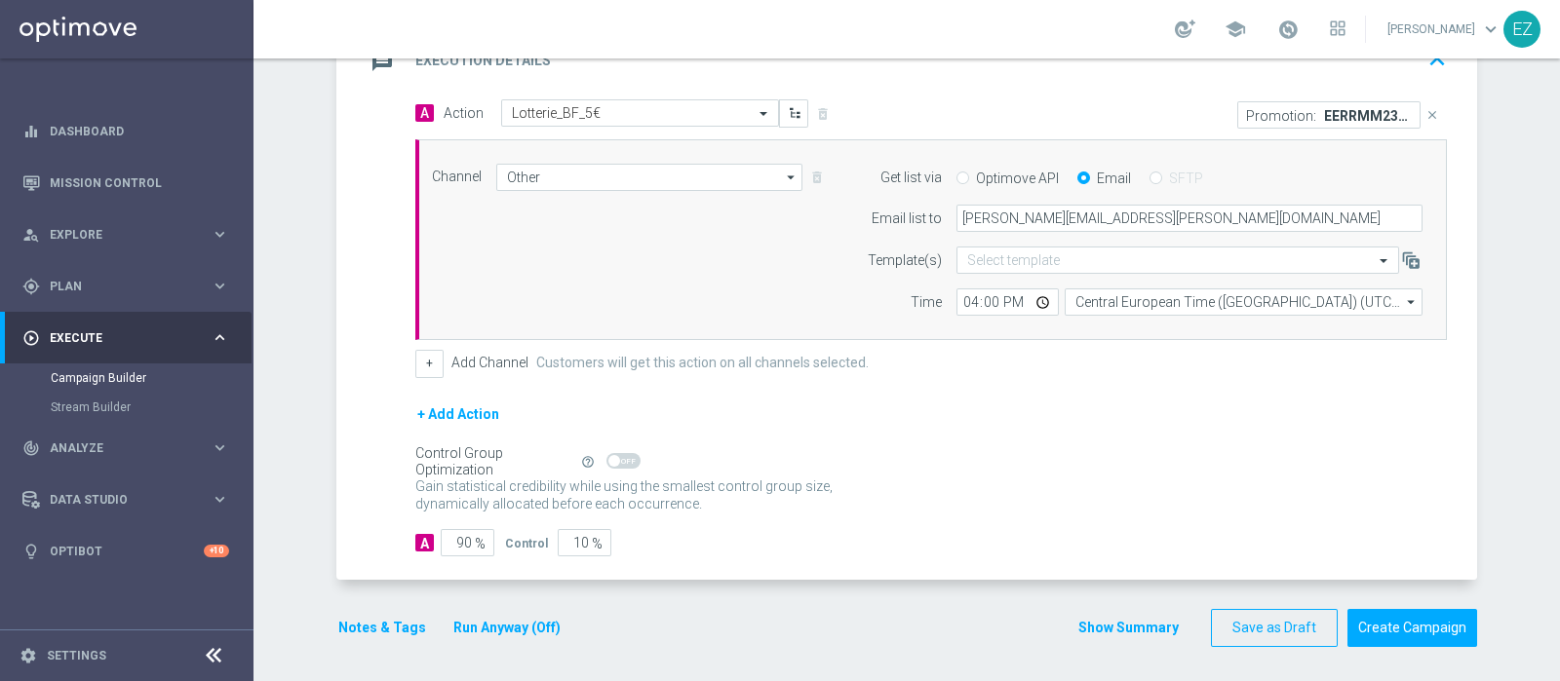
click at [1134, 619] on button "Show Summary" at bounding box center [1128, 628] width 102 height 22
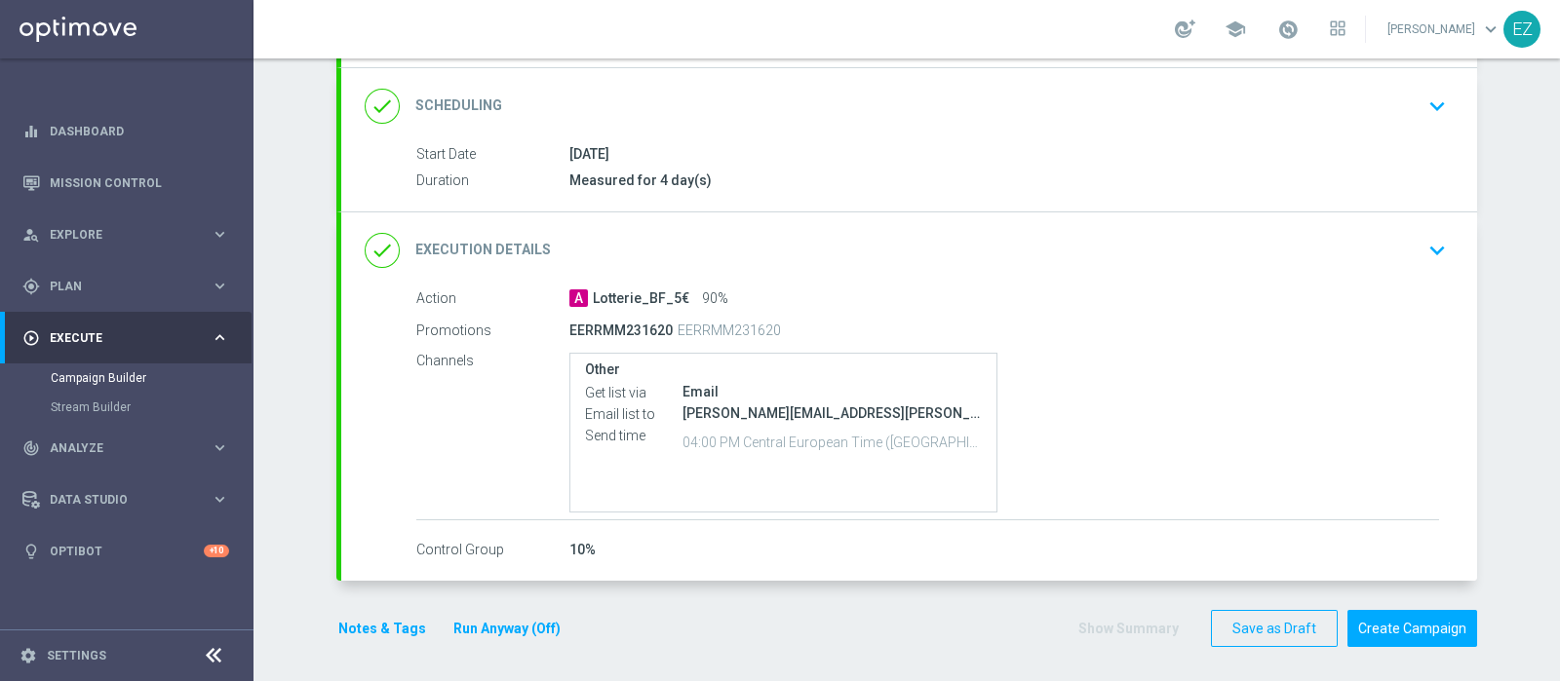
scroll to position [252, 0]
click at [1418, 613] on button "Create Campaign" at bounding box center [1412, 627] width 130 height 38
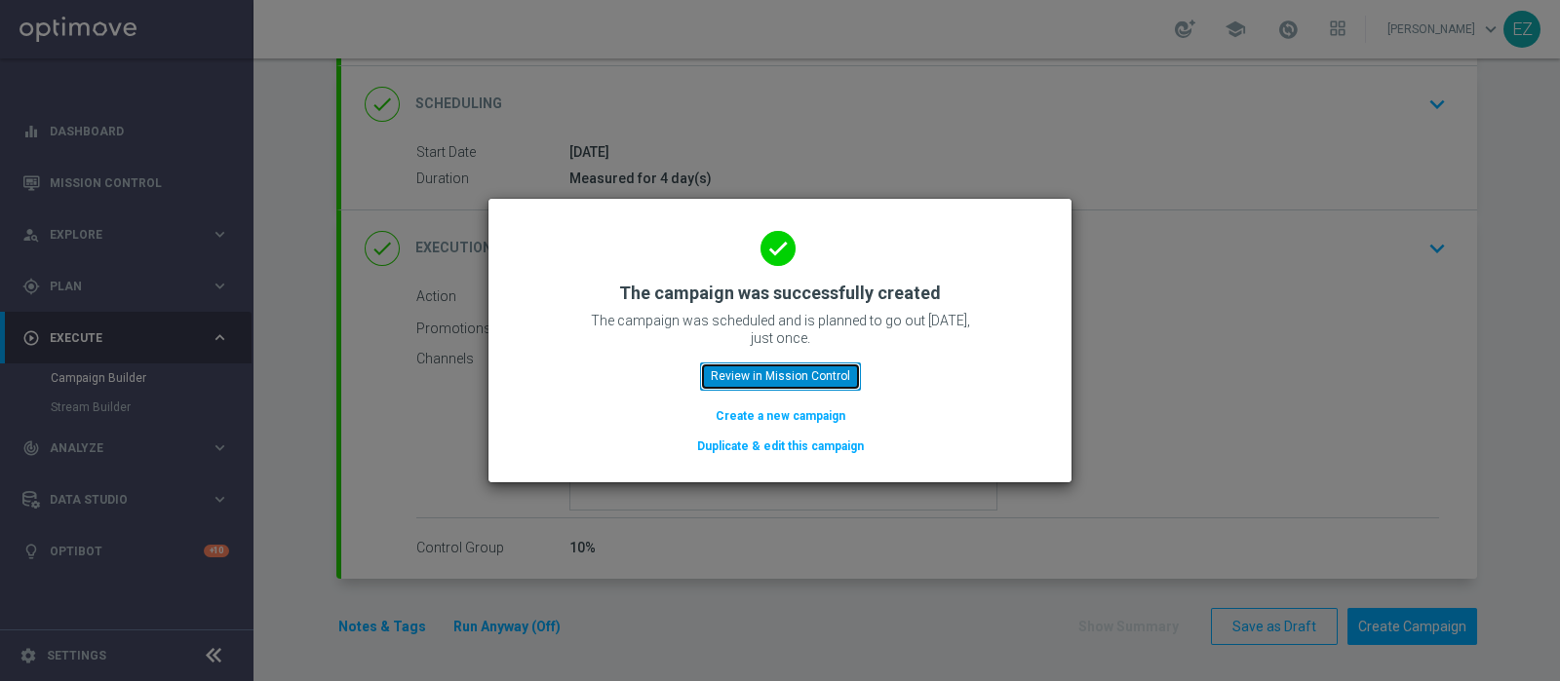
click at [768, 380] on button "Review in Mission Control" at bounding box center [780, 376] width 161 height 27
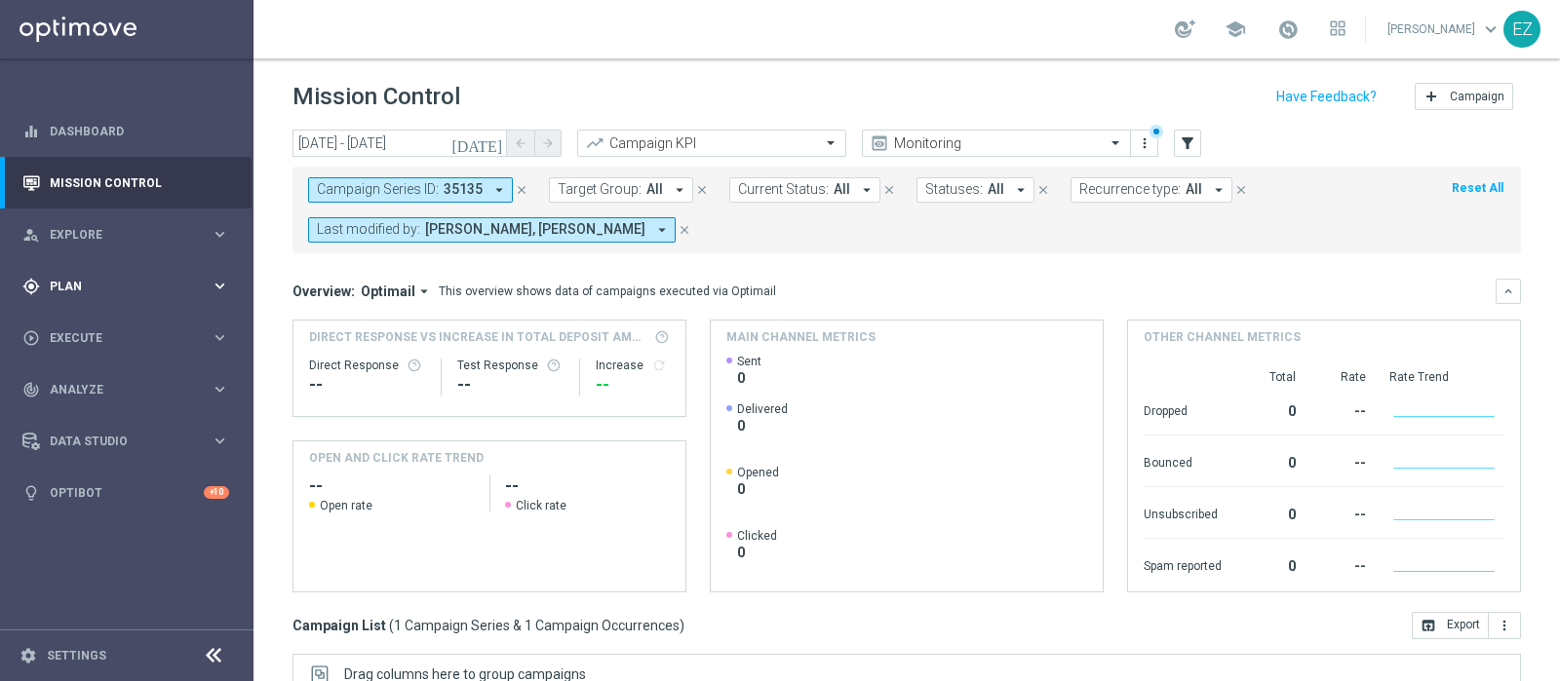
click at [87, 279] on div "gps_fixed Plan" at bounding box center [116, 287] width 188 height 18
click at [93, 500] on div "play_circle_outline Execute keyboard_arrow_right" at bounding box center [126, 484] width 252 height 52
click at [112, 378] on link "Campaign Builder" at bounding box center [127, 378] width 152 height 16
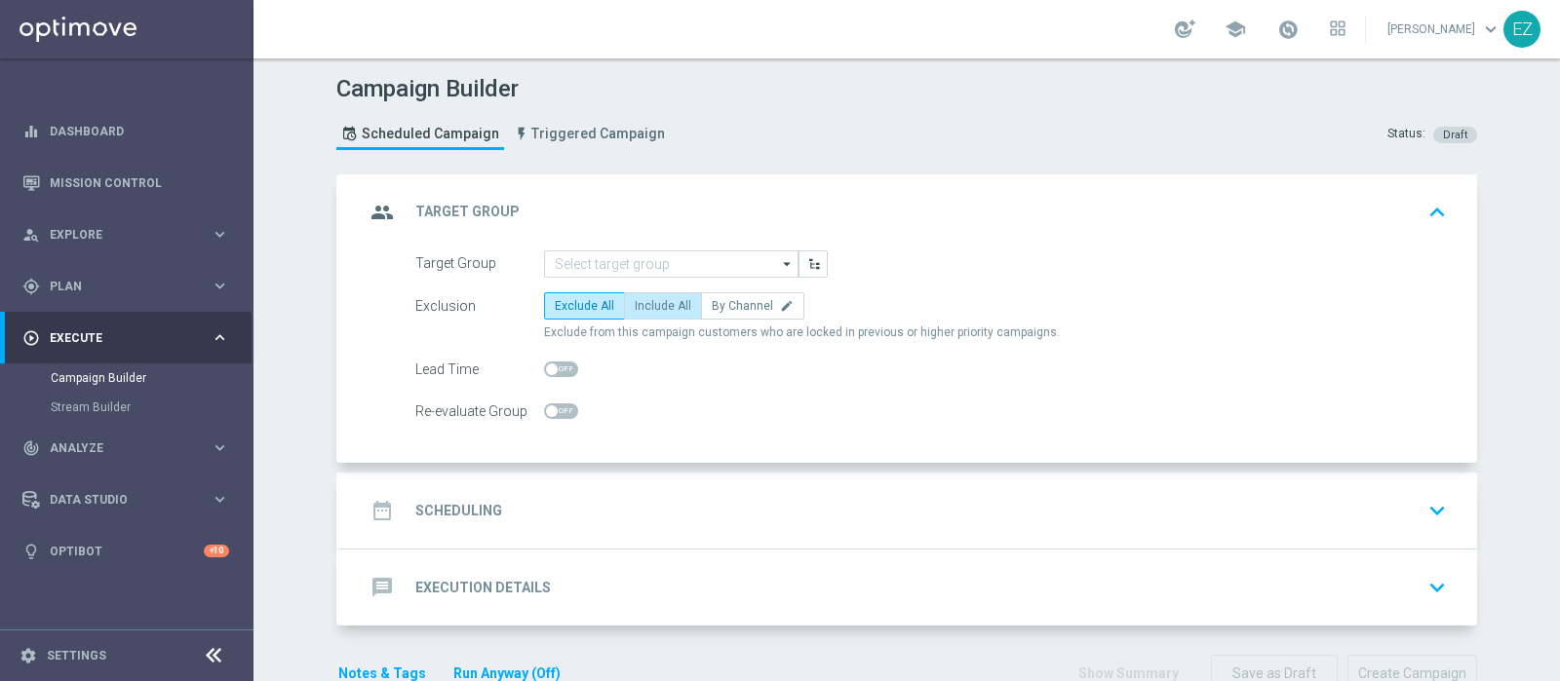
click at [635, 303] on span "Include All" at bounding box center [663, 306] width 57 height 14
click at [635, 303] on input "Include All" at bounding box center [641, 309] width 13 height 13
radio input "true"
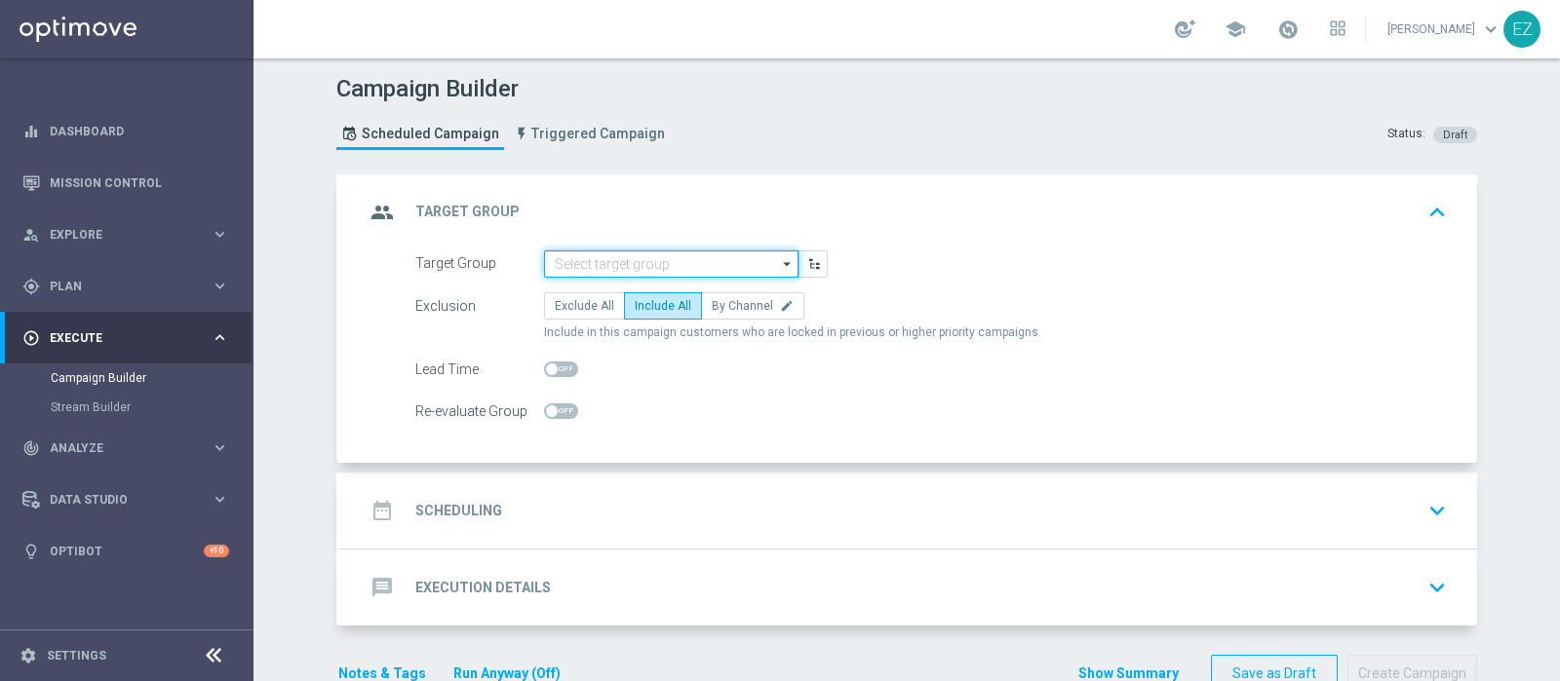
click at [640, 263] on input at bounding box center [671, 264] width 254 height 27
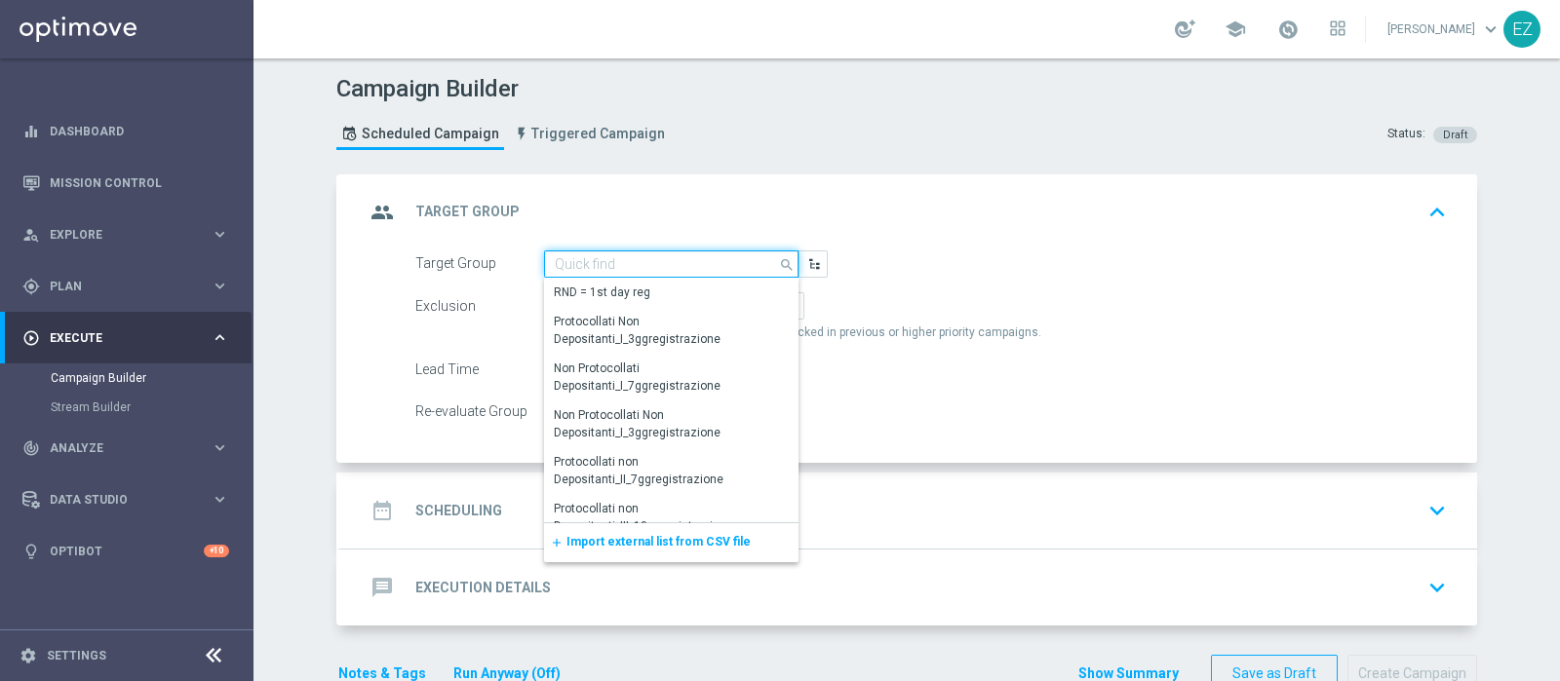
paste input "28.08 BF 10€ CARING >=200 MTD MASTER"
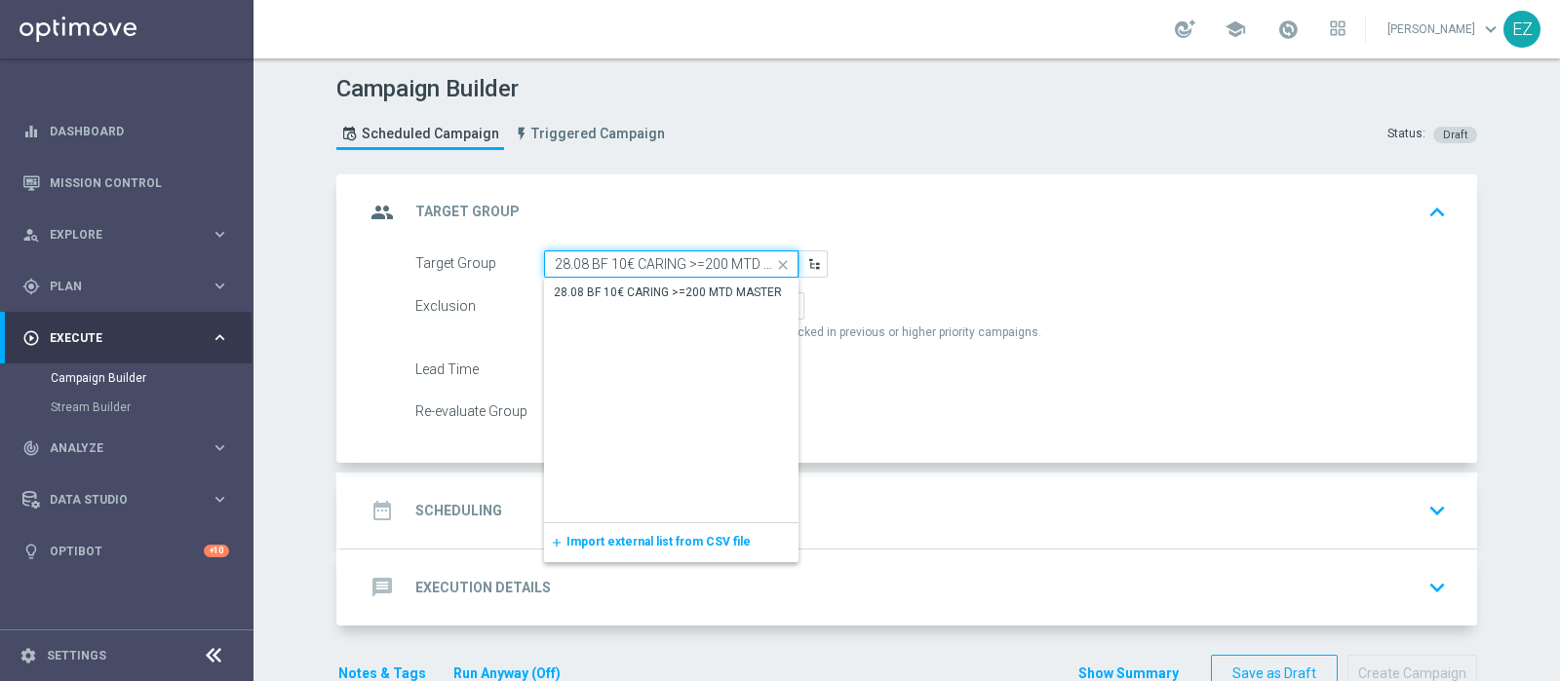
scroll to position [0, 35]
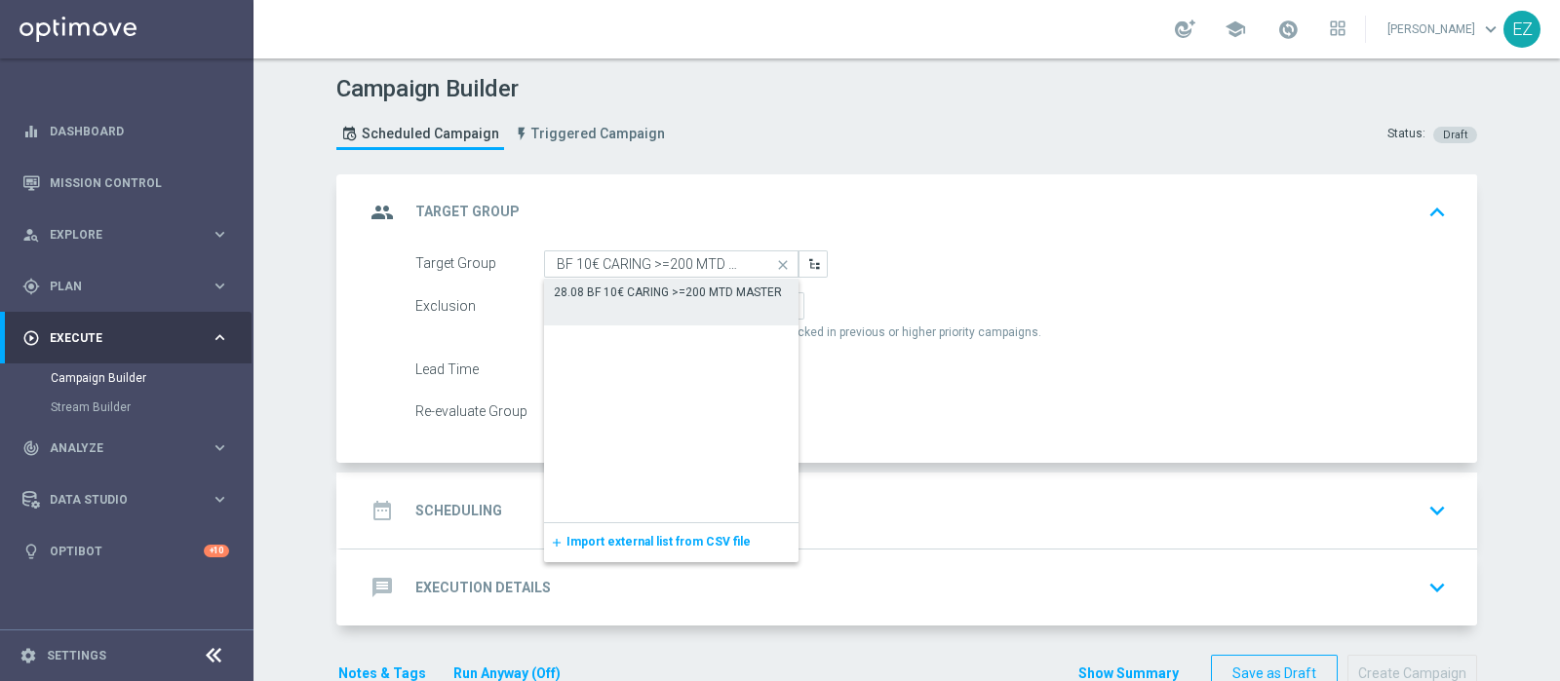
click at [648, 310] on div "28.08 BF 10€ CARING >=200 MTD MASTER" at bounding box center [671, 302] width 254 height 47
click at [639, 296] on div "28.08 BF 10€ CARING >=200 MTD MASTER" at bounding box center [669, 294] width 228 height 18
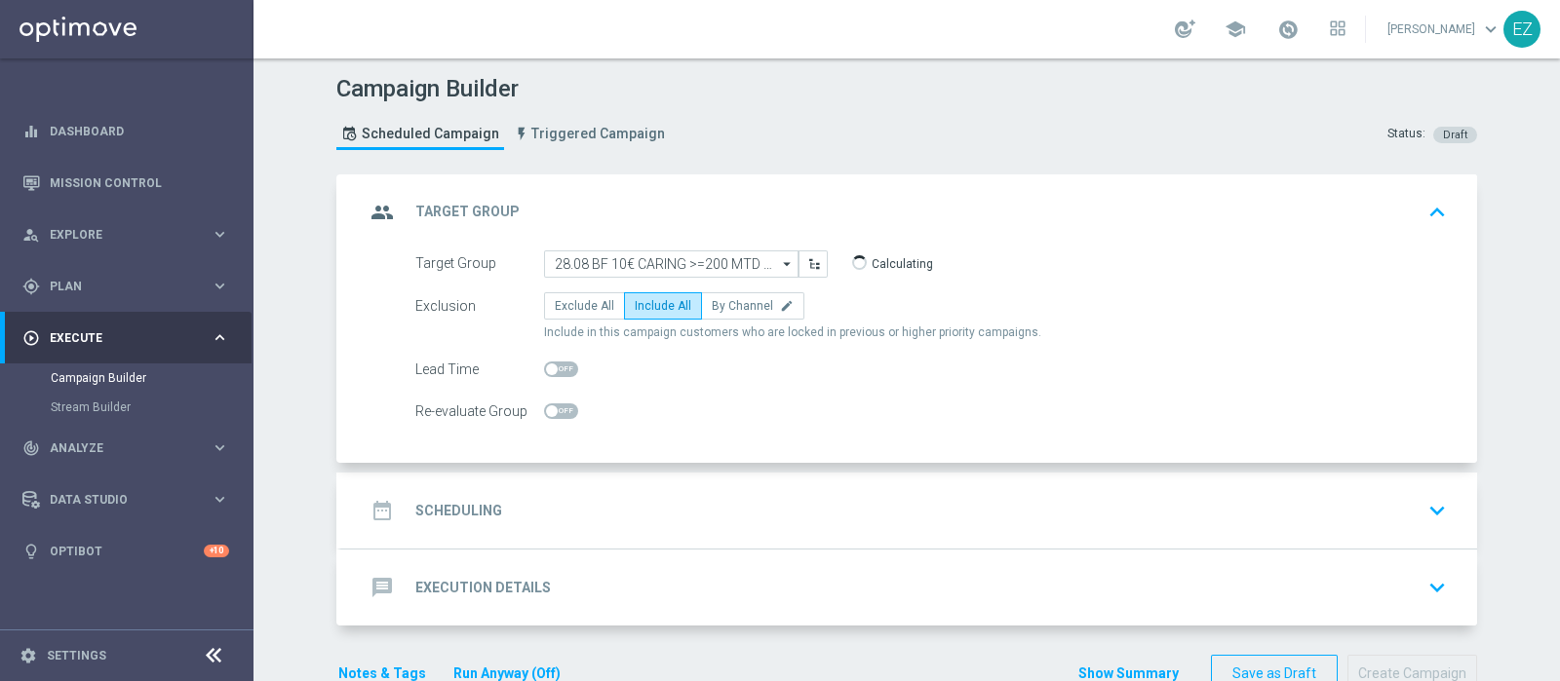
type input "28.08 BF 10€ CARING >=200 MTD MASTER"
click at [472, 504] on h2 "Scheduling" at bounding box center [458, 511] width 87 height 19
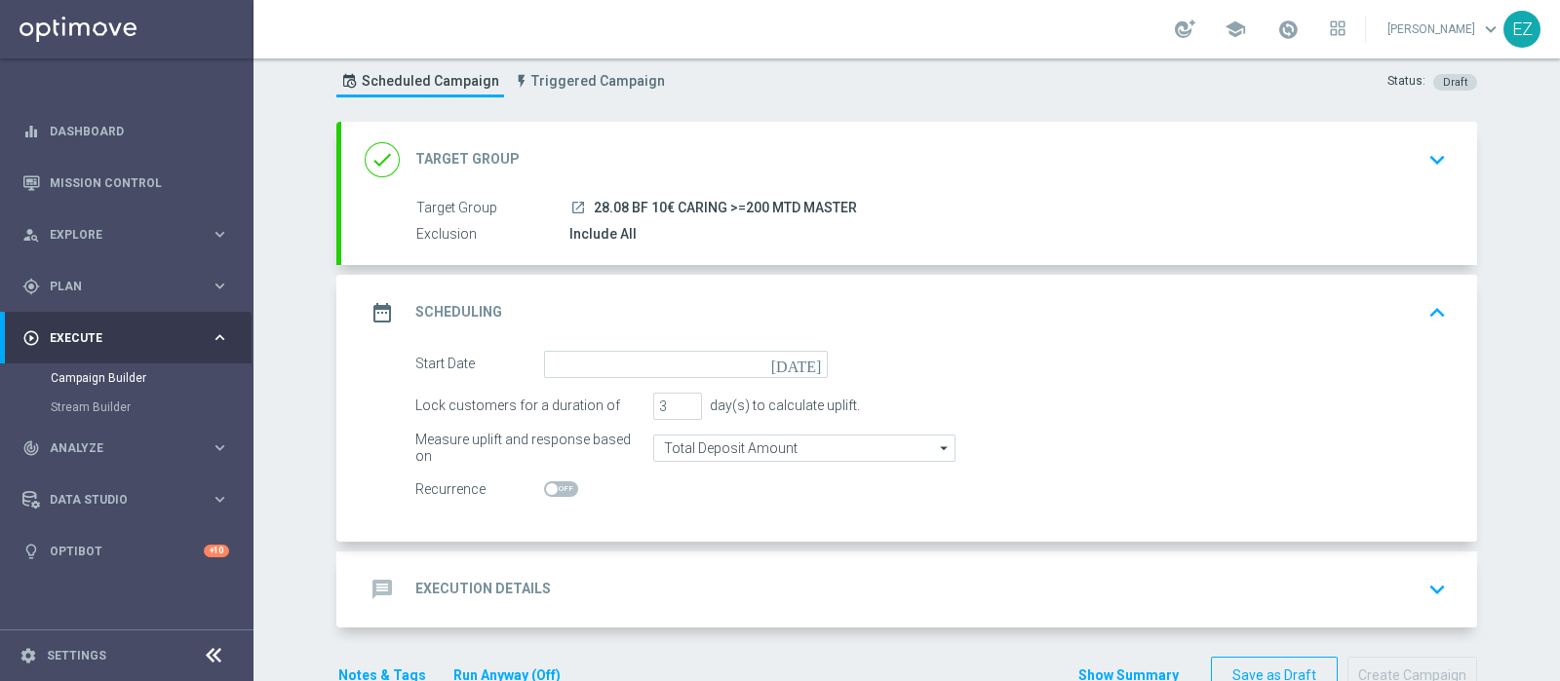
scroll to position [81, 0]
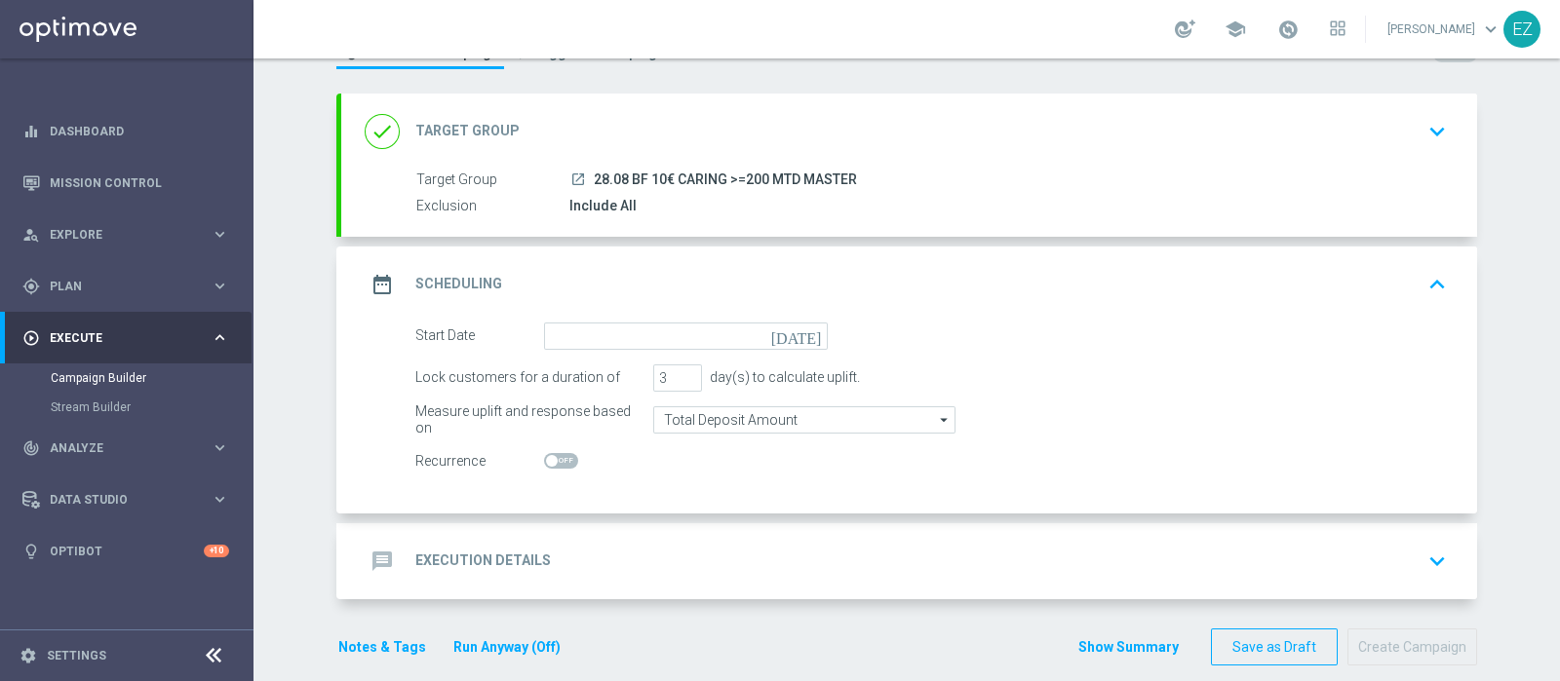
click at [798, 338] on icon "today" at bounding box center [800, 333] width 58 height 21
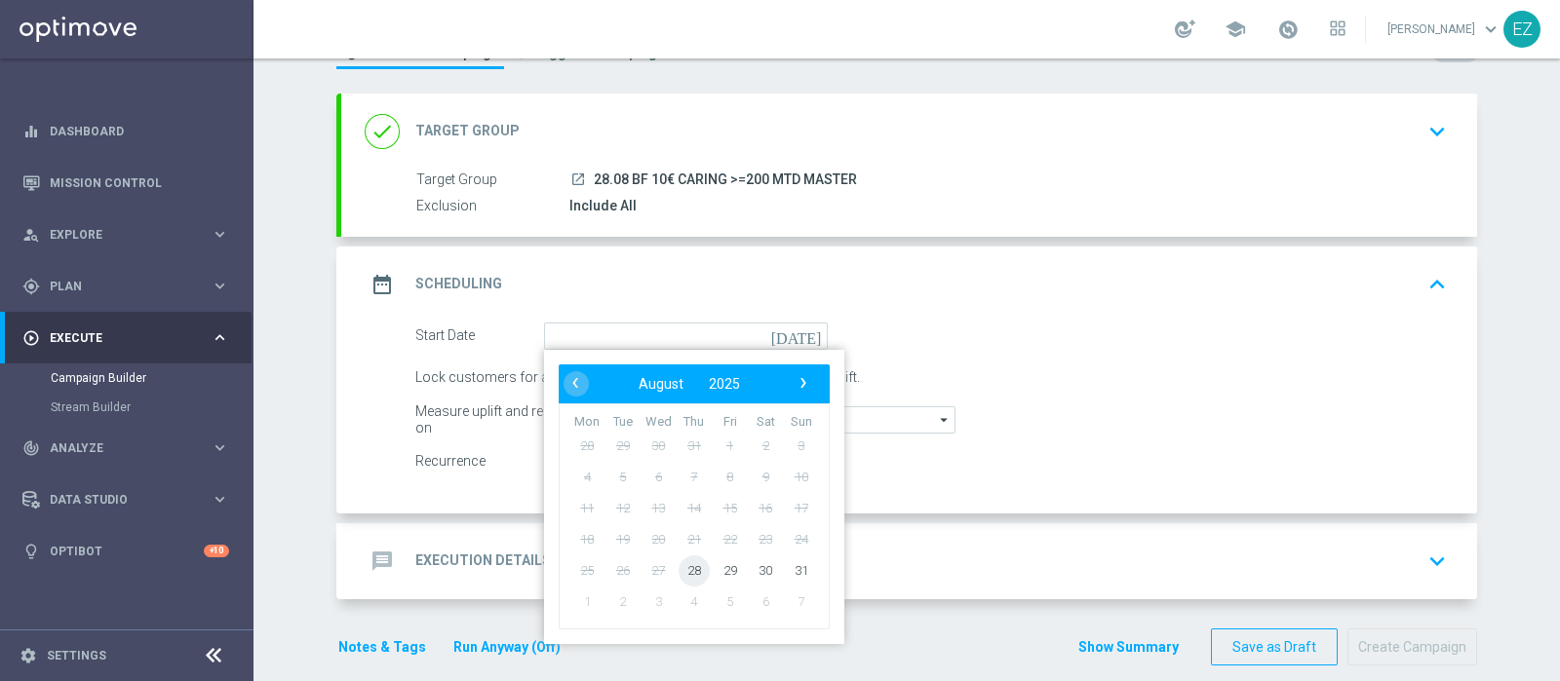
click at [679, 566] on span "28" at bounding box center [693, 570] width 31 height 31
type input "28 Aug 2025"
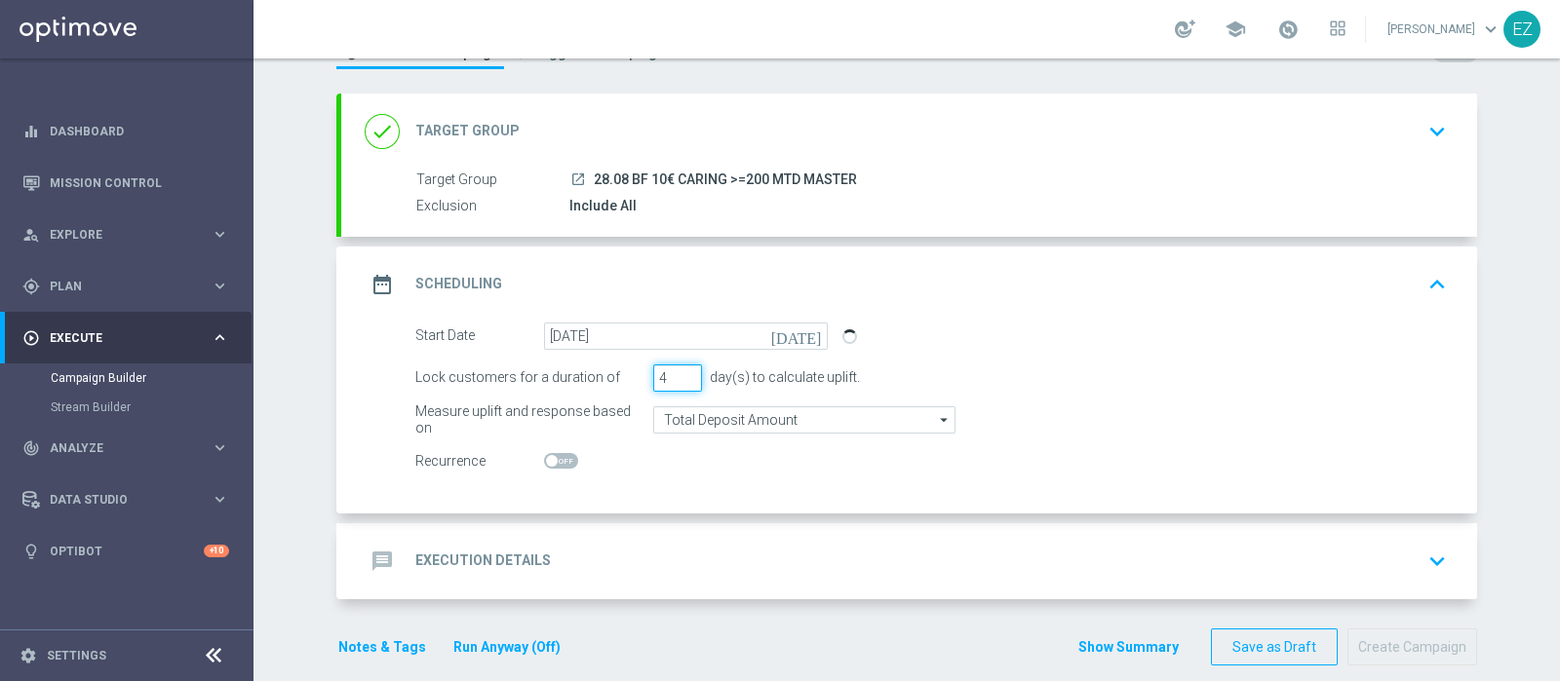
type input "4"
click at [678, 371] on input "4" at bounding box center [677, 378] width 49 height 27
click at [500, 544] on div "message Execution Details" at bounding box center [458, 561] width 186 height 35
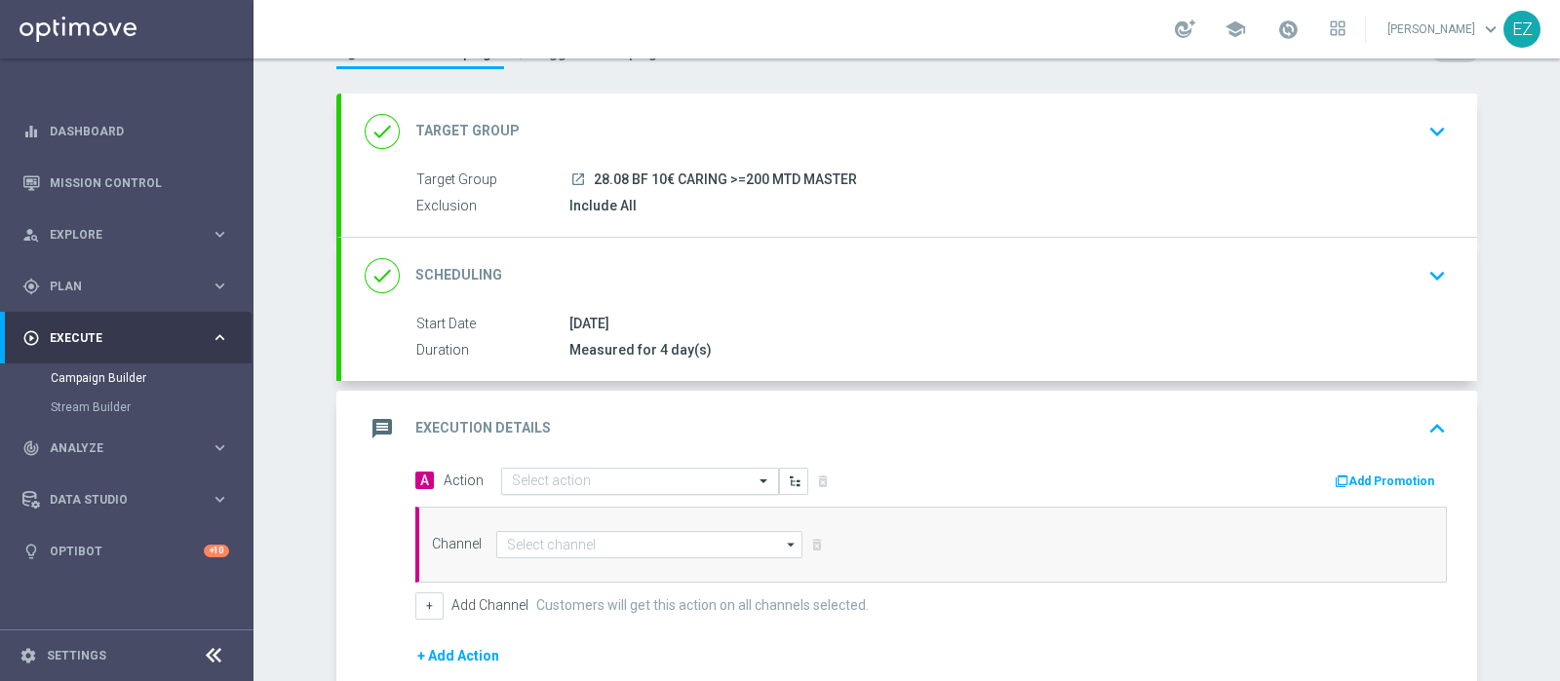
click at [629, 484] on input "text" at bounding box center [620, 482] width 217 height 17
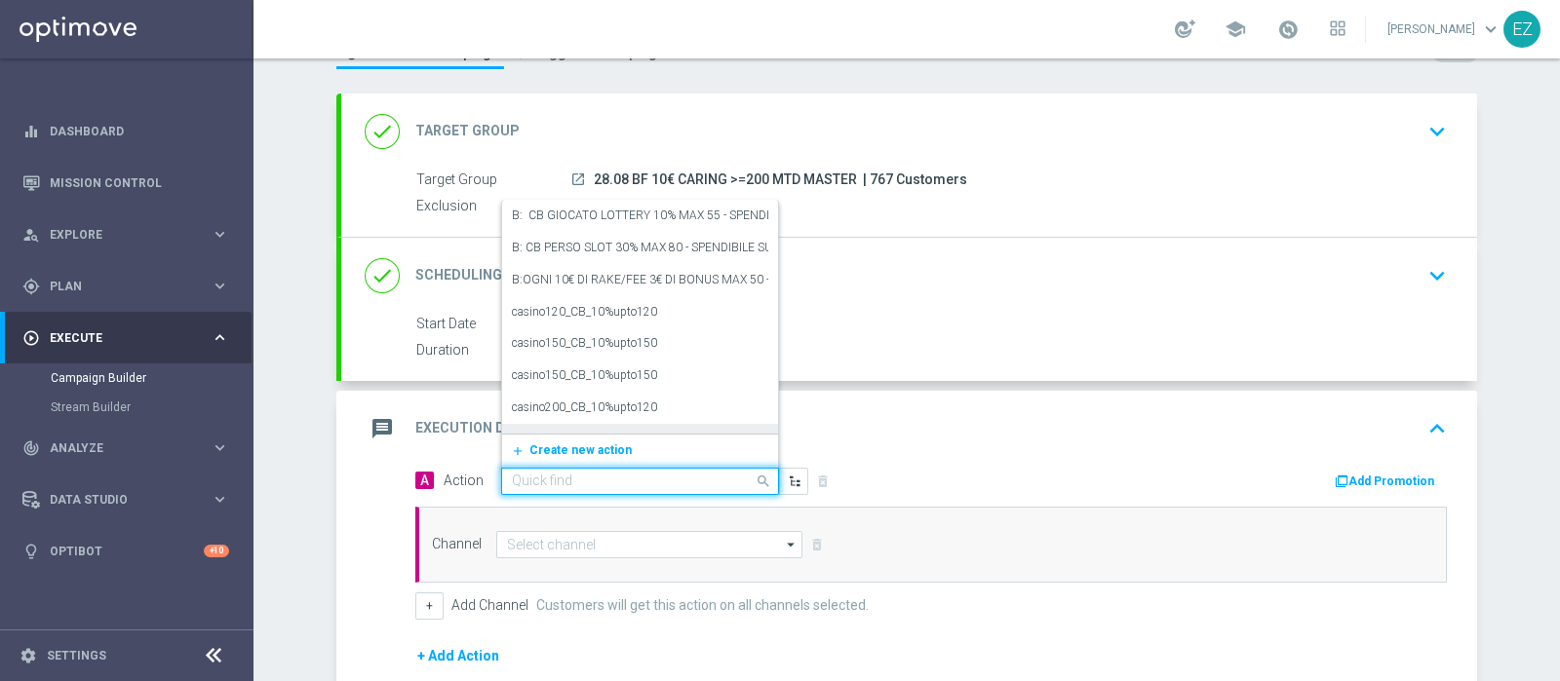
paste input "Lotterie_BF_5€"
type input "Lotterie_BF_5€"
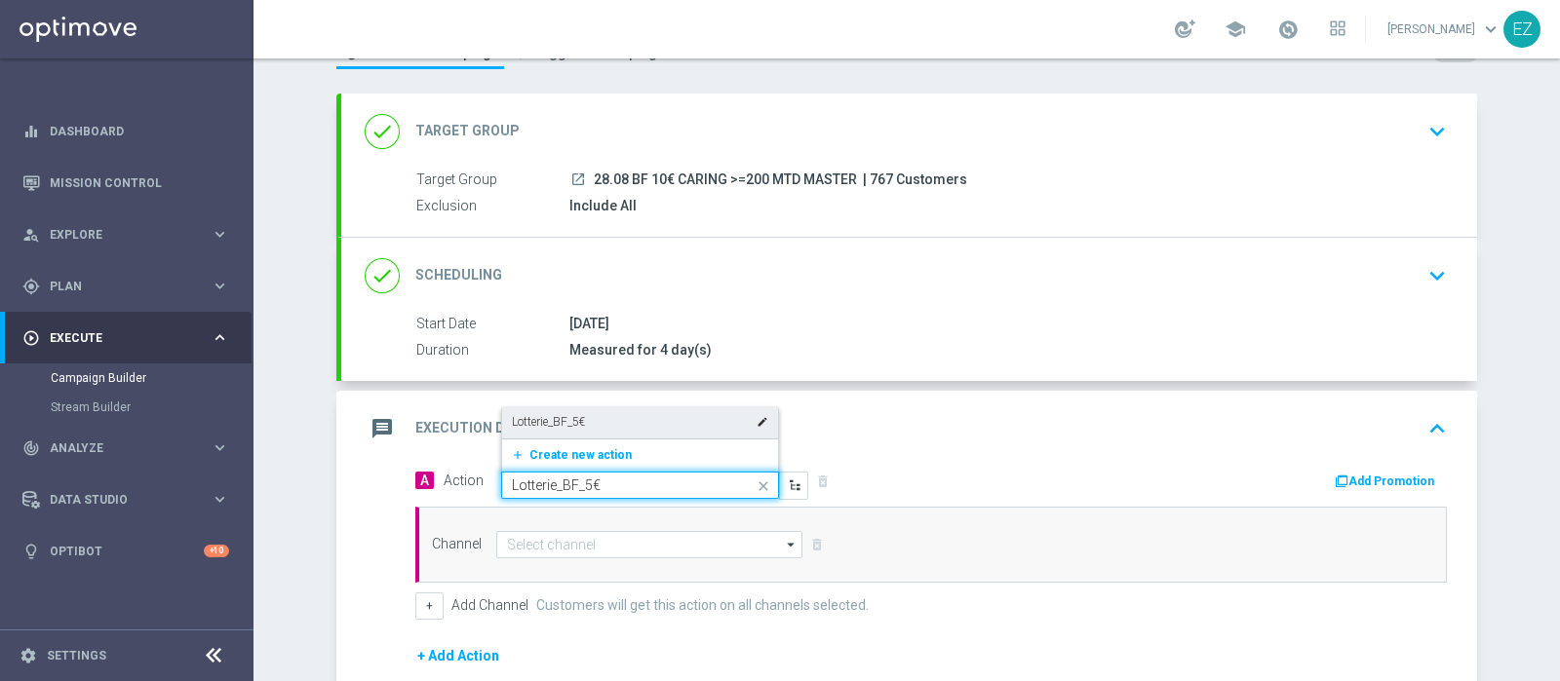
click at [561, 416] on label "Lotterie_BF_5€" at bounding box center [548, 422] width 73 height 17
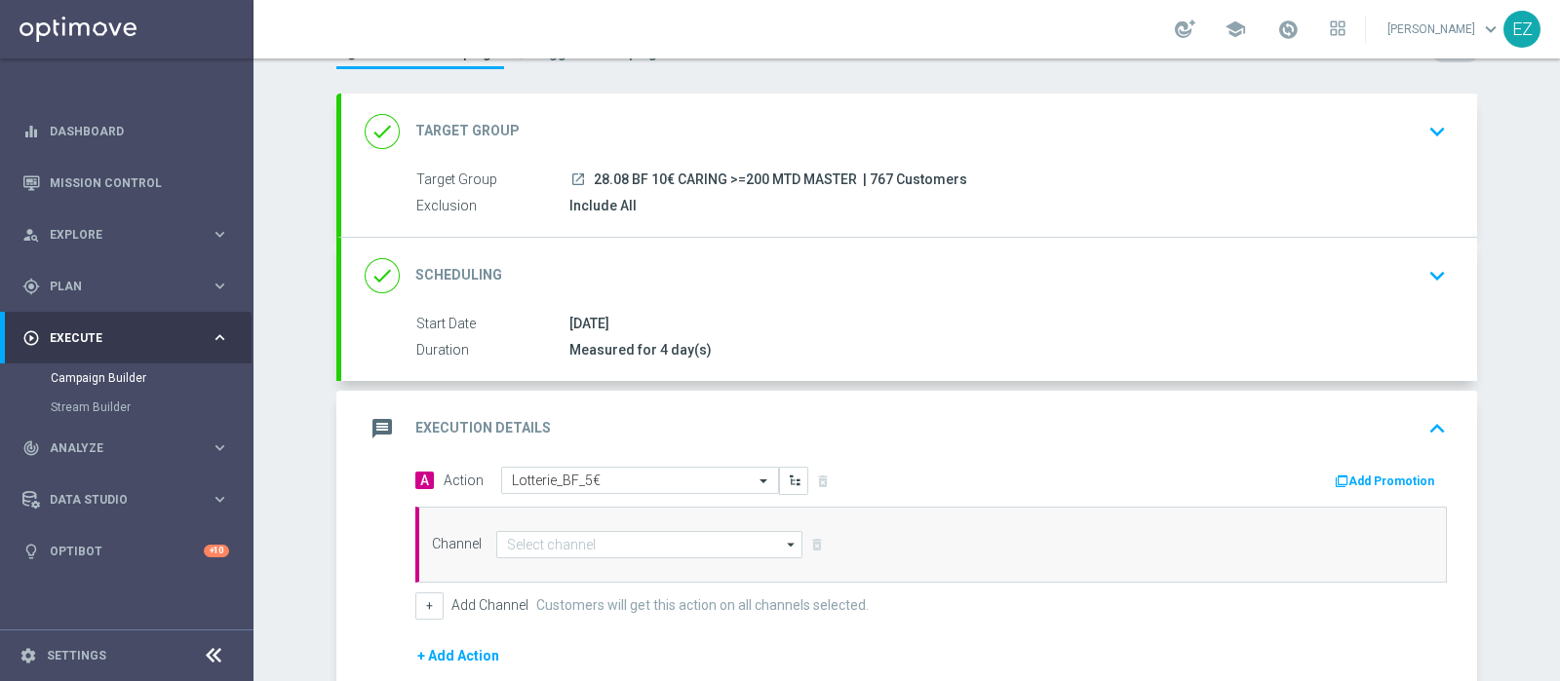
click at [1414, 480] on button "Add Promotion" at bounding box center [1387, 481] width 108 height 21
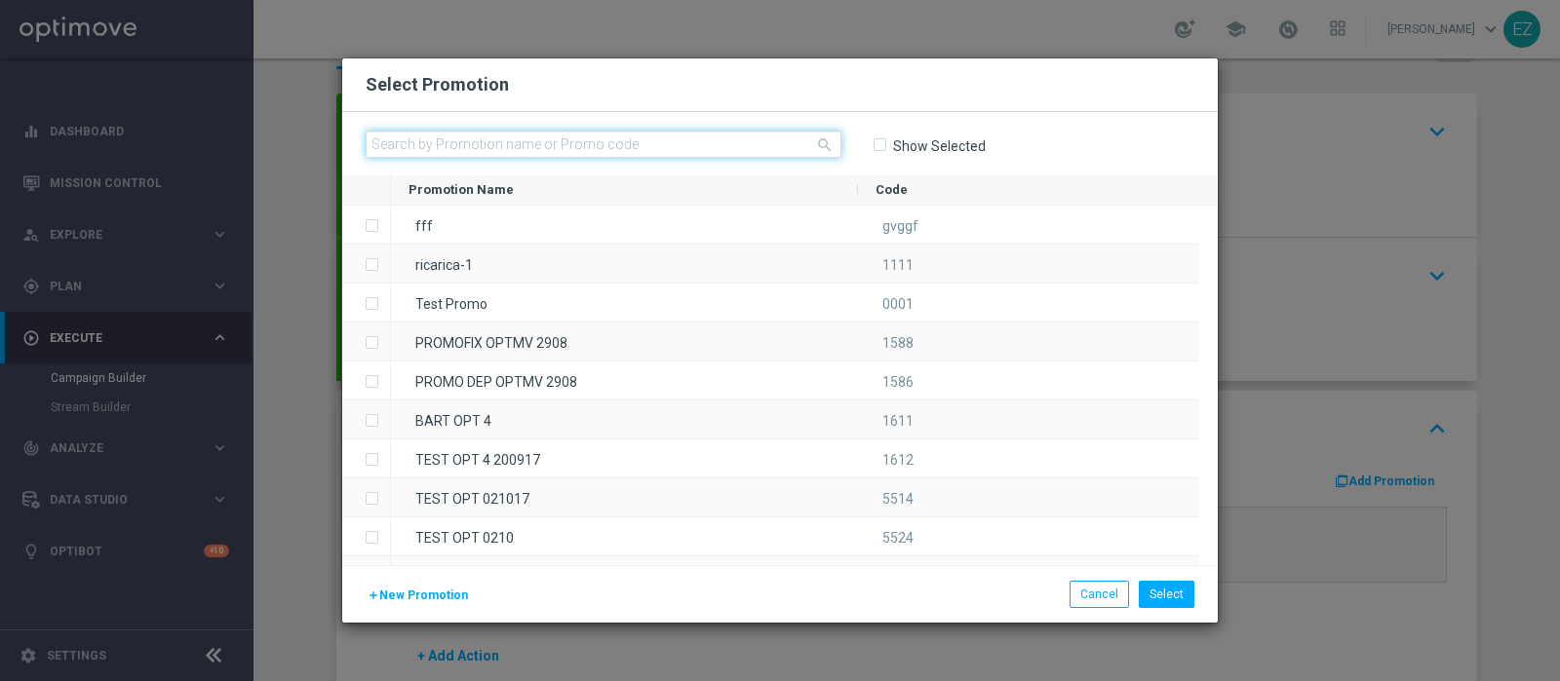
click at [531, 141] on input "text" at bounding box center [604, 144] width 476 height 27
paste input "231622"
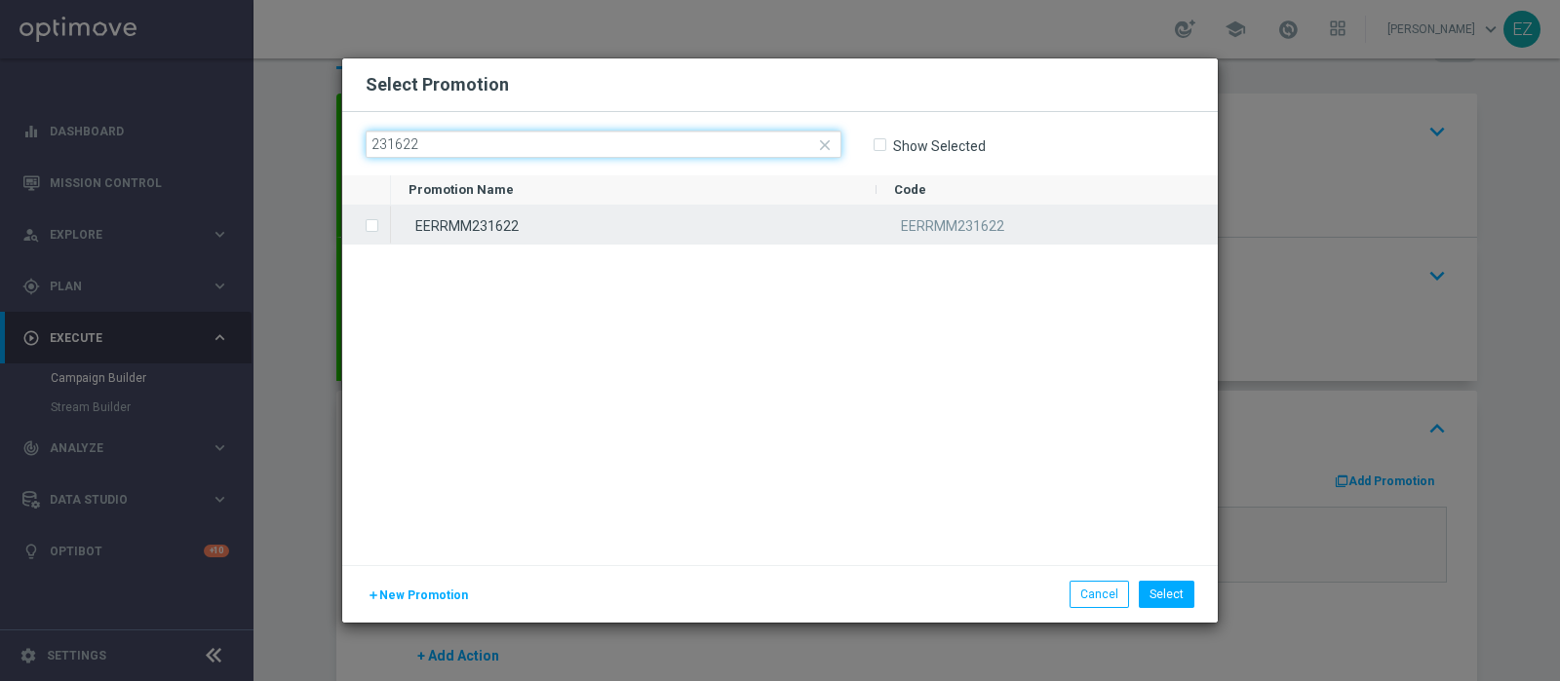
type input "231622"
click at [535, 234] on div "EERRMM231622" at bounding box center [633, 225] width 485 height 38
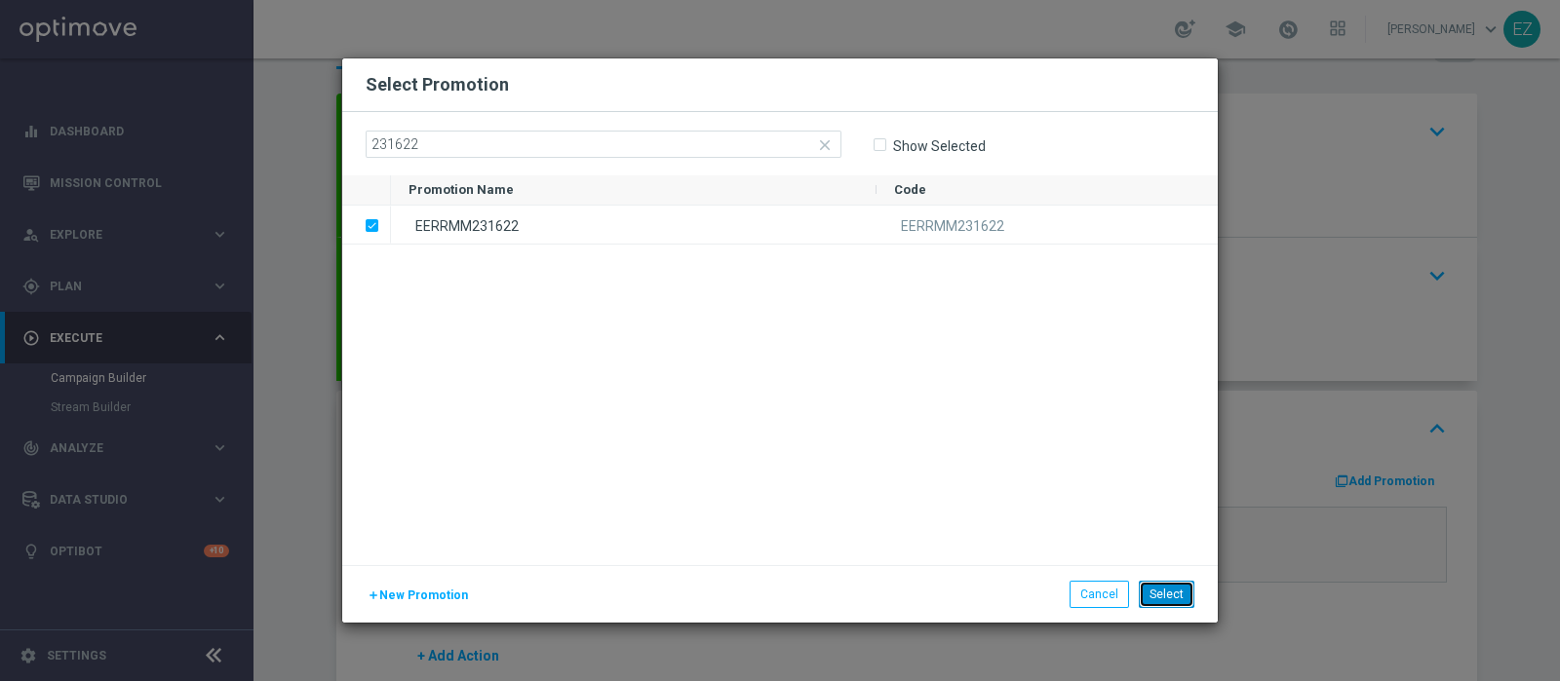
click at [1165, 604] on button "Select" at bounding box center [1167, 594] width 56 height 27
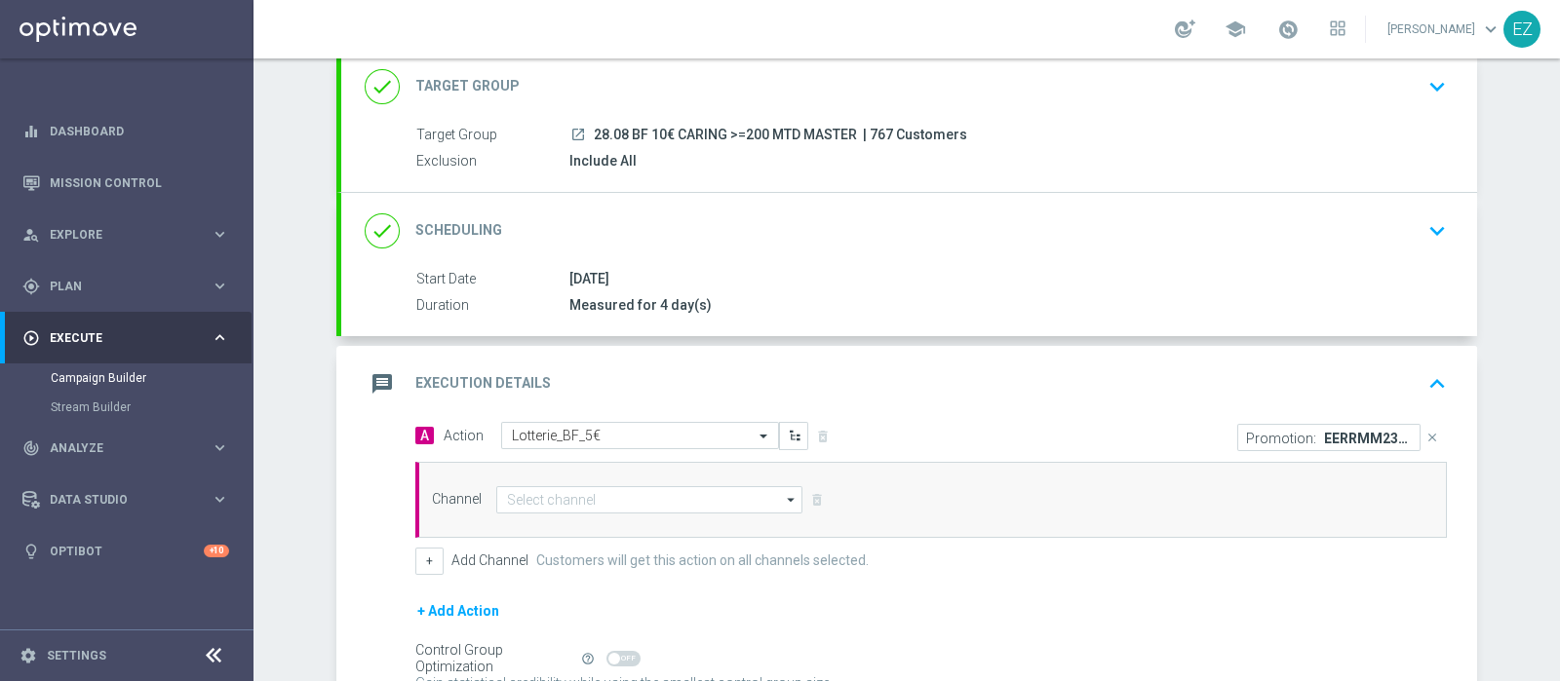
scroll to position [323, 0]
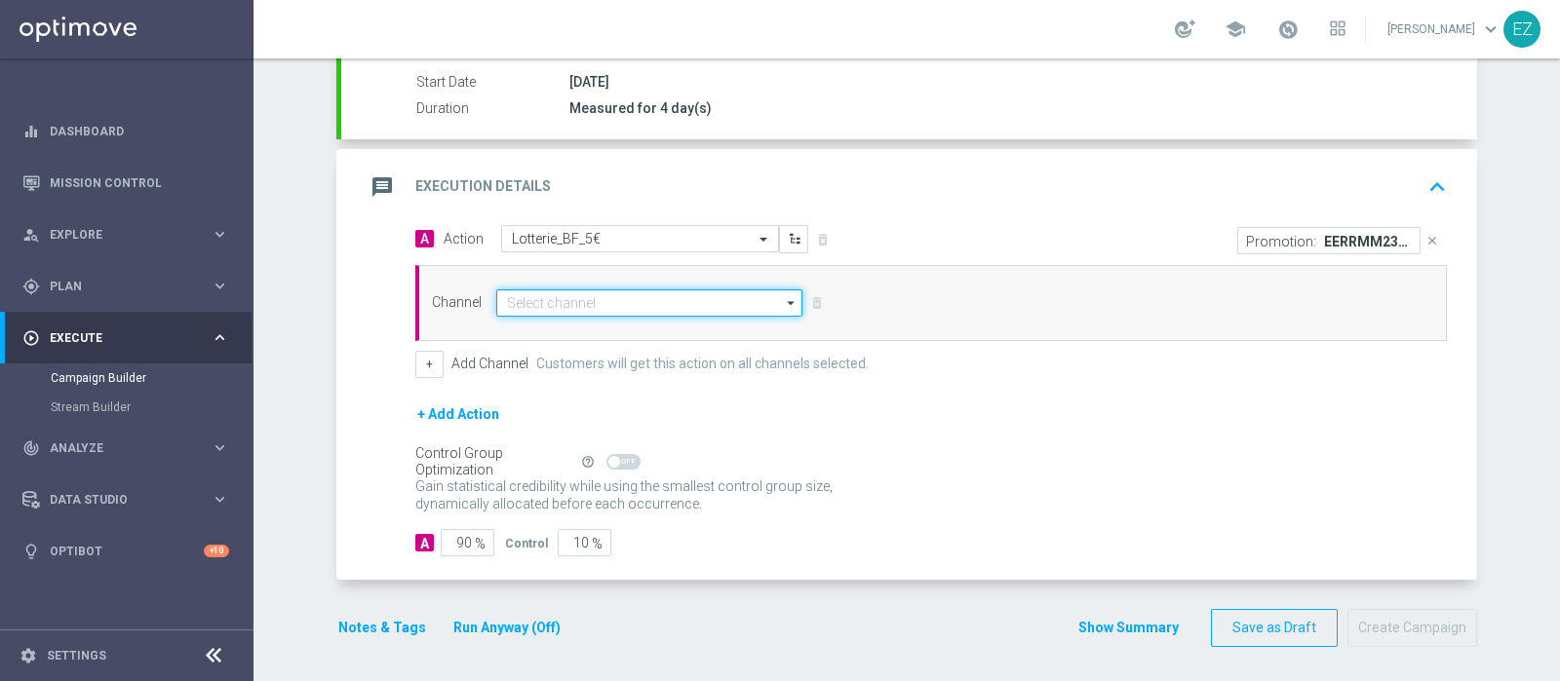
click at [634, 304] on input at bounding box center [649, 303] width 306 height 27
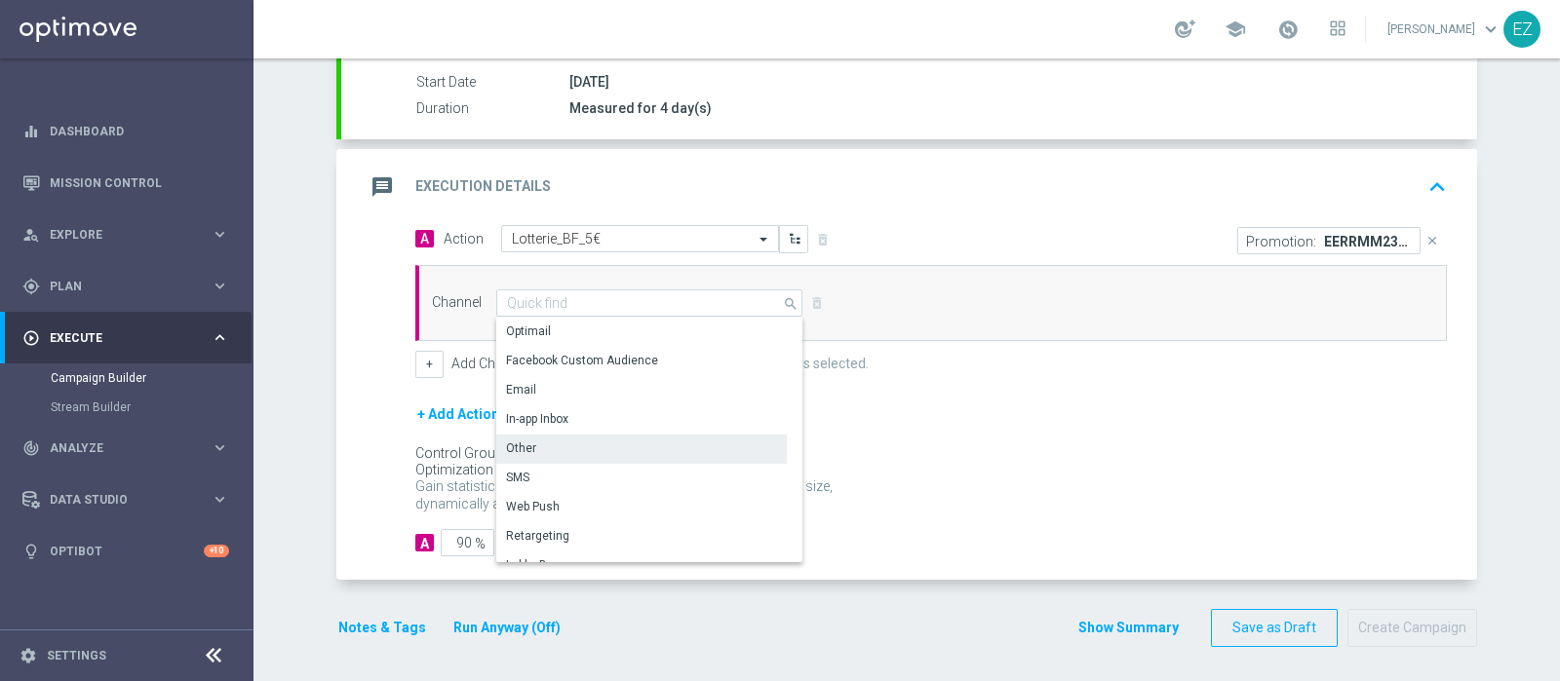
click at [569, 453] on div "Other" at bounding box center [641, 448] width 291 height 27
type input "Other"
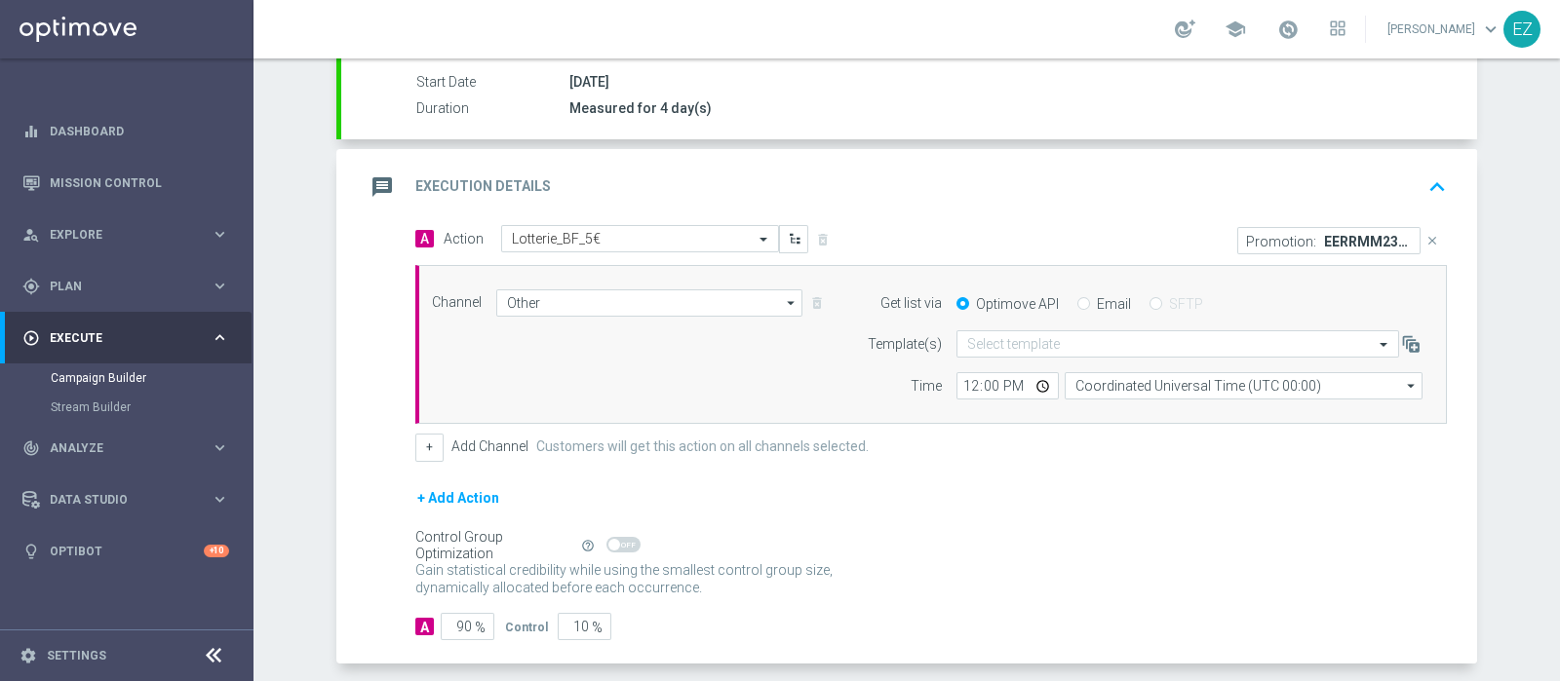
click at [1077, 299] on input "Email" at bounding box center [1083, 305] width 13 height 13
radio input "true"
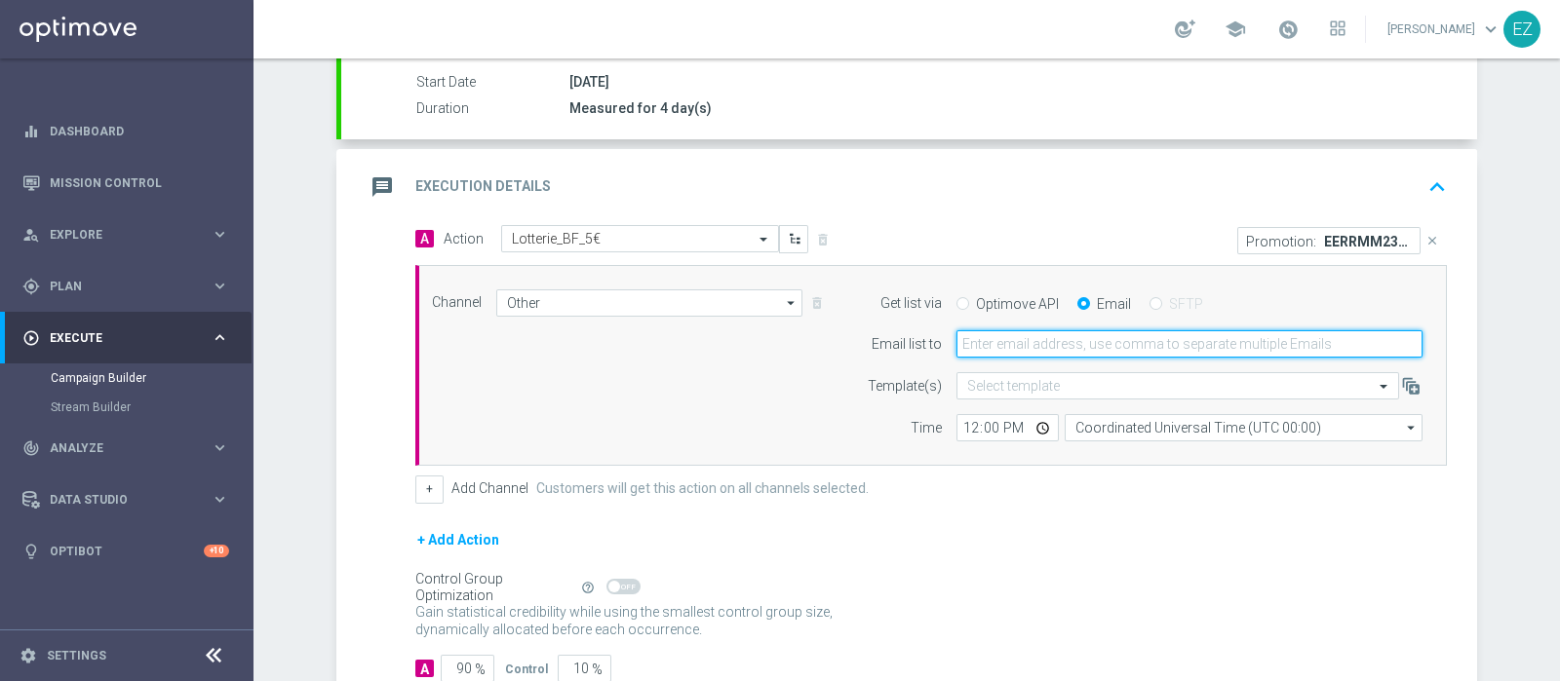
click at [1061, 344] on input "email" at bounding box center [1189, 343] width 466 height 27
type input "elena.zarbin@sisal.it"
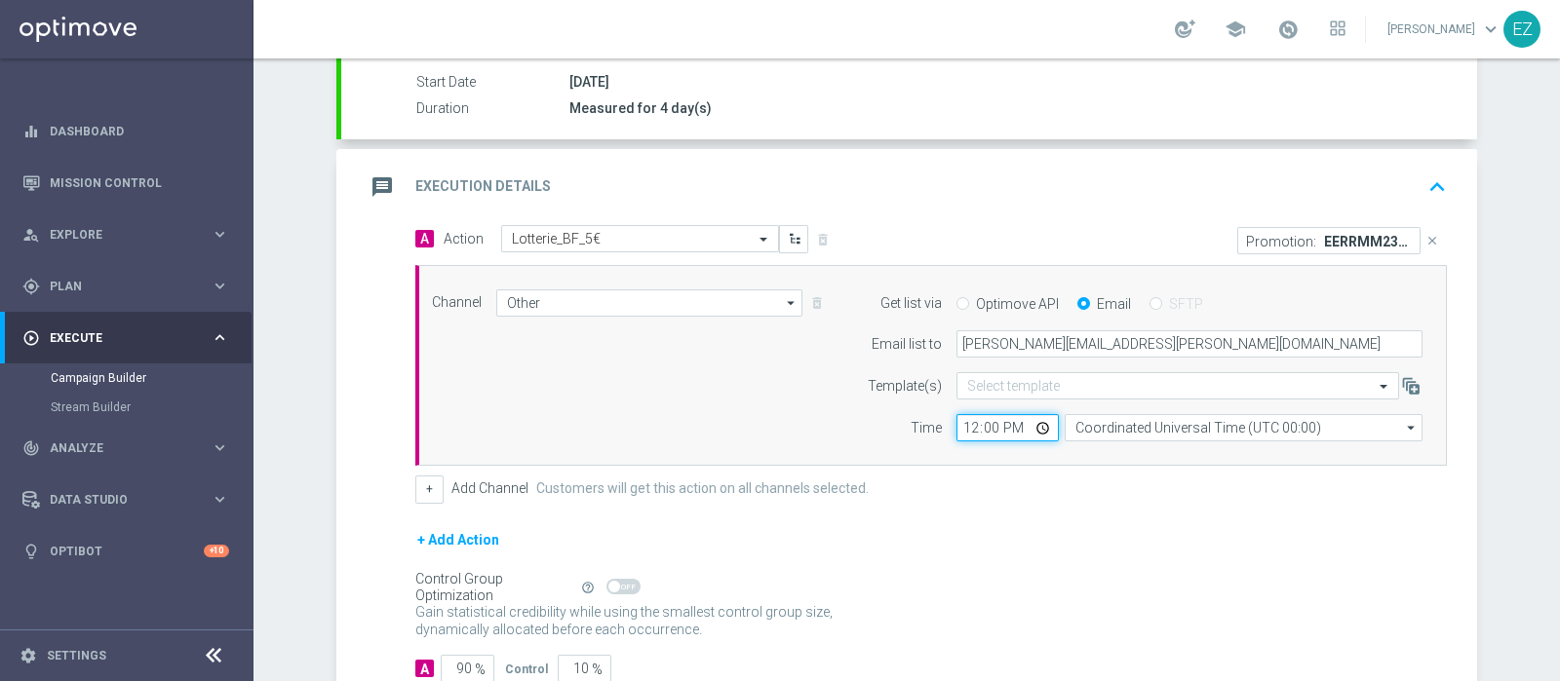
click at [970, 419] on input "12:00" at bounding box center [1007, 427] width 102 height 27
type input "16:00"
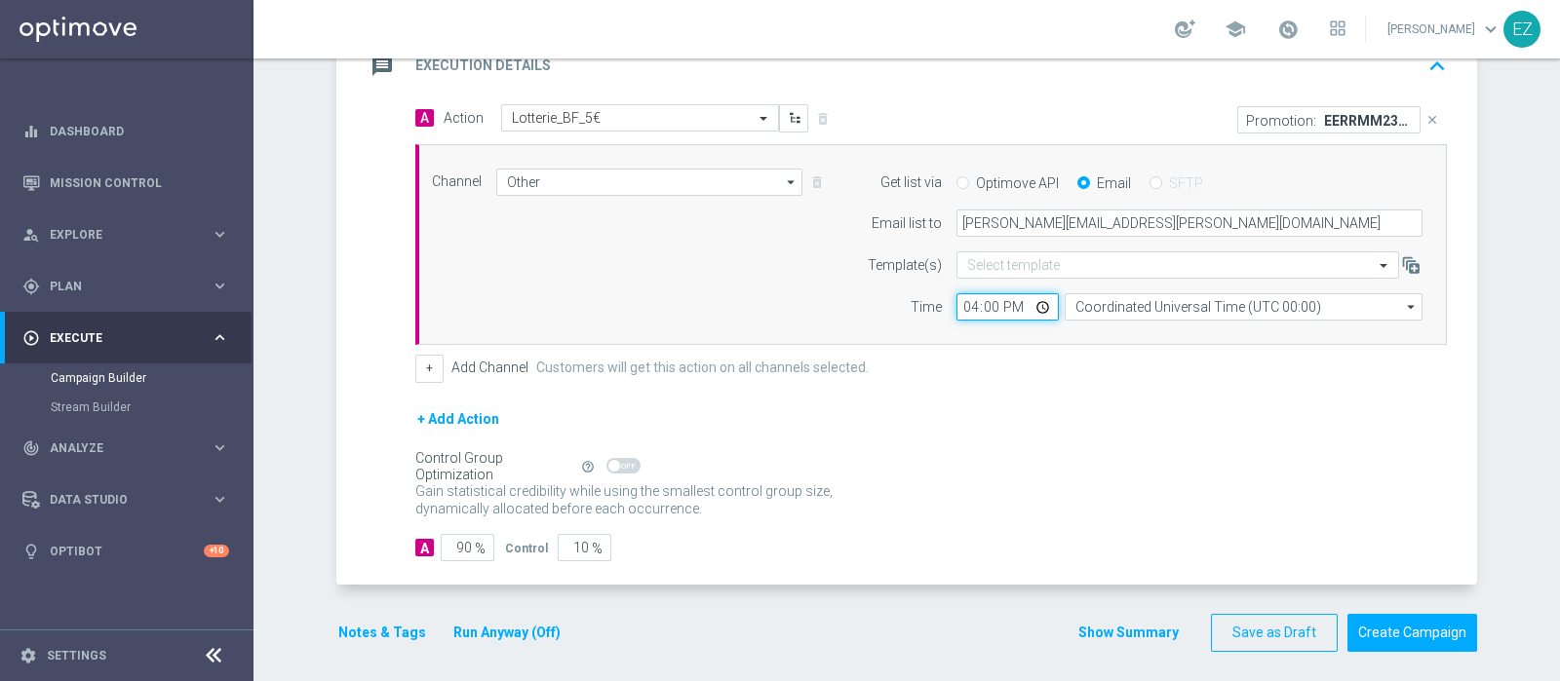
scroll to position [448, 0]
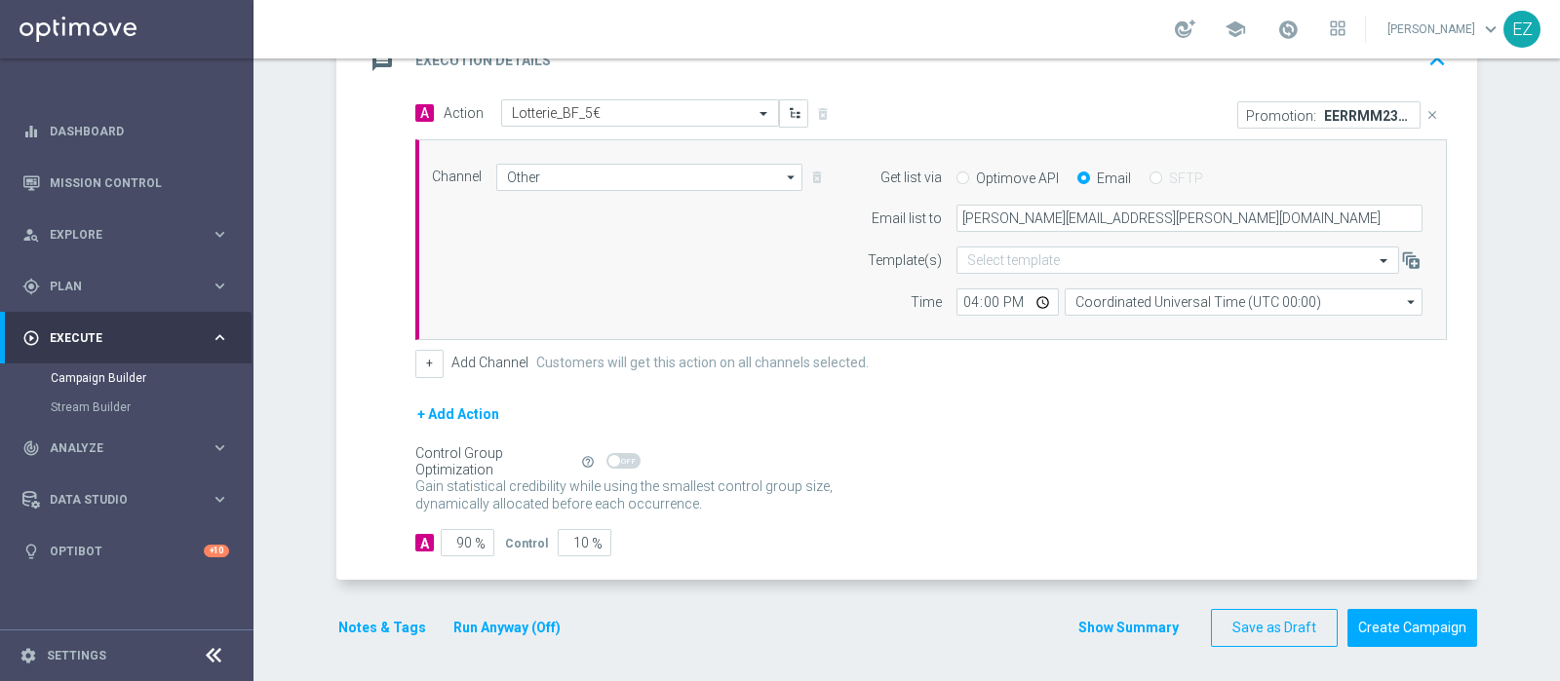
click at [1106, 627] on button "Show Summary" at bounding box center [1128, 628] width 102 height 22
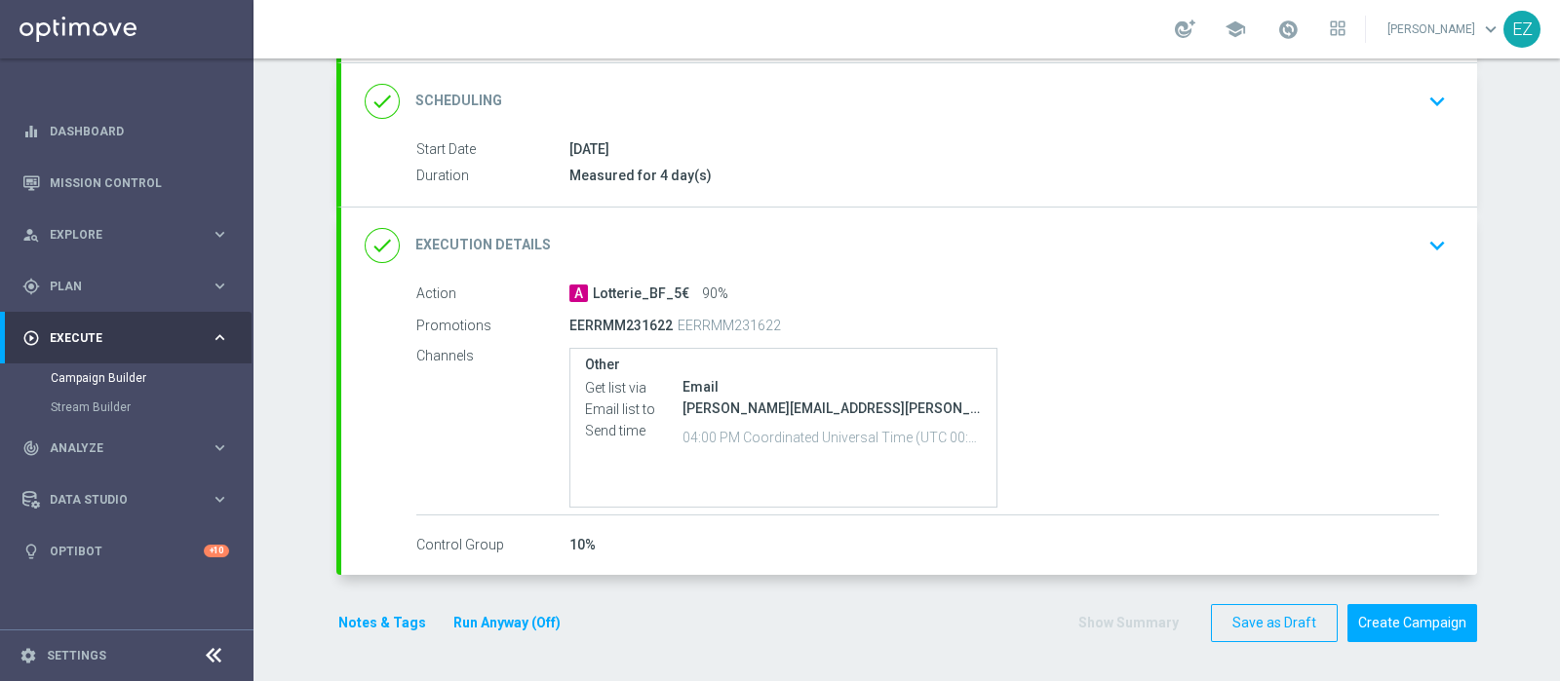
scroll to position [252, 0]
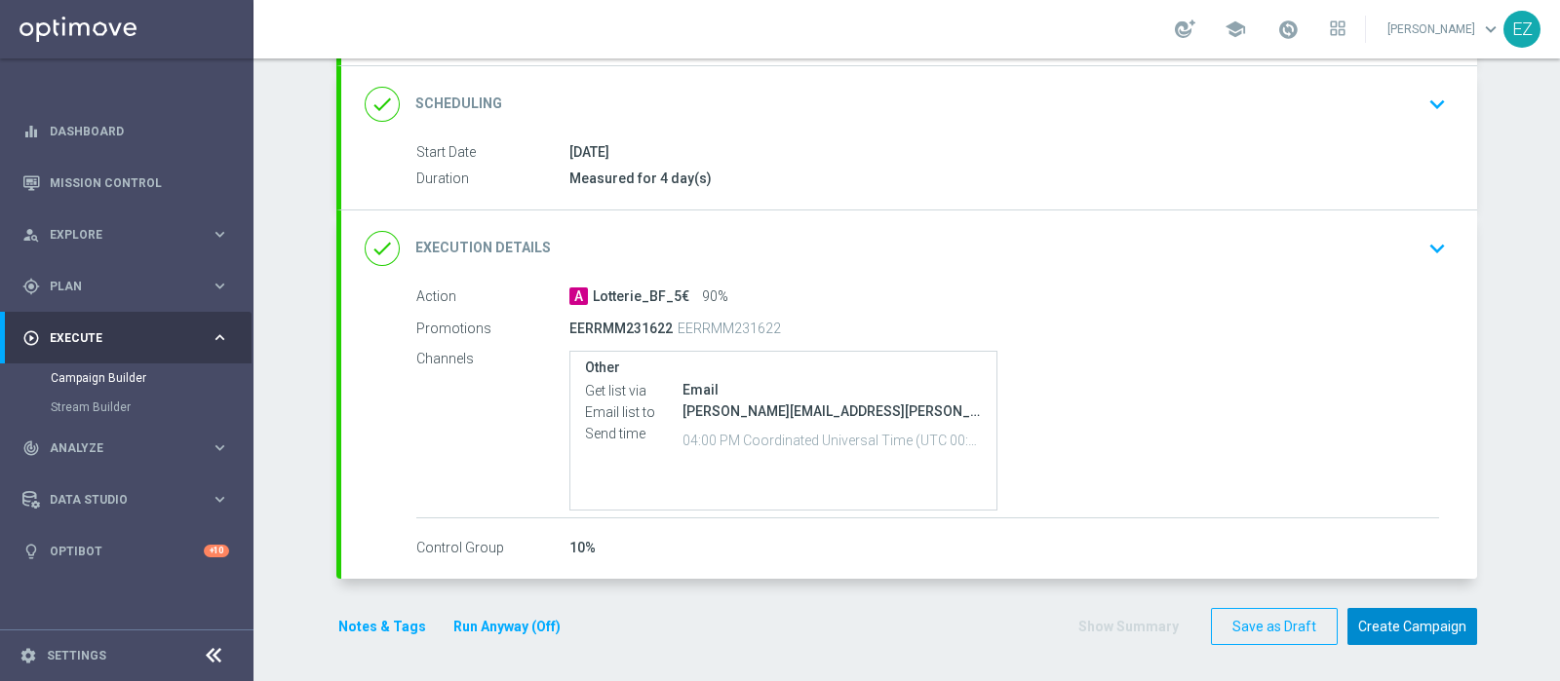
click at [1420, 621] on button "Create Campaign" at bounding box center [1412, 627] width 130 height 38
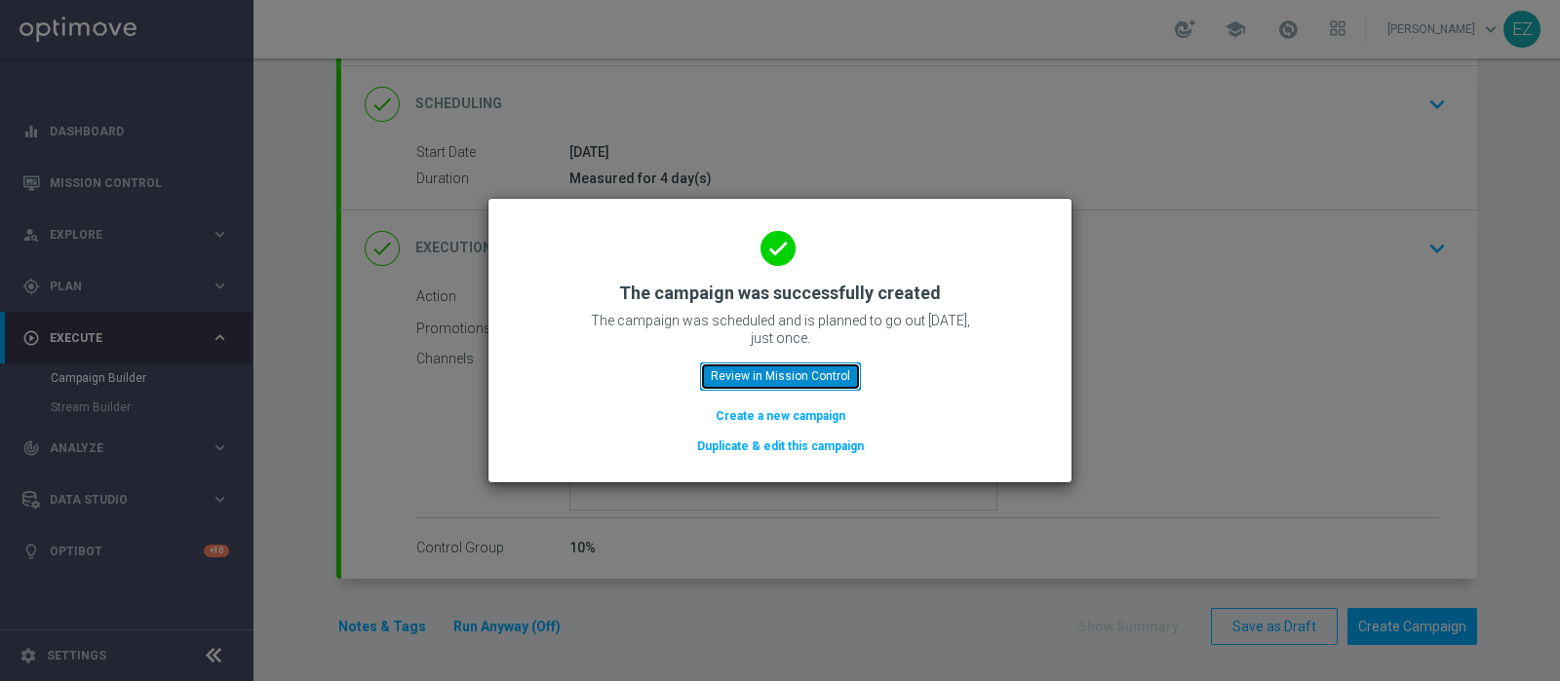
click at [766, 376] on button "Review in Mission Control" at bounding box center [780, 376] width 161 height 27
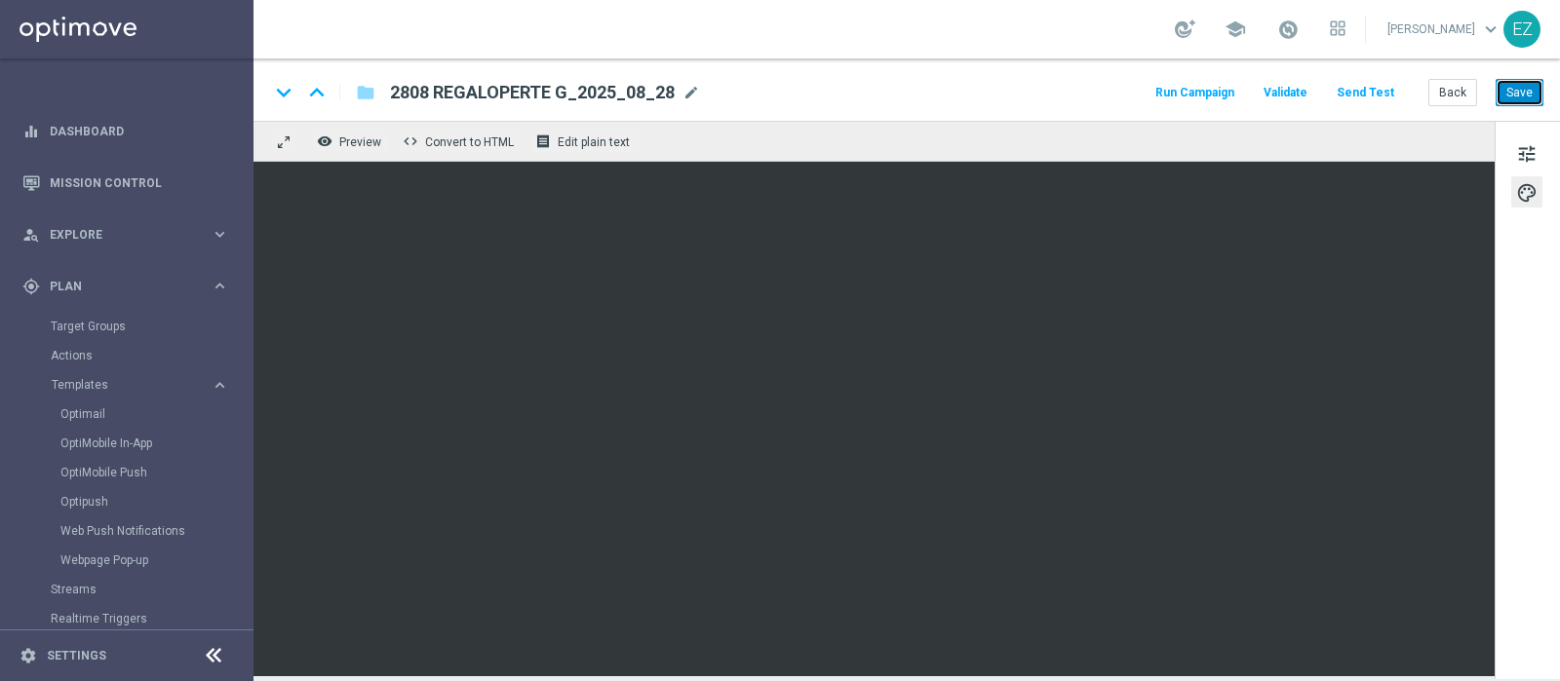
click at [1515, 97] on button "Save" at bounding box center [1519, 92] width 48 height 27
click at [1531, 148] on span "tune" at bounding box center [1526, 153] width 21 height 25
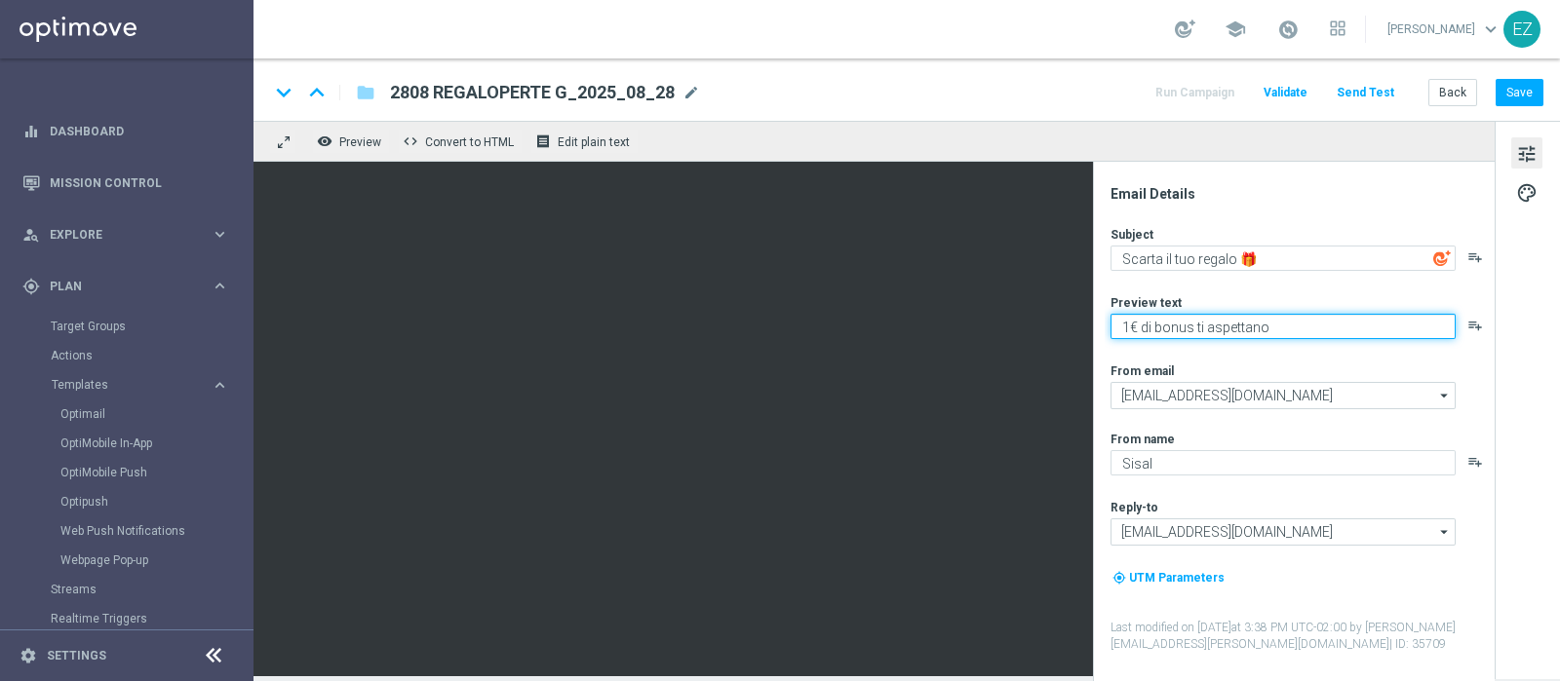
click at [1127, 329] on textarea "1€ di bonus ti aspettano" at bounding box center [1282, 326] width 345 height 25
type textarea "5€ di bonus ti aspettano"
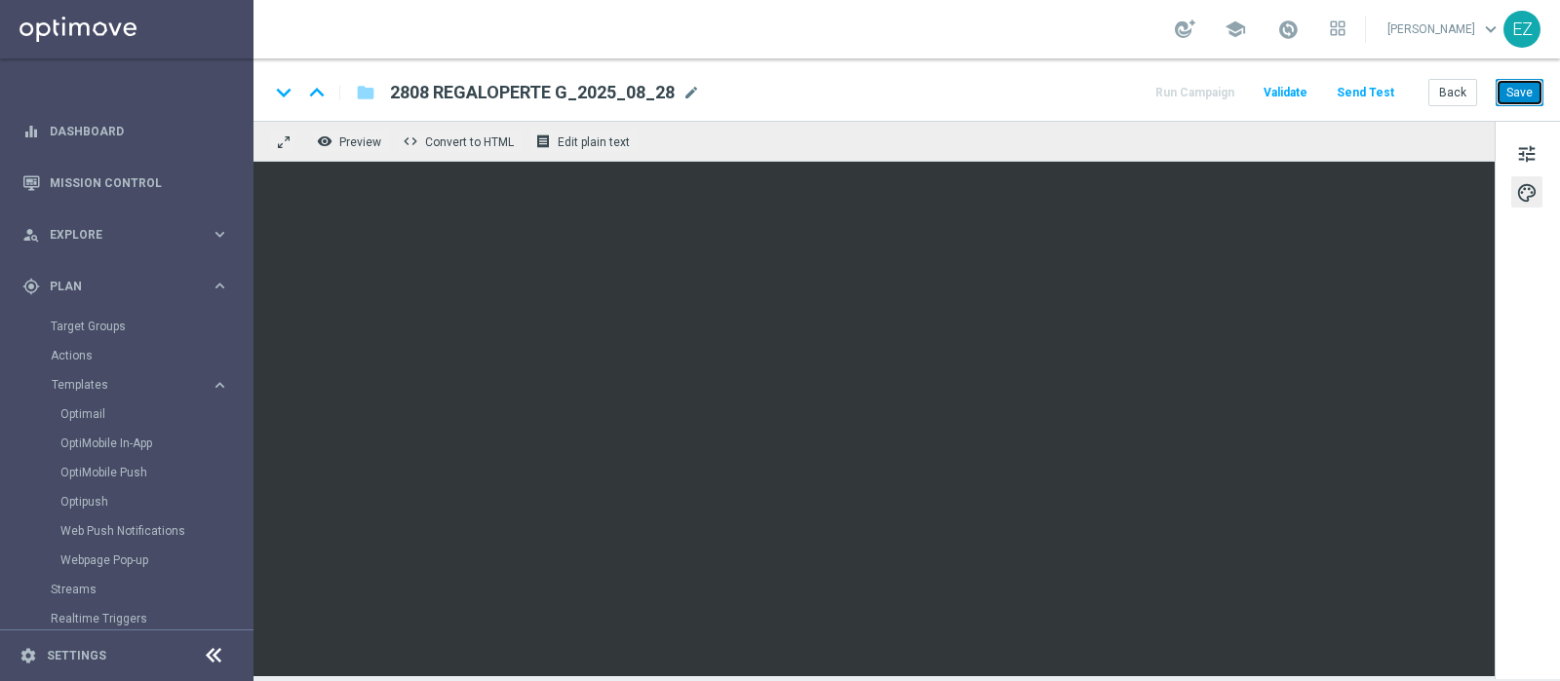
click at [1512, 96] on button "Save" at bounding box center [1519, 92] width 48 height 27
click at [1527, 91] on button "Save" at bounding box center [1519, 92] width 48 height 27
click at [1442, 97] on button "Back" at bounding box center [1452, 92] width 49 height 27
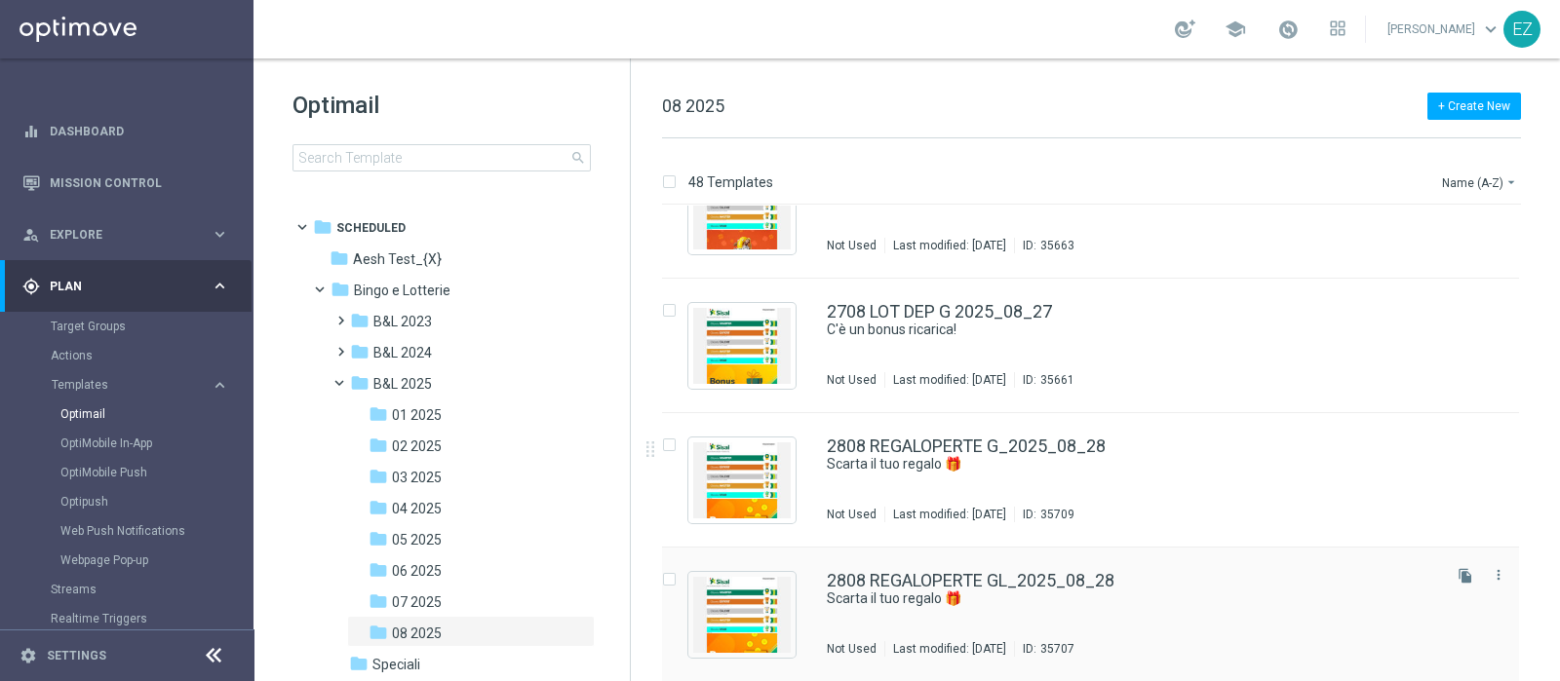
scroll to position [5981, 0]
click at [907, 578] on link "2808 REGALOPERTE GL_2025_08_28" at bounding box center [971, 581] width 288 height 18
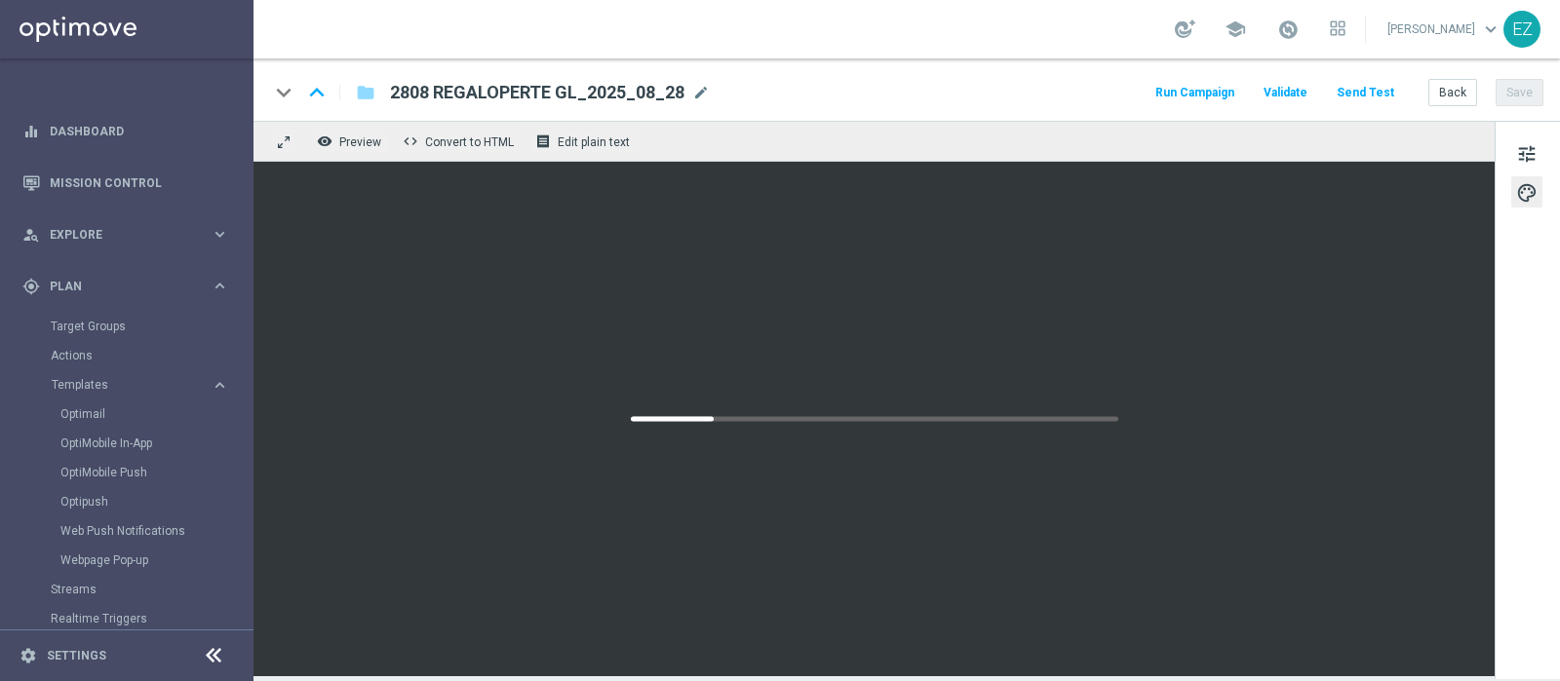
drag, startPoint x: 901, startPoint y: 242, endPoint x: 1399, endPoint y: 121, distance: 512.6
click at [1399, 121] on div "remove_red_eye Preview code Convert to HTML receipt Edit plain text" at bounding box center [873, 399] width 1241 height 556
click at [1530, 149] on span "tune" at bounding box center [1526, 153] width 21 height 25
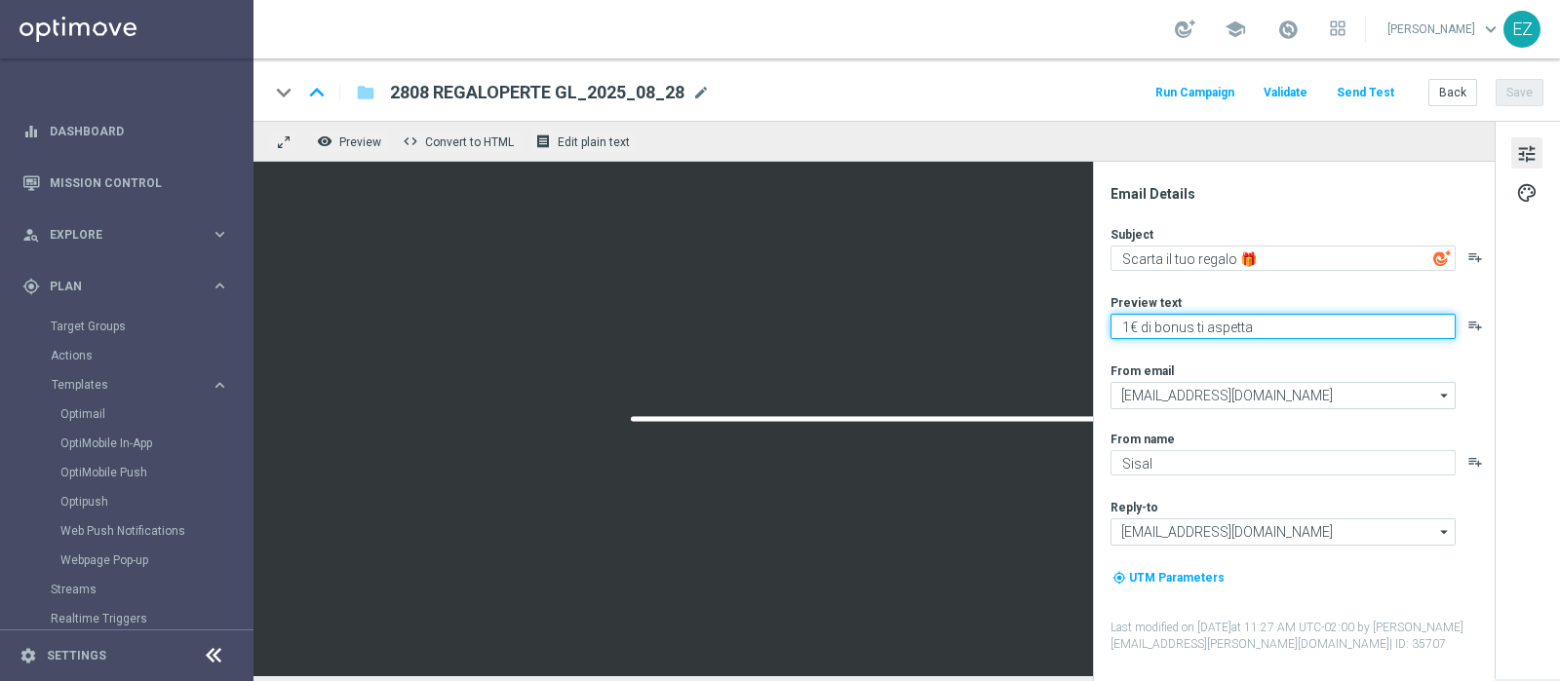
click at [1130, 324] on textarea "1€ di bonus ti aspetta" at bounding box center [1282, 326] width 345 height 25
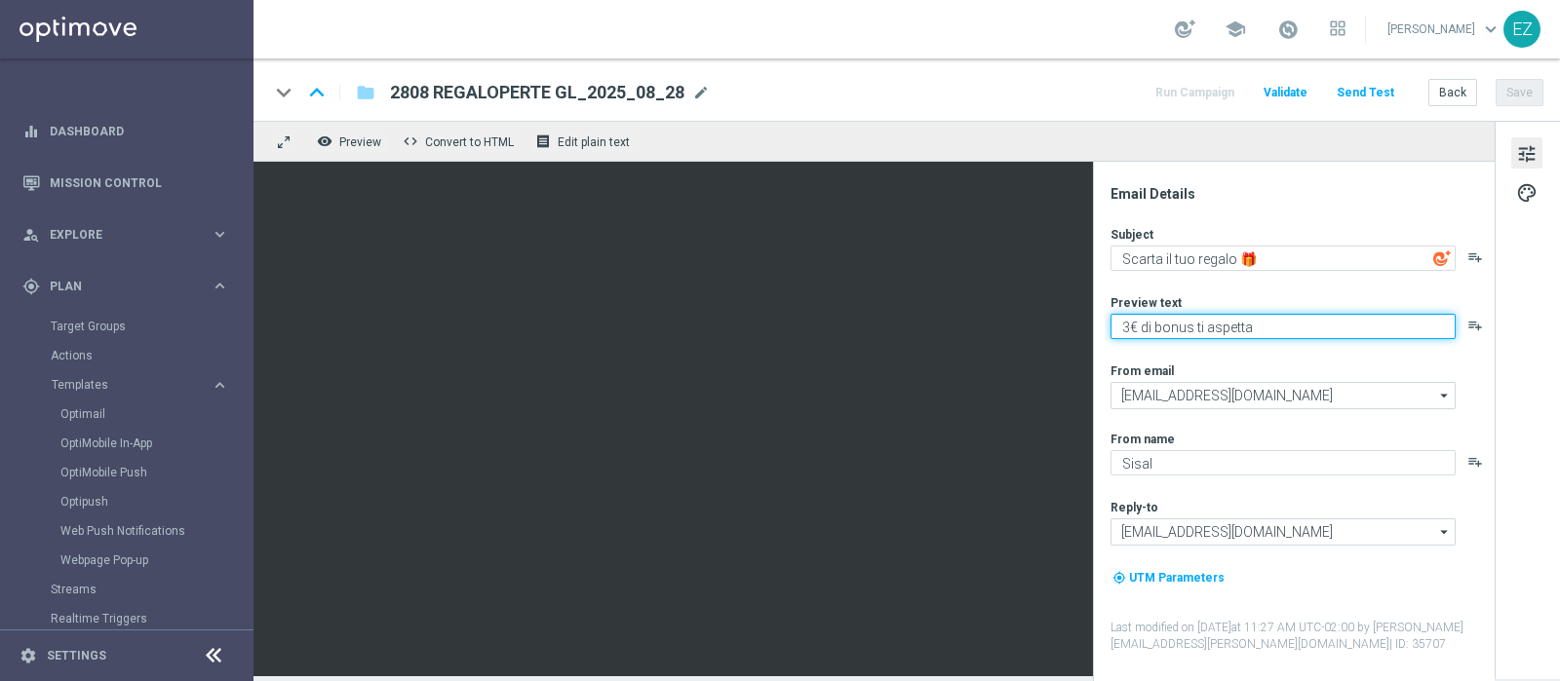
click at [1275, 330] on textarea "3€ di bonus ti aspetta" at bounding box center [1282, 326] width 345 height 25
type textarea "3€ di bonus ti aspettano"
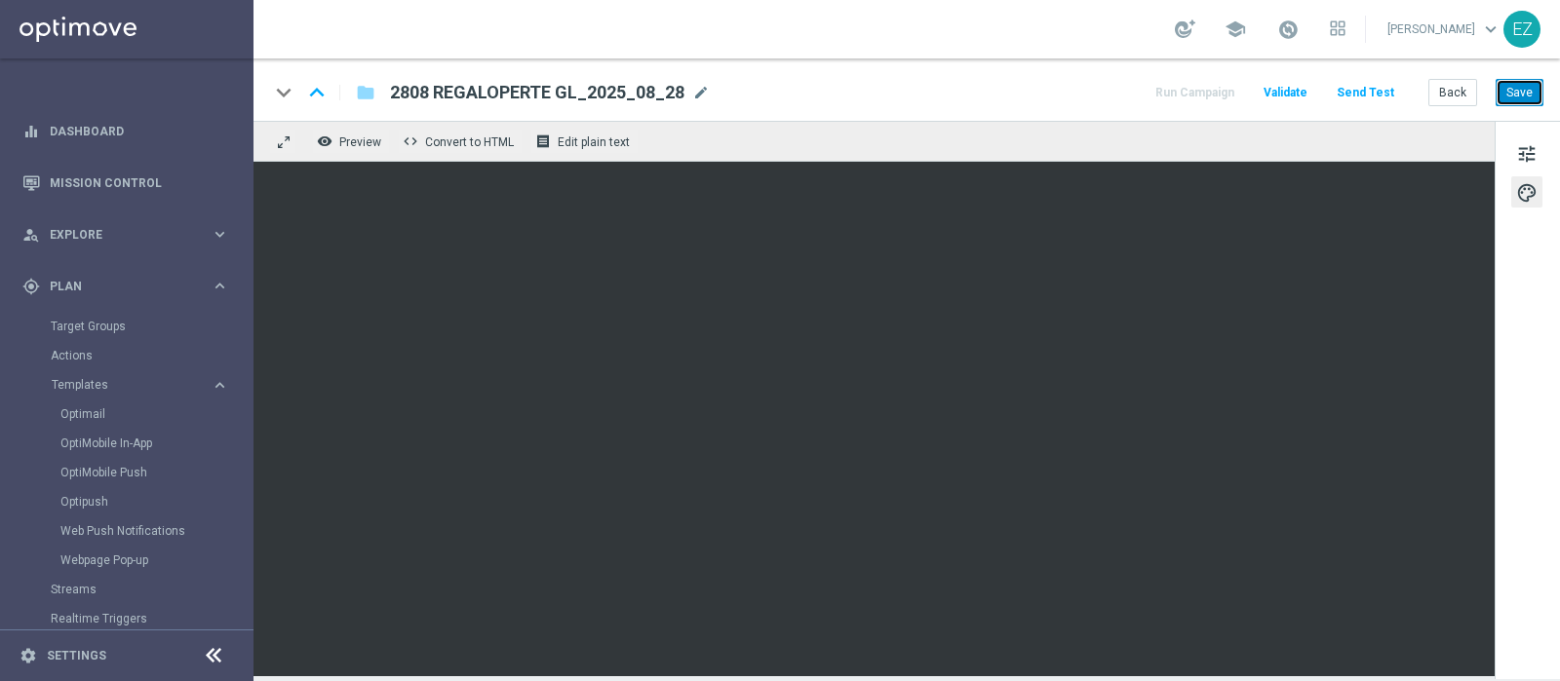
click at [1516, 97] on button "Save" at bounding box center [1519, 92] width 48 height 27
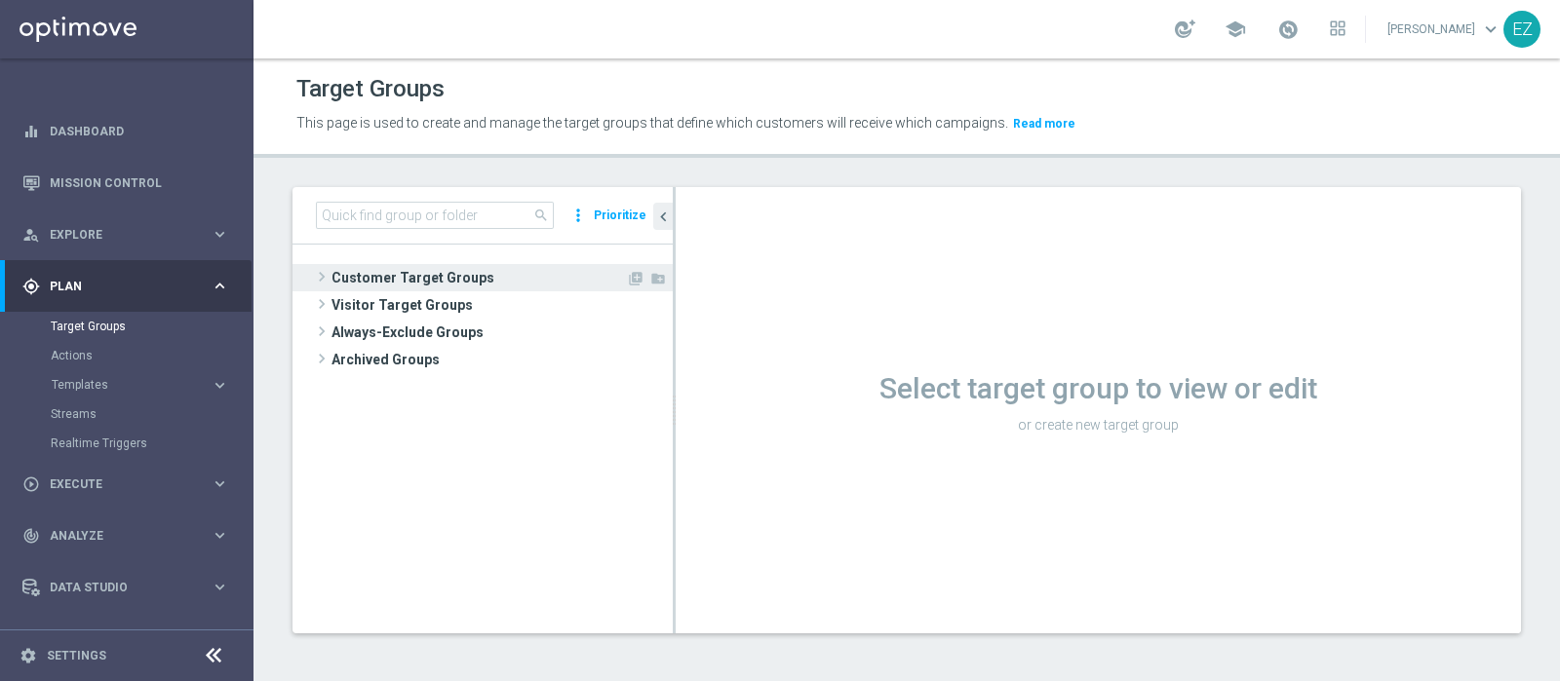
click at [378, 285] on span "Customer Target Groups" at bounding box center [478, 277] width 294 height 27
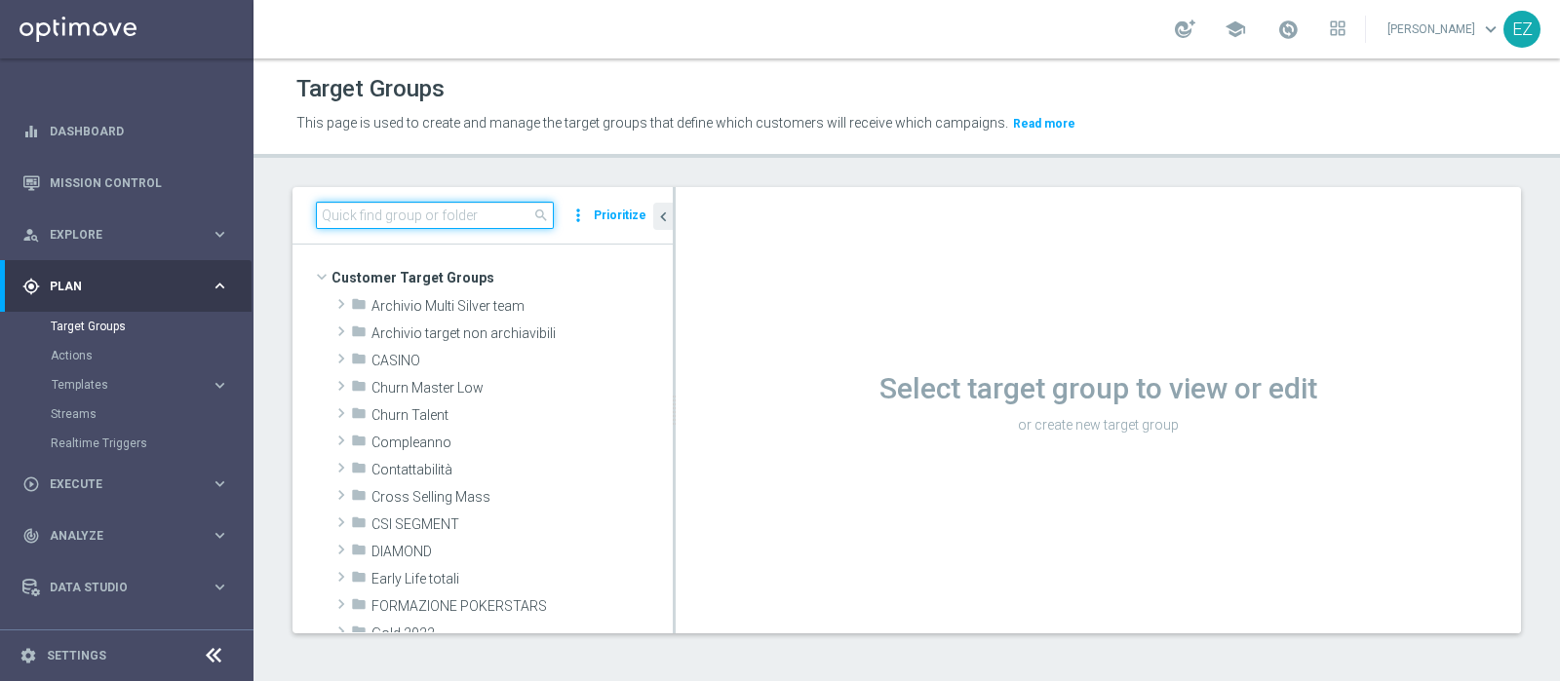
click at [406, 217] on input at bounding box center [435, 215] width 238 height 27
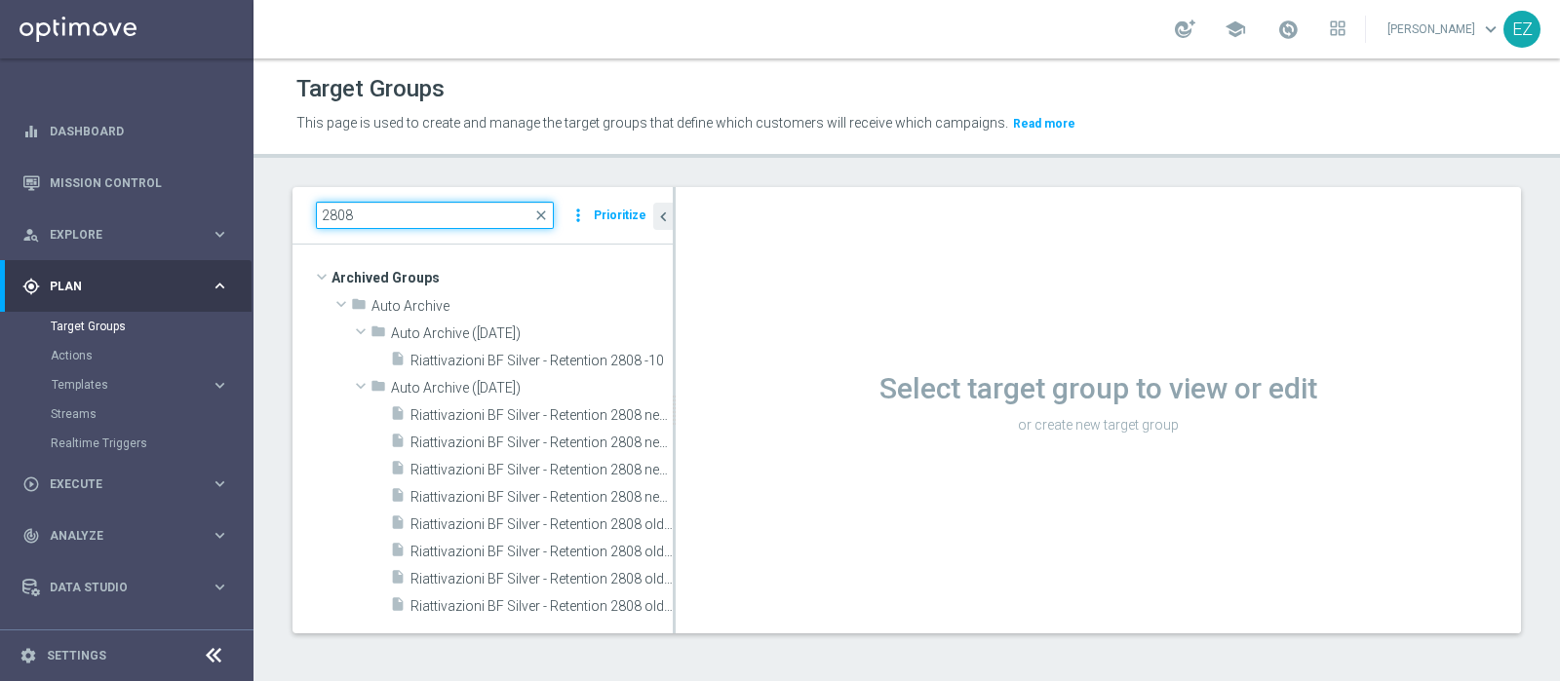
click at [372, 207] on input "2808" at bounding box center [435, 215] width 238 height 27
type input "2"
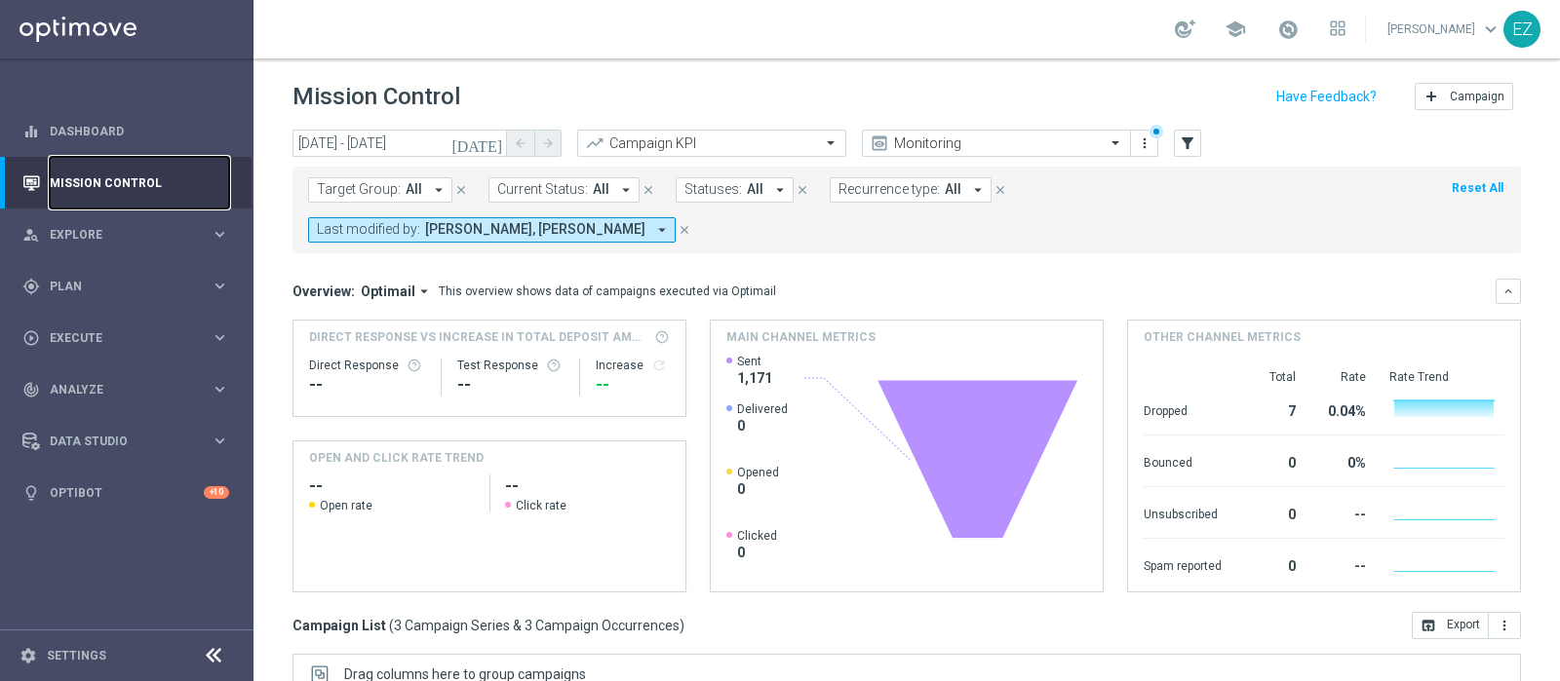
click at [124, 180] on link "Mission Control" at bounding box center [139, 183] width 179 height 52
click at [488, 148] on icon "[DATE]" at bounding box center [477, 144] width 53 height 18
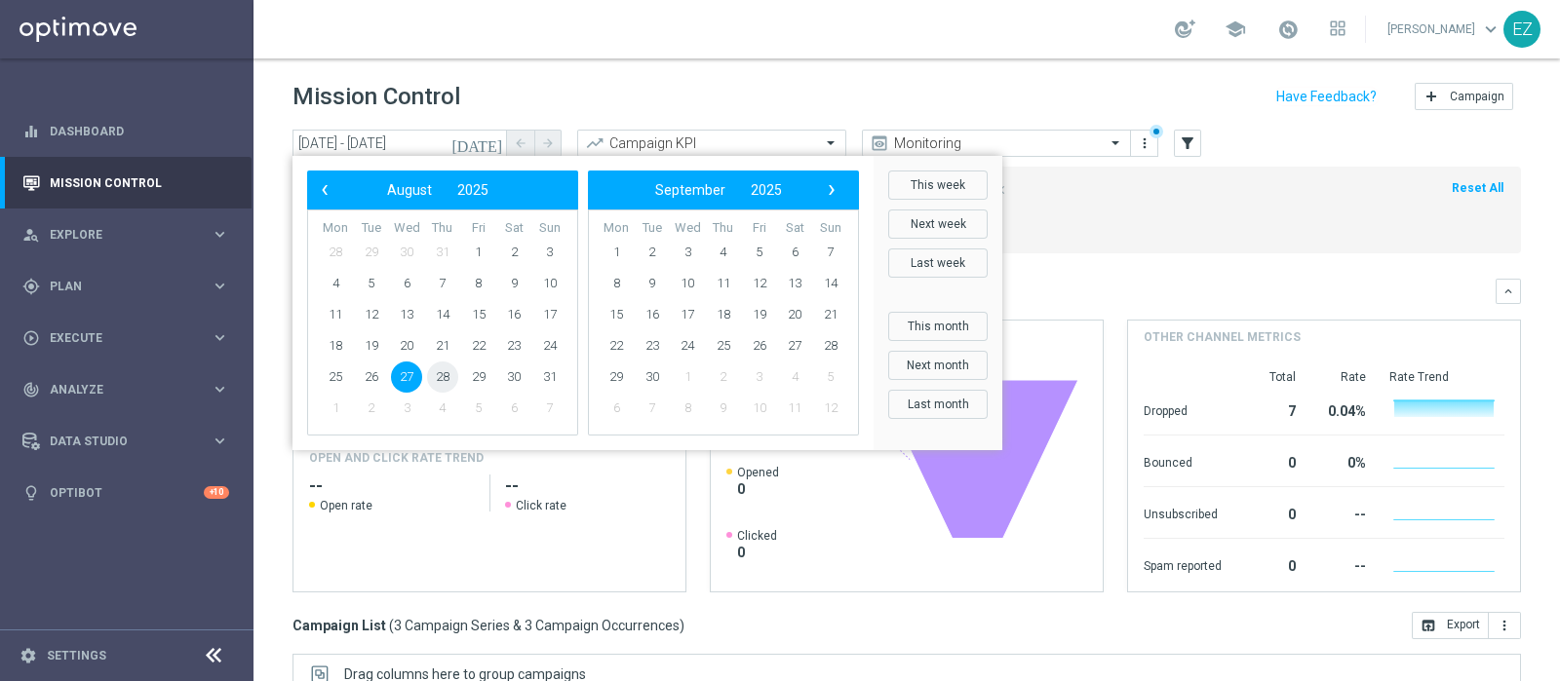
click at [438, 372] on span "28" at bounding box center [442, 377] width 31 height 31
click at [451, 368] on span "28" at bounding box center [442, 377] width 31 height 31
type input "[DATE] - [DATE]"
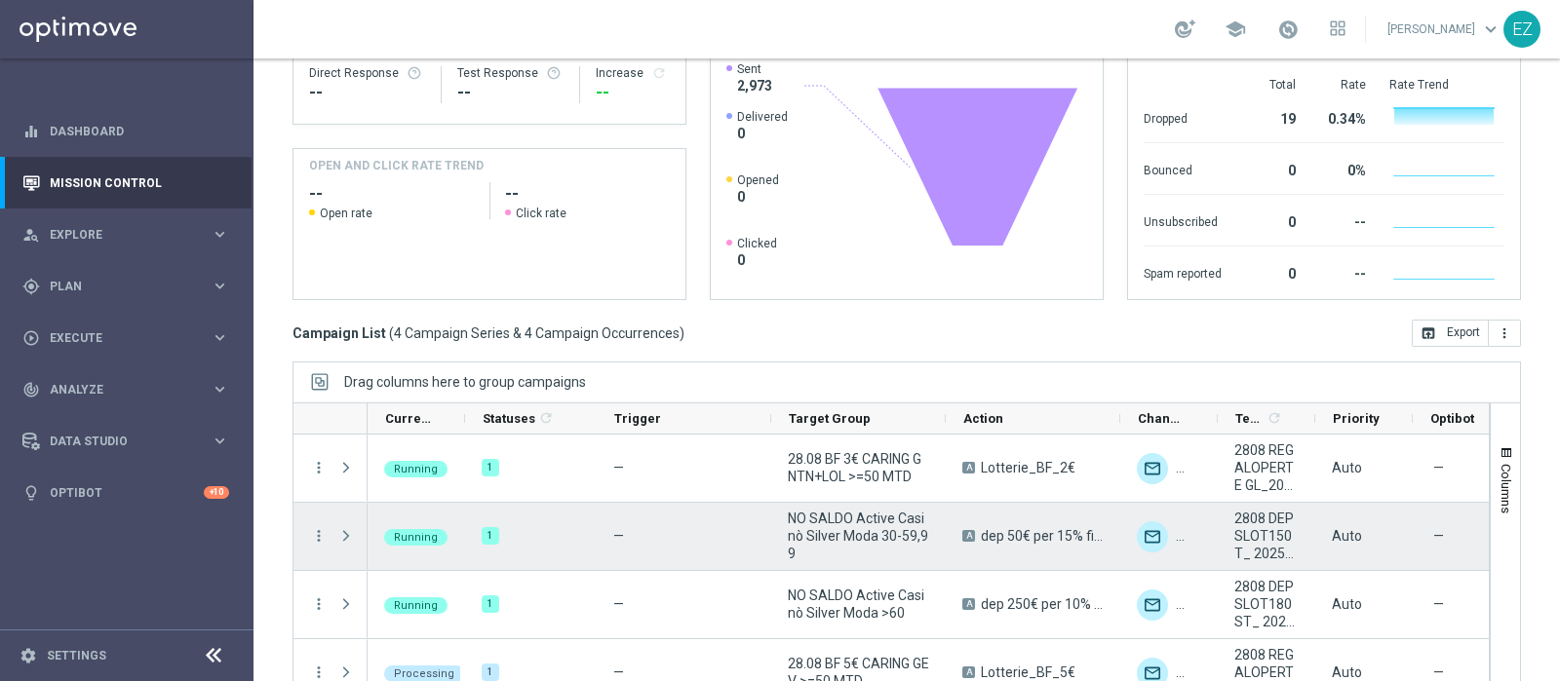
scroll to position [23, 0]
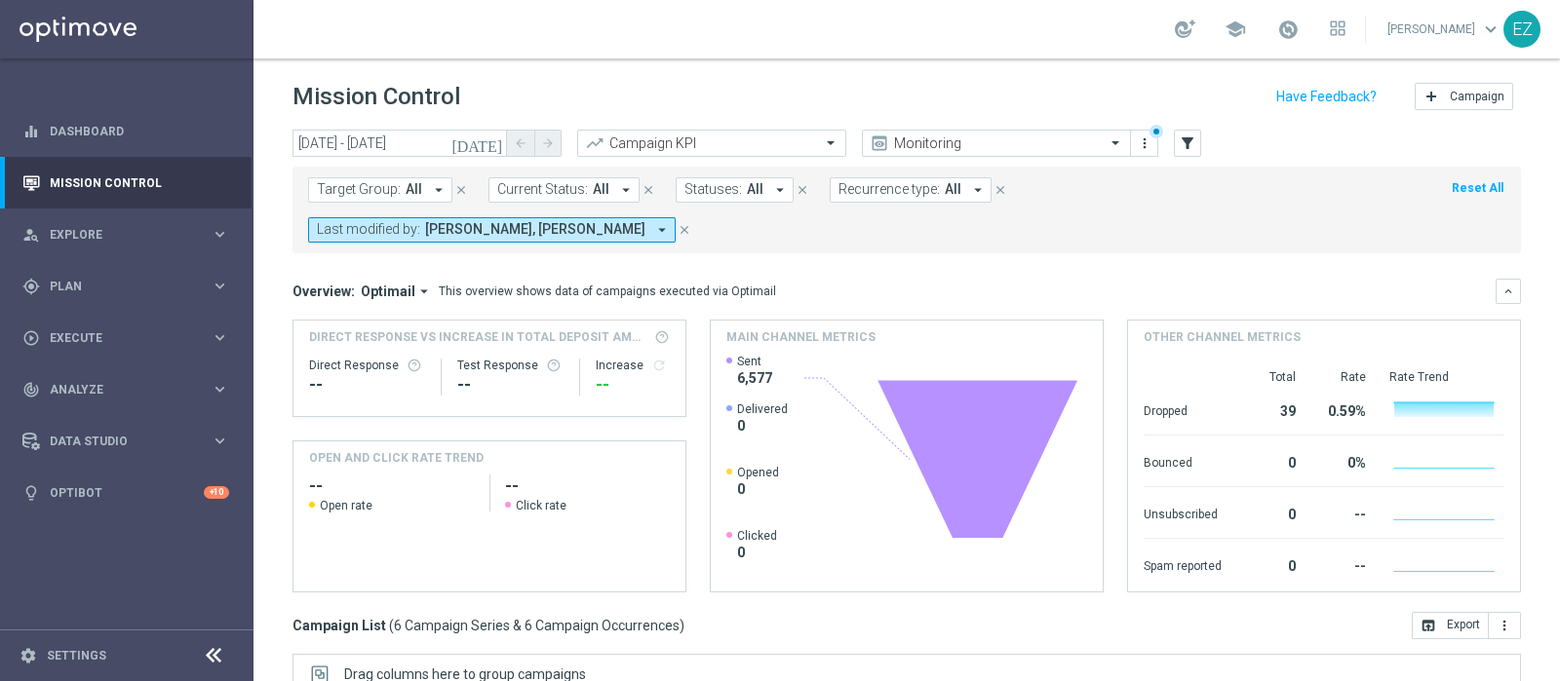
click at [487, 138] on icon "[DATE]" at bounding box center [477, 144] width 53 height 18
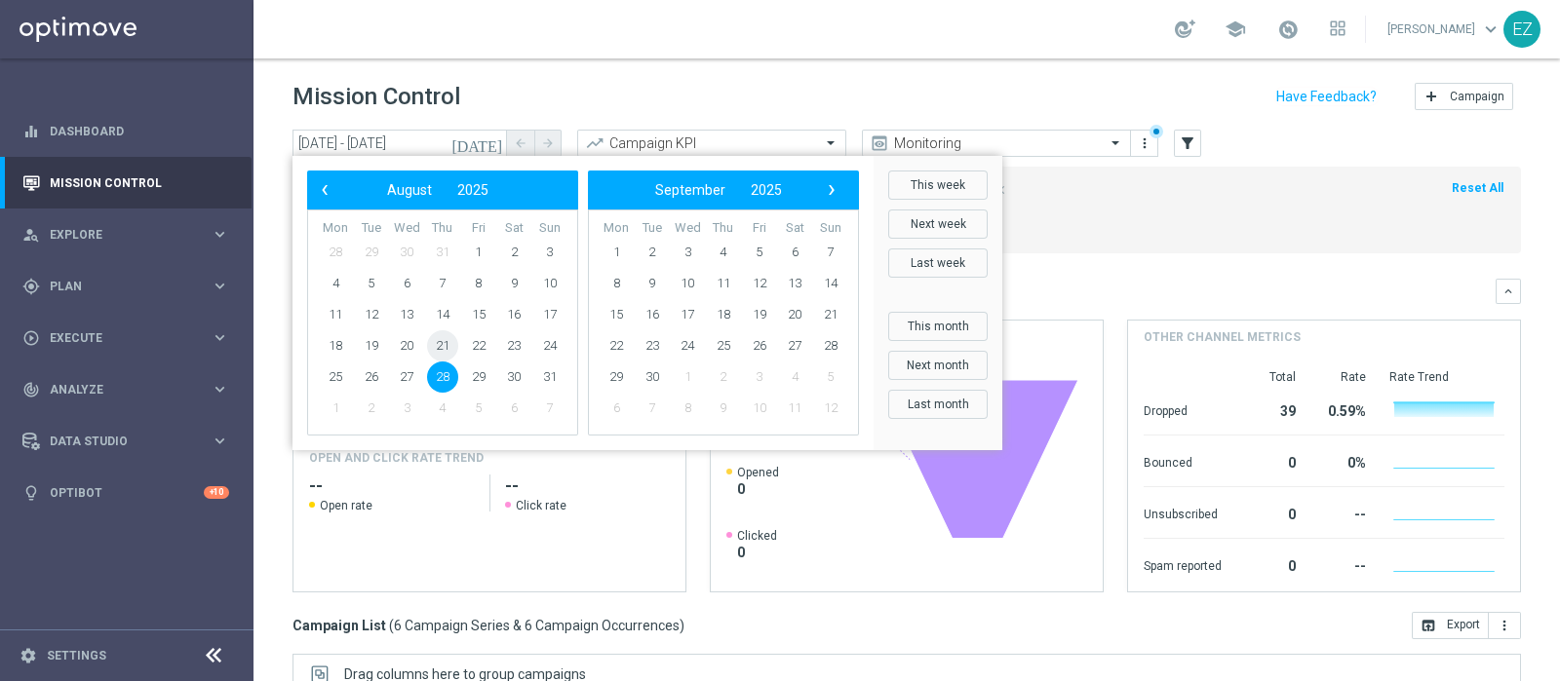
click at [435, 348] on span "21" at bounding box center [442, 345] width 31 height 31
type input "21 Aug 2025 - 21 Aug 2025"
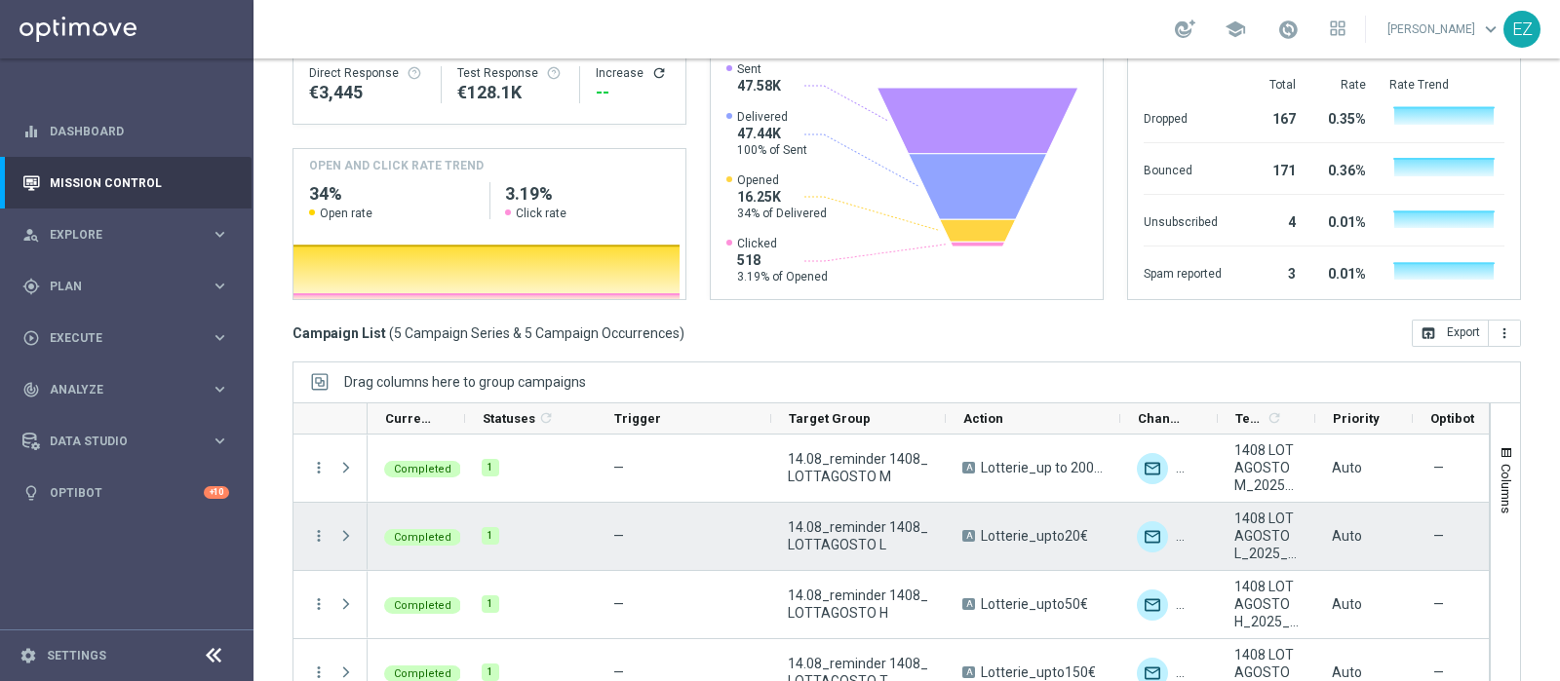
scroll to position [93, 0]
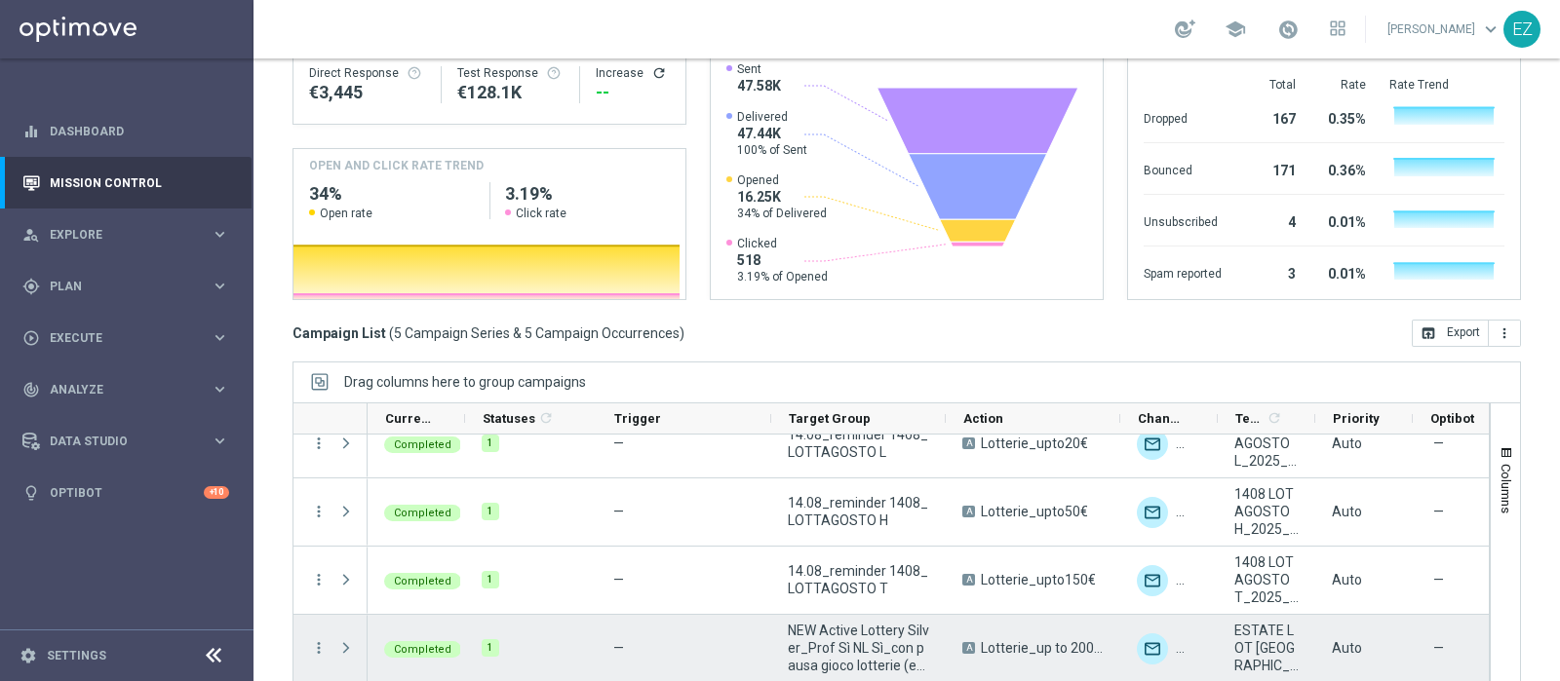
click at [327, 615] on div "more_vert" at bounding box center [310, 648] width 35 height 67
click at [318, 639] on icon "more_vert" at bounding box center [319, 648] width 18 height 18
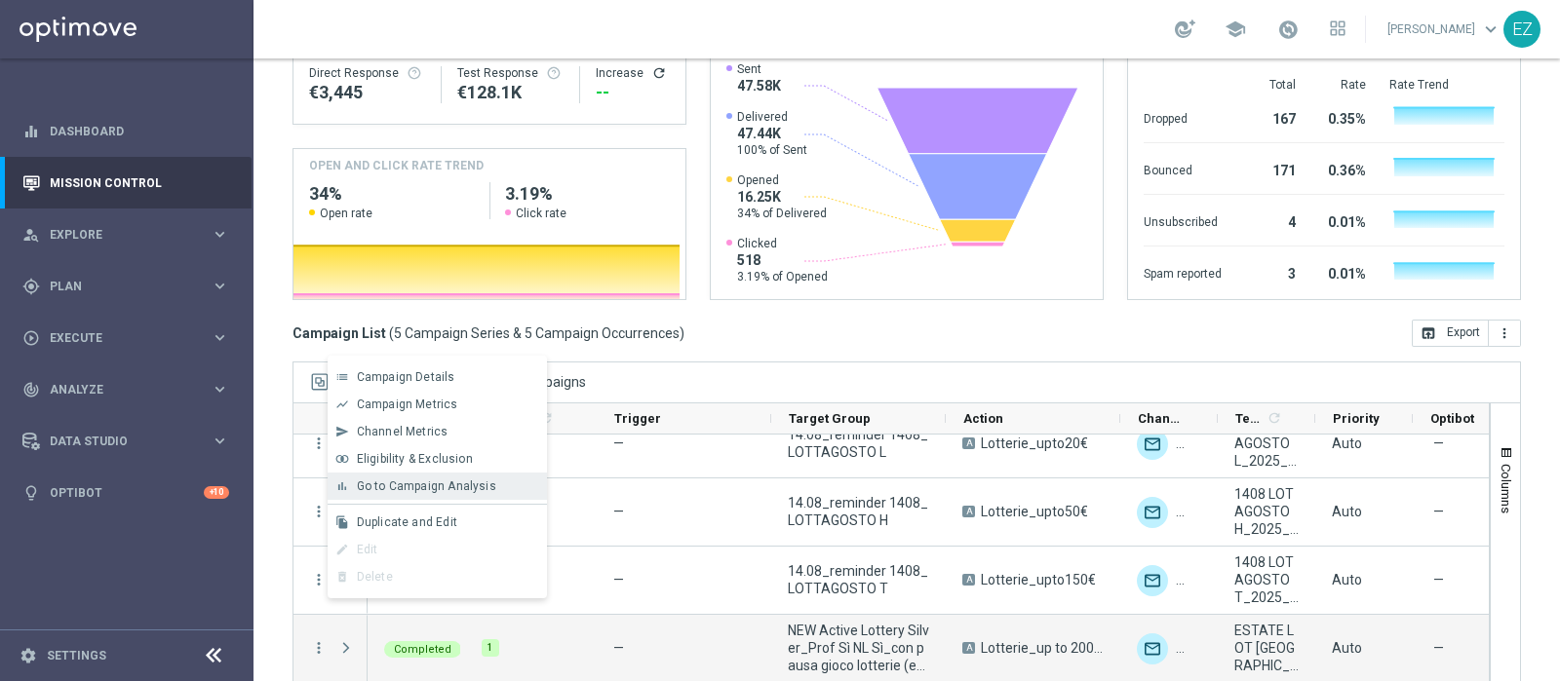
click at [403, 489] on span "Go to Campaign Analysis" at bounding box center [426, 487] width 139 height 14
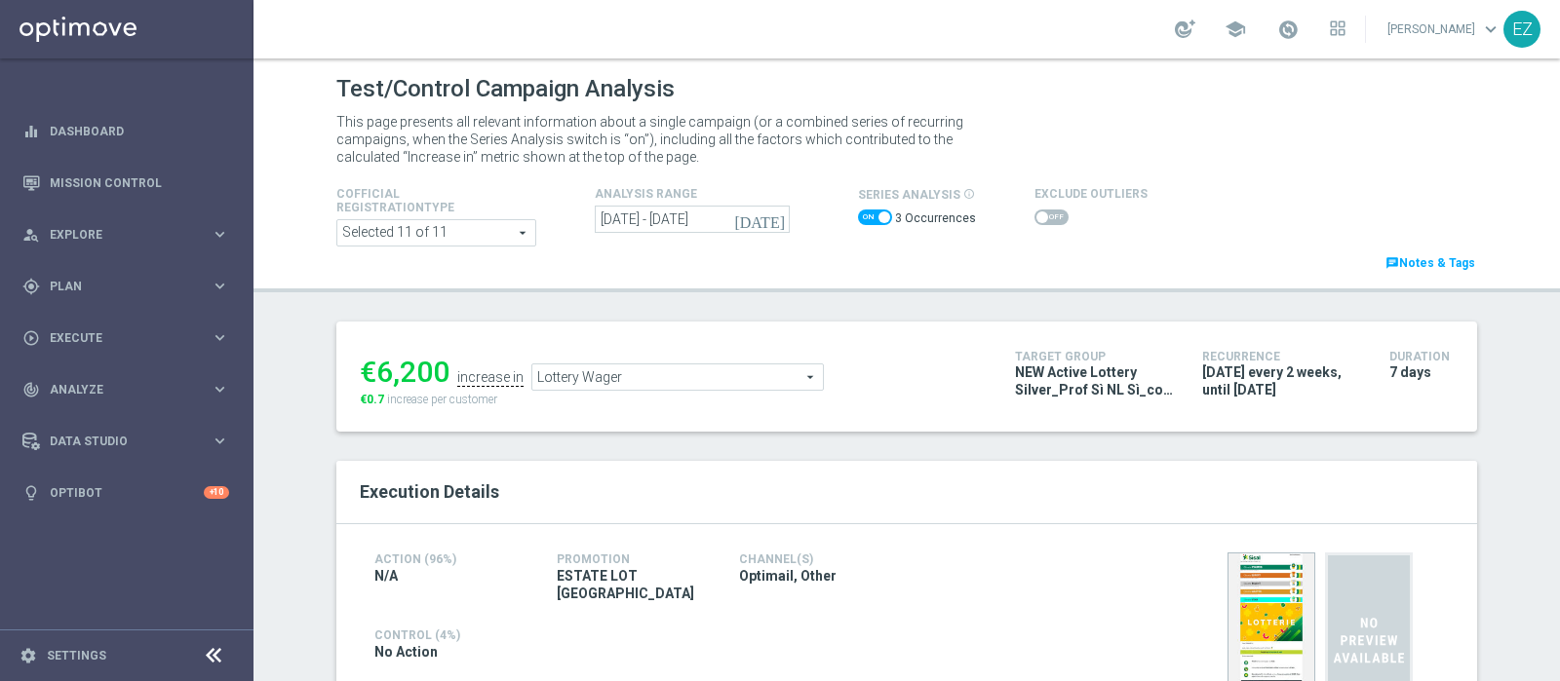
click at [858, 212] on span at bounding box center [875, 218] width 34 height 16
click at [858, 212] on input "checkbox" at bounding box center [875, 218] width 34 height 16
checkbox input "false"
click at [1033, 216] on span at bounding box center [1050, 218] width 34 height 16
click at [1033, 216] on input "checkbox" at bounding box center [1050, 218] width 34 height 16
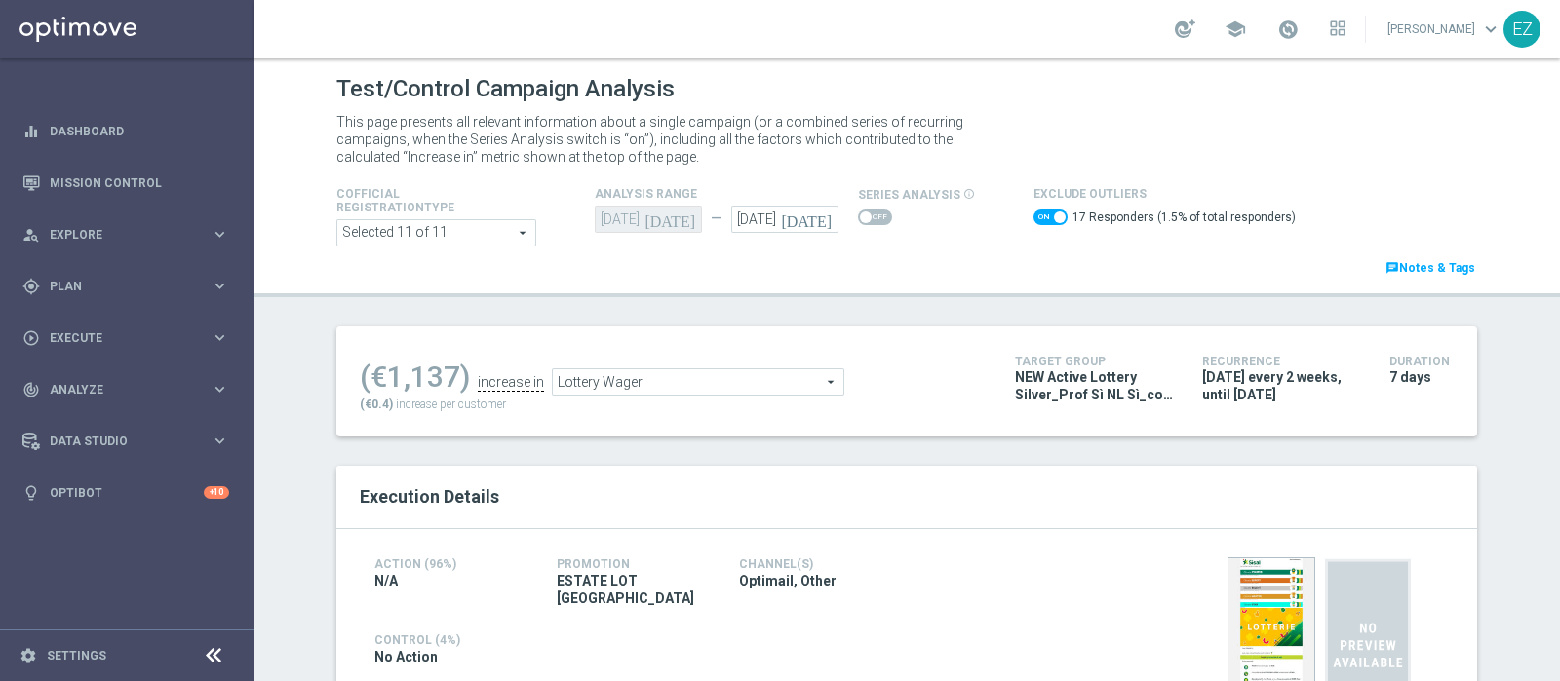
click at [751, 392] on span "Lottery Wager" at bounding box center [698, 381] width 291 height 25
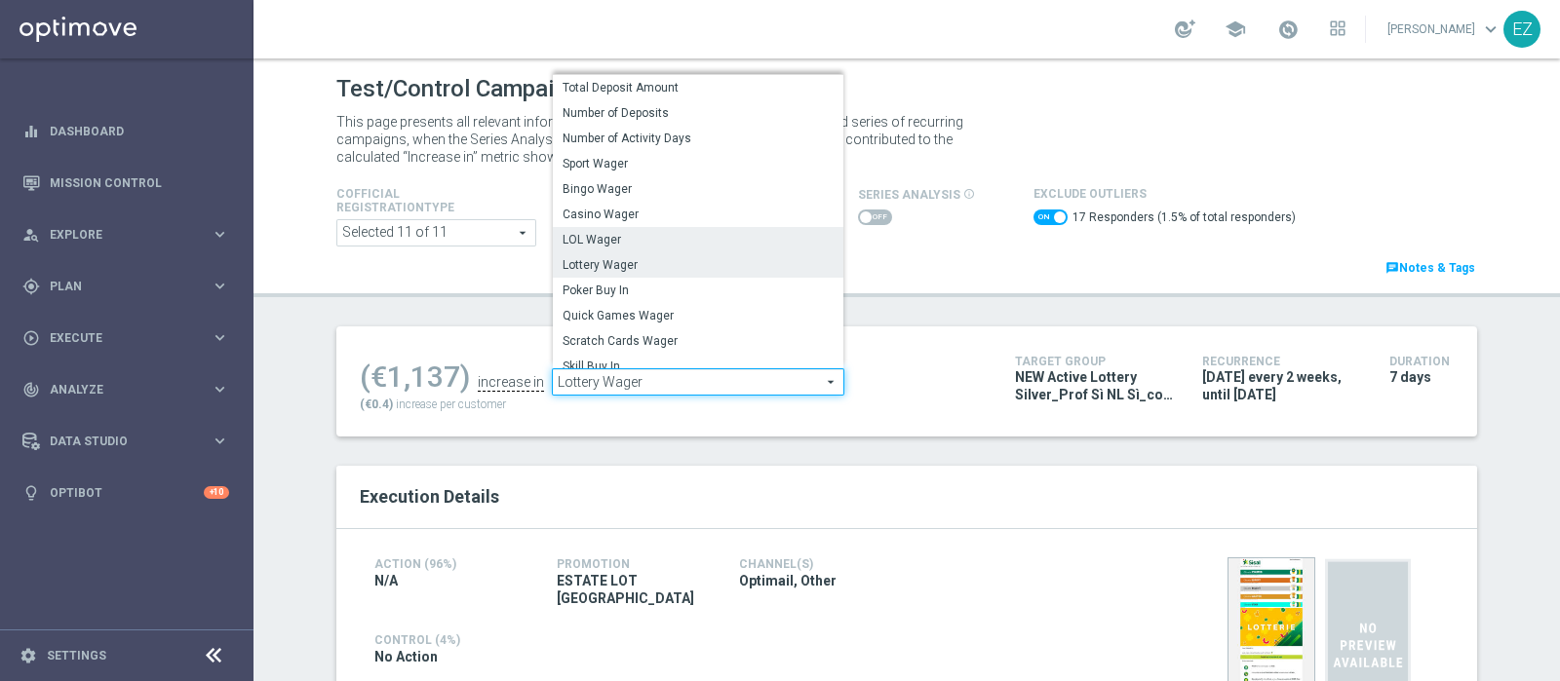
click at [646, 237] on span "LOL Wager" at bounding box center [697, 240] width 271 height 16
checkbox input "false"
type input "LOL Wager"
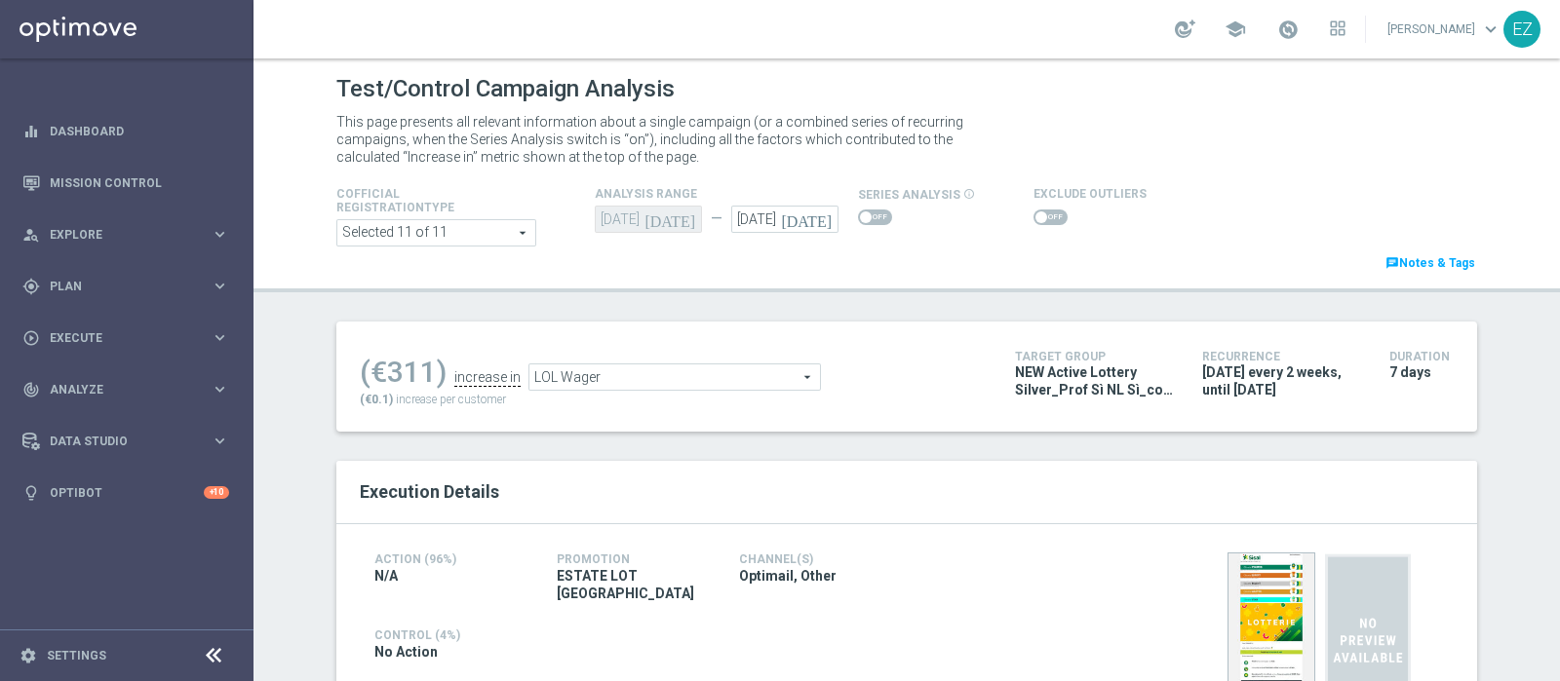
click at [1035, 216] on span at bounding box center [1041, 218] width 12 height 12
click at [1033, 216] on input "checkbox" at bounding box center [1050, 218] width 34 height 16
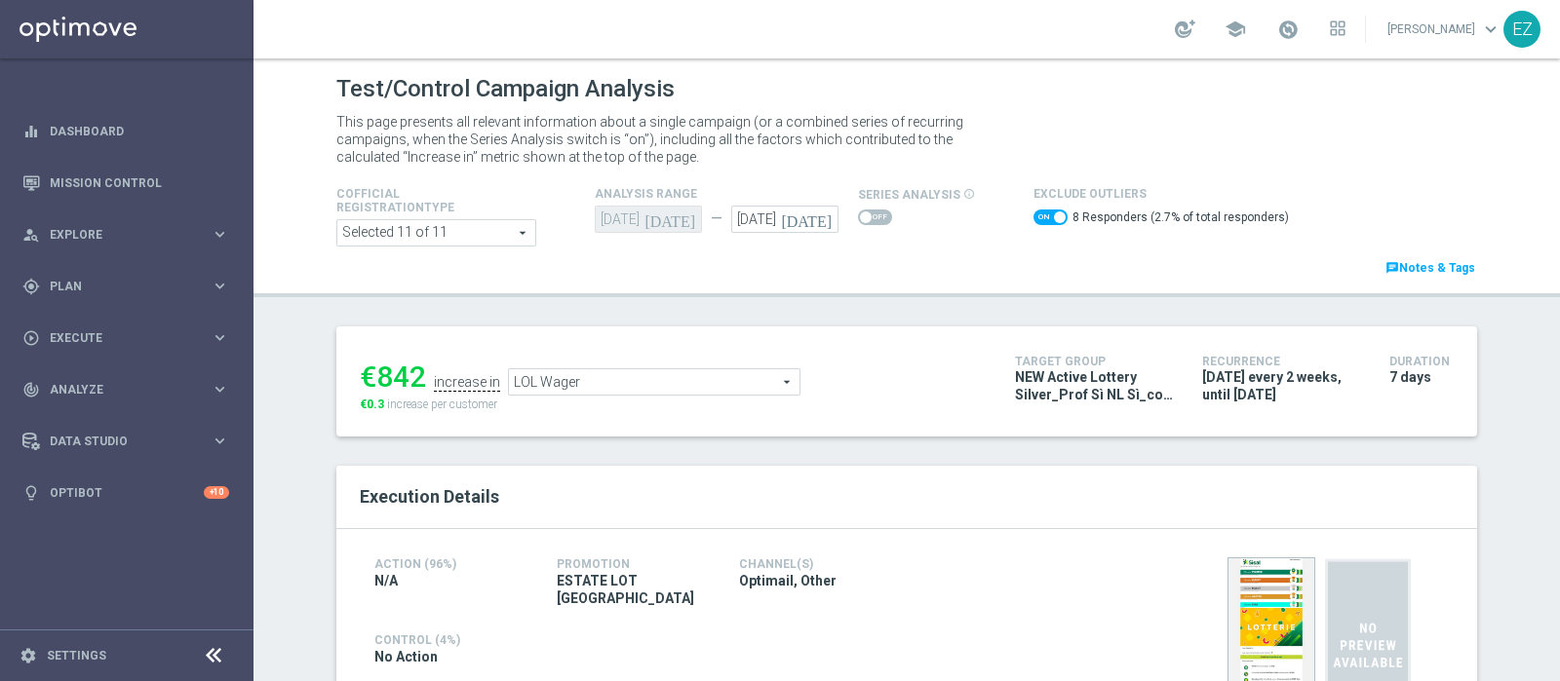
click at [588, 390] on span "LOL Wager" at bounding box center [654, 381] width 291 height 25
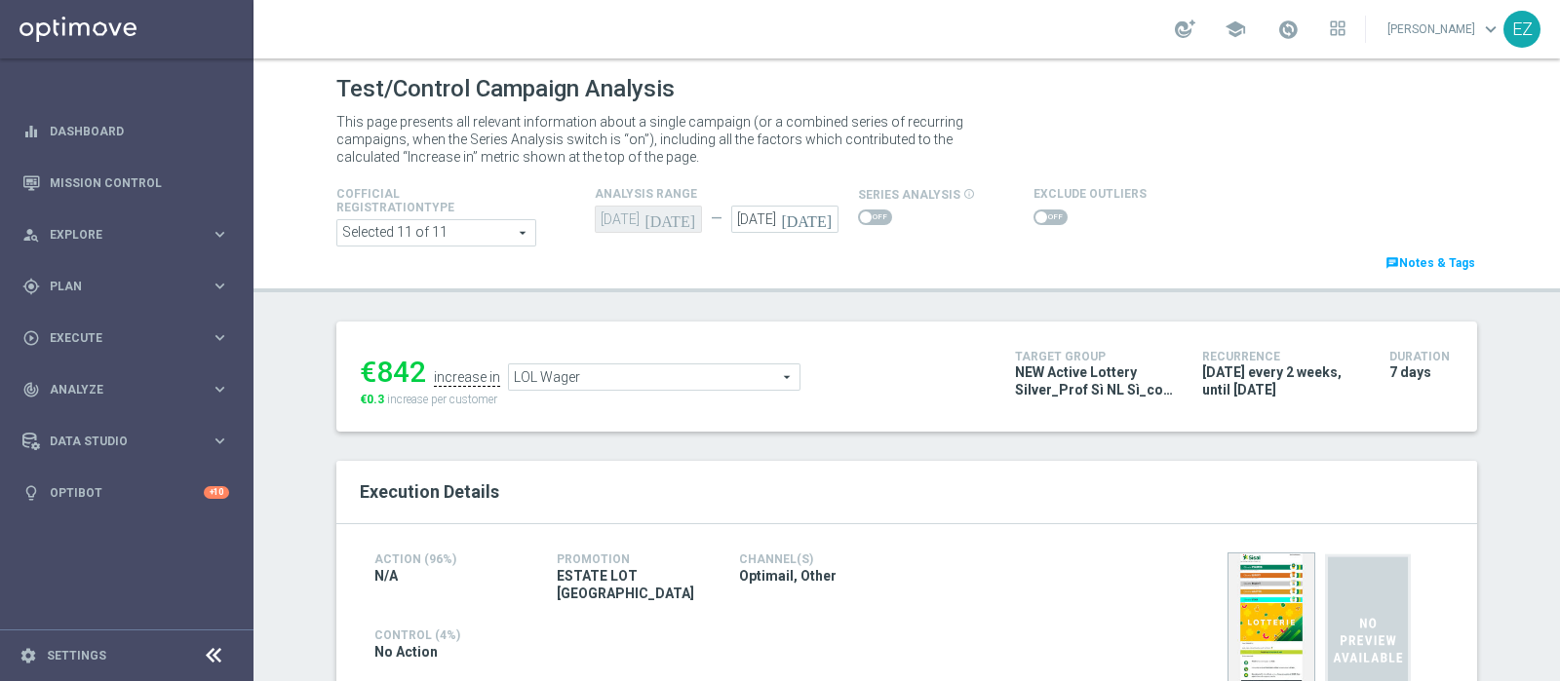
click at [1037, 211] on span at bounding box center [1050, 218] width 34 height 16
click at [1037, 211] on input "checkbox" at bounding box center [1050, 218] width 34 height 16
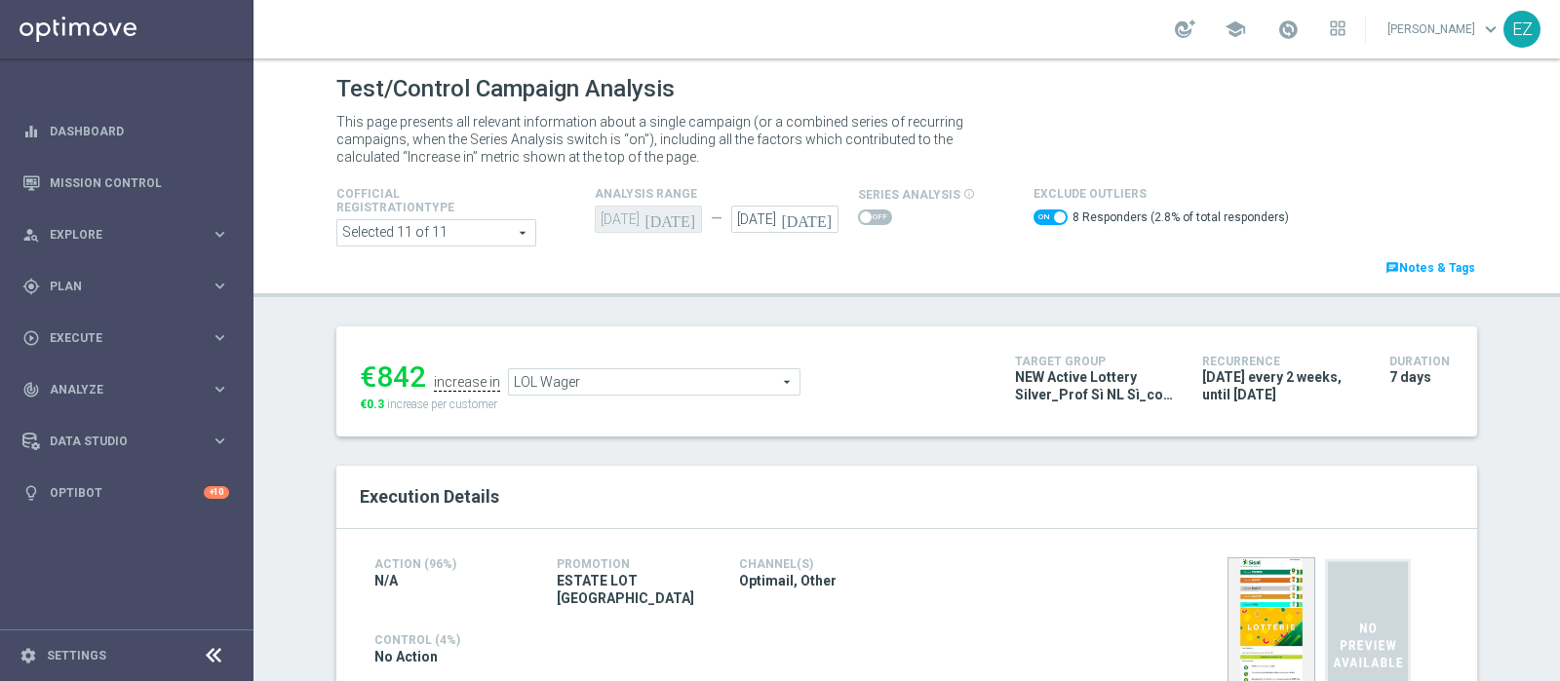
click at [1033, 216] on span at bounding box center [1050, 218] width 34 height 16
click at [1033, 216] on input "checkbox" at bounding box center [1050, 218] width 34 height 16
checkbox input "false"
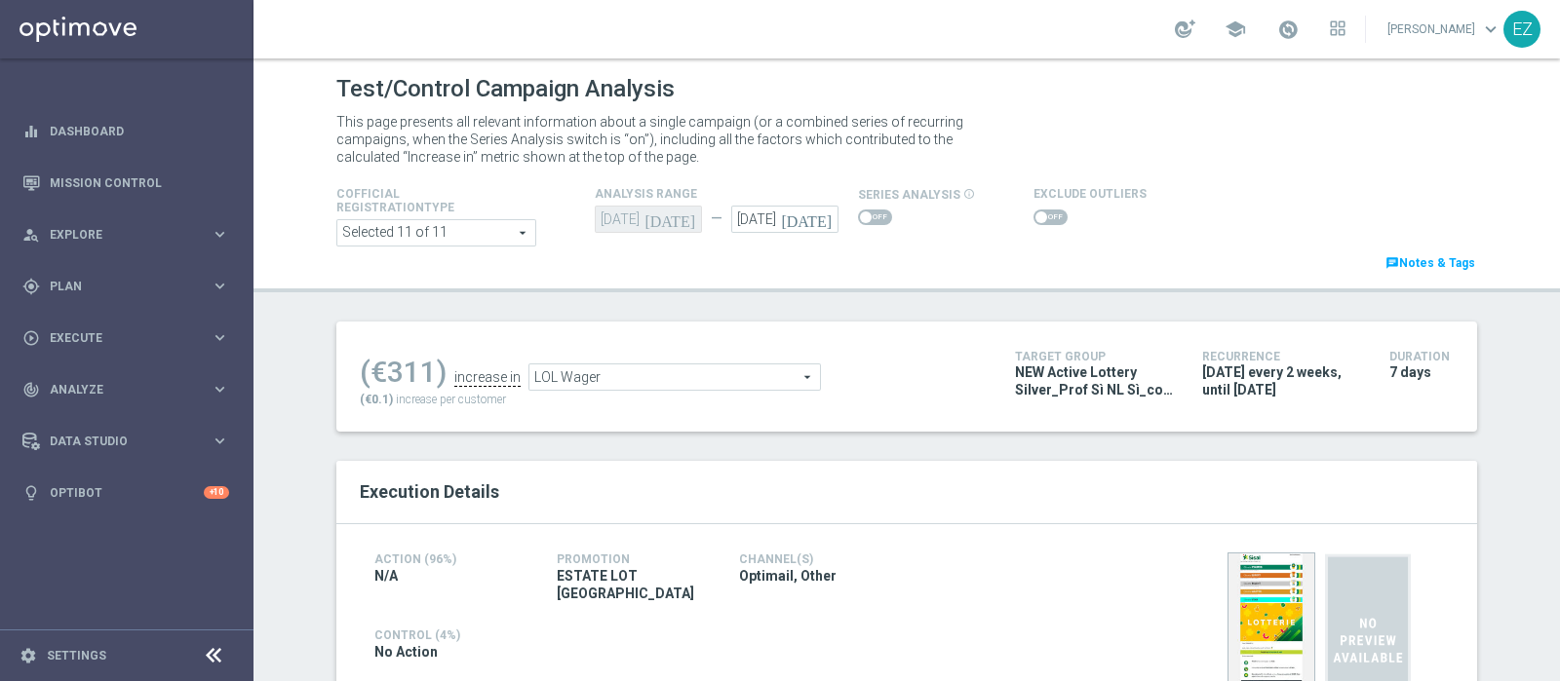
click at [624, 390] on div "(€311) increase in LOL Wager LOL Wager arrow_drop_down search (€0.1) increase p…" at bounding box center [673, 376] width 626 height 63
click at [620, 385] on span "LOL Wager" at bounding box center [674, 377] width 291 height 25
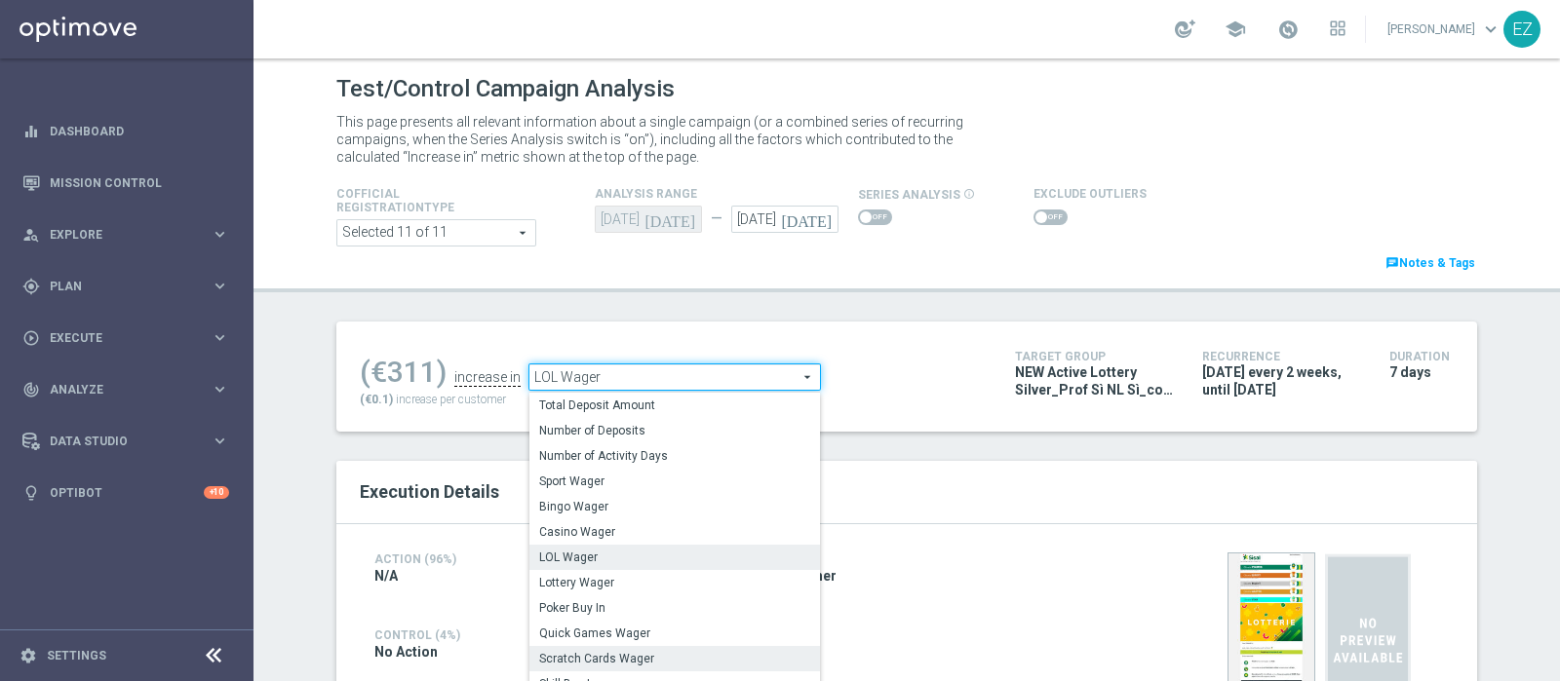
click at [595, 652] on span "Scratch Cards Wager" at bounding box center [674, 659] width 271 height 16
type input "Scratch Cards Wager"
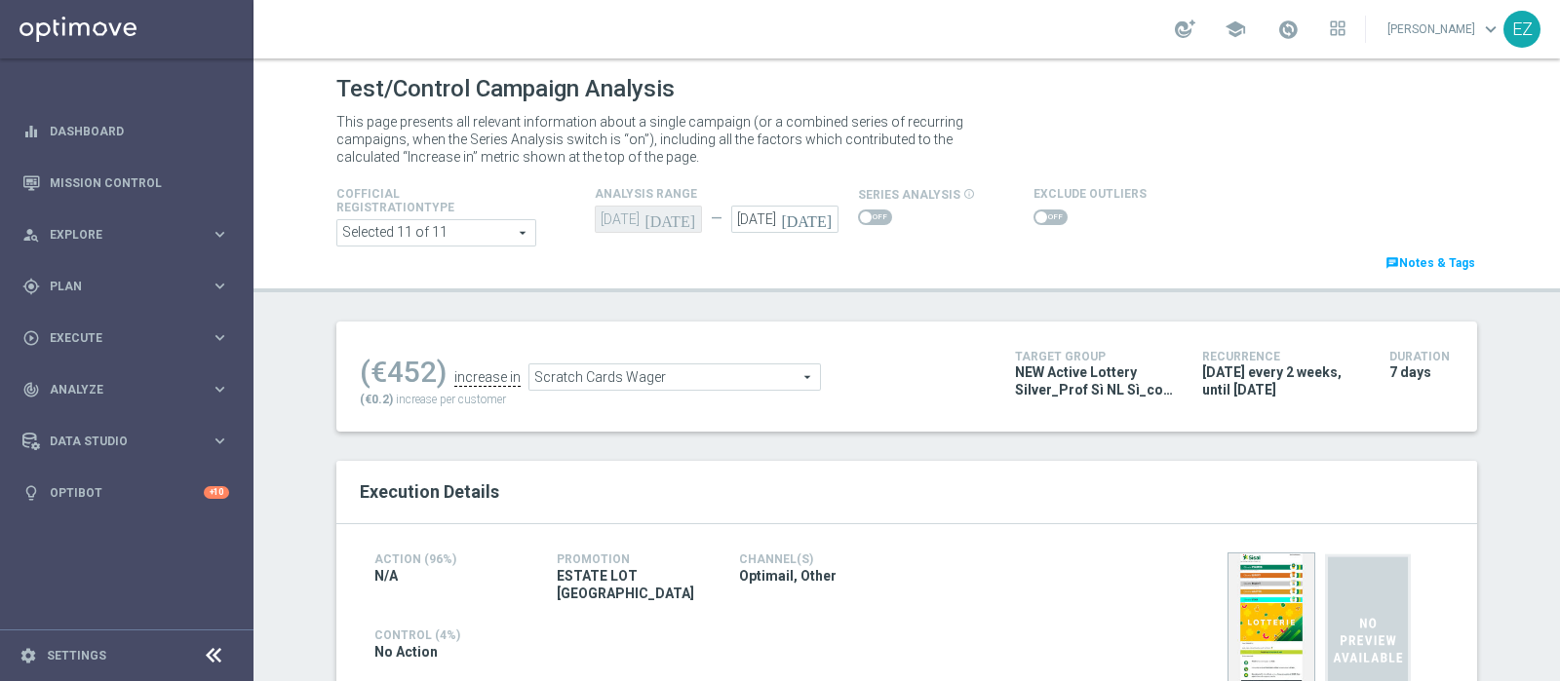
click at [1035, 218] on span at bounding box center [1041, 218] width 12 height 12
click at [1033, 218] on input "checkbox" at bounding box center [1050, 218] width 34 height 16
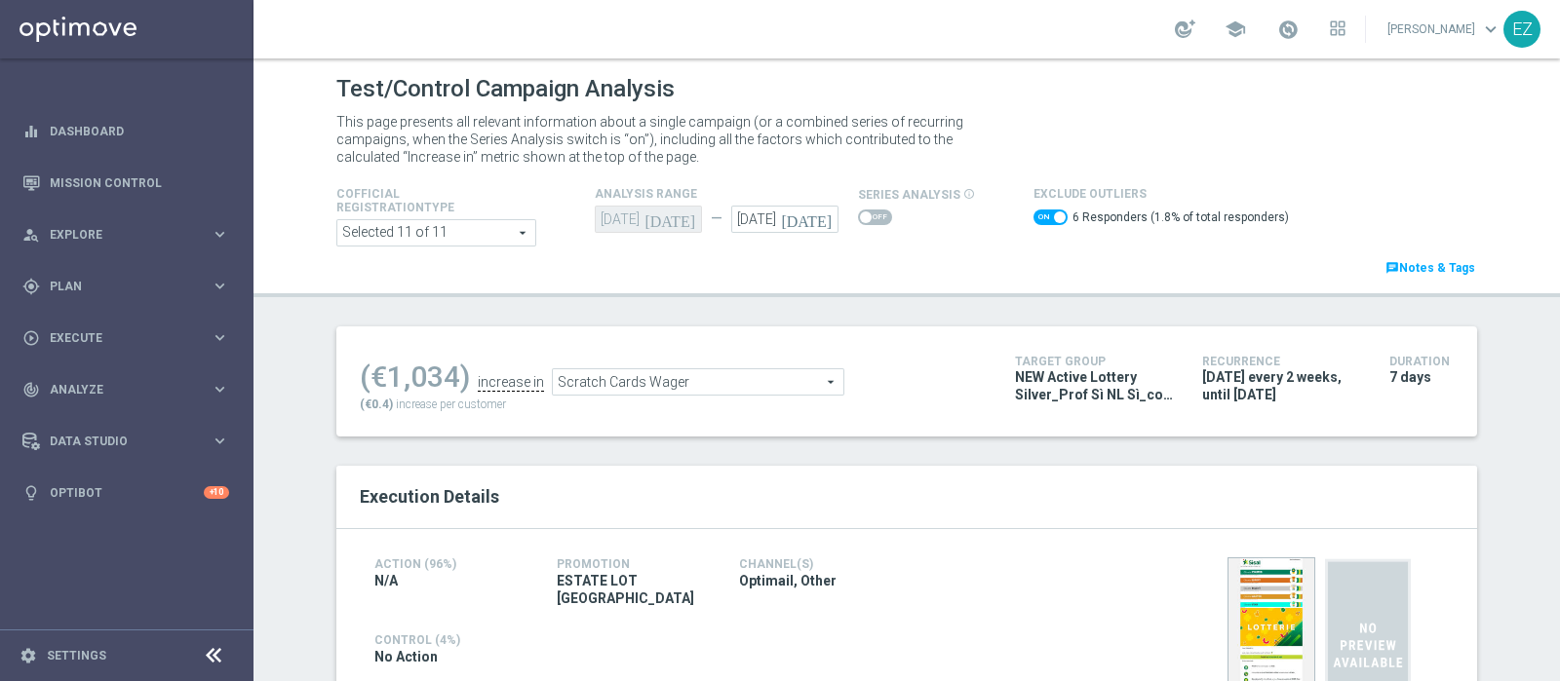
click at [799, 377] on span "Scratch Cards Wager" at bounding box center [698, 381] width 291 height 25
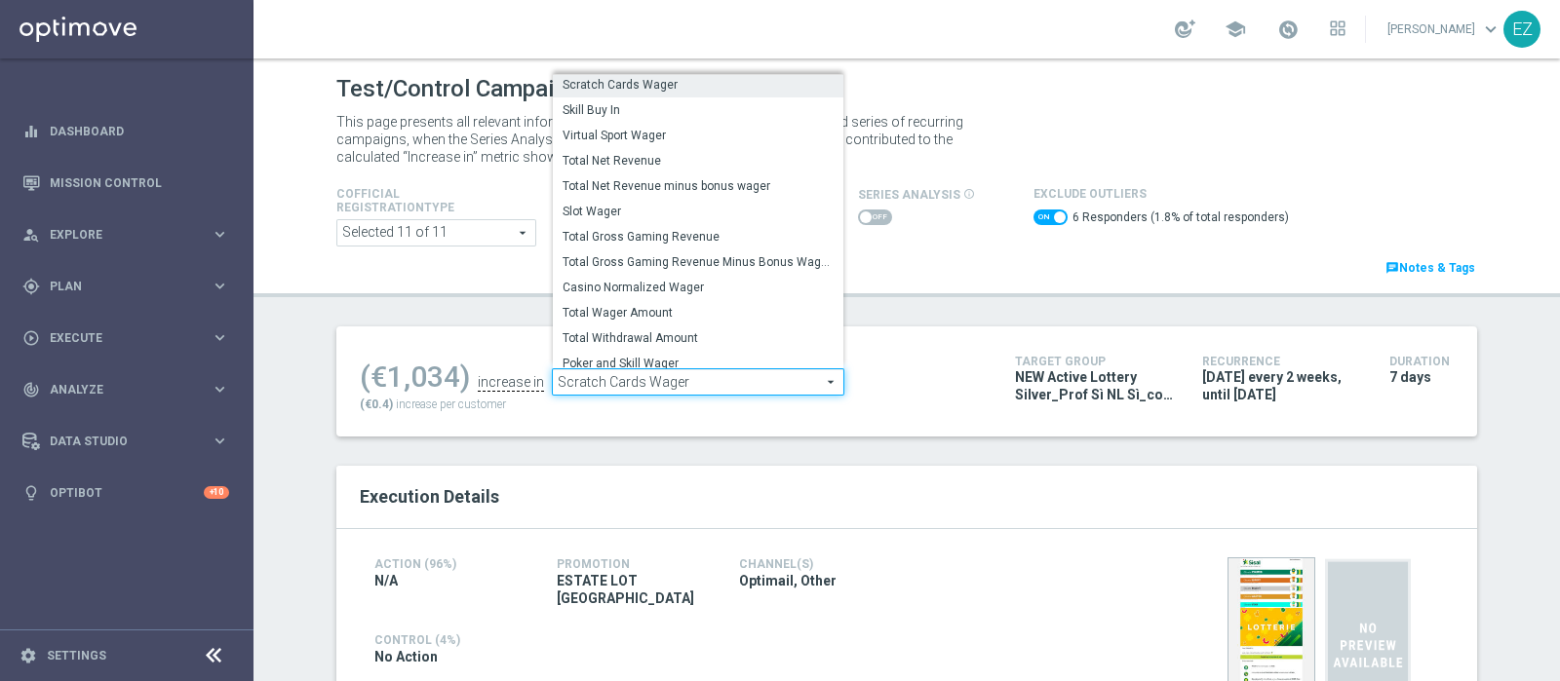
scroll to position [247, 0]
click at [705, 254] on span "Total Gross Gaming Revenue Minus Bonus Wagared" at bounding box center [697, 262] width 271 height 16
checkbox input "false"
type input "Total Gross Gaming Revenue Minus Bonus Wagared"
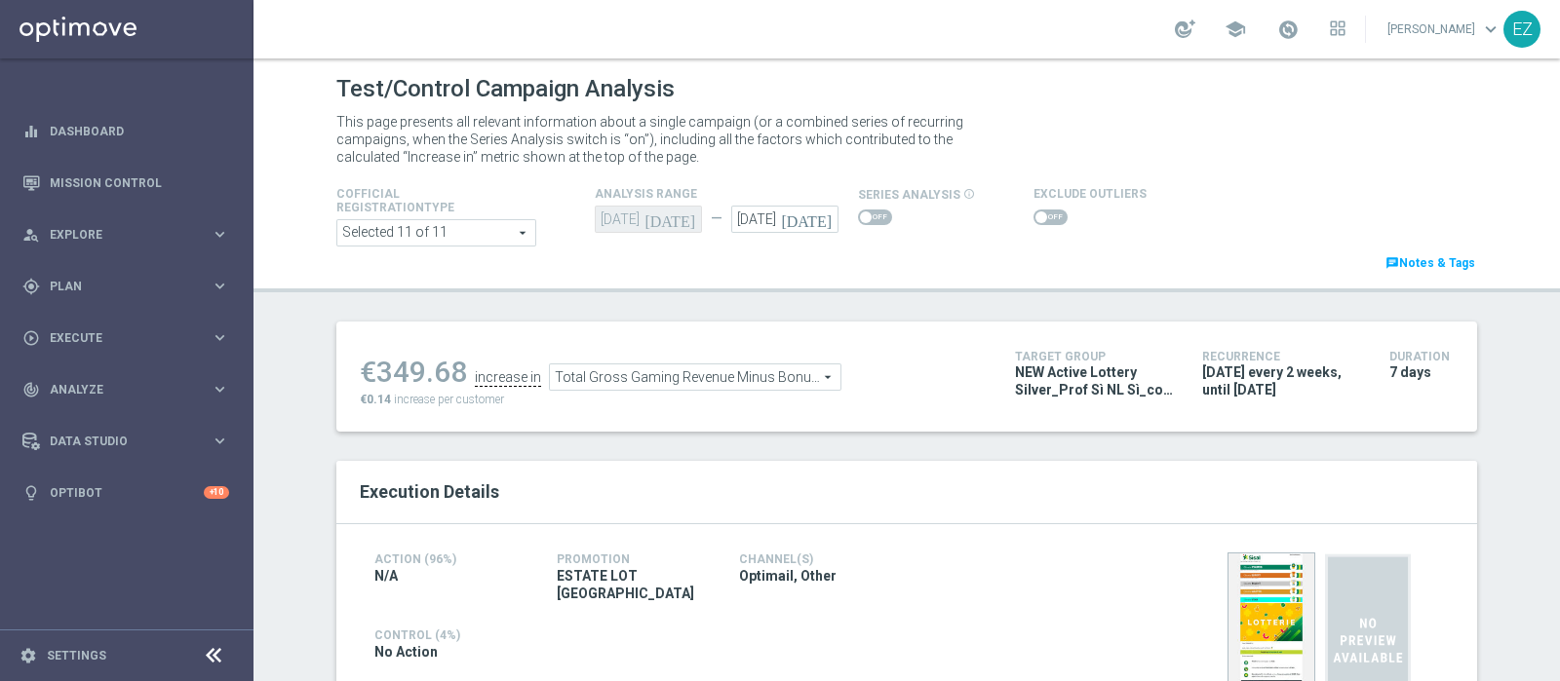
click at [1033, 213] on span at bounding box center [1050, 218] width 34 height 16
click at [1033, 213] on input "checkbox" at bounding box center [1050, 218] width 34 height 16
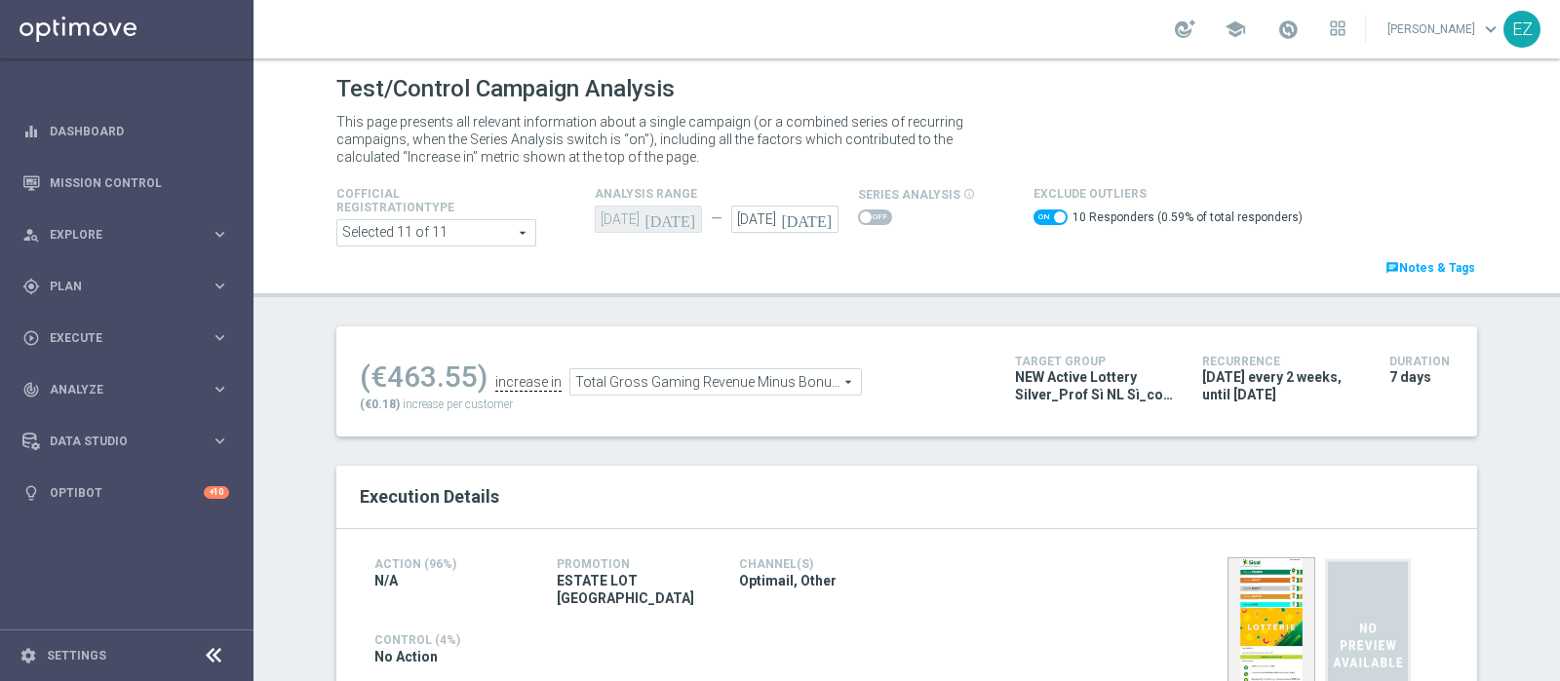
click at [776, 394] on div "Total Gross Gaming Revenue Minus Bonus Wagared Total Gross Gaming Revenue Minus…" at bounding box center [715, 381] width 292 height 27
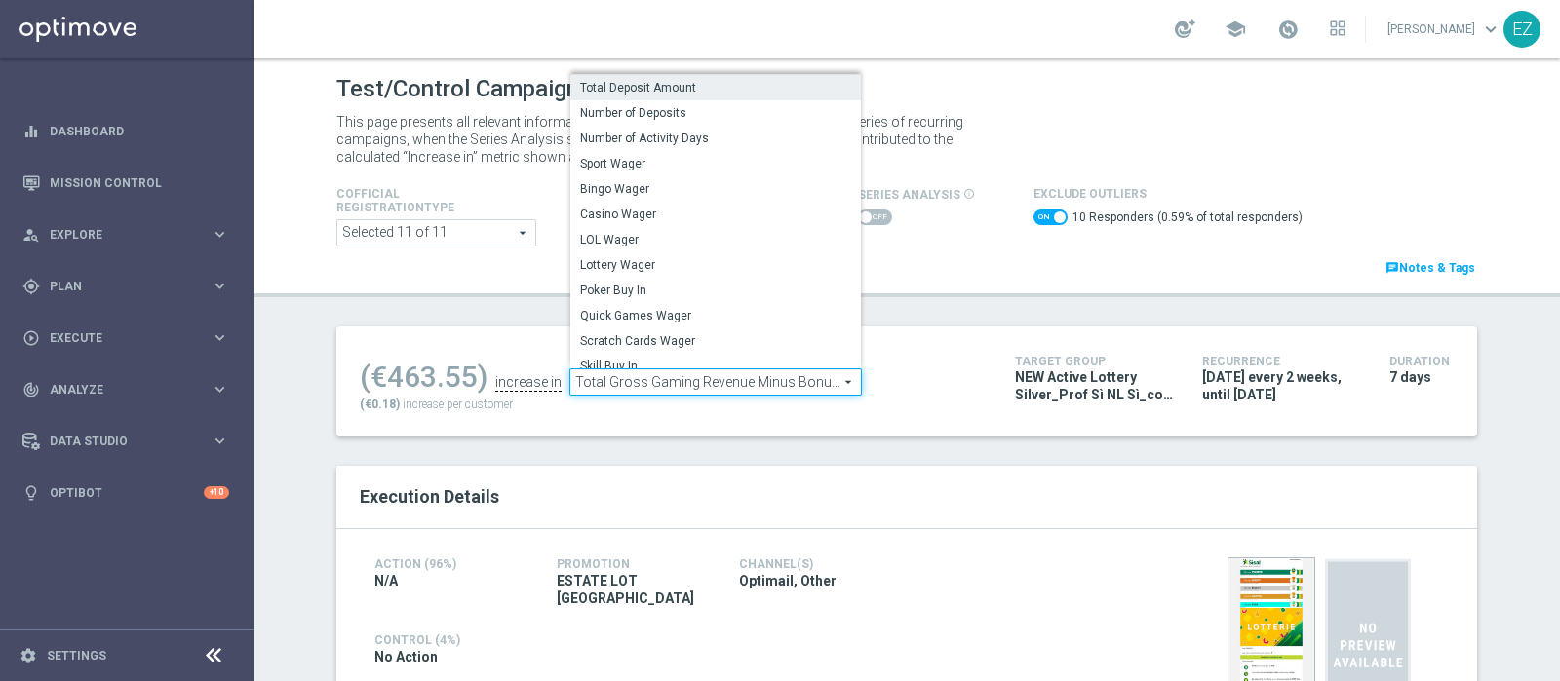
click at [719, 77] on label "Total Deposit Amount" at bounding box center [715, 87] width 291 height 25
checkbox input "false"
type input "Total Deposit Amount"
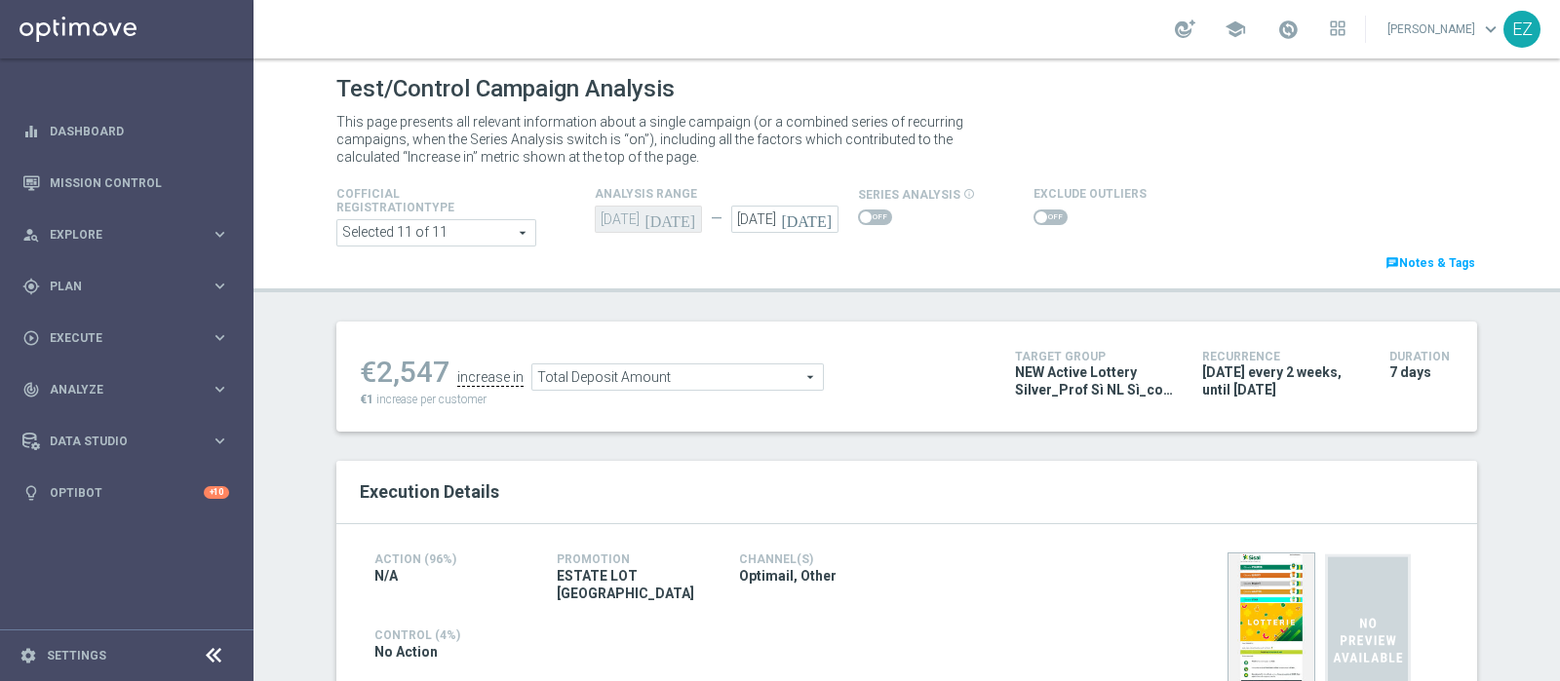
click at [1041, 220] on span at bounding box center [1050, 218] width 34 height 16
click at [1041, 220] on input "checkbox" at bounding box center [1050, 218] width 34 height 16
checkbox input "true"
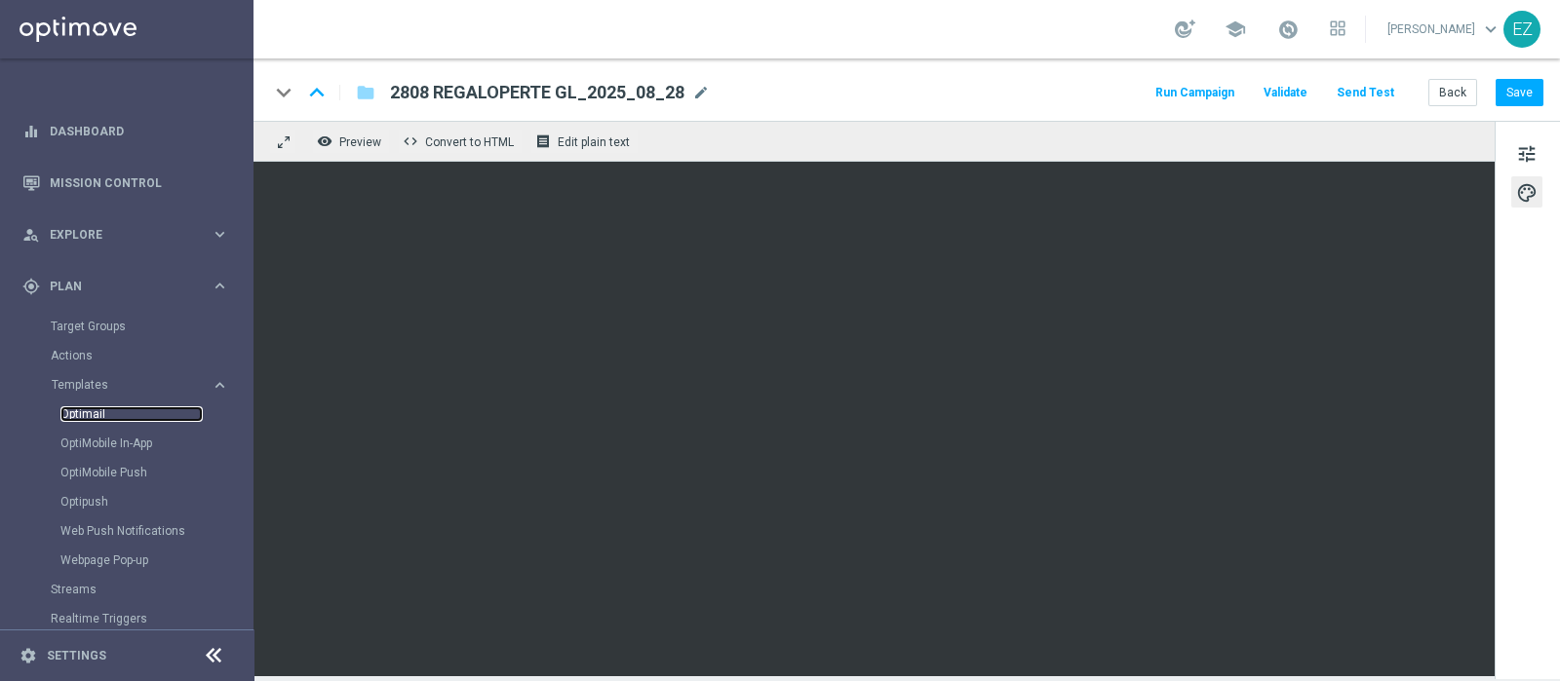
click at [94, 411] on link "Optimail" at bounding box center [131, 415] width 142 height 16
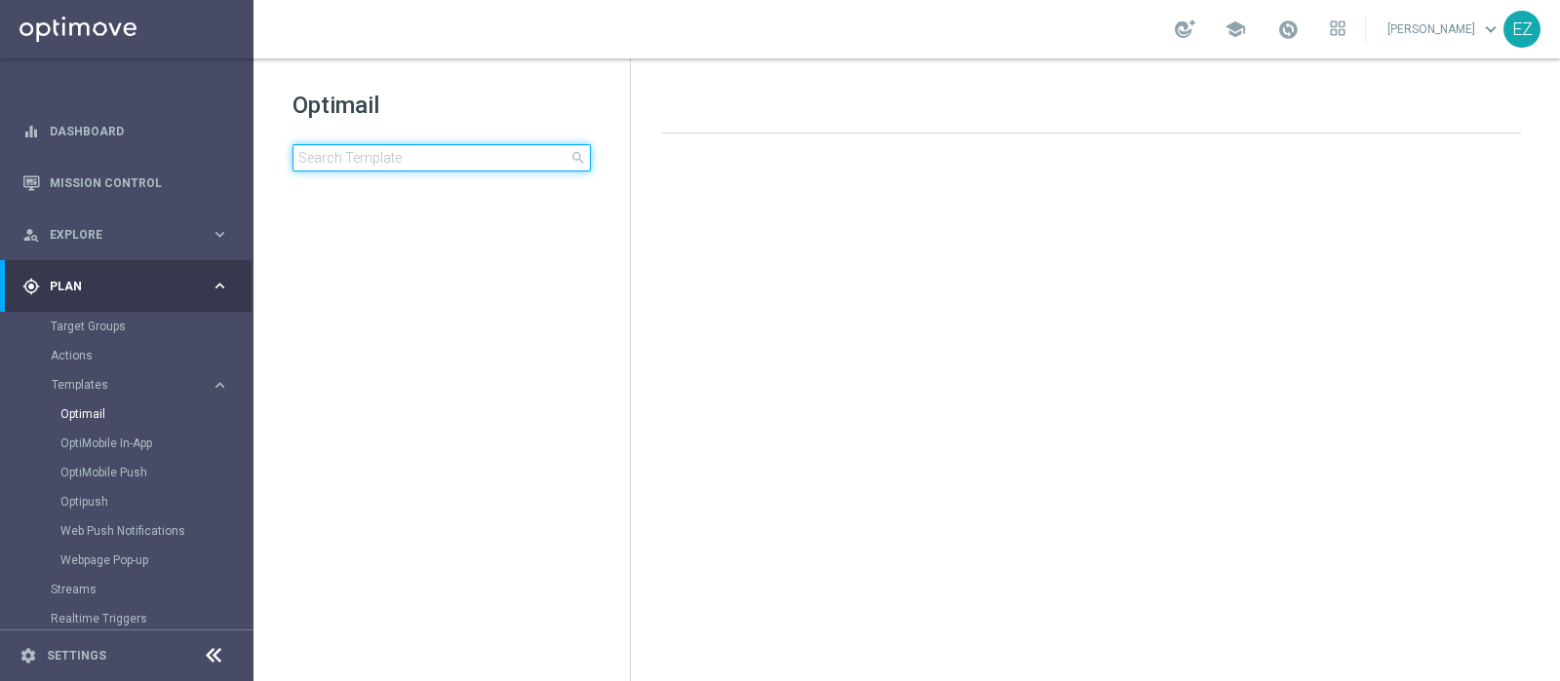
click at [437, 161] on input at bounding box center [441, 157] width 298 height 27
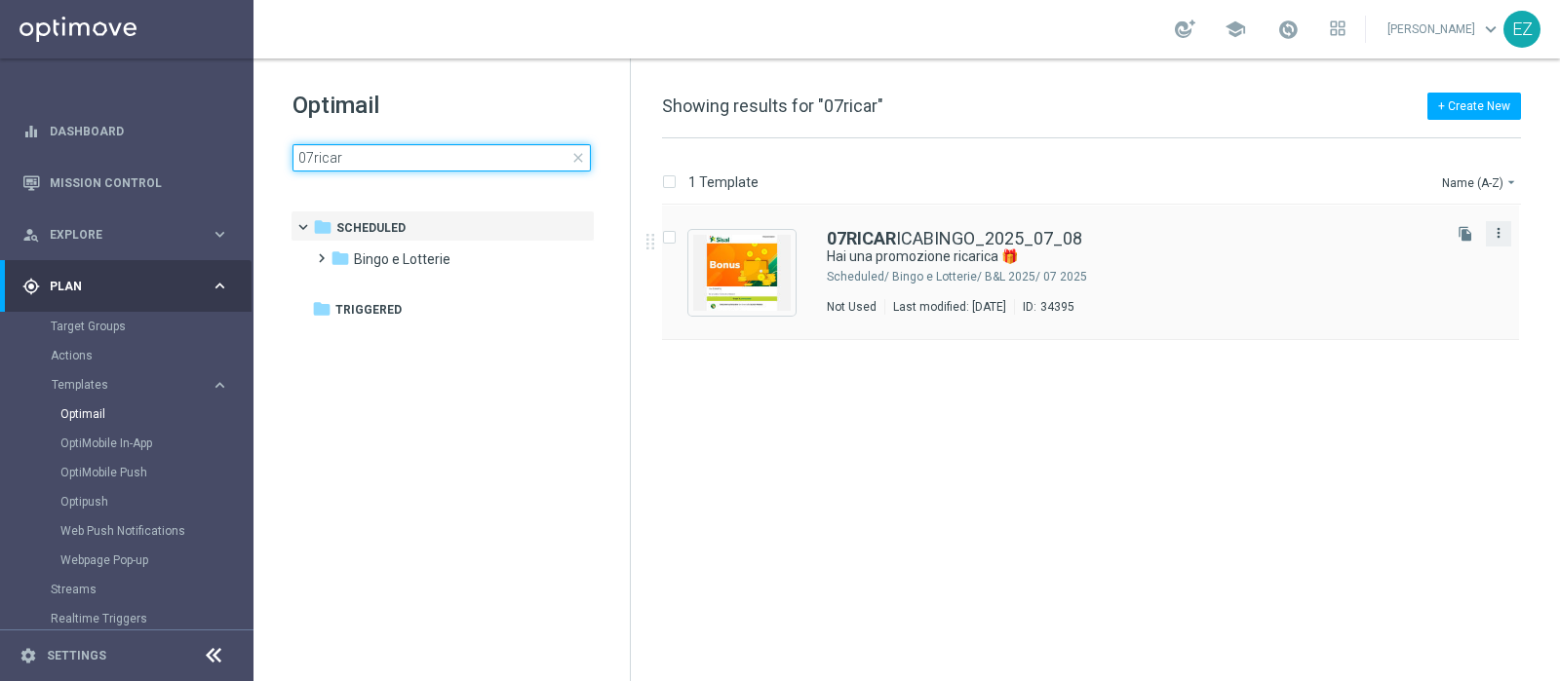
type input "07ricar"
click at [1491, 239] on icon "more_vert" at bounding box center [1499, 233] width 16 height 16
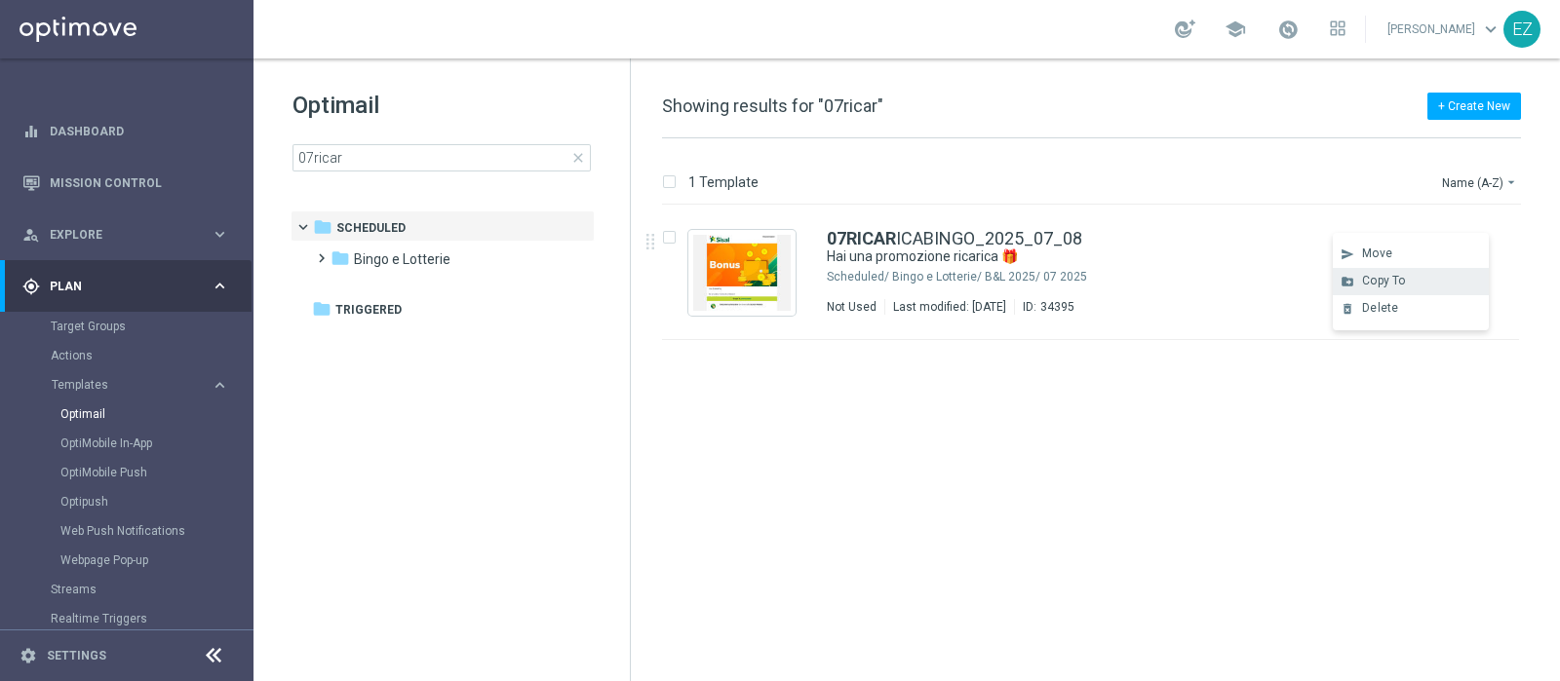
click at [1414, 279] on div "Copy To" at bounding box center [1421, 281] width 118 height 14
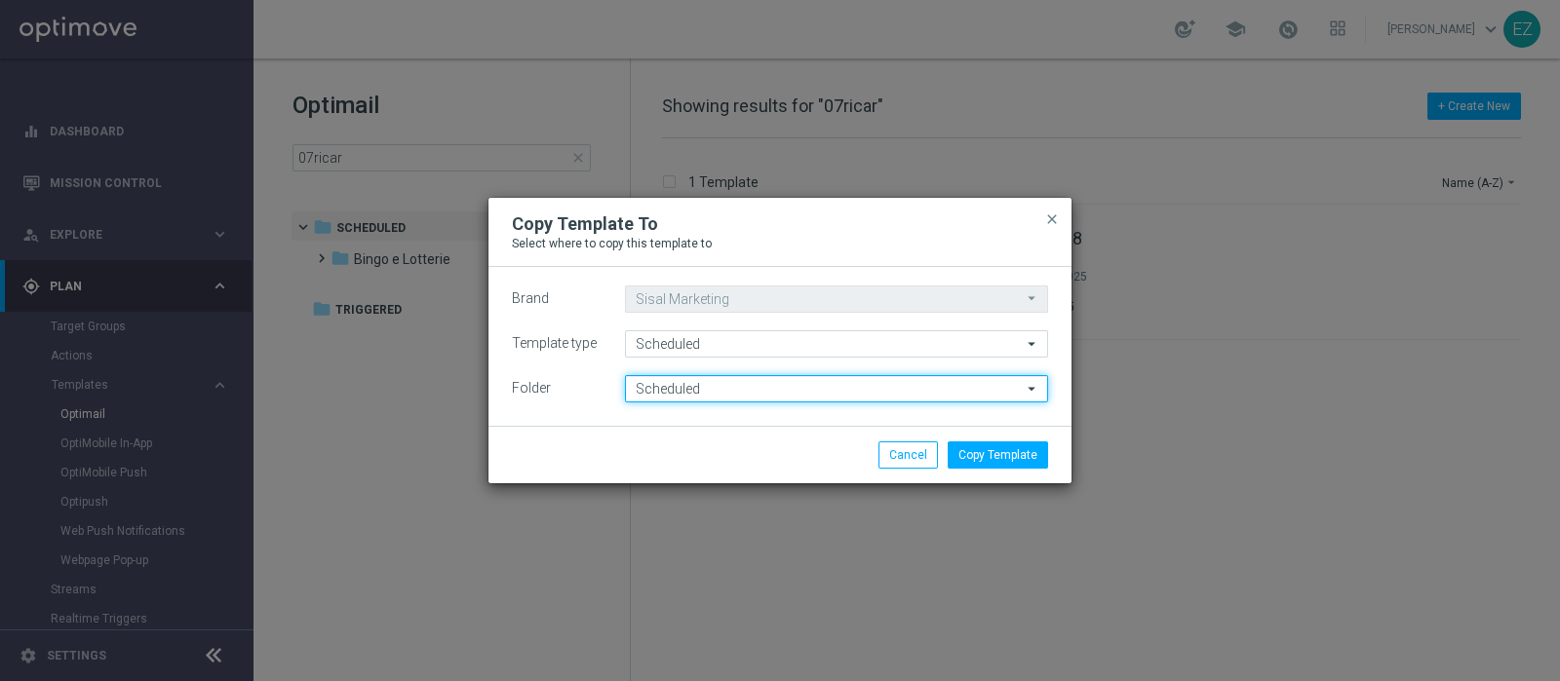
click at [707, 391] on input "Scheduled" at bounding box center [836, 388] width 423 height 27
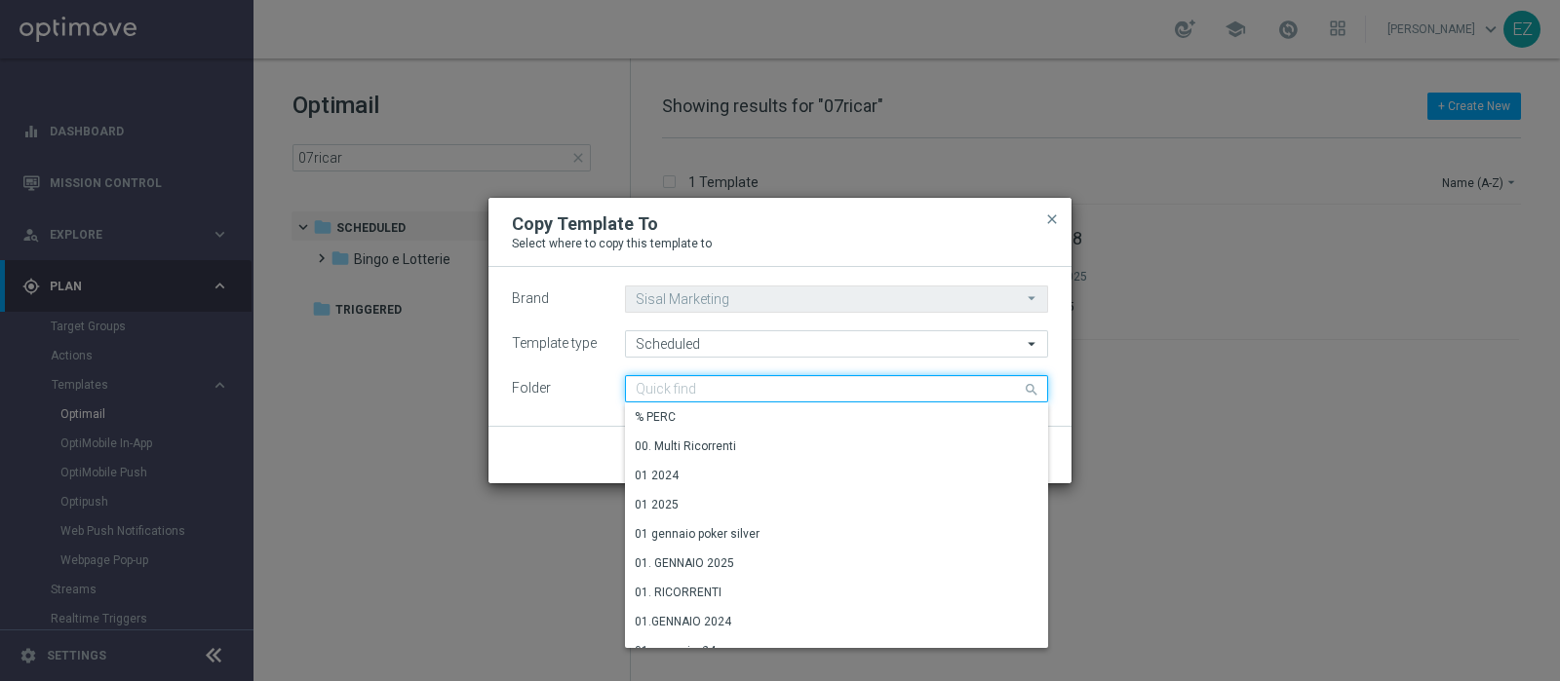
click at [707, 391] on input at bounding box center [836, 388] width 423 height 27
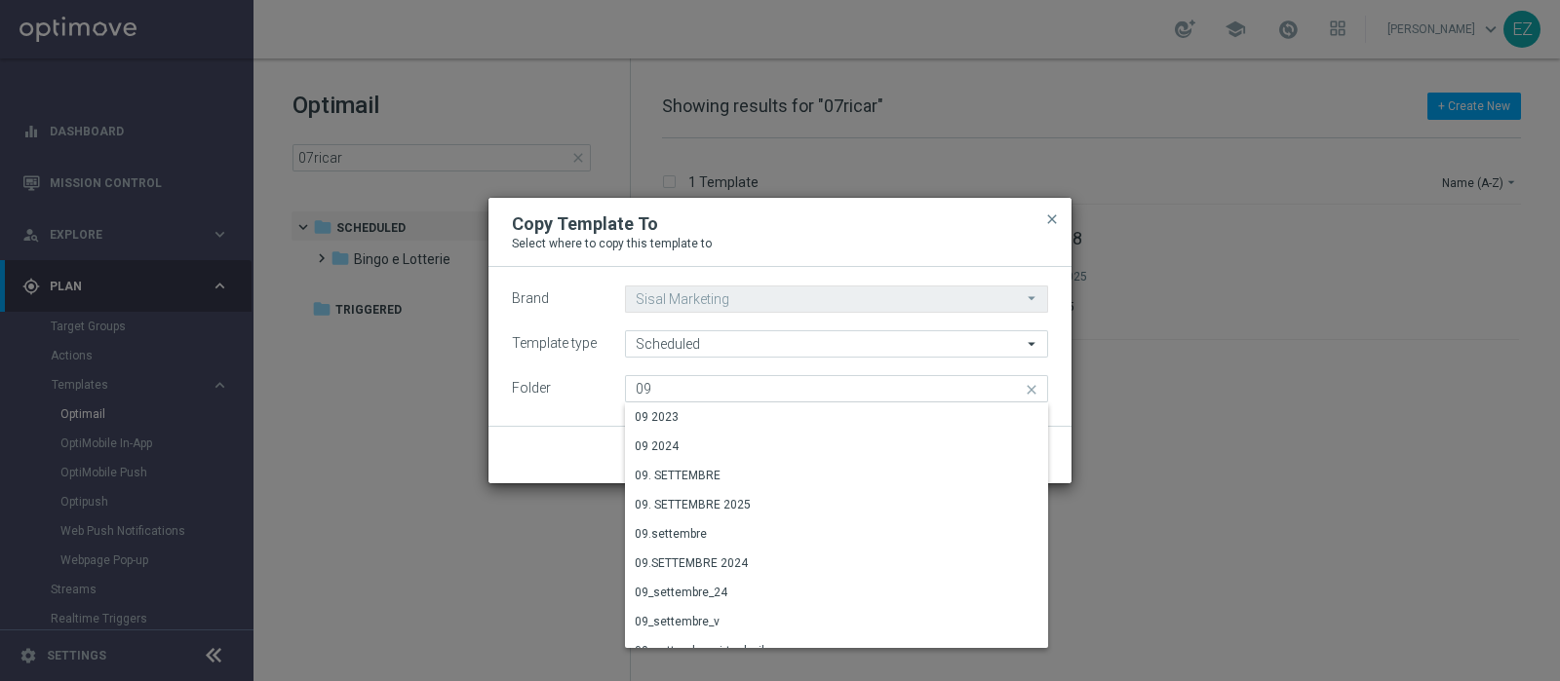
click at [201, 424] on modal-container "Copy Template To Select where to copy this template to close Brand Sisal Market…" at bounding box center [780, 340] width 1560 height 681
type input "Scheduled"
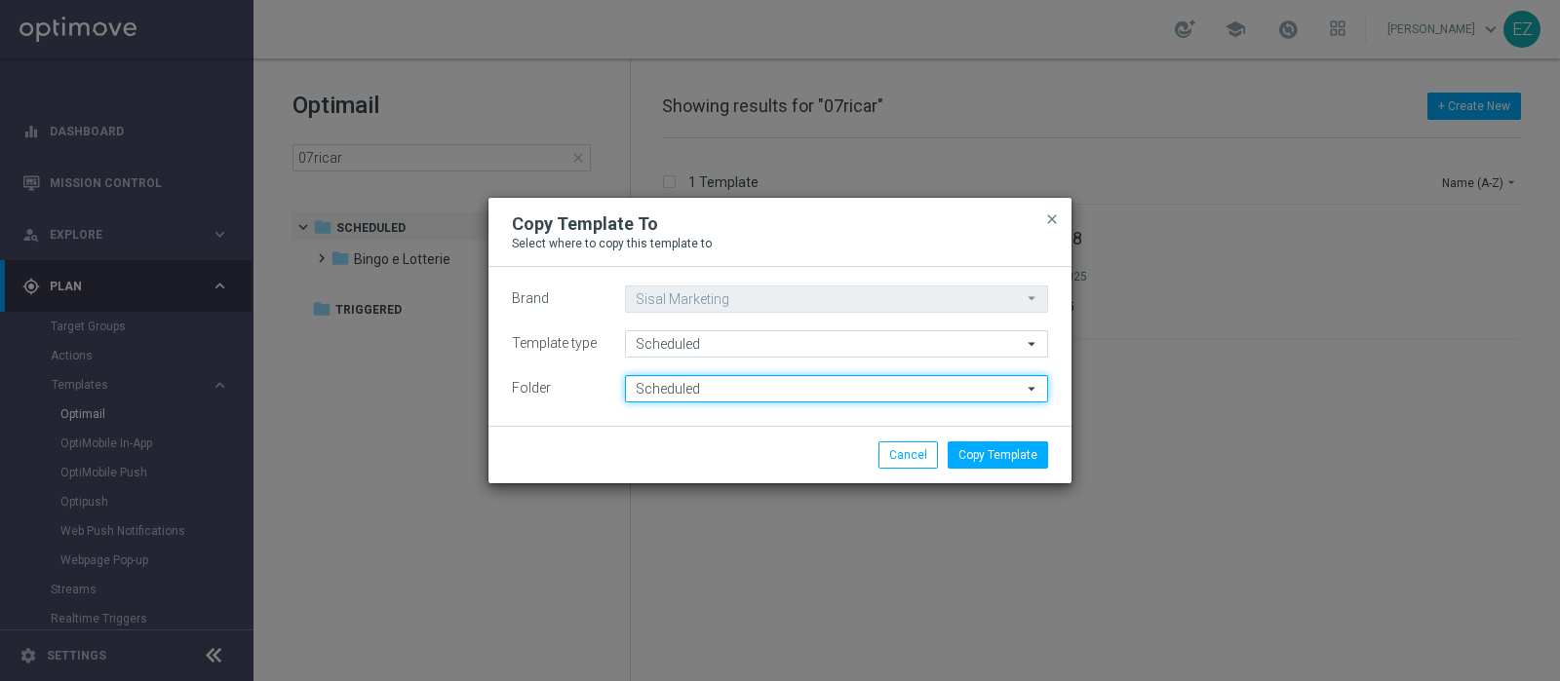
click at [740, 392] on input "Scheduled" at bounding box center [836, 388] width 423 height 27
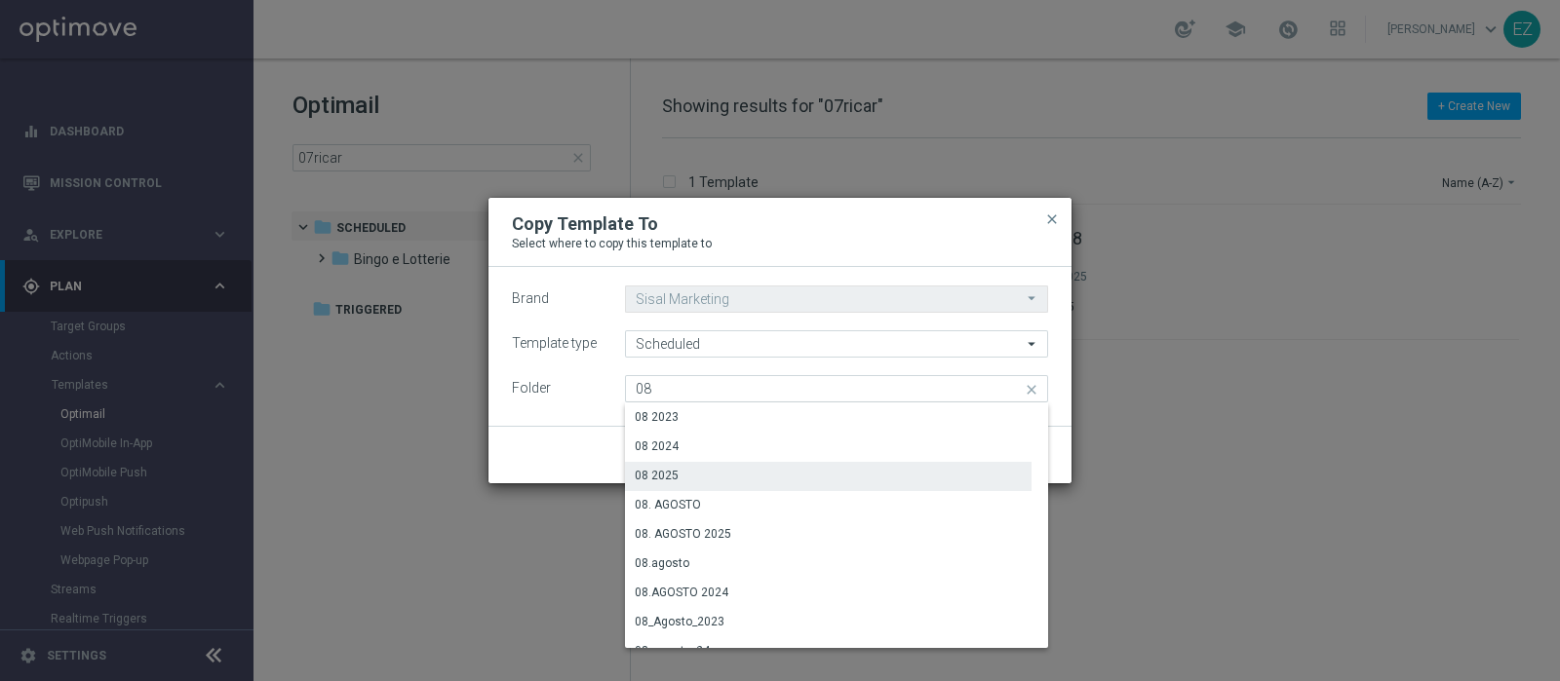
click at [663, 480] on div "08 2025" at bounding box center [657, 476] width 44 height 18
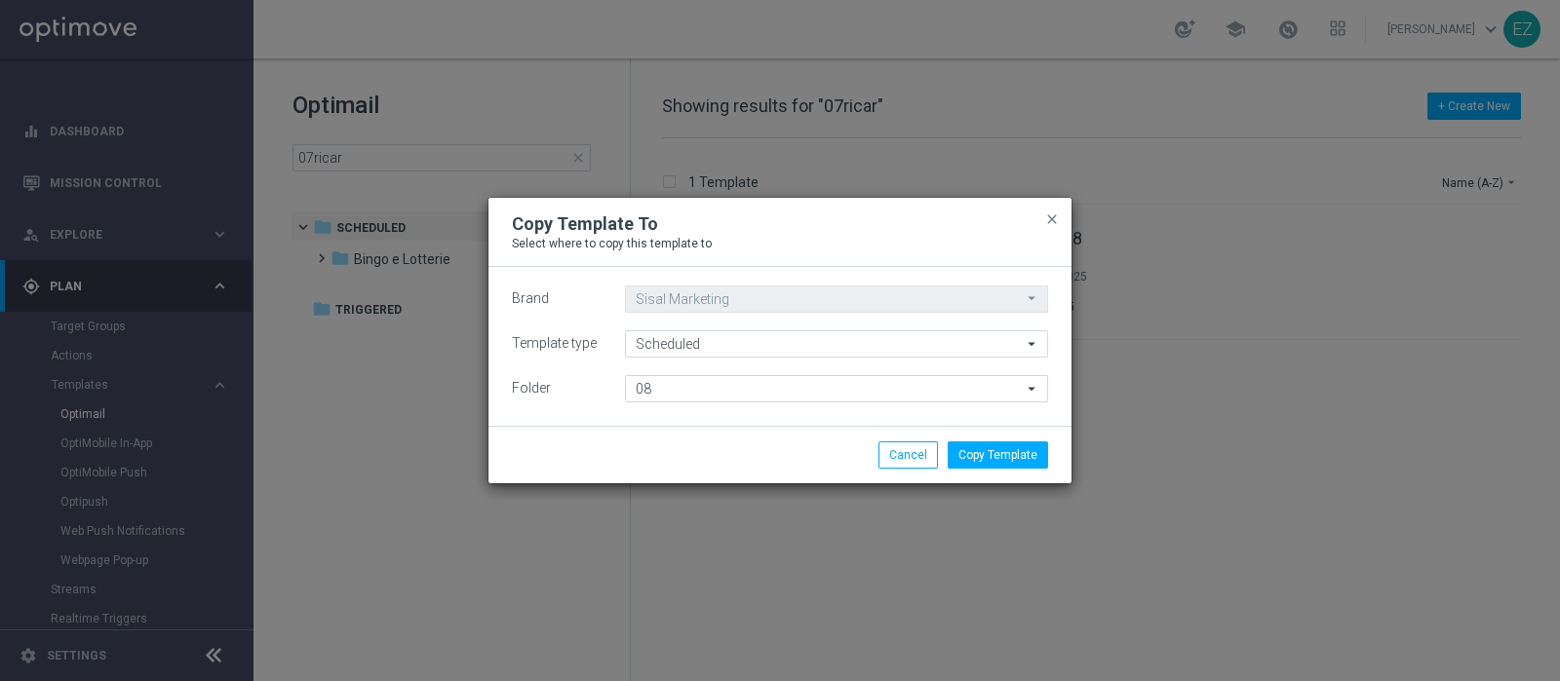
type input "08 2025"
click at [1028, 467] on button "Copy Template" at bounding box center [998, 455] width 100 height 27
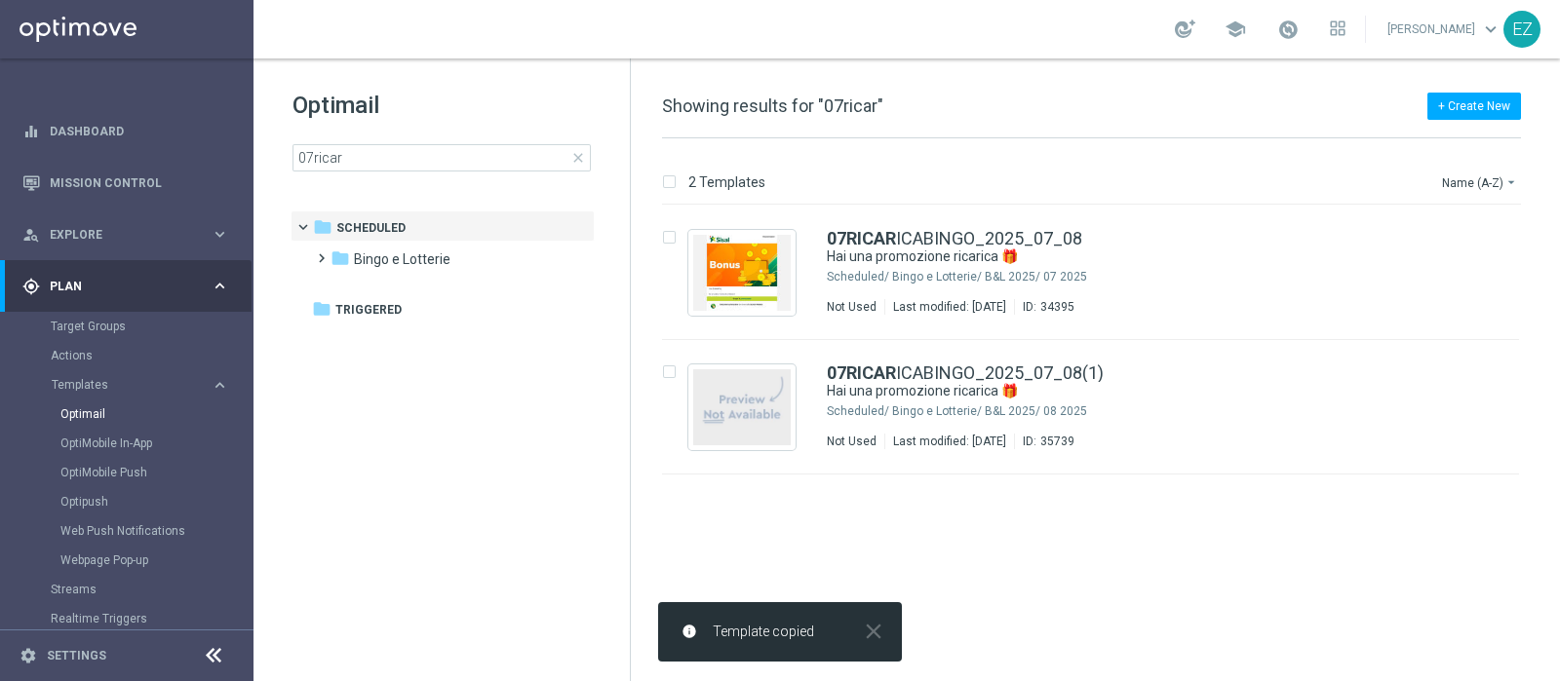
click at [574, 151] on span "close" at bounding box center [578, 158] width 16 height 16
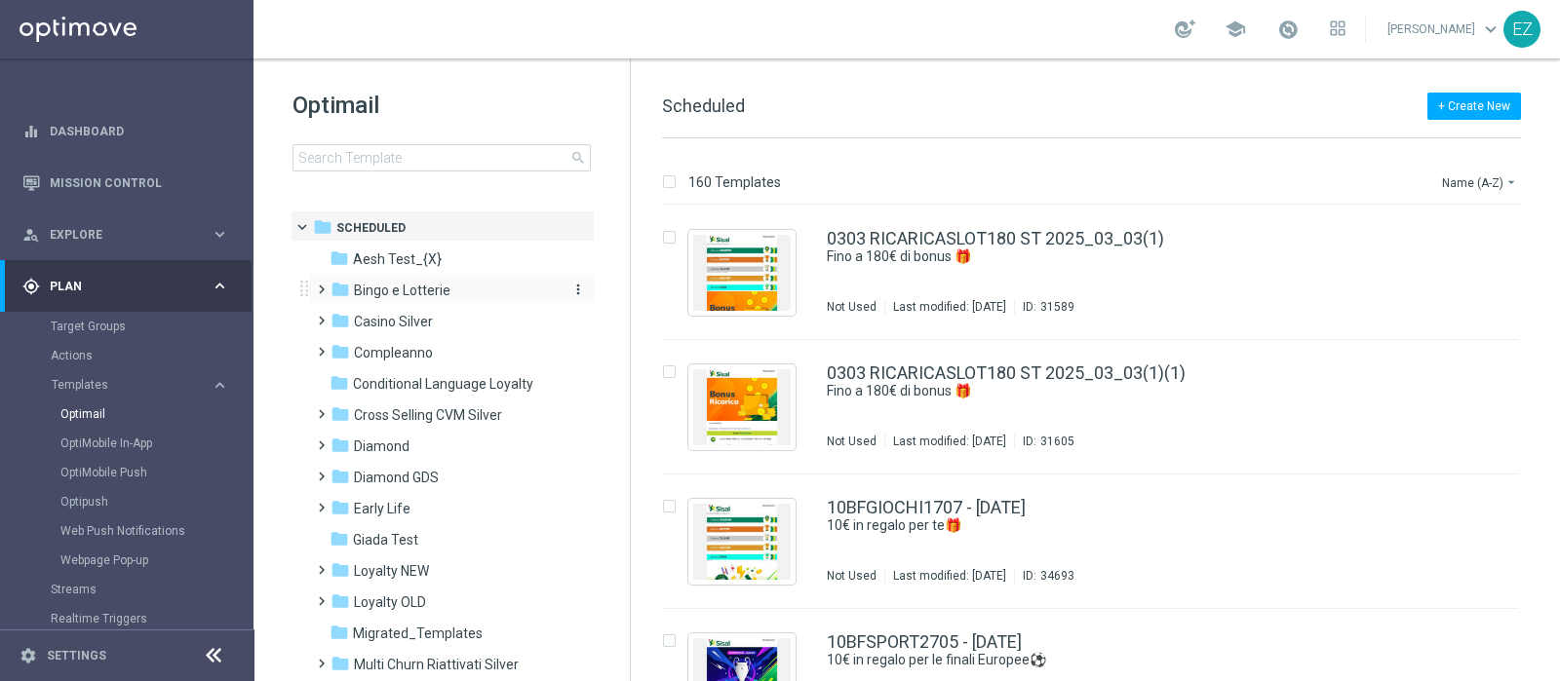
click at [380, 299] on div "folder Bingo e Lotterie" at bounding box center [442, 291] width 224 height 22
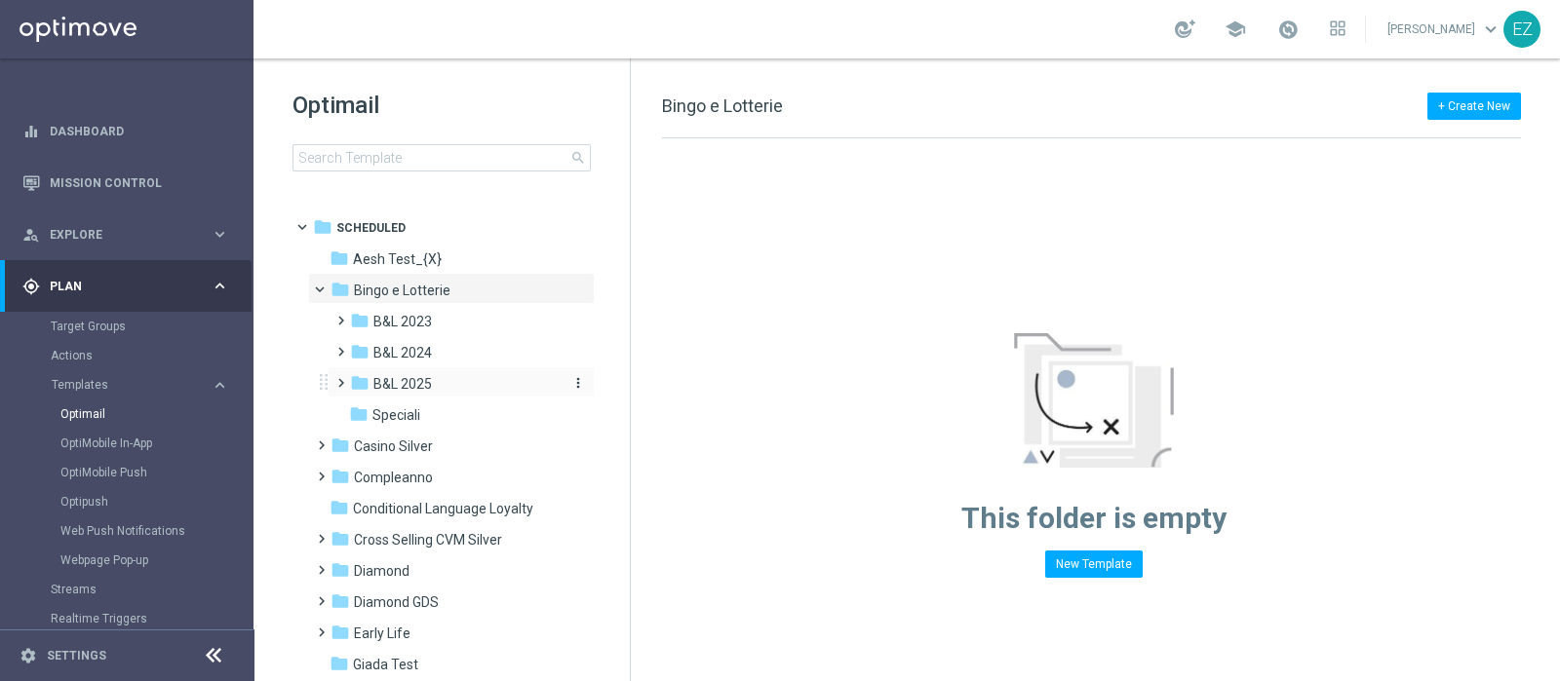
click at [431, 388] on span "B&L 2025" at bounding box center [402, 384] width 58 height 18
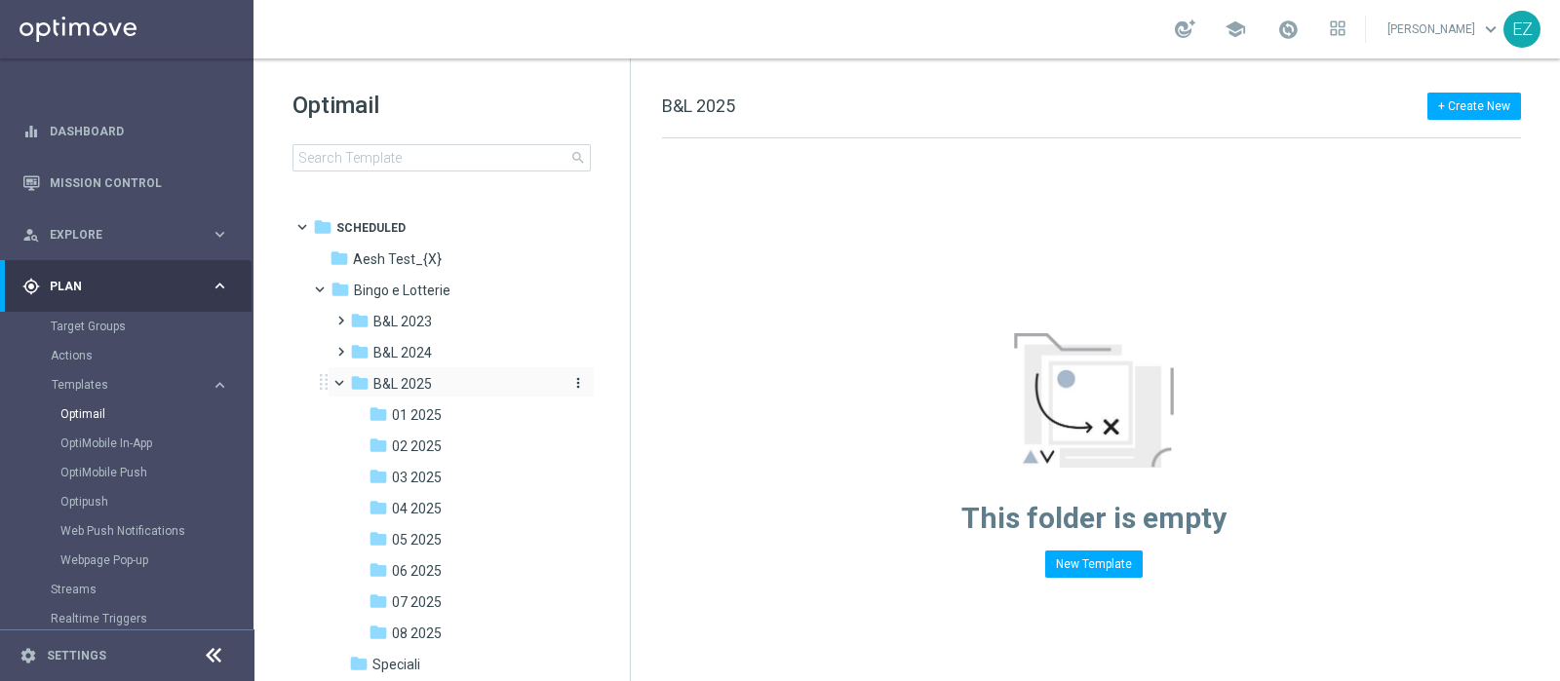
click at [572, 377] on icon "more_vert" at bounding box center [578, 383] width 16 height 16
click at [663, 353] on span "New Folder" at bounding box center [655, 361] width 59 height 16
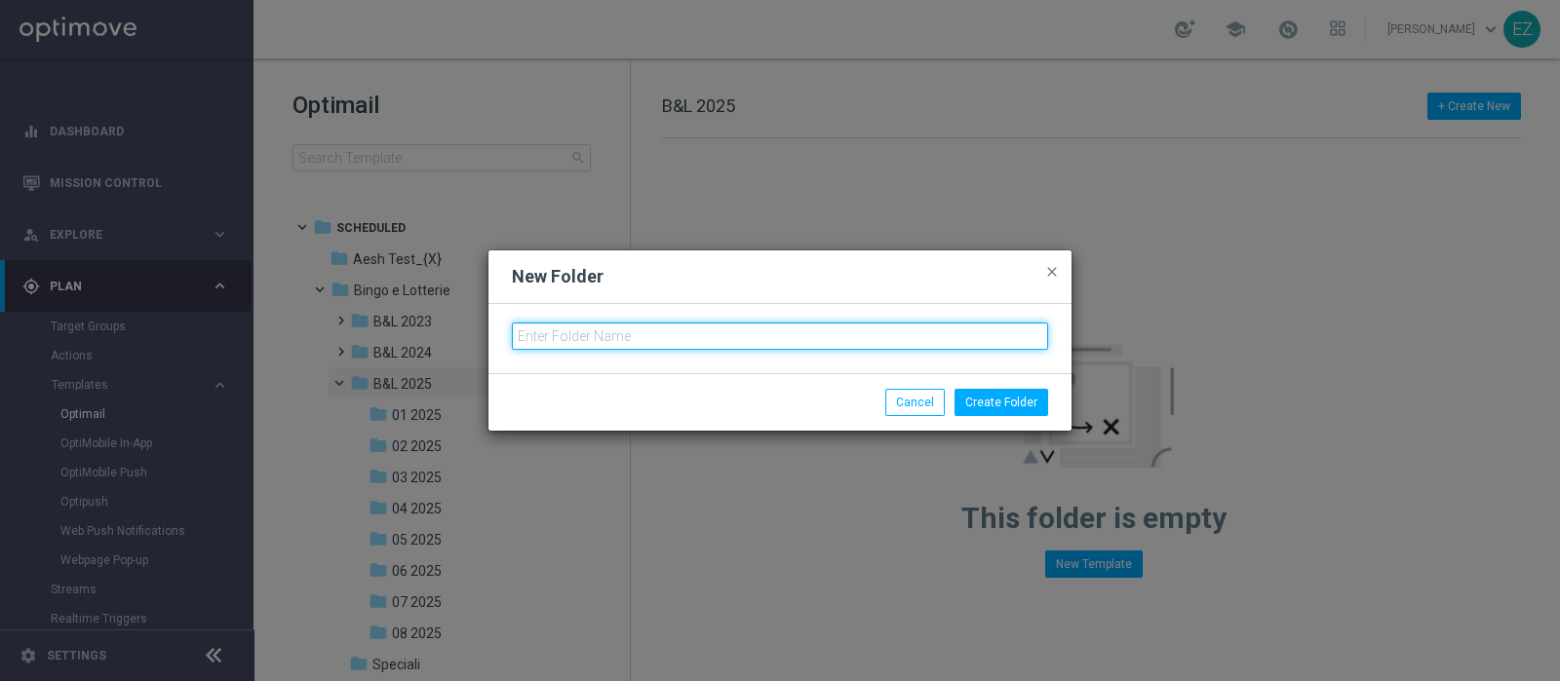
click at [725, 333] on input "text" at bounding box center [780, 336] width 536 height 27
type input "09 2025"
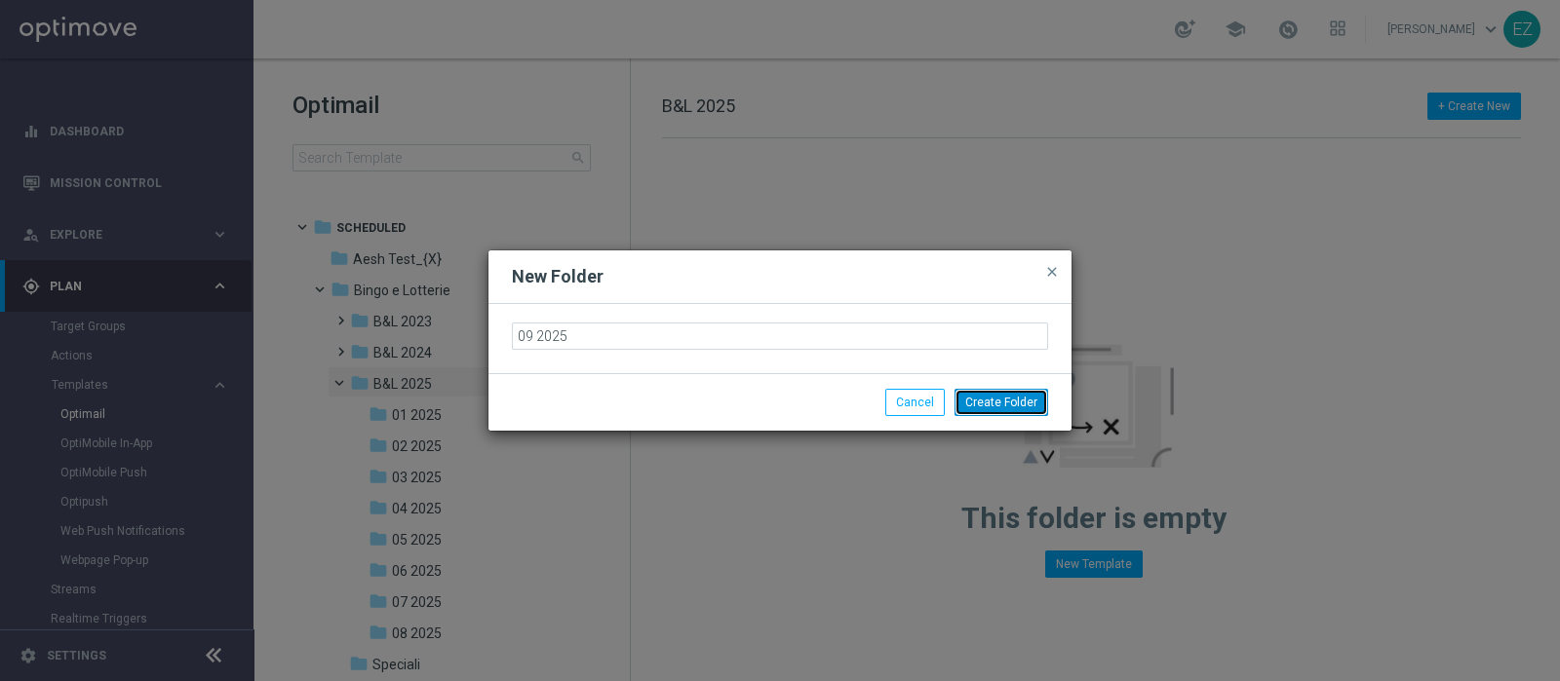
click at [979, 407] on button "Create Folder" at bounding box center [1001, 402] width 94 height 27
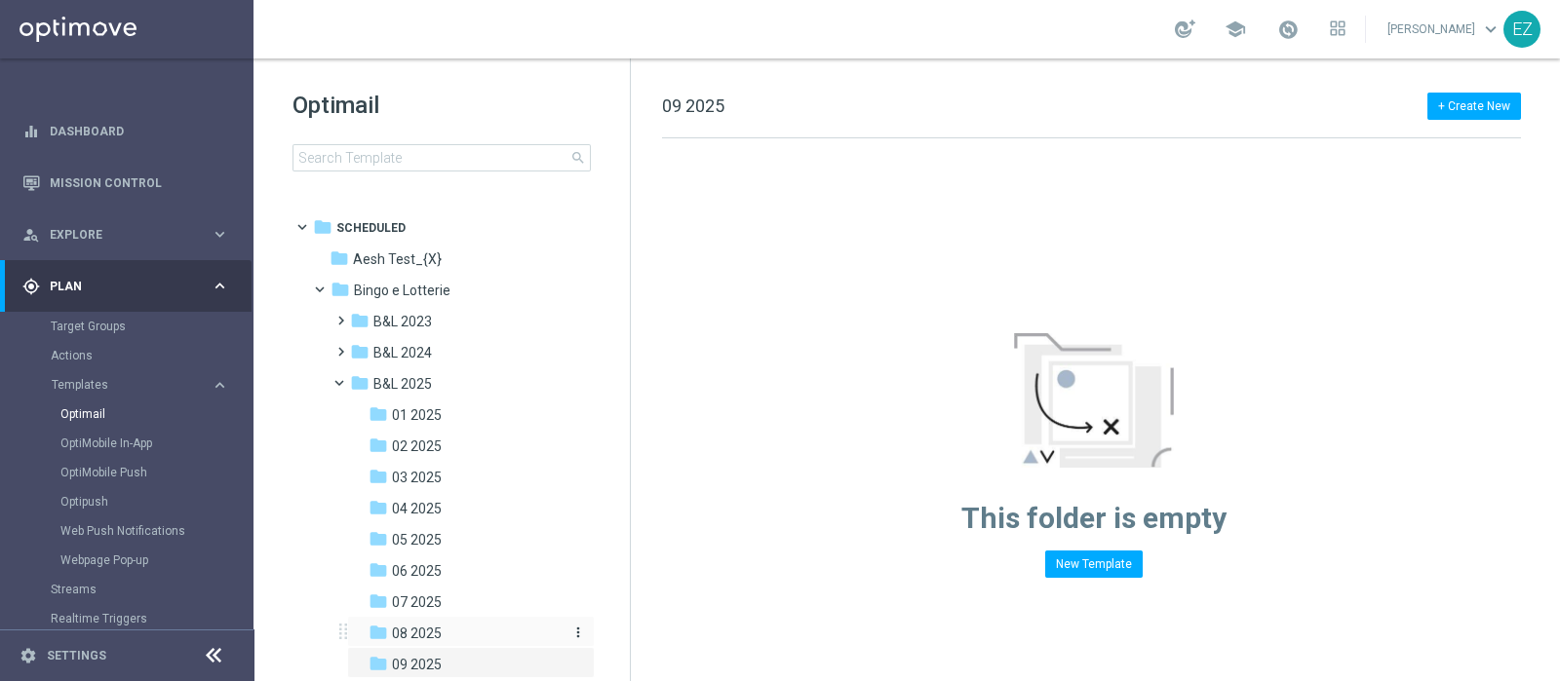
click at [414, 637] on span "08 2025" at bounding box center [417, 634] width 50 height 18
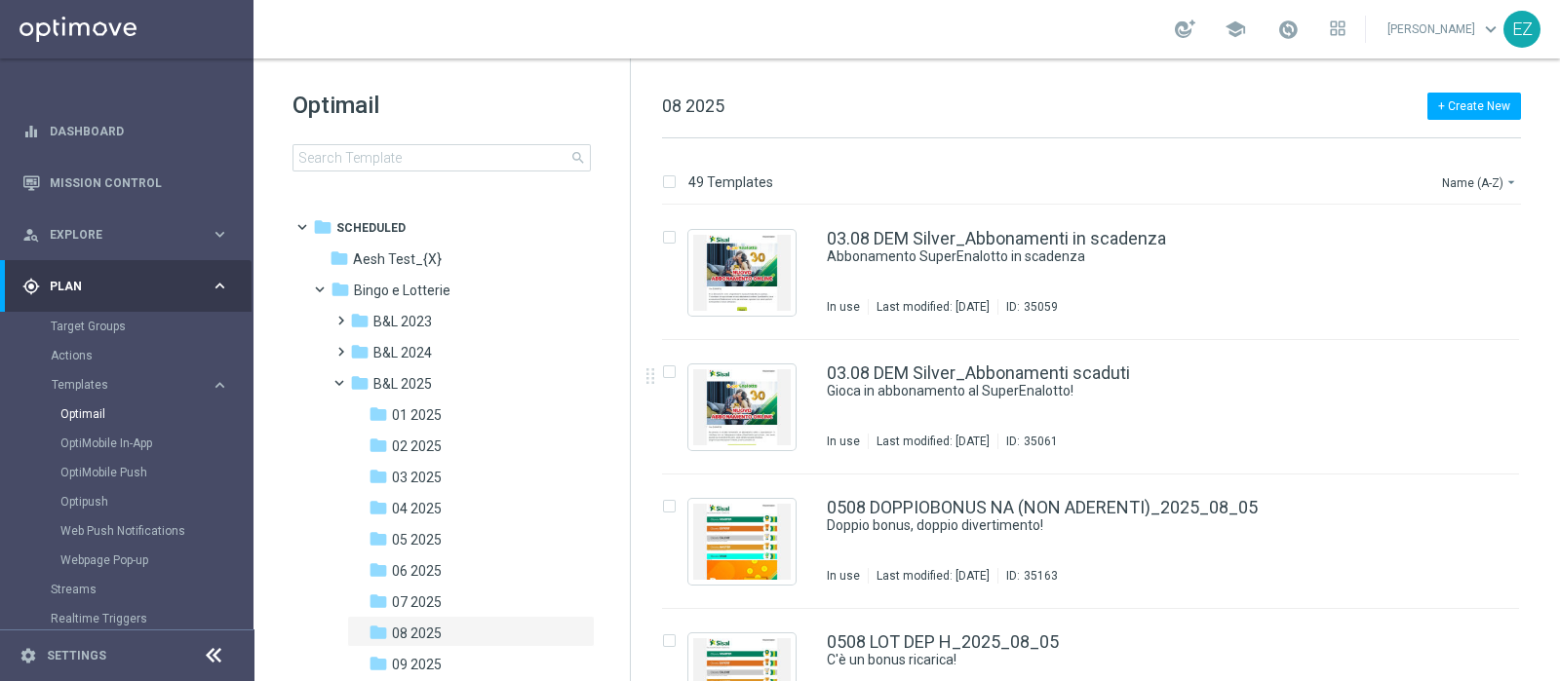
click at [1552, 234] on div "insert_drive_file 03.08 DEM Silver_Abbonamenti in scadenza Abbonamento SuperEna…" at bounding box center [1098, 273] width 913 height 135
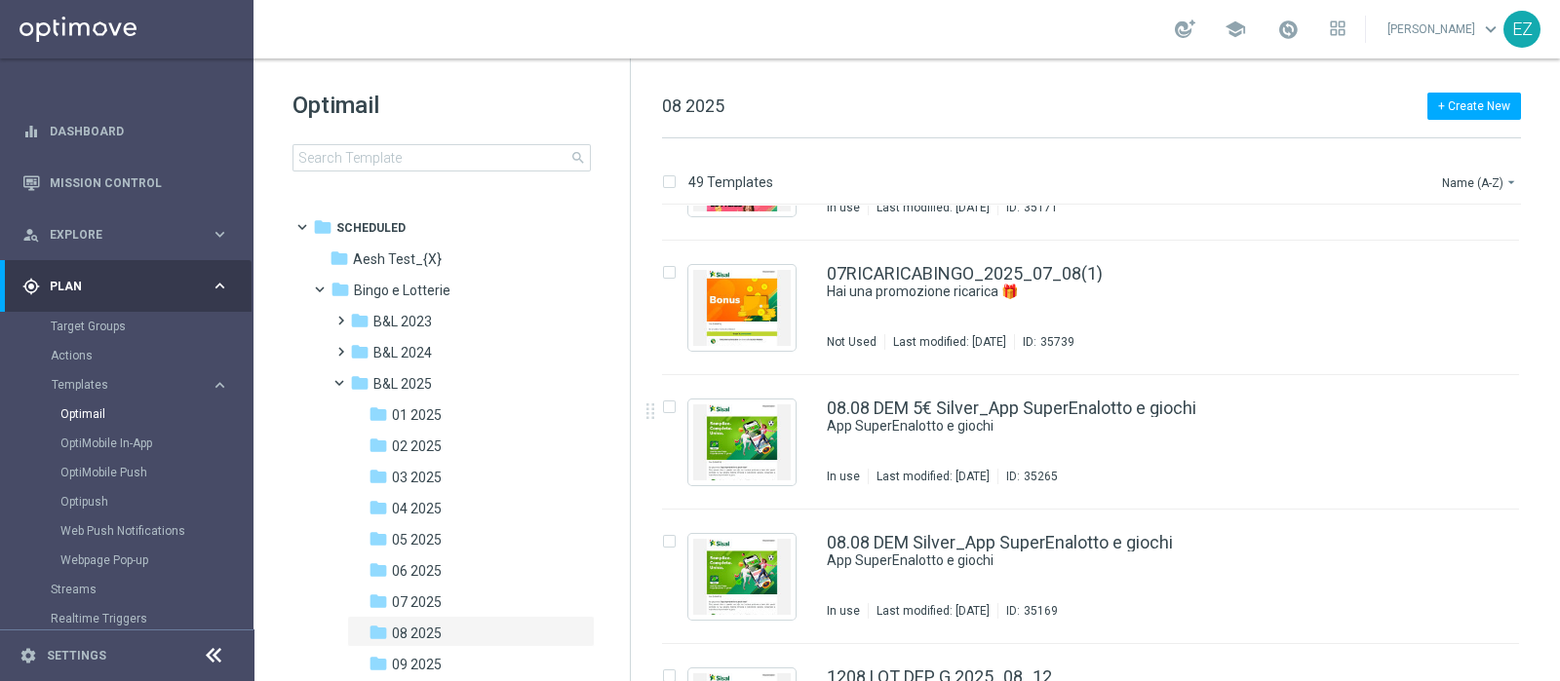
scroll to position [1578, 0]
click at [1495, 270] on icon "more_vert" at bounding box center [1499, 269] width 16 height 16
click at [1384, 285] on span "Move" at bounding box center [1374, 290] width 30 height 14
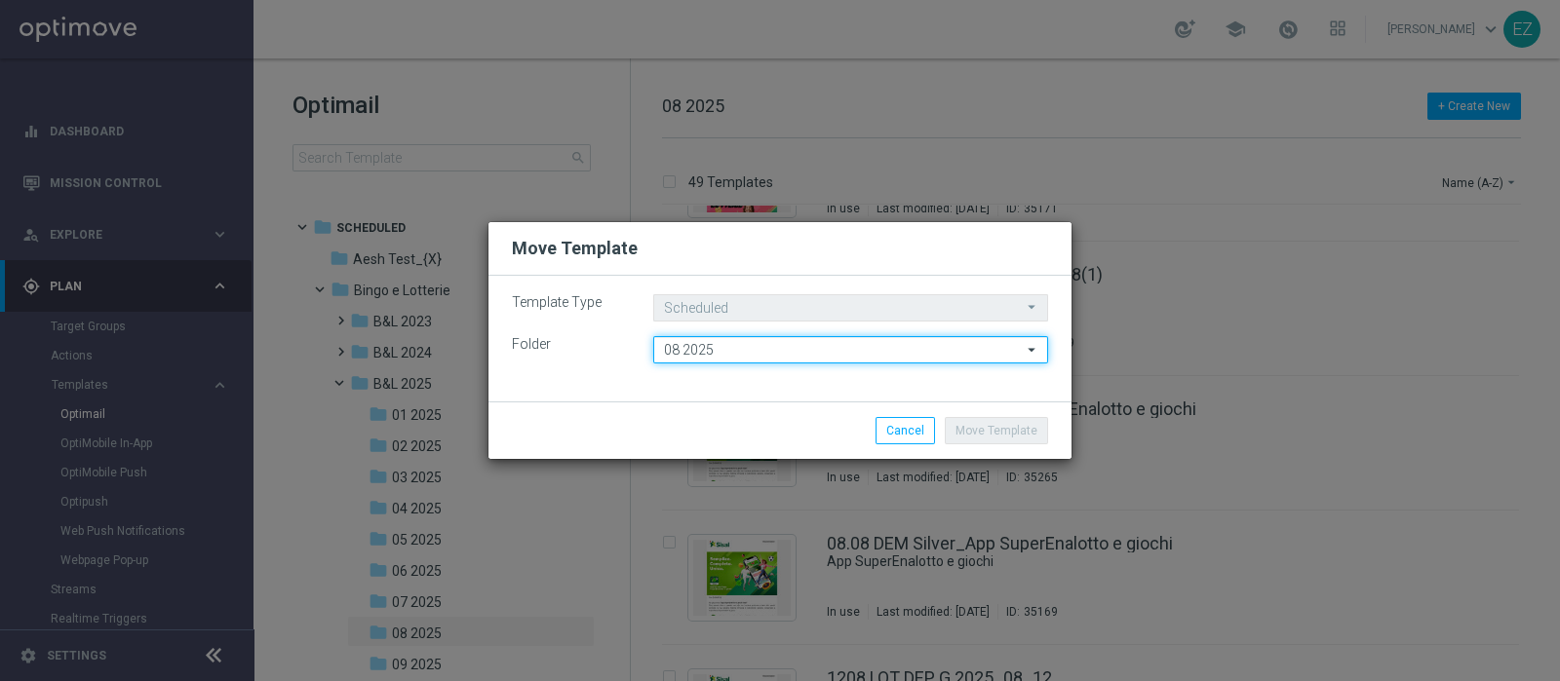
click at [839, 363] on input "08 2025" at bounding box center [850, 349] width 395 height 27
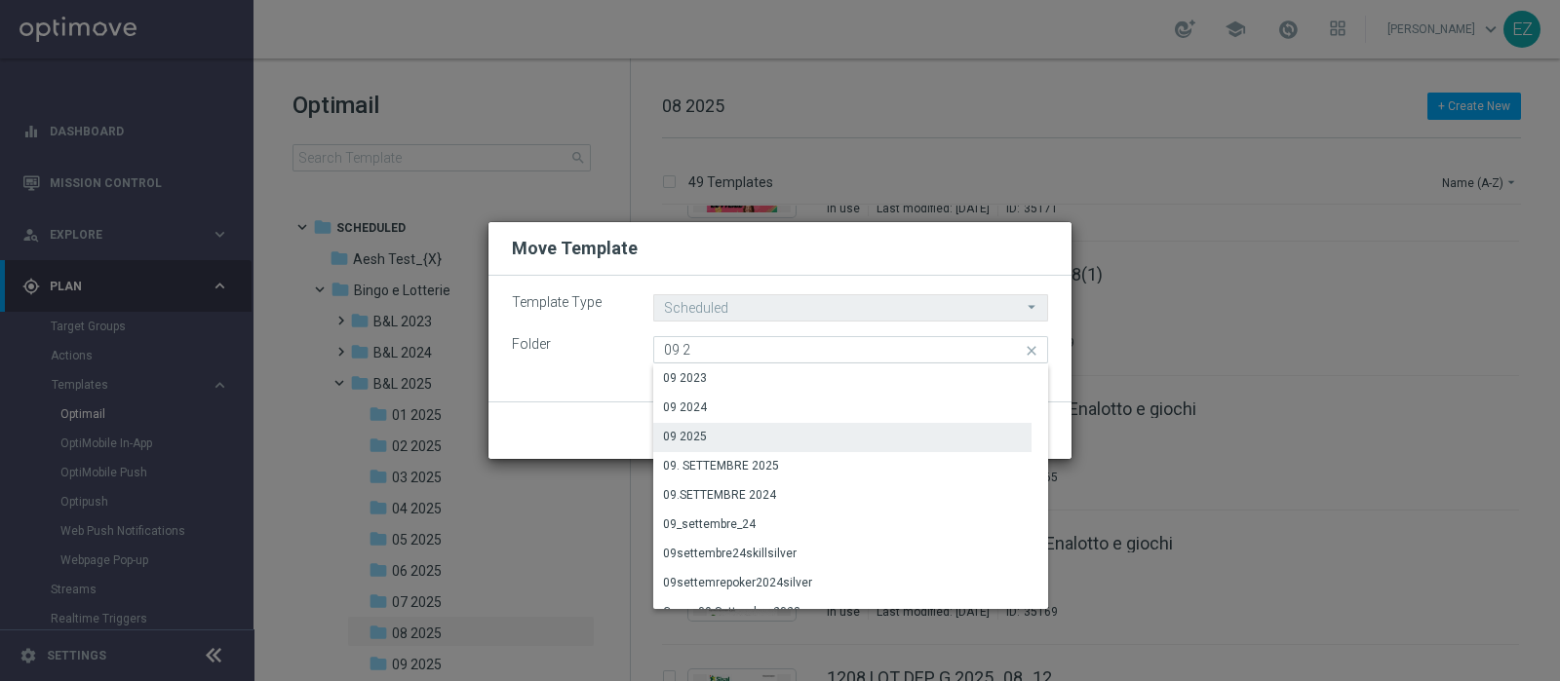
click at [687, 432] on div "09 2025" at bounding box center [685, 437] width 44 height 18
type input "09 2025"
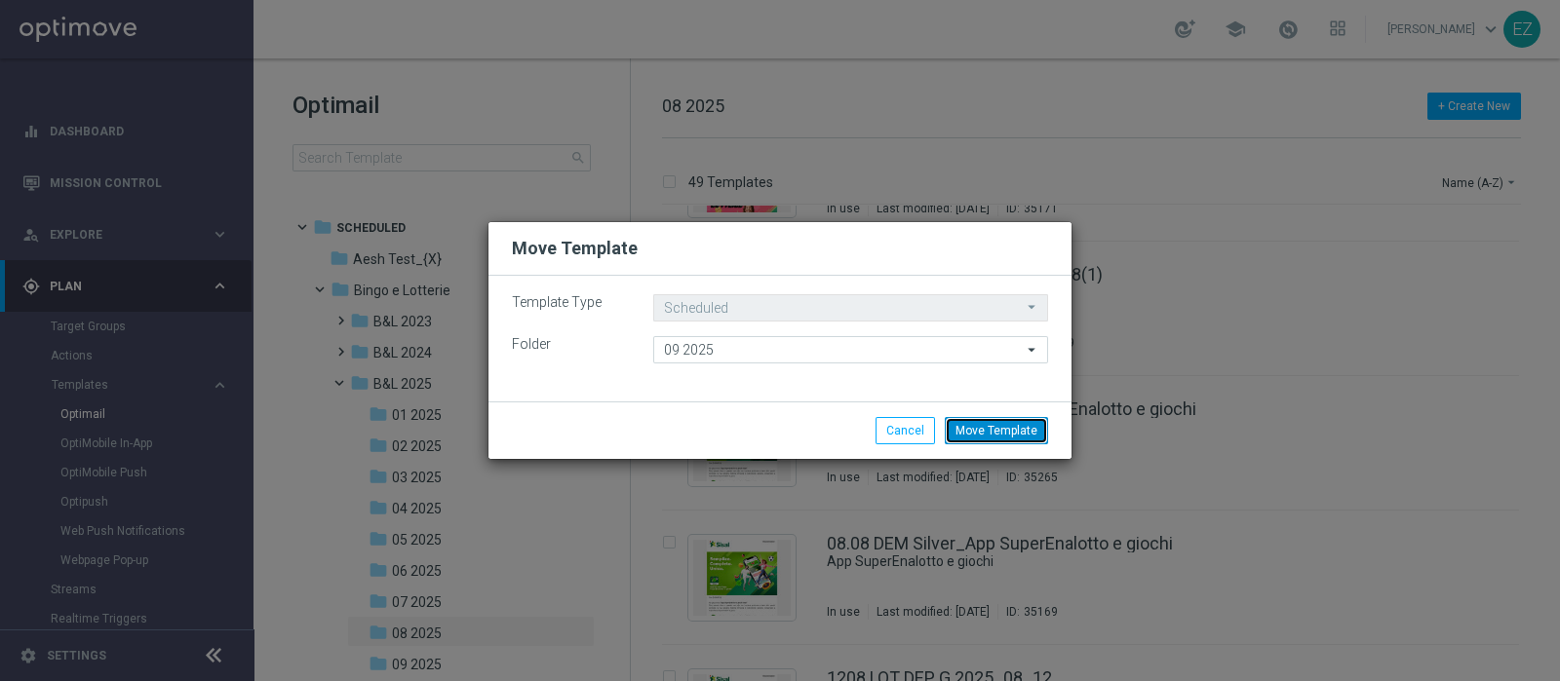
click at [967, 427] on button "Move Template" at bounding box center [996, 430] width 103 height 27
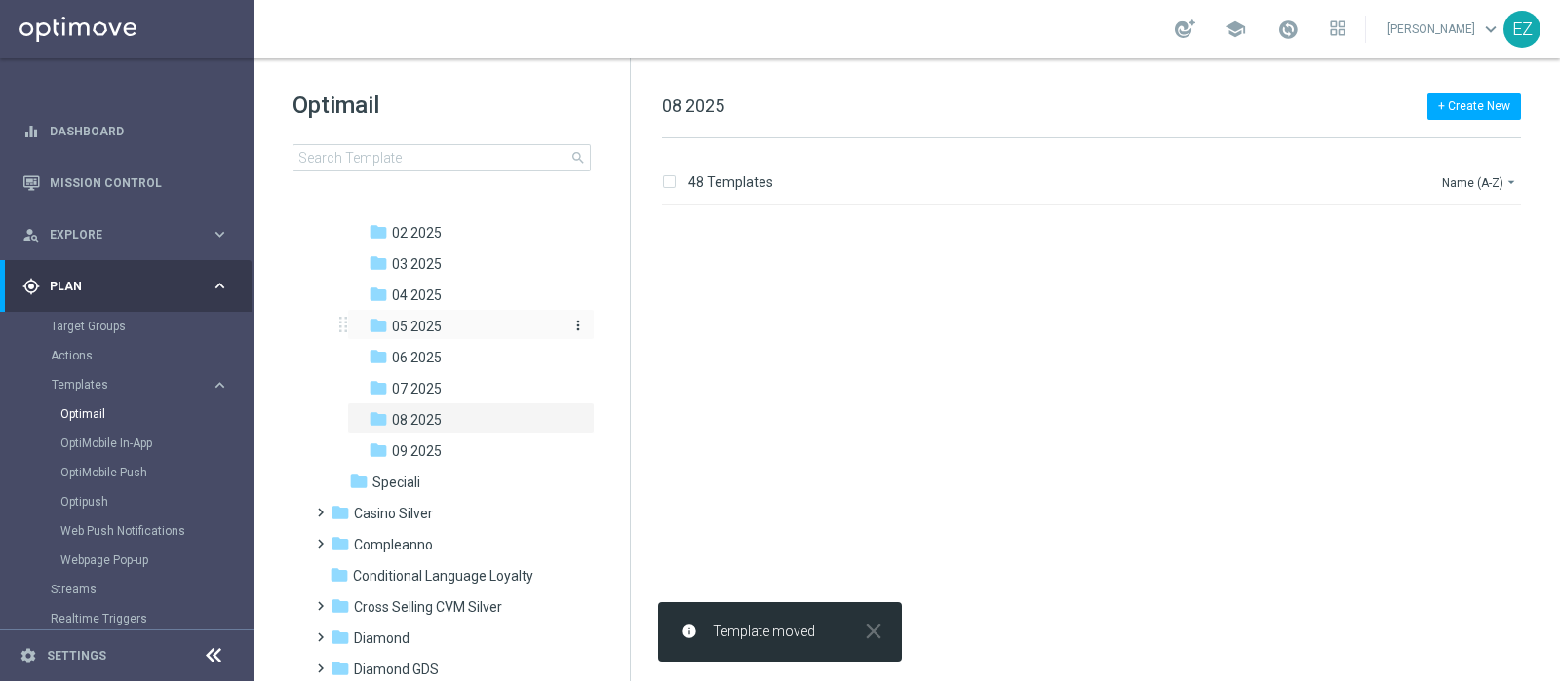
scroll to position [0, 0]
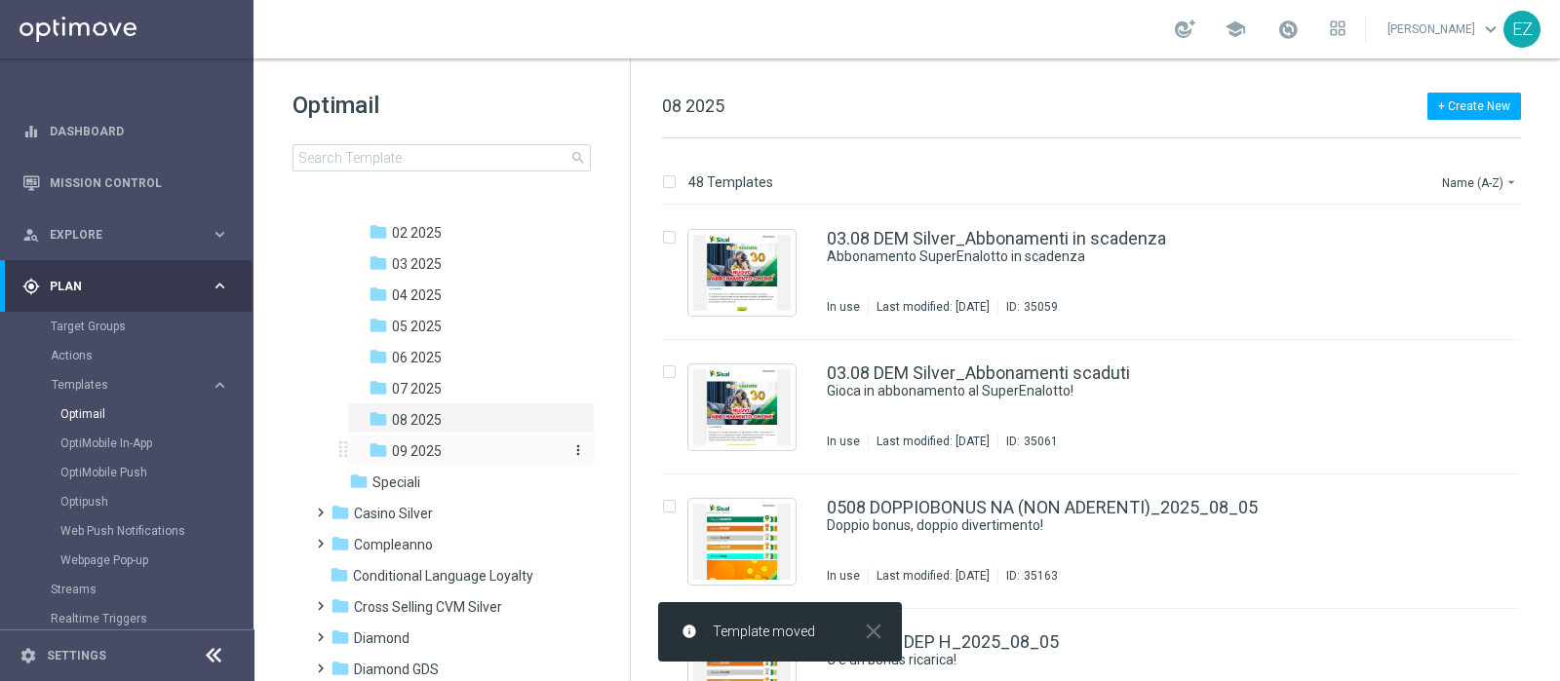
click at [442, 451] on div "folder 09 2025" at bounding box center [464, 452] width 192 height 22
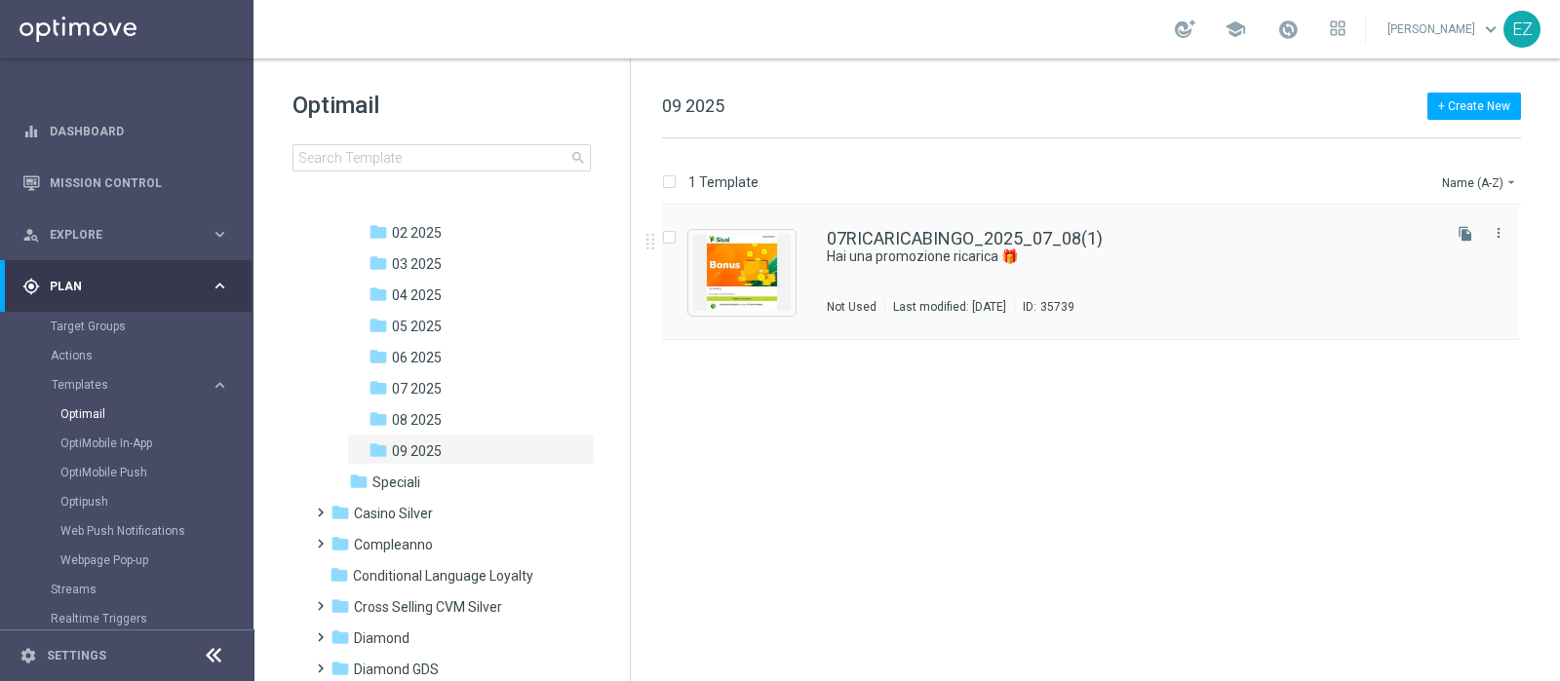
click at [1150, 240] on div "07RICARICABINGO_2025_07_08(1)" at bounding box center [1132, 239] width 610 height 18
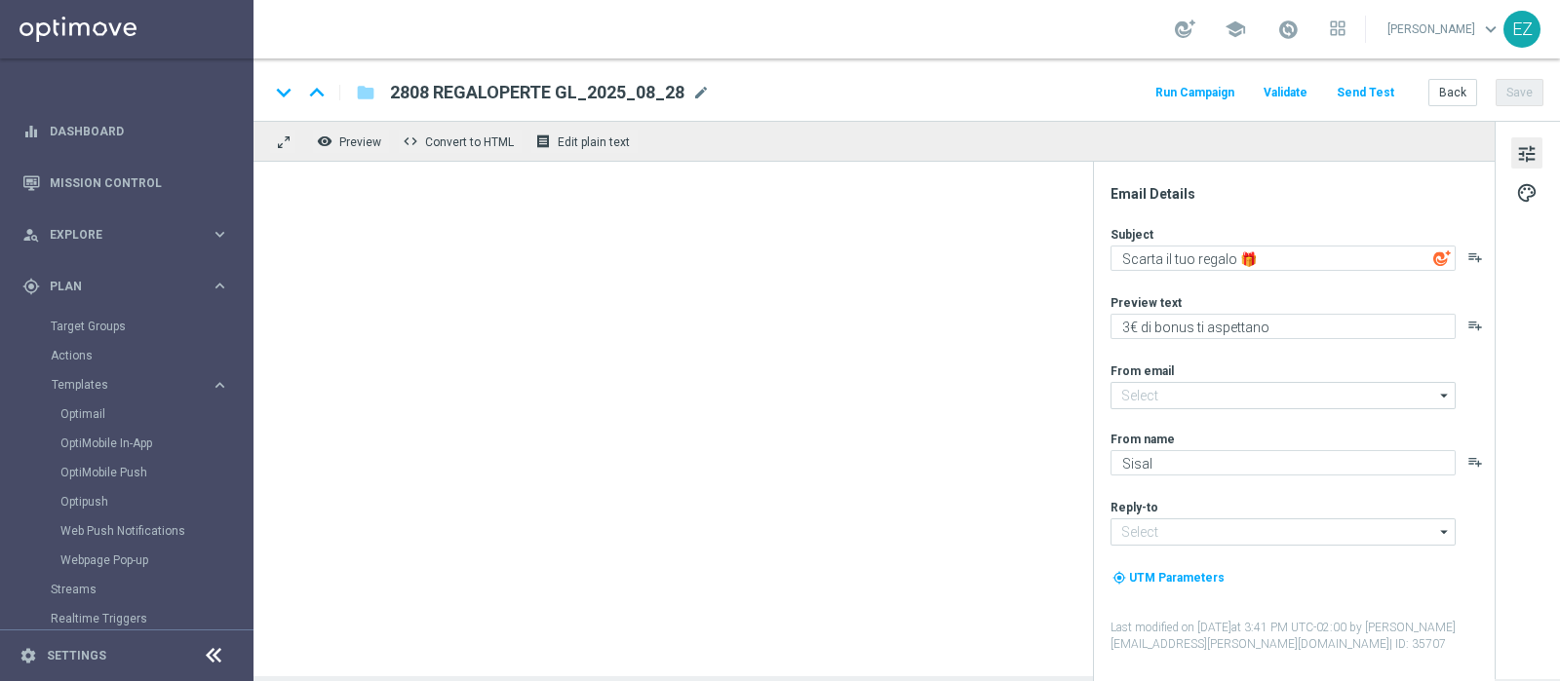
type input "[EMAIL_ADDRESS][DOMAIN_NAME]"
type textarea "Hai una promozione ricarica 🎁​"
type textarea "Vuoi scoprire cosa ti abbiamo riservato?"
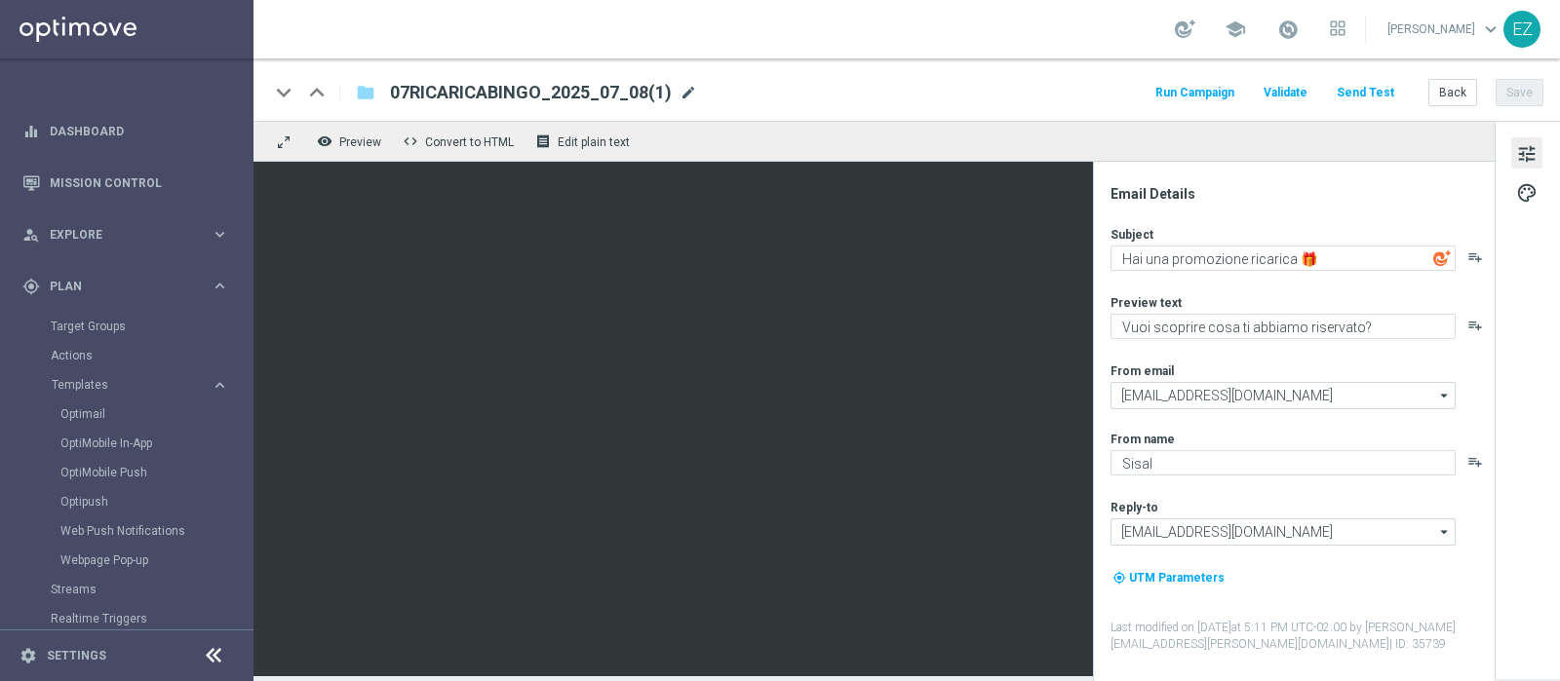
click at [680, 87] on span "mode_edit" at bounding box center [688, 93] width 18 height 18
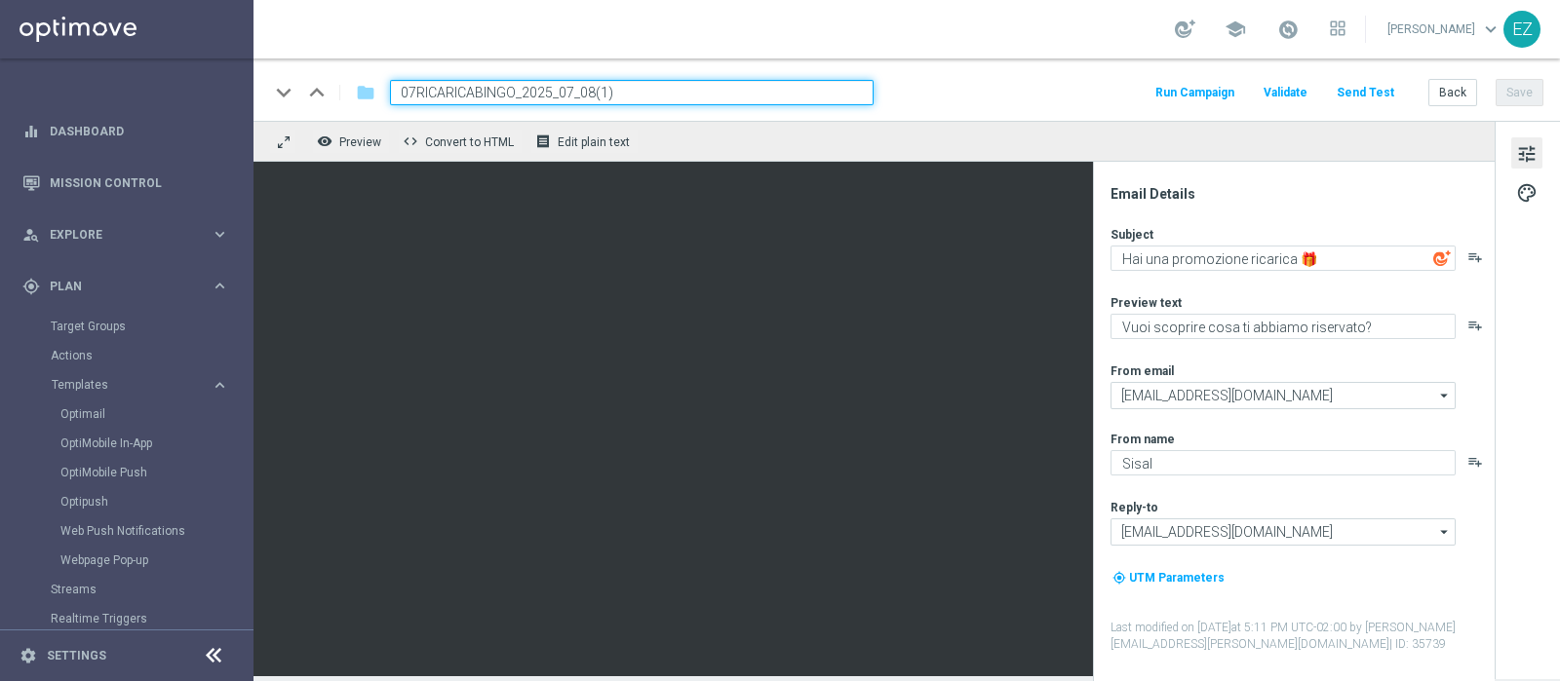
drag, startPoint x: 514, startPoint y: 89, endPoint x: 311, endPoint y: 104, distance: 203.4
click at [311, 104] on div "keyboard_arrow_down keyboard_arrow_up folder 07RICARICABINGO_2025_07_08(1)" at bounding box center [571, 92] width 604 height 25
paste input "9"
click at [628, 96] on input "09RICARICABINGO_2025_07_08(1)" at bounding box center [632, 92] width 484 height 25
type input "09RICARICABINGO_2025_09_01"
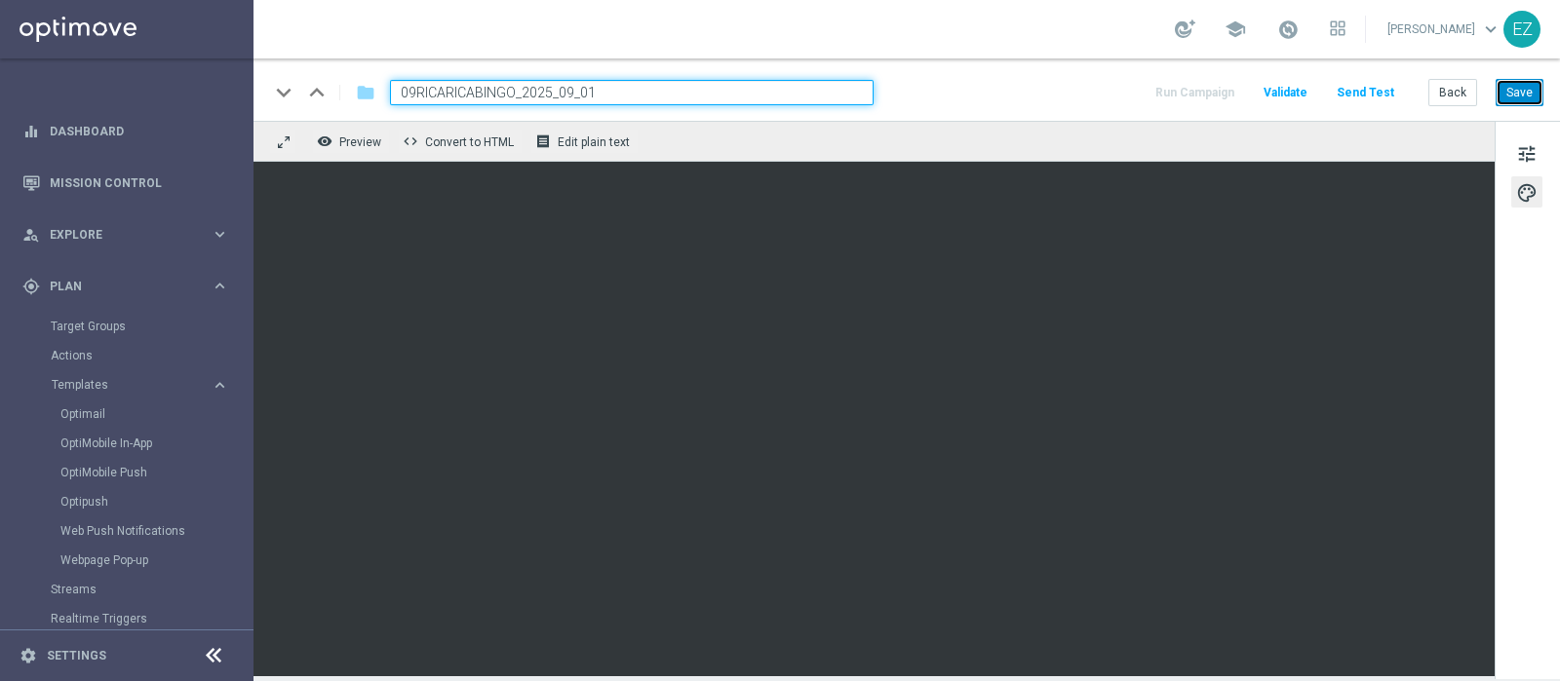
click at [1516, 99] on button "Save" at bounding box center [1519, 92] width 48 height 27
